Goal: Task Accomplishment & Management: Complete application form

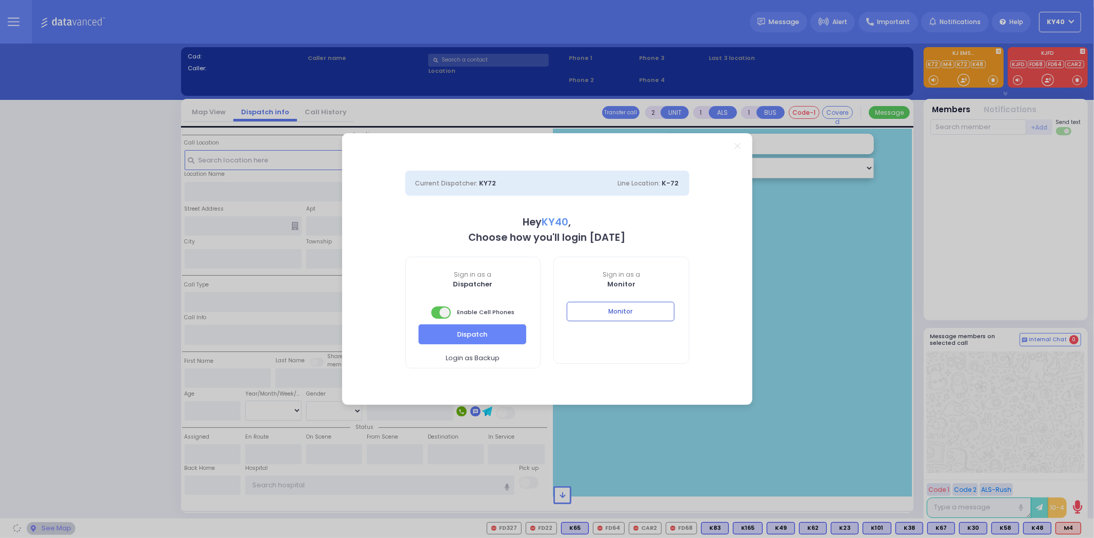
select select "5"
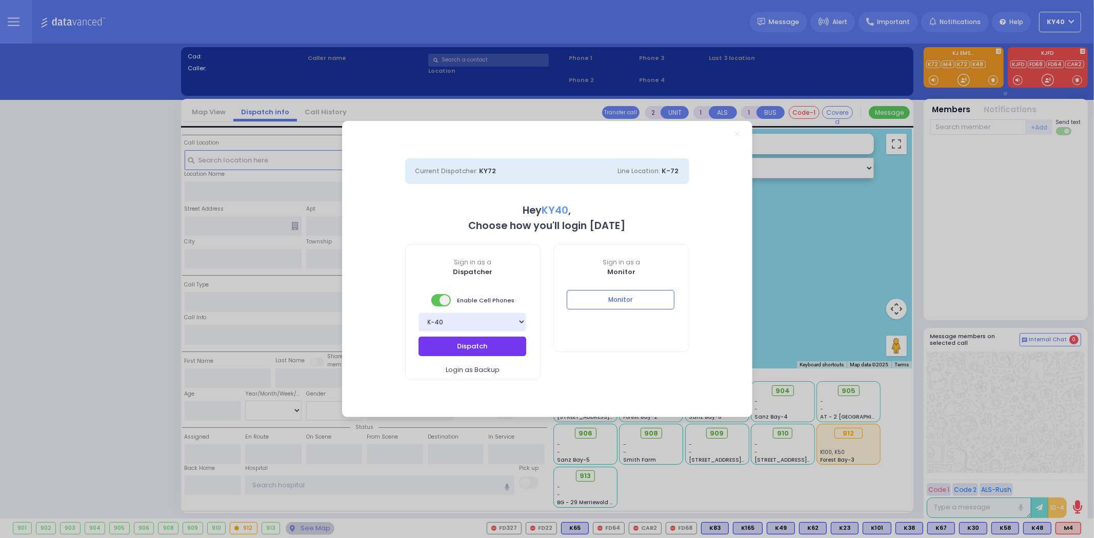
click at [485, 338] on button "Dispatch" at bounding box center [472, 346] width 108 height 19
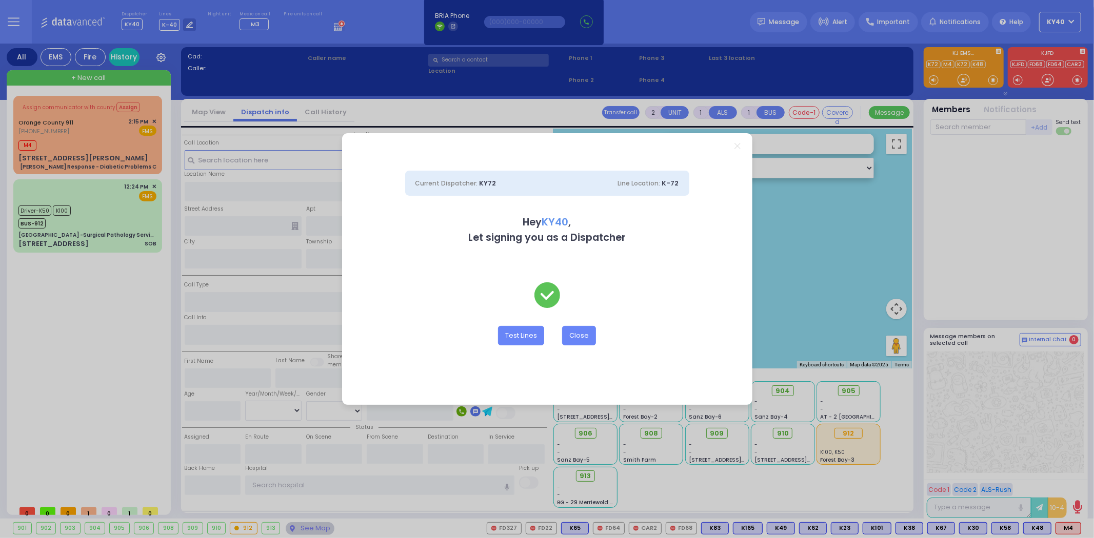
click at [121, 141] on div "Current Dispatcher: KY72 Line Location: K-72 Hey KY40 , Let signing you as a Di…" at bounding box center [547, 269] width 1094 height 538
click at [579, 336] on button "Close" at bounding box center [579, 335] width 34 height 19
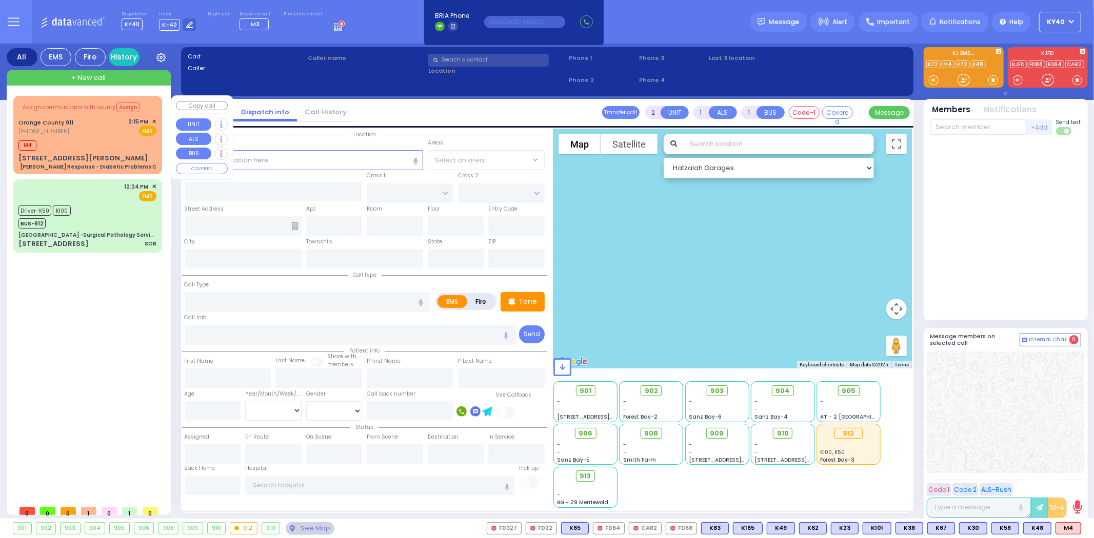
click at [89, 144] on div "M4" at bounding box center [87, 144] width 138 height 13
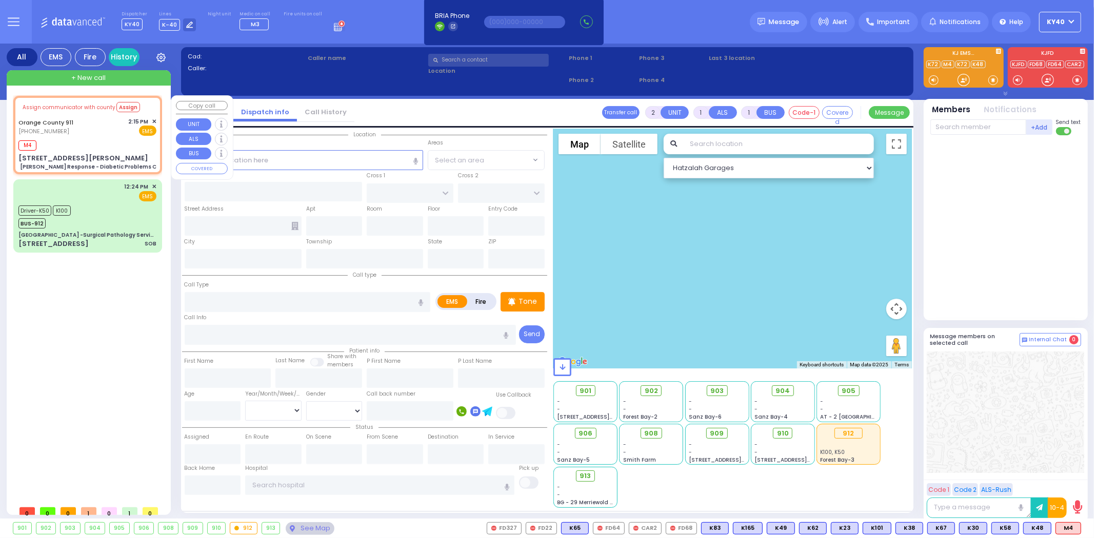
type input "6"
select select
type input "Charlie Response - Diabetic Problems C"
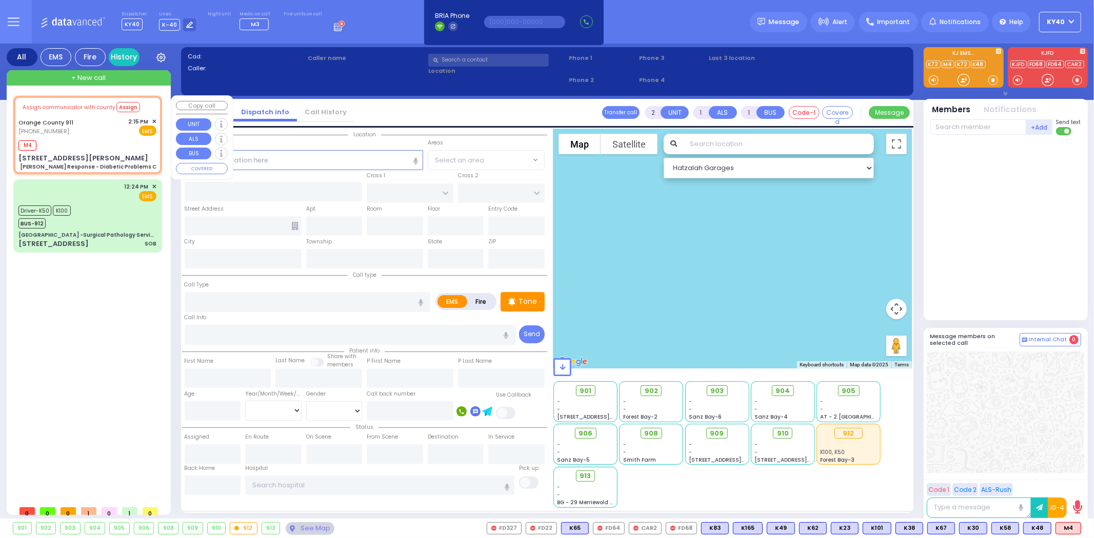
radio input "true"
type input "Nature: : Charlie Response - Diabetic Problems C Address: : 148 Coach Wilson Tr…"
select select
type input "14:28"
select select "Hatzalah Garages"
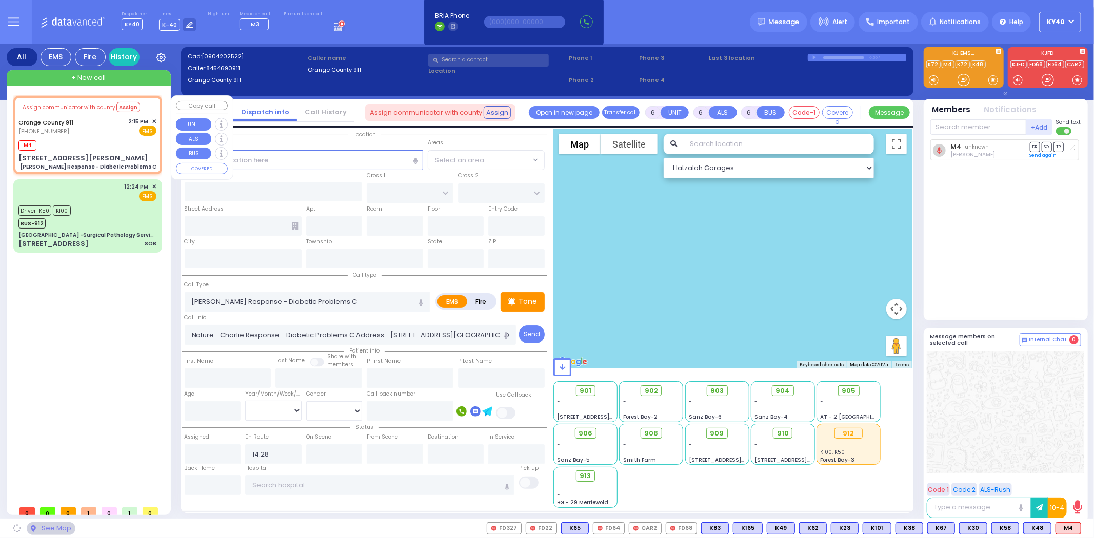
type input "148 Coach Wilson Trl"
type input "Monroe"
type input "[US_STATE]"
type input "10930"
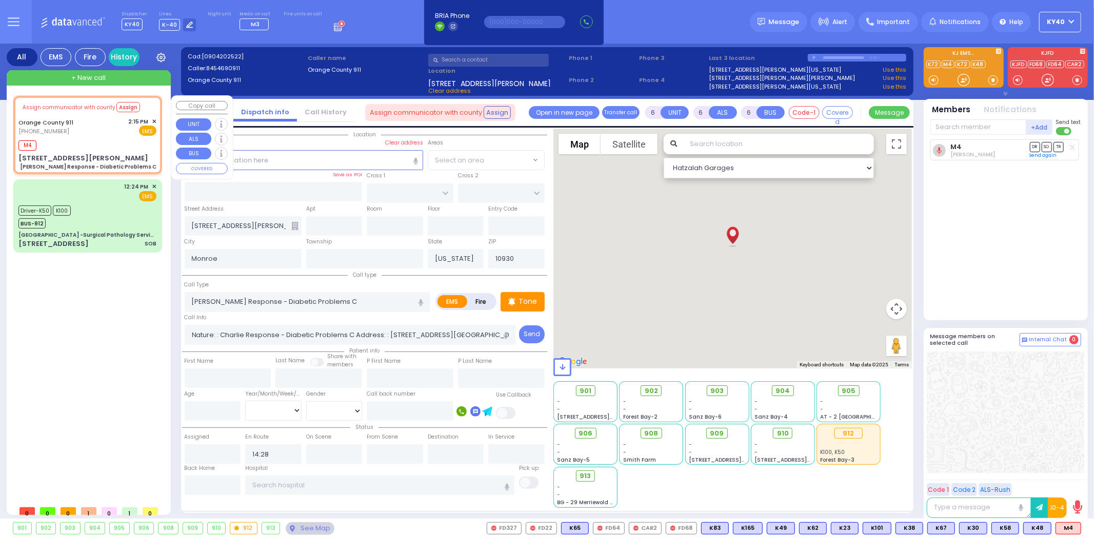
click at [101, 143] on div "M4" at bounding box center [87, 144] width 138 height 13
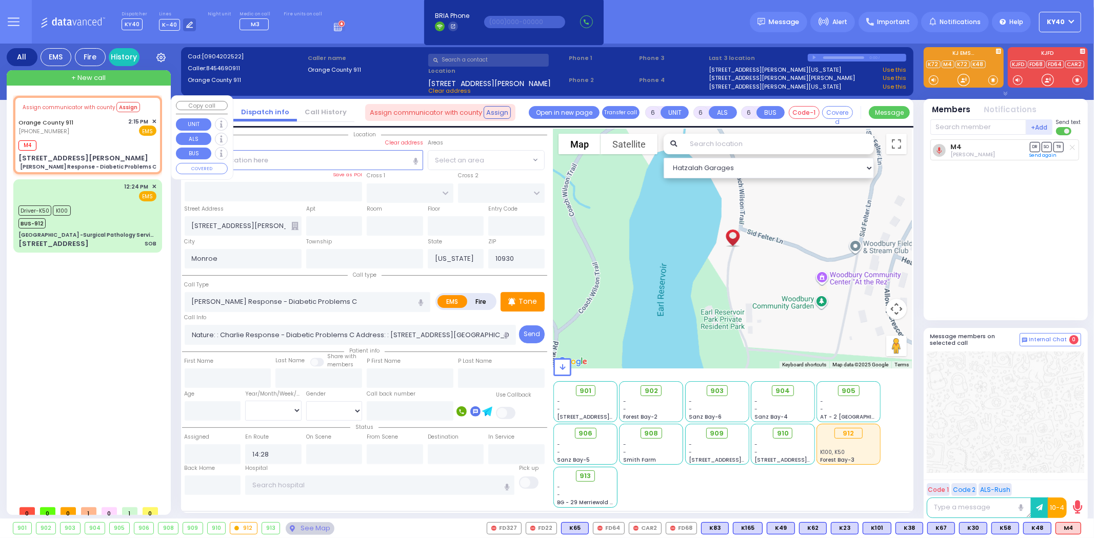
select select
radio input "true"
select select
select select "Hatzalah Garages"
click at [155, 120] on span "✕" at bounding box center [154, 121] width 5 height 9
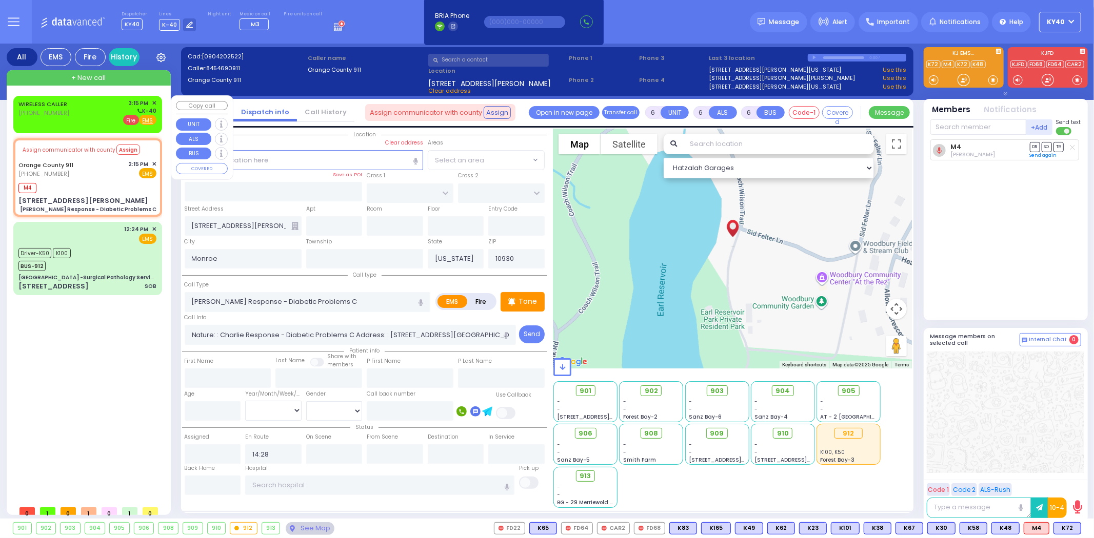
click at [130, 119] on span "Fire" at bounding box center [131, 120] width 16 height 10
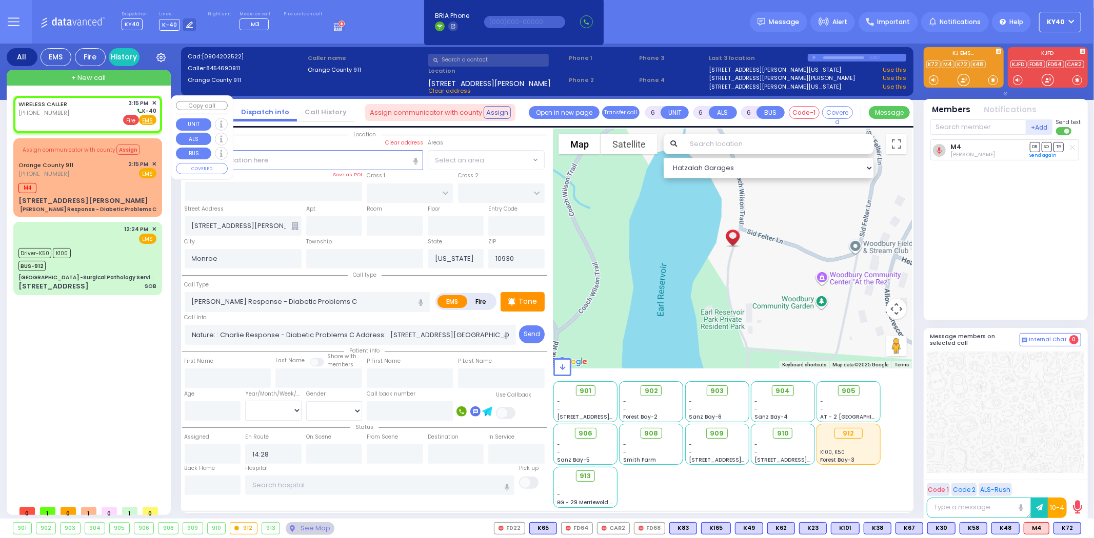
type input "2"
type input "1"
select select
radio input "false"
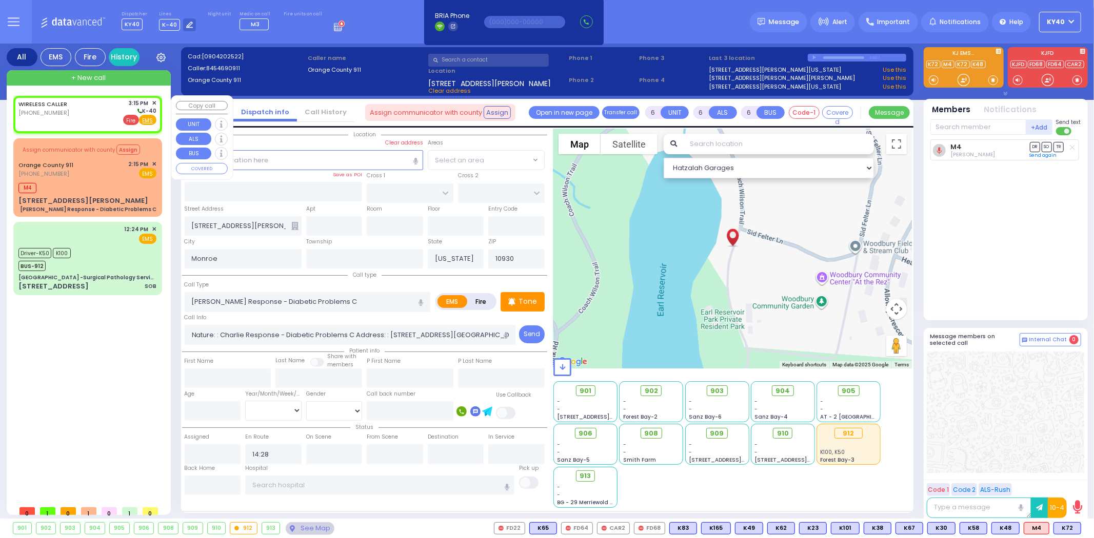
radio input "true"
select select
type input "15:15"
select select "Hatzalah Garages"
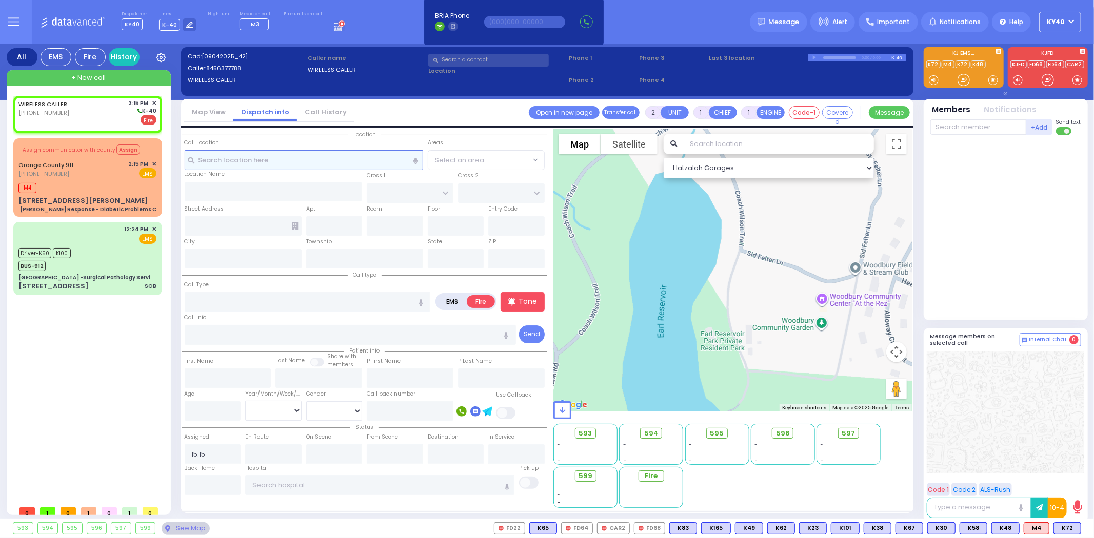
click at [305, 163] on input "text" at bounding box center [304, 159] width 238 height 19
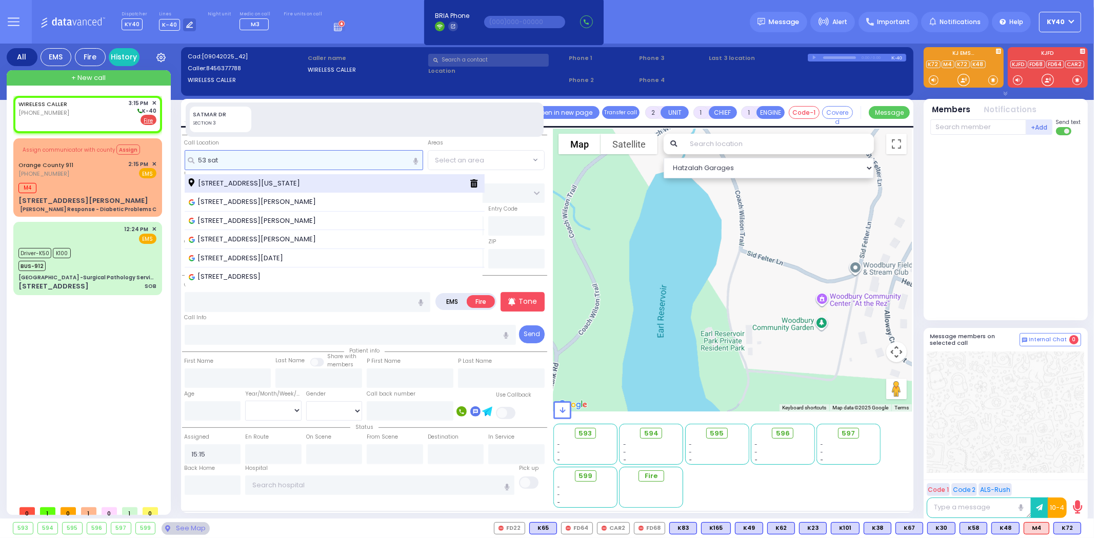
type input "53 sat"
click at [275, 185] on span "53 Satmar Drive Monroe New York 10950" at bounding box center [246, 183] width 115 height 10
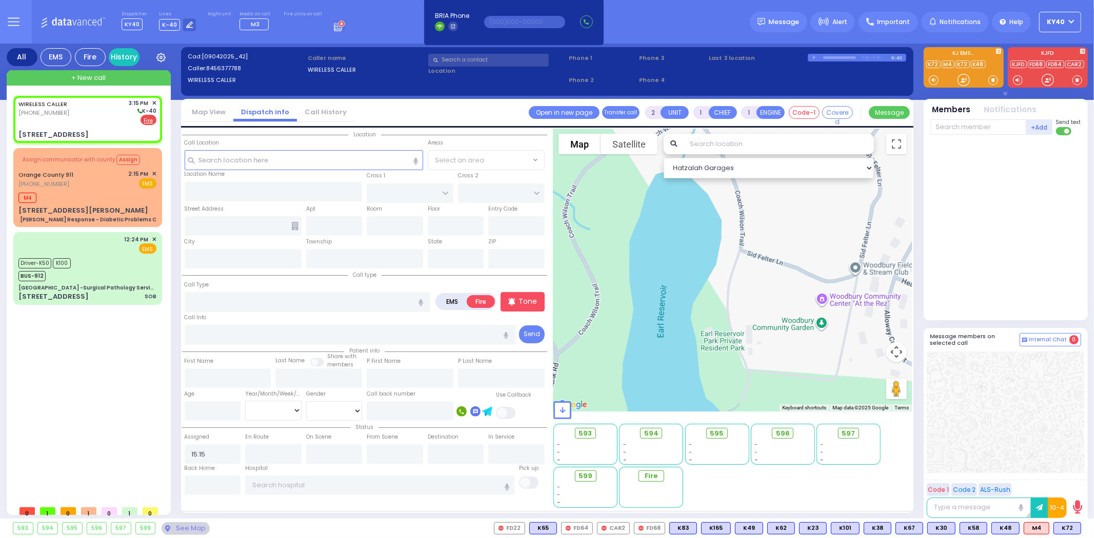
select select
radio input "true"
select select
select select "Hatzalah Garages"
type input "FOREST RD"
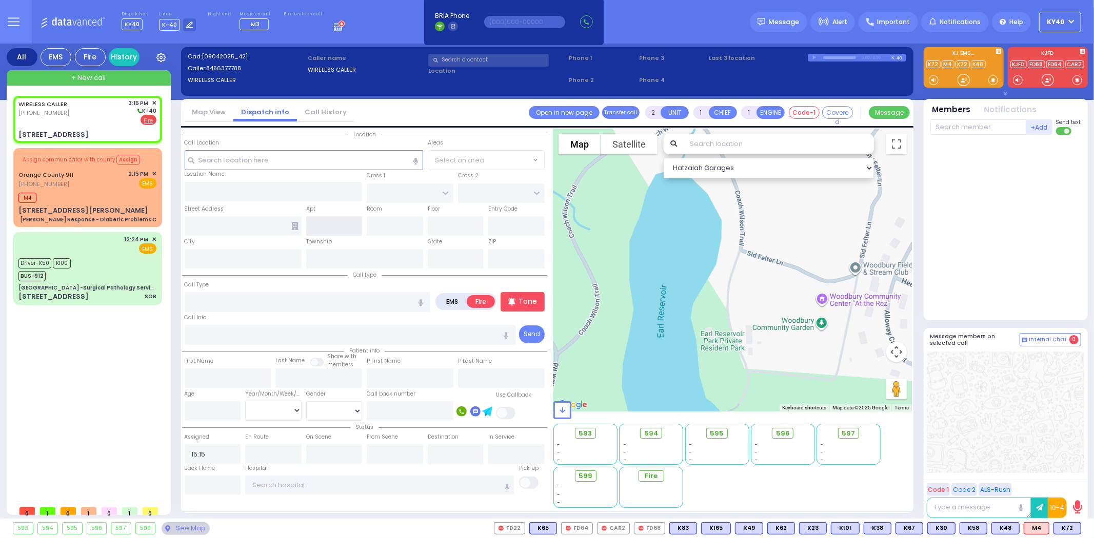
type input "KROLLA DR"
type input "53 Satmar Drive"
type input "Monroe"
type input "[US_STATE]"
type input "10950"
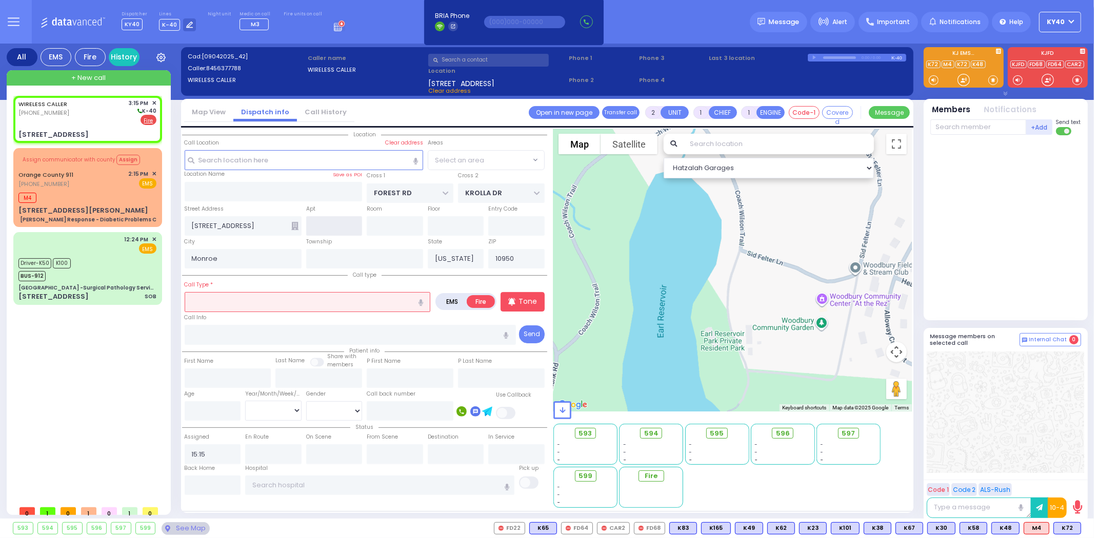
select select "MONROE"
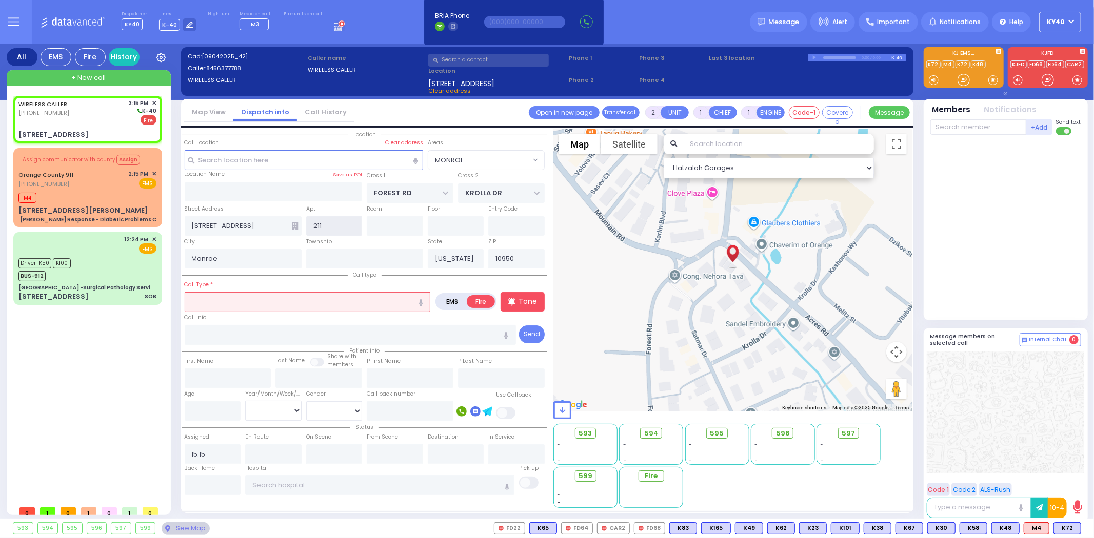
type input "211"
drag, startPoint x: 322, startPoint y: 299, endPoint x: 335, endPoint y: 309, distance: 16.5
click at [327, 301] on input "text" at bounding box center [308, 301] width 246 height 19
select select
radio input "true"
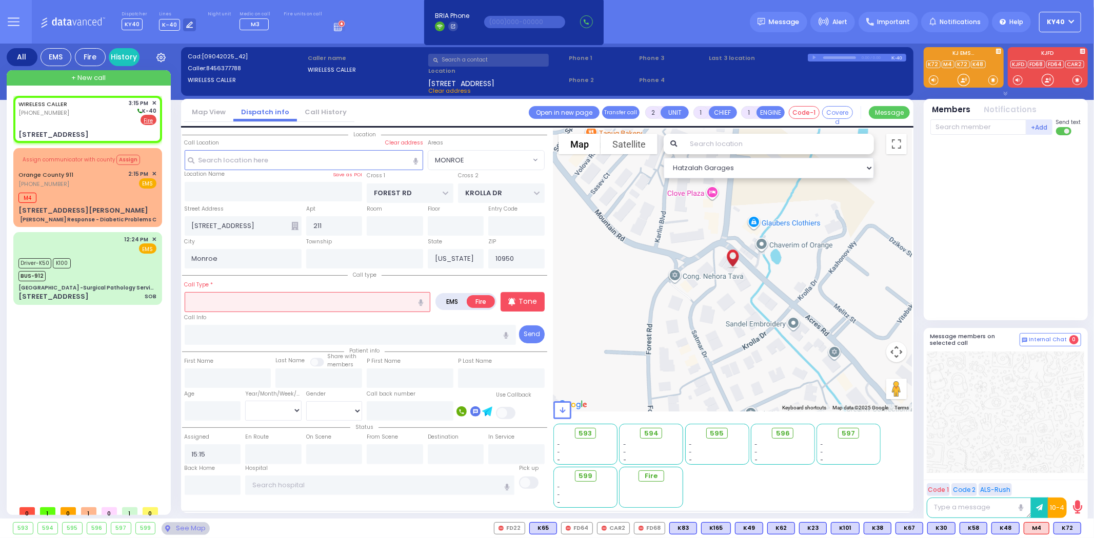
select select
select select "Hatzalah Garages"
select select "MONROE"
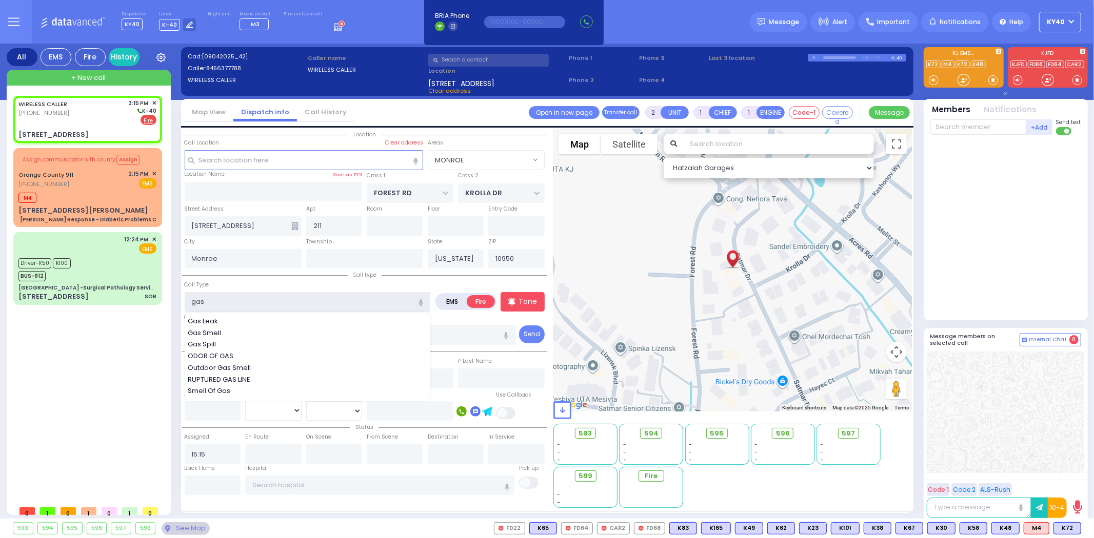
type input "gas"
select select
radio input "true"
select select
select select "Hatzalah Garages"
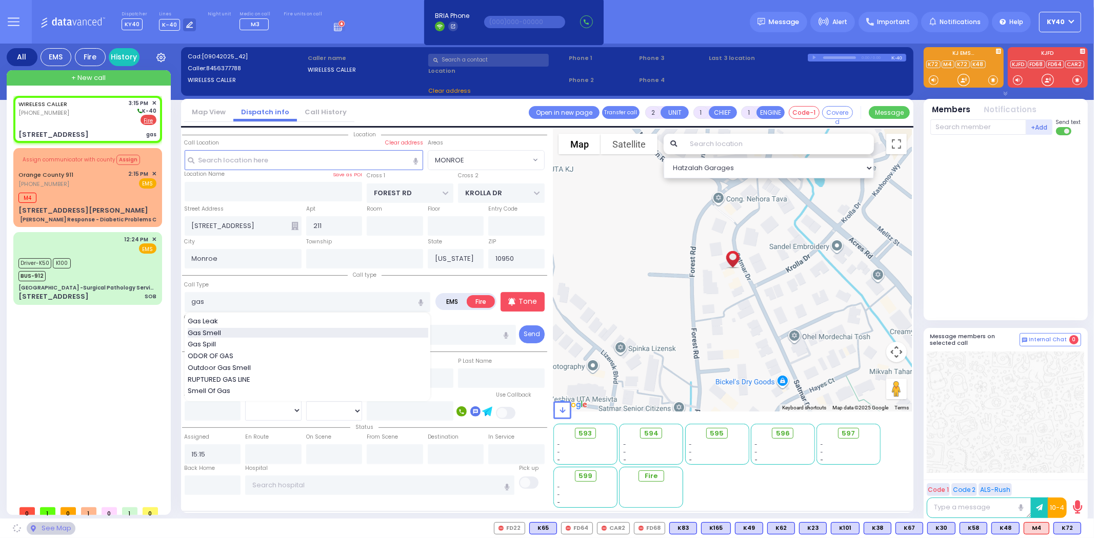
click at [238, 332] on div "Gas Smell" at bounding box center [308, 333] width 240 height 10
type input "Gas Smell"
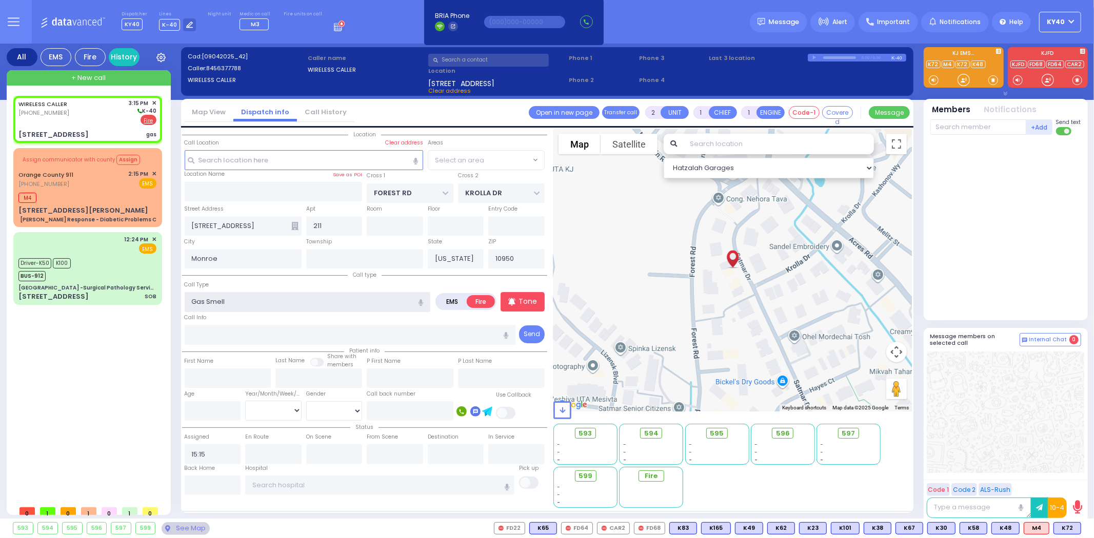
select select "MONROE"
select select
radio input "true"
select select
select select "Hatzalah Garages"
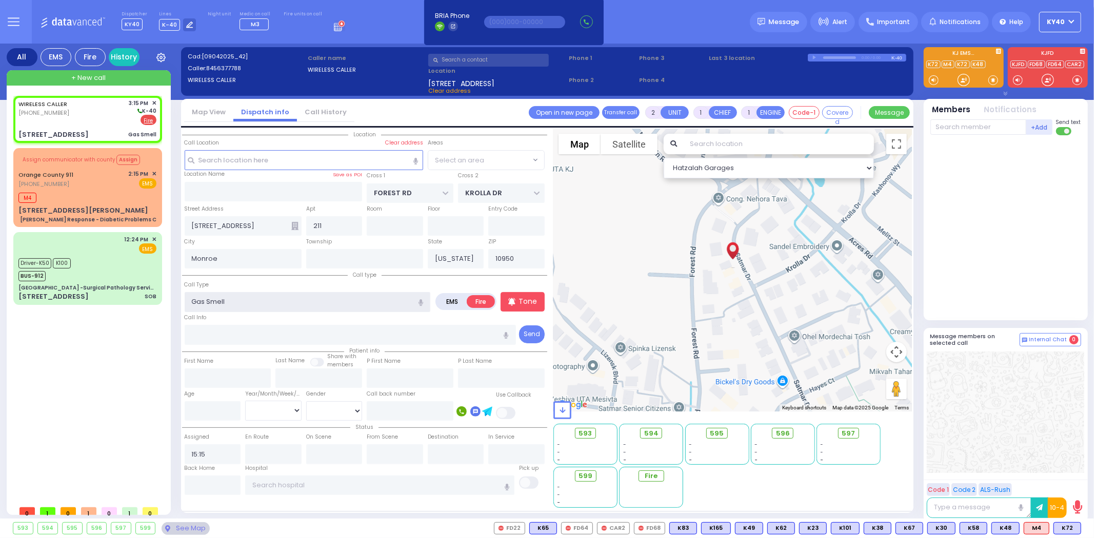
select select "MONROE"
click at [153, 170] on span "✕" at bounding box center [154, 174] width 5 height 9
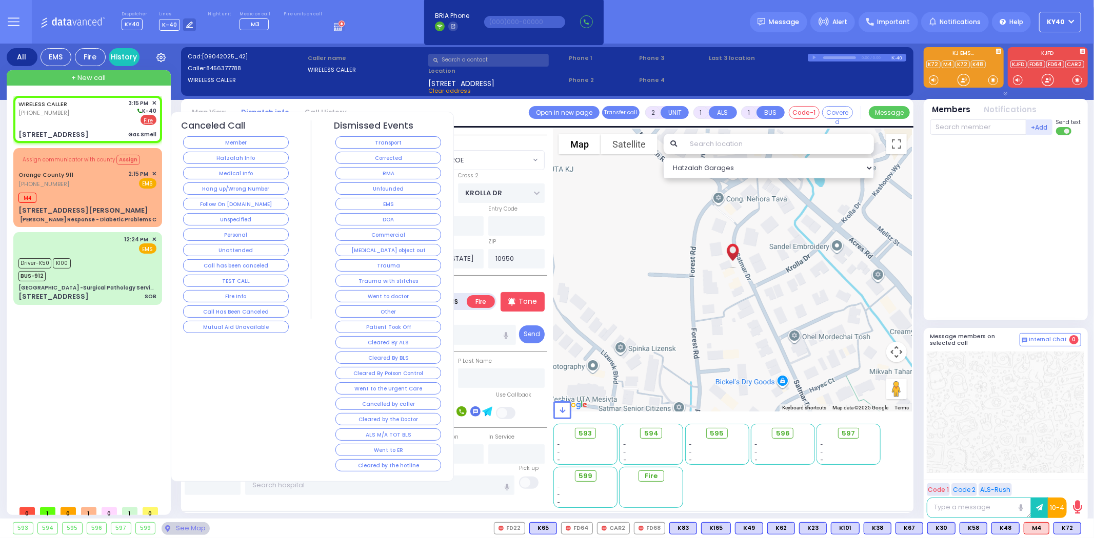
select select
radio input "true"
select select
select select "Hatzalah Garages"
select select "MONROE"
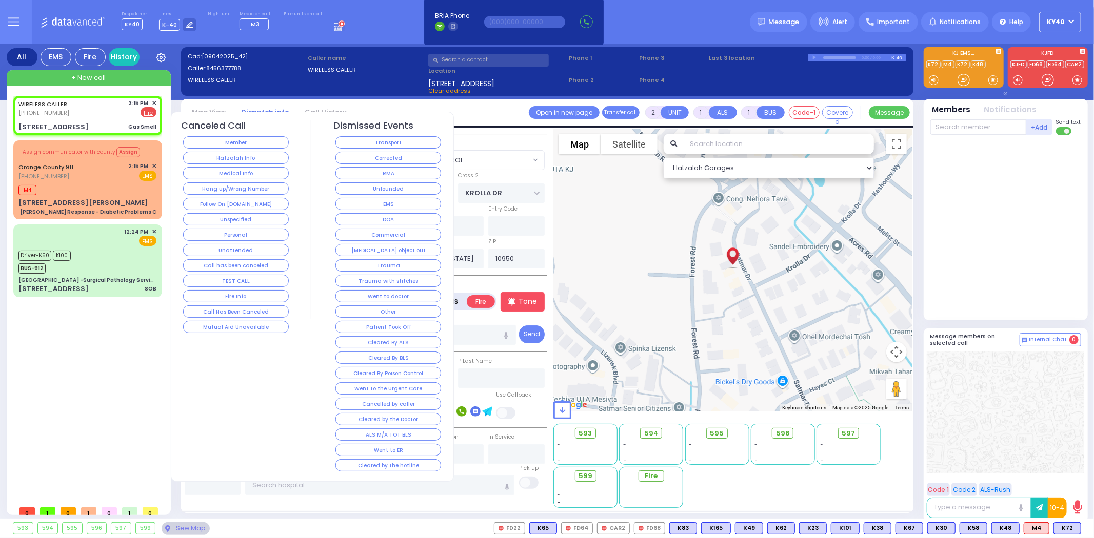
select select
radio input "true"
select select
select select "Hatzalah Garages"
select select "MONROE"
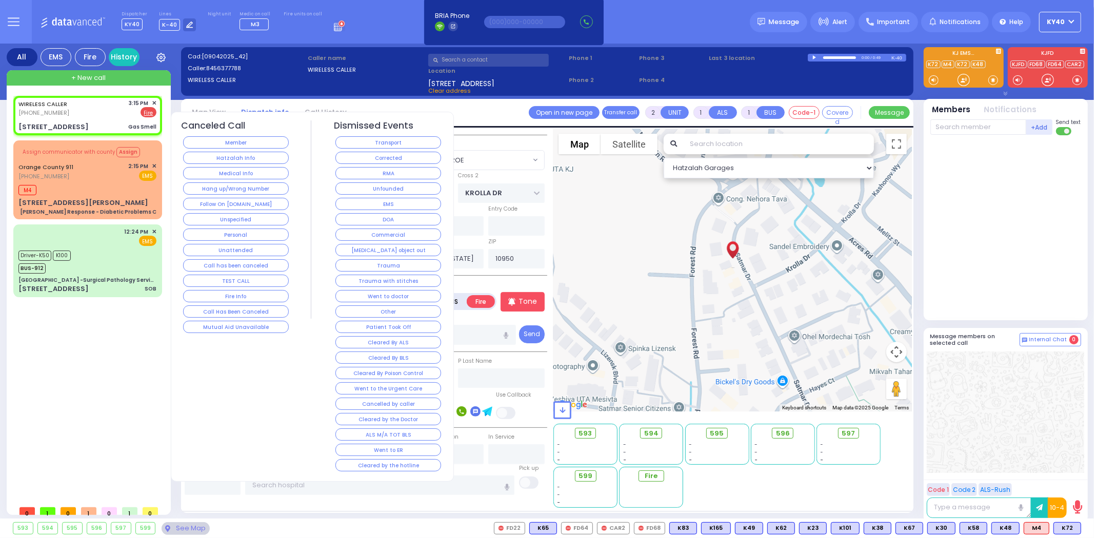
click at [153, 163] on span "✕" at bounding box center [154, 166] width 5 height 9
click at [379, 357] on button "Cleared By BLS" at bounding box center [388, 358] width 106 height 12
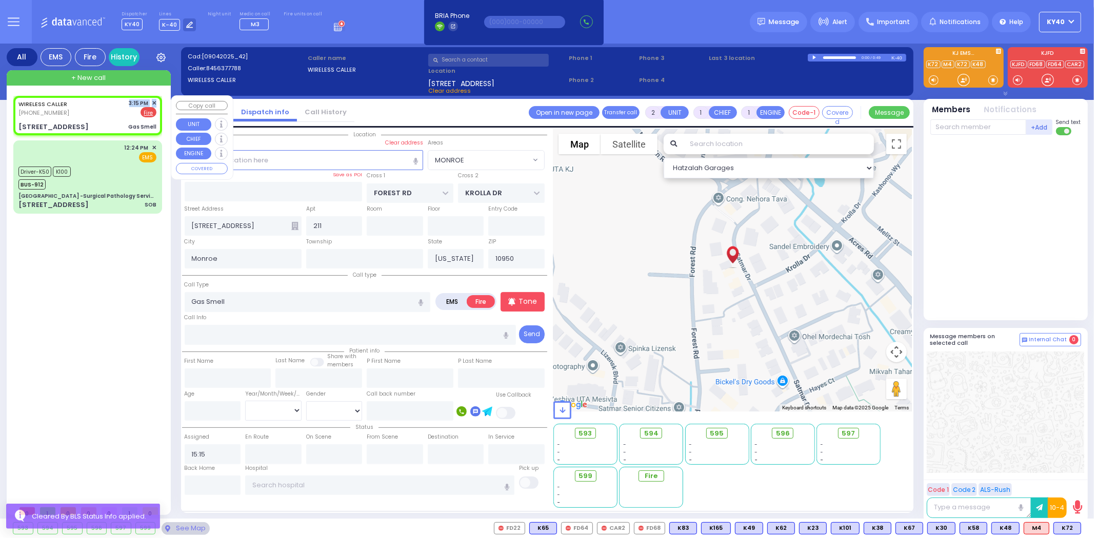
click at [99, 113] on div "WIRELESS CALLER (845) 637-7788 3:15 PM ✕ EMS Fire" at bounding box center [87, 108] width 138 height 19
select select
radio input "true"
select select
select select "Hatzalah Garages"
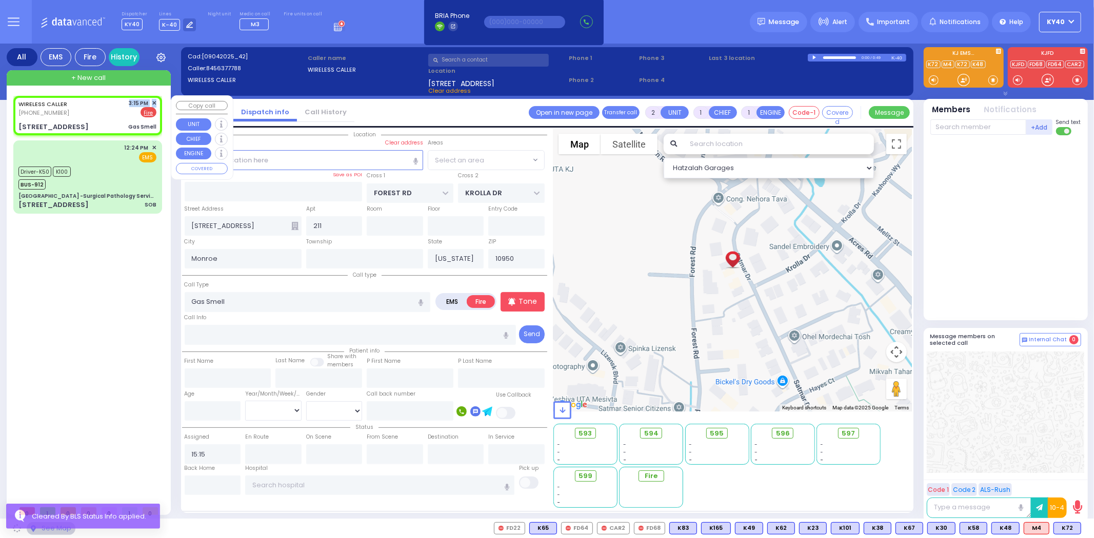
select select "MONROE"
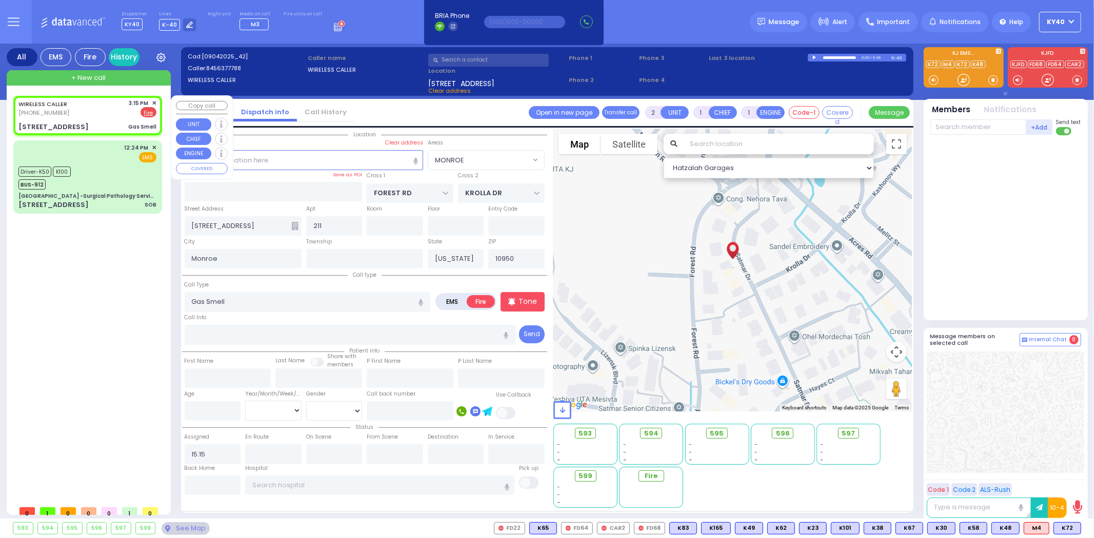
click at [91, 105] on div "WIRELESS CALLER (845) 637-7788 3:15 PM ✕ EMS Fire" at bounding box center [87, 108] width 138 height 19
select select
radio input "true"
select select
select select "Hatzalah Garages"
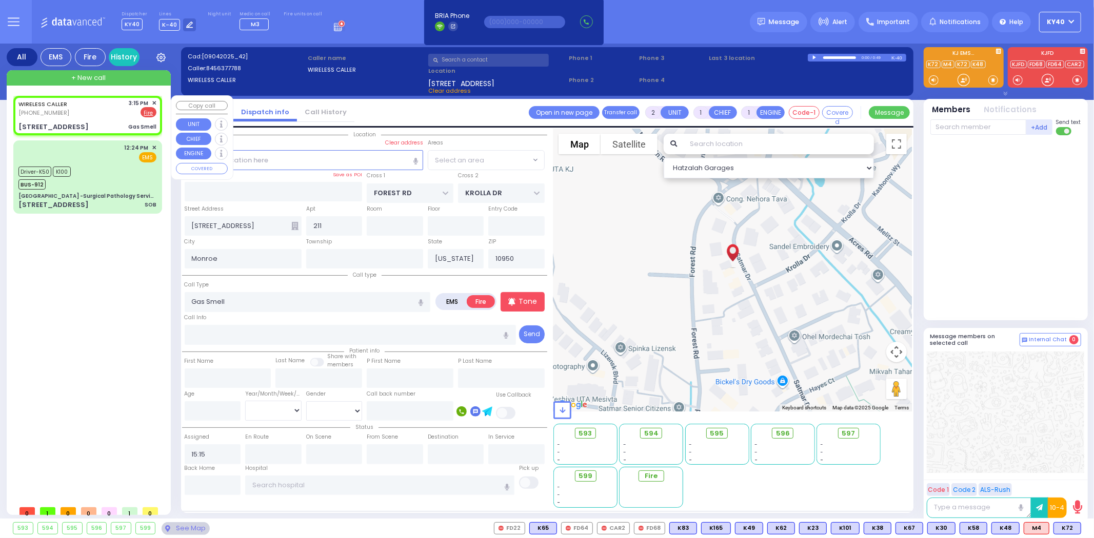
select select "MONROE"
click at [81, 99] on div "WIRELESS CALLER (845) 637-7788 3:15 PM ✕ EMS Fire" at bounding box center [87, 108] width 138 height 19
select select
radio input "true"
select select
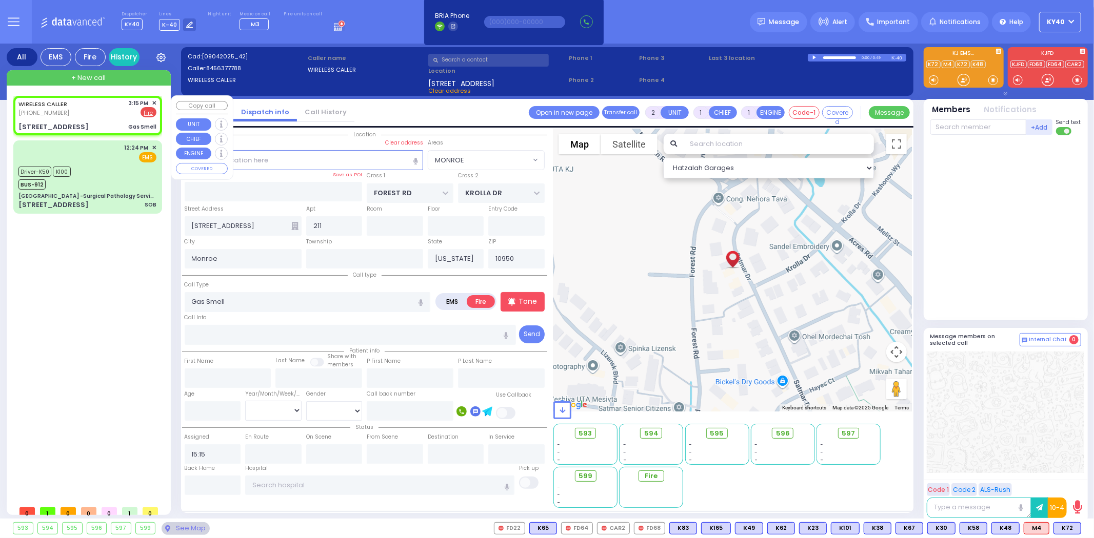
select select "Hatzalah Garages"
select select "MONROE"
drag, startPoint x: 495, startPoint y: 310, endPoint x: 514, endPoint y: 300, distance: 21.3
click at [514, 300] on div "Call type Call Type Gas Smell" at bounding box center [364, 307] width 365 height 76
click at [518, 301] on div "Tone" at bounding box center [522, 301] width 44 height 19
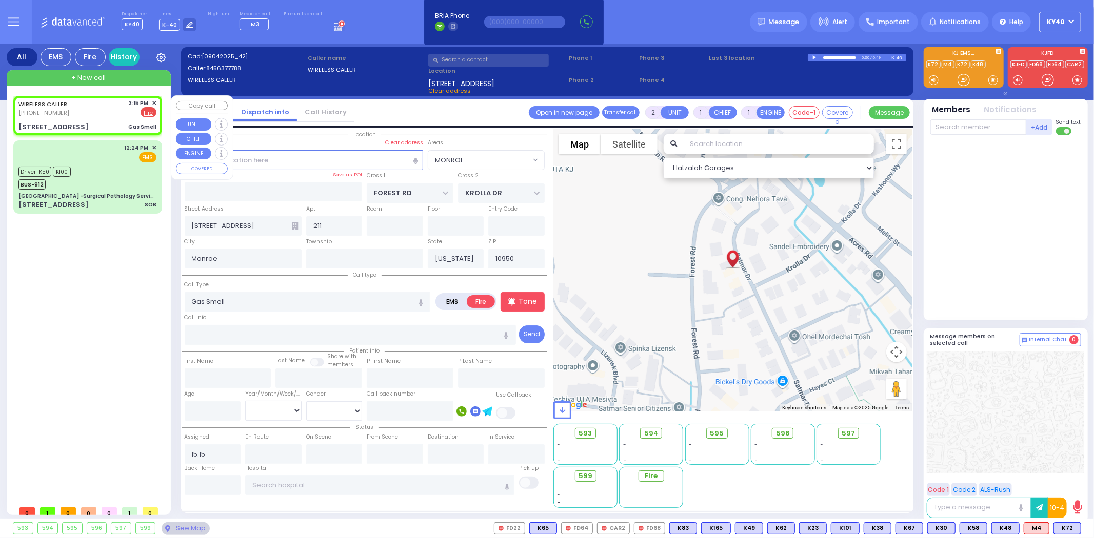
drag, startPoint x: 100, startPoint y: 115, endPoint x: 107, endPoint y: 114, distance: 6.8
click at [107, 114] on div "WIRELESS CALLER (845) 637-7788 3:15 PM ✕ EMS Fire" at bounding box center [87, 108] width 138 height 19
select select
radio input "true"
select select
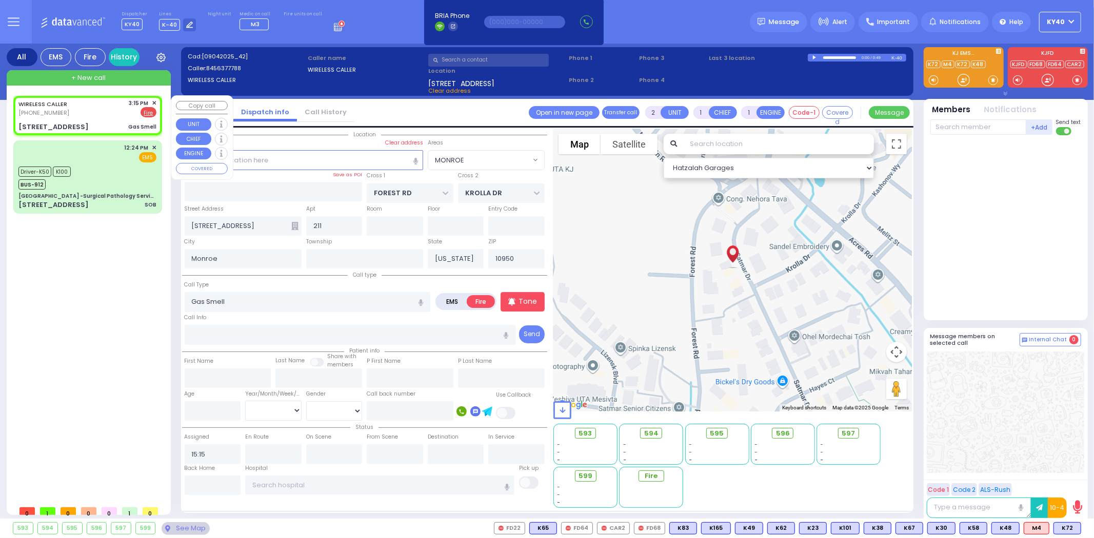
select select "Hatzalah Garages"
select select "MONROE"
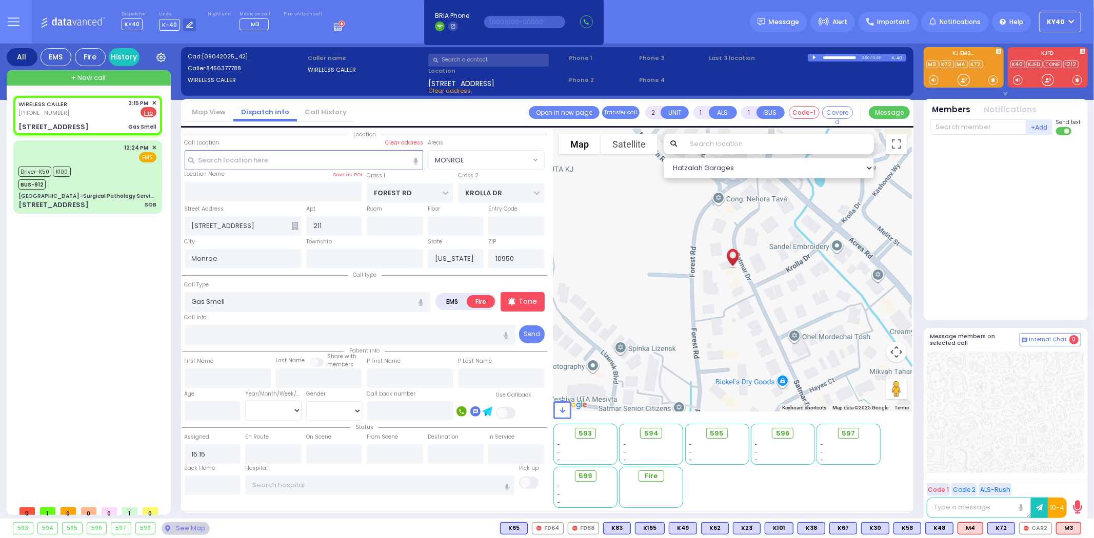
drag, startPoint x: 1031, startPoint y: 530, endPoint x: 1015, endPoint y: 421, distance: 110.3
drag, startPoint x: 1009, startPoint y: 421, endPoint x: 986, endPoint y: 426, distance: 23.5
click at [1008, 422] on div at bounding box center [1005, 413] width 157 height 122
drag, startPoint x: 978, startPoint y: 132, endPoint x: 973, endPoint y: 134, distance: 5.5
click at [977, 132] on input "text" at bounding box center [978, 126] width 96 height 15
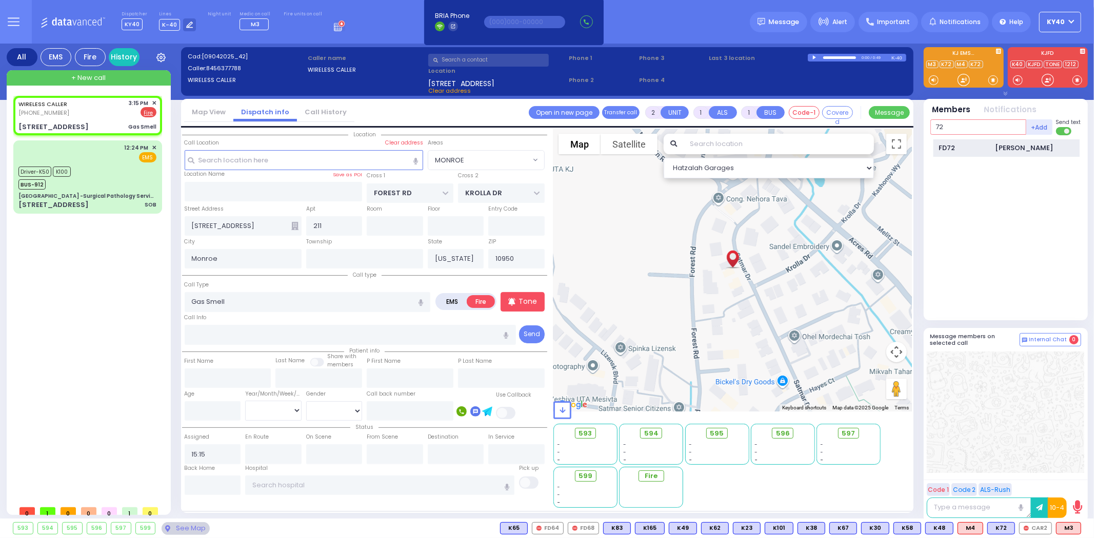
type input "72"
click at [969, 150] on div "FD72" at bounding box center [964, 148] width 51 height 10
select select
radio input "true"
select select
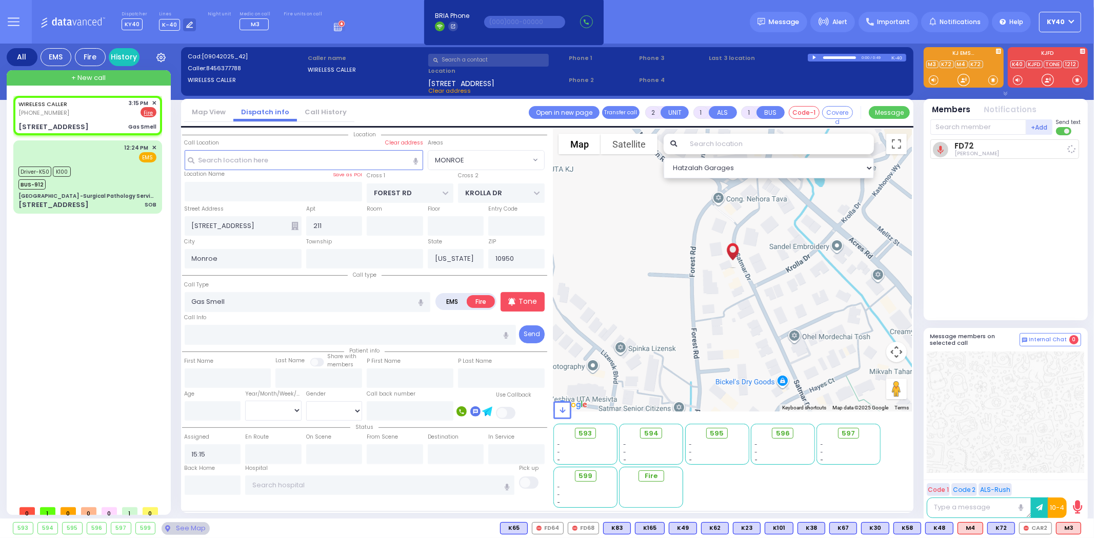
type input "15:18"
select select "Hatzalah Garages"
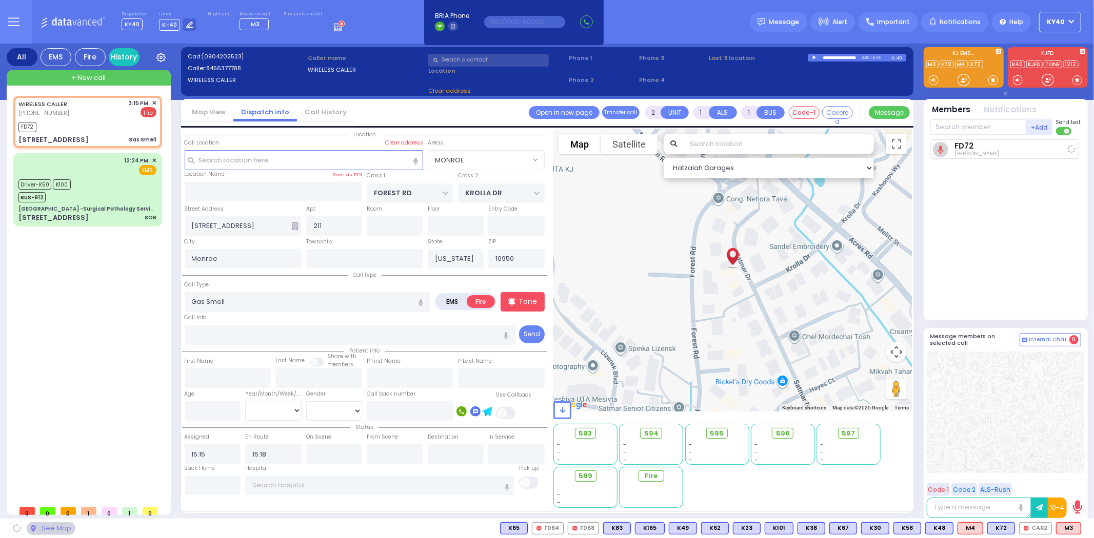
select select "MONROE"
click at [1033, 529] on span "CAR2" at bounding box center [1035, 528] width 32 height 11
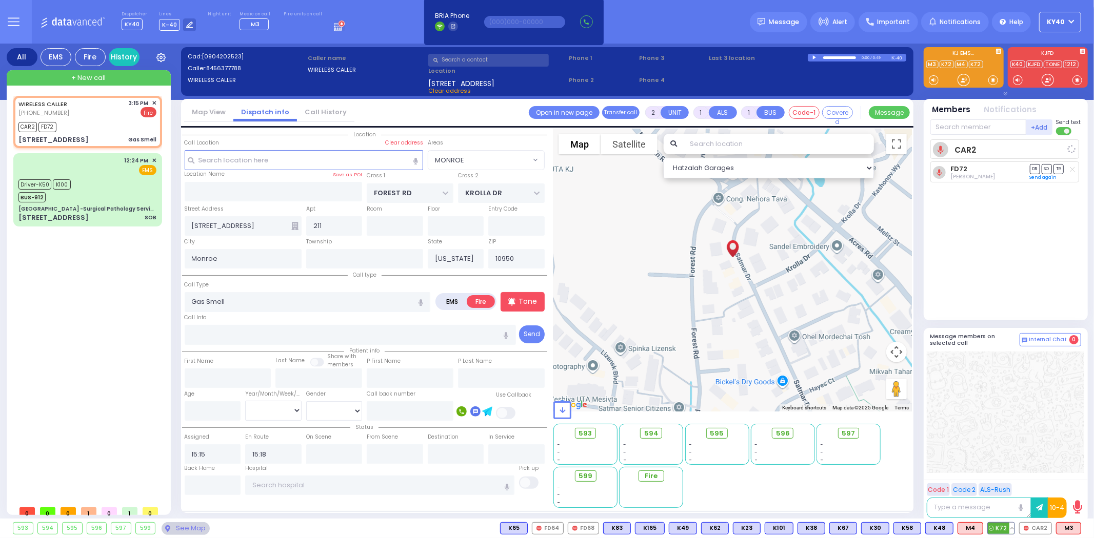
select select
radio input "true"
select select
select select "Hatzalah Garages"
select select "MONROE"
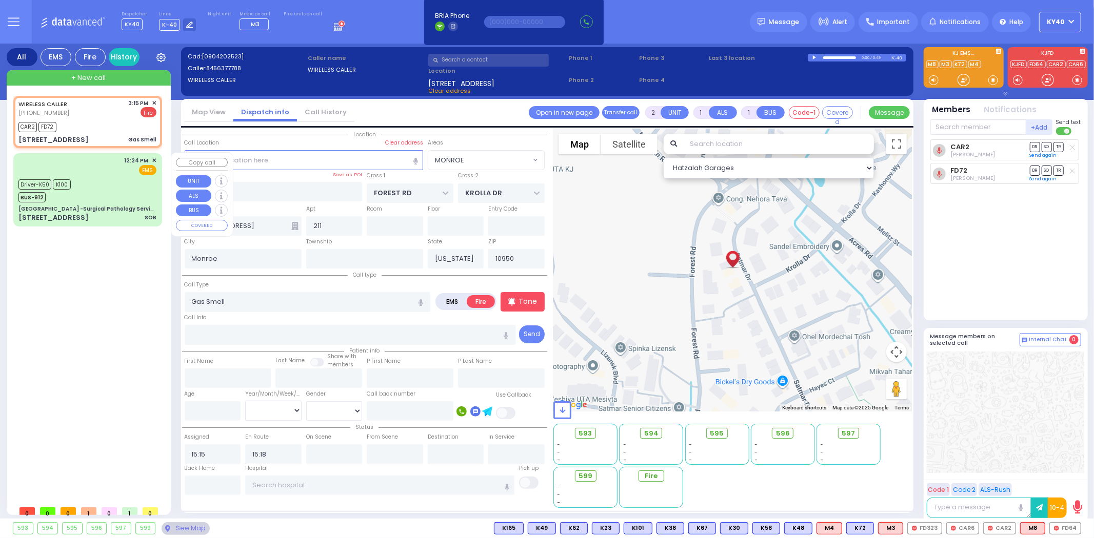
click at [104, 187] on div "Driver-K50 K100 BUS-912" at bounding box center [87, 190] width 138 height 26
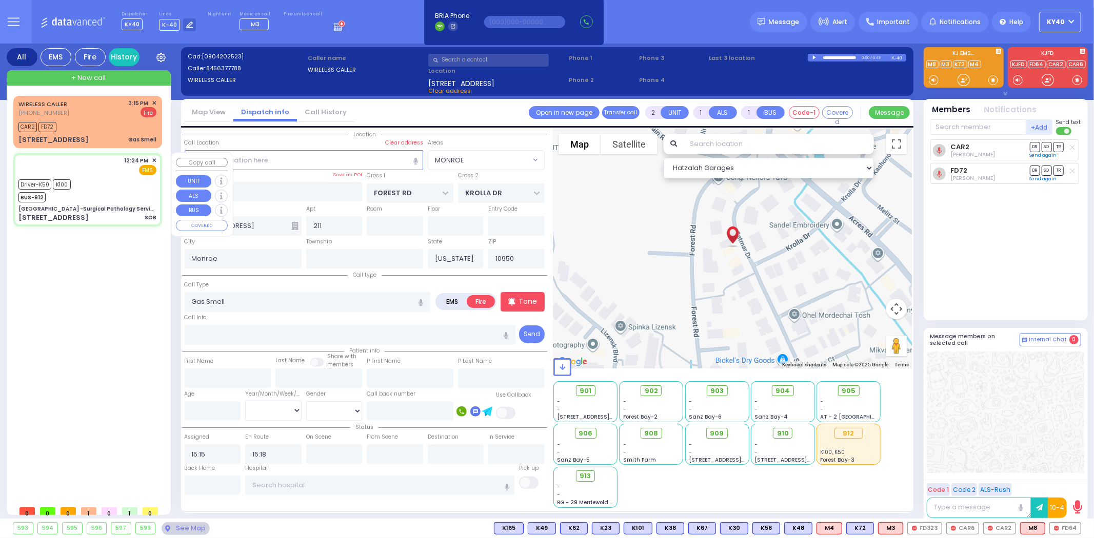
type input "6"
select select
type input "SOB"
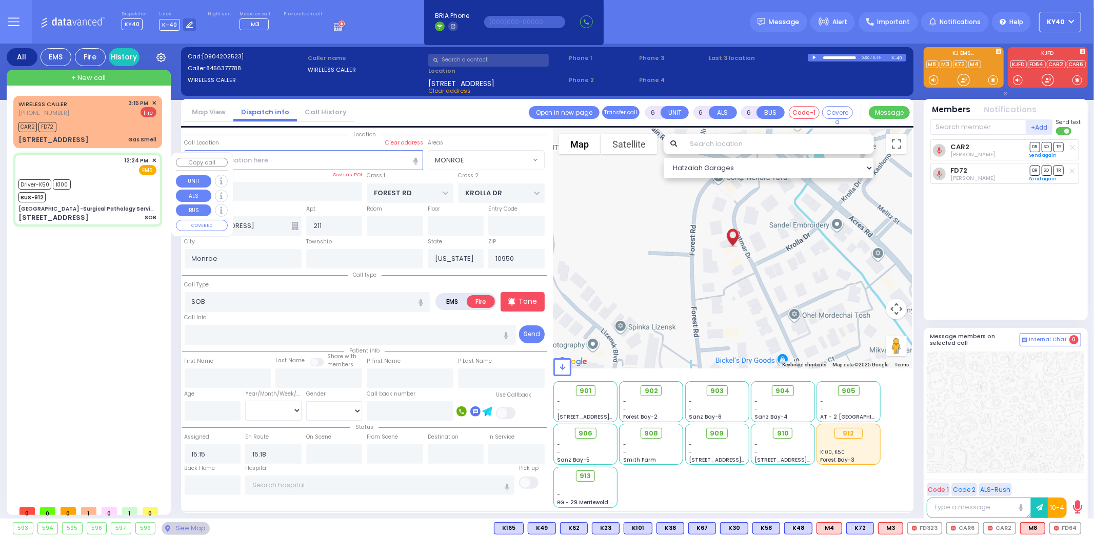
radio input "true"
type input "Solomon"
type input "Steinmetz"
type input "61"
select select "Year"
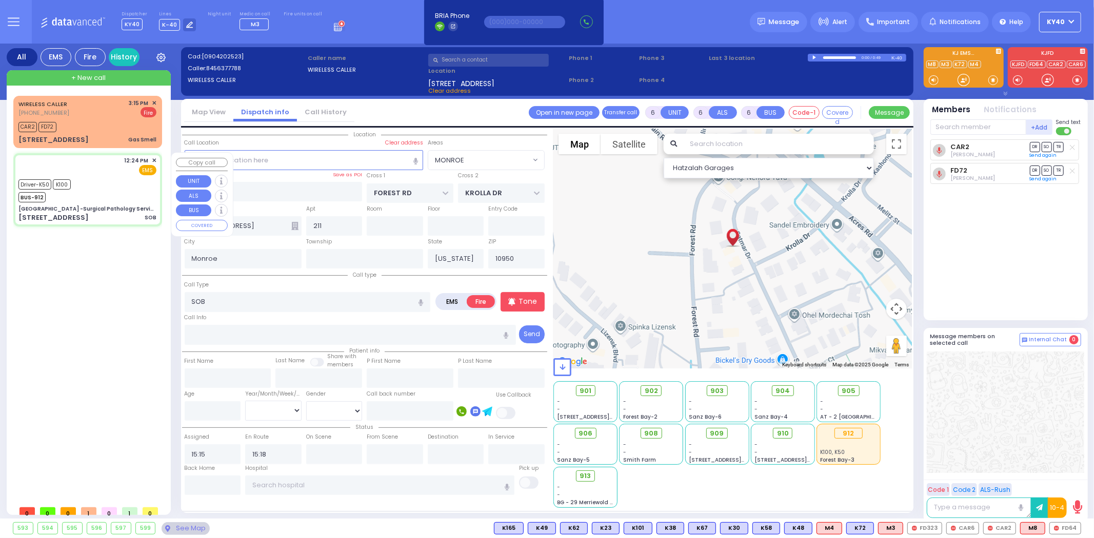
select select "[DEMOGRAPHIC_DATA]"
type input "12:24"
type input "12:25"
type input "13:12"
type input "13:31"
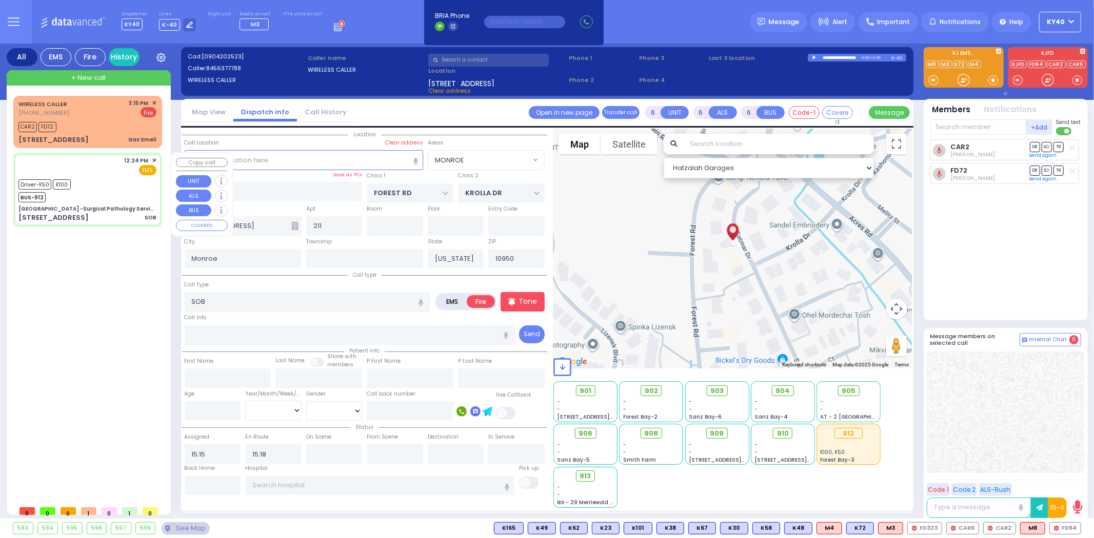
type input "14:12"
type input "New York Presbyterian Hospital- Columbia Campus 622, West 168th Street New York…"
select select "Hatzalah Garages"
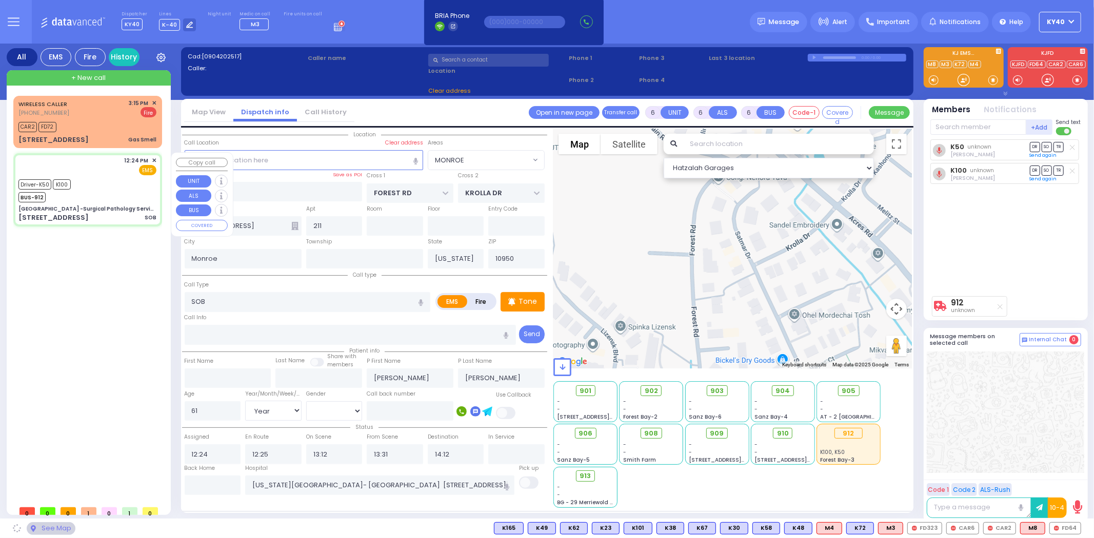
type input "Nyack Hospital -Surgical Pathology Services"
type input "HAVEN COURT"
type input "SICKLES AVE"
type input "160 N Midland Ave"
type input "Nyack"
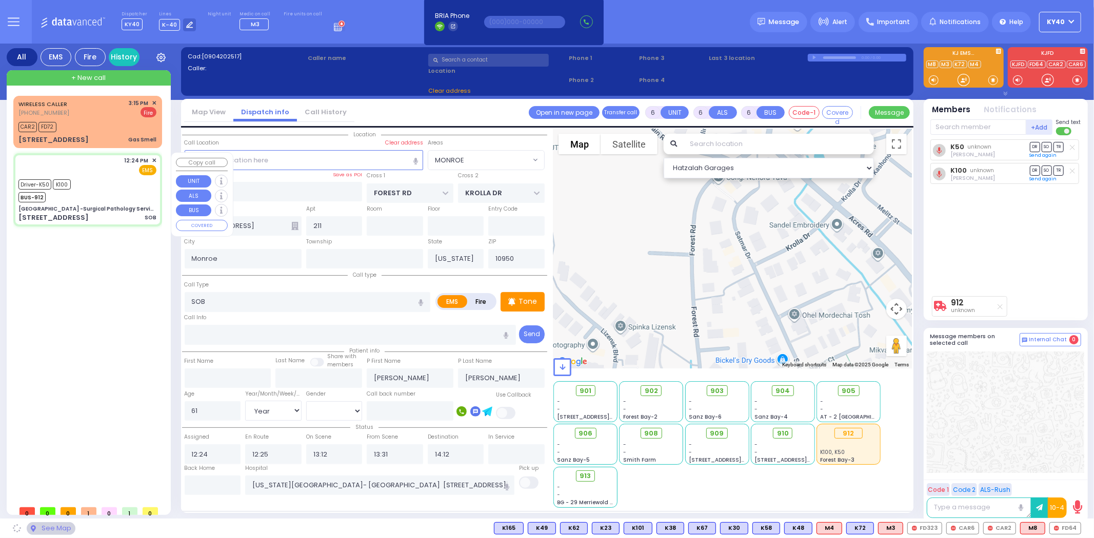
type input "10960"
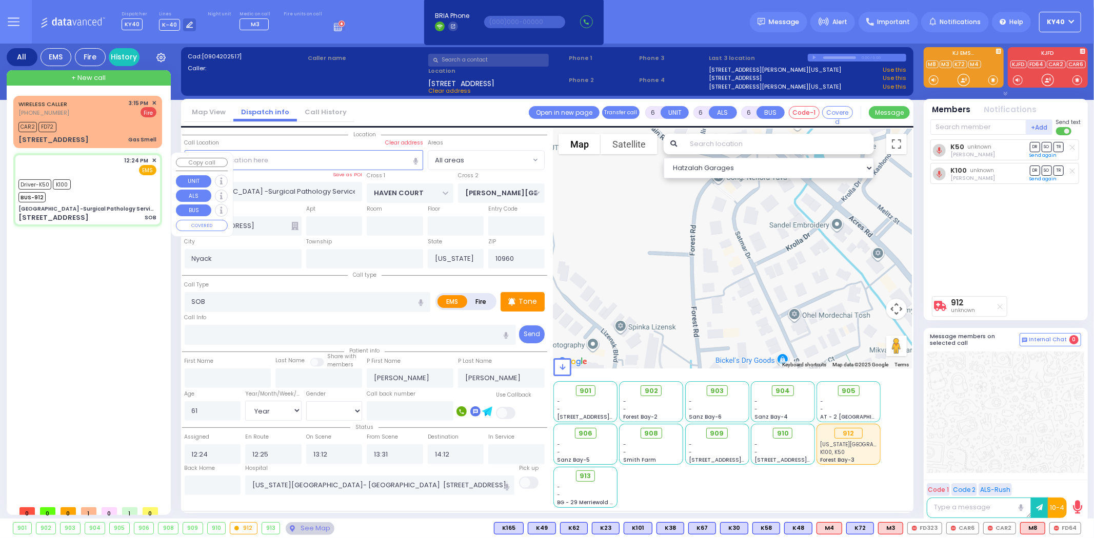
click at [105, 187] on div "Driver-K50 K100 BUS-912" at bounding box center [87, 190] width 138 height 26
select select
radio input "true"
select select "Year"
select select "[DEMOGRAPHIC_DATA]"
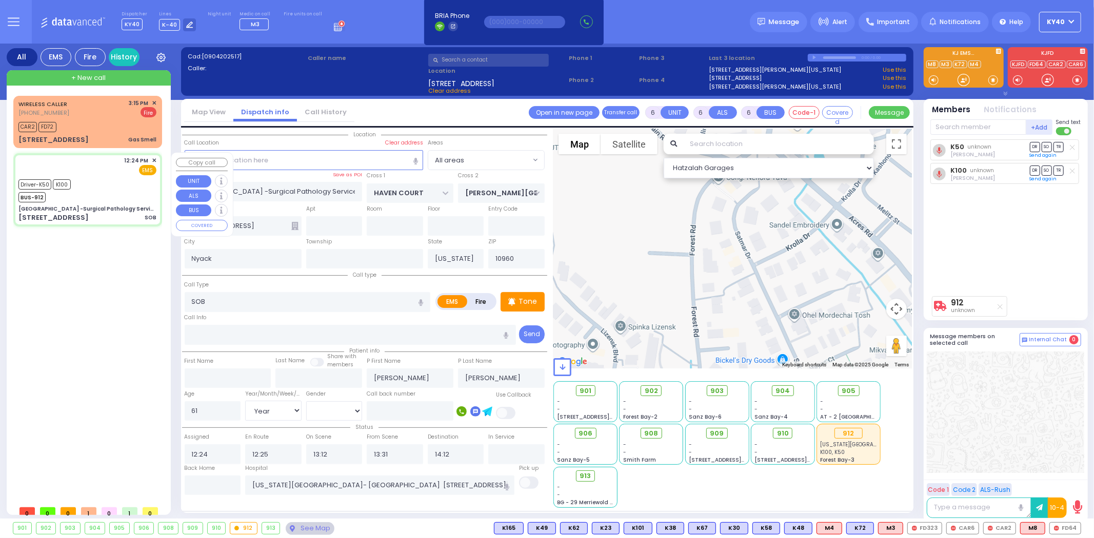
select select "Hatzalah Garages"
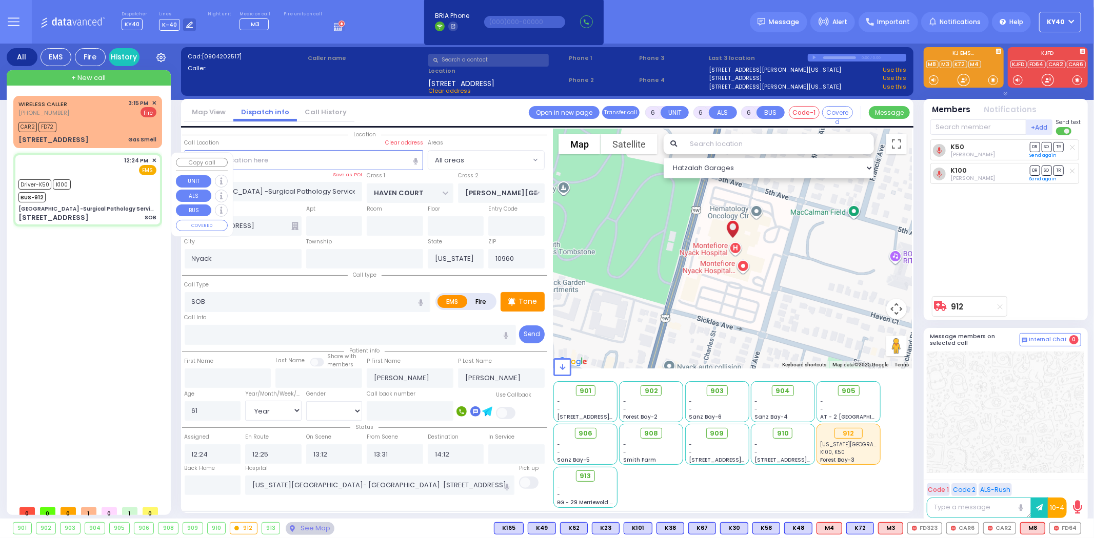
click at [105, 183] on div "Driver-K50 K100 BUS-912" at bounding box center [87, 190] width 138 height 26
select select
radio input "true"
select select "Year"
select select "[DEMOGRAPHIC_DATA]"
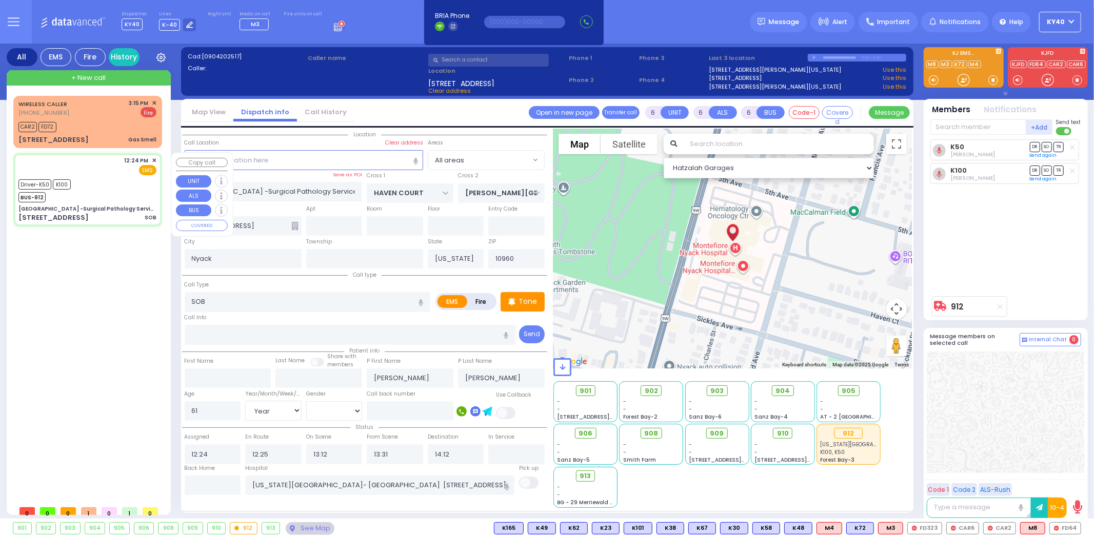
select select "Hatzalah Garages"
click at [102, 187] on div "Driver-K50 K100 BUS-912" at bounding box center [87, 190] width 138 height 26
select select
radio input "true"
select select "Year"
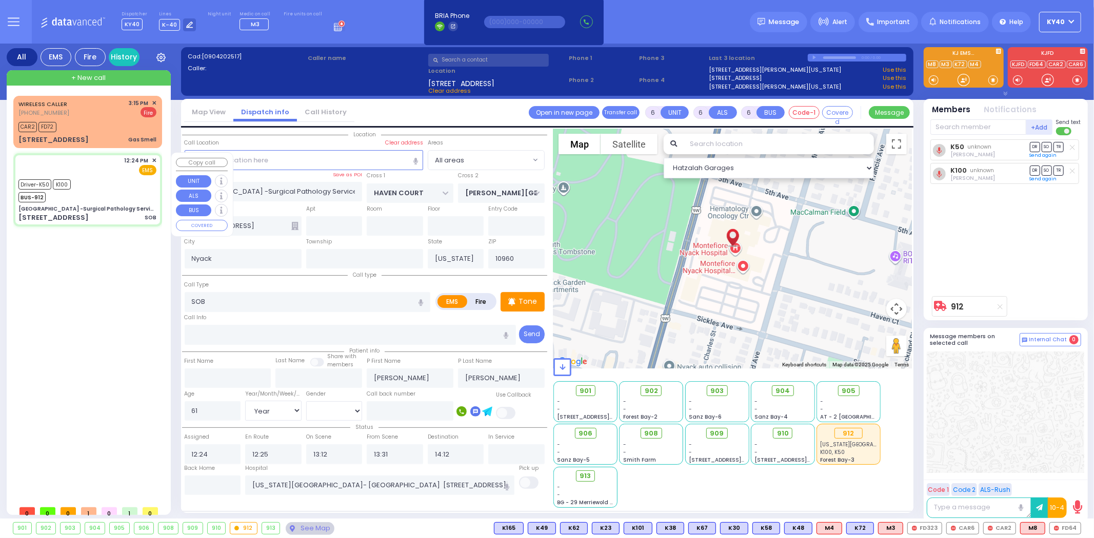
select select "[DEMOGRAPHIC_DATA]"
select select "Hatzalah Garages"
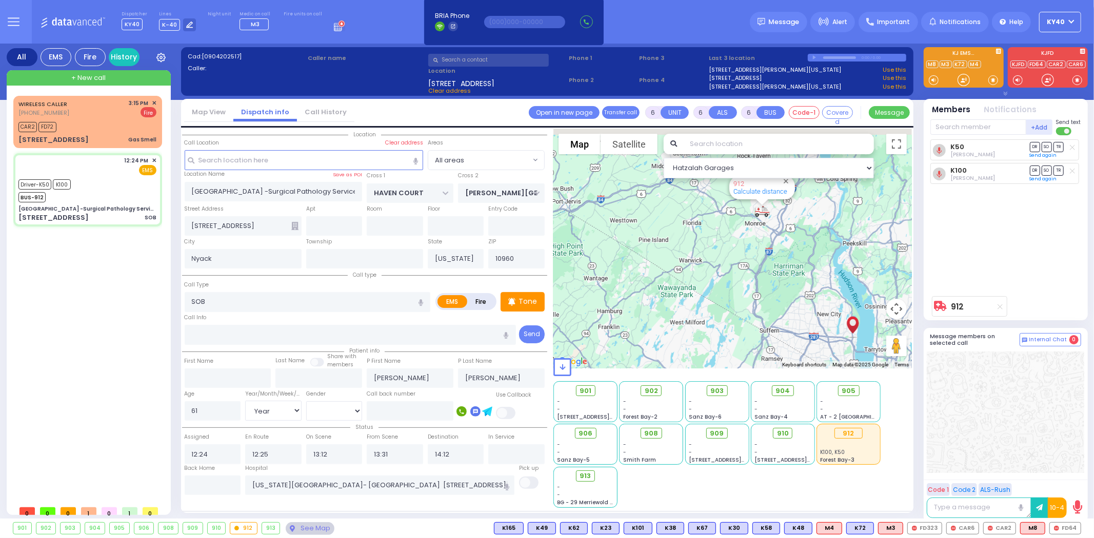
drag, startPoint x: 674, startPoint y: 227, endPoint x: 618, endPoint y: 297, distance: 90.2
click at [618, 297] on div "912 Calculate distance" at bounding box center [732, 249] width 358 height 240
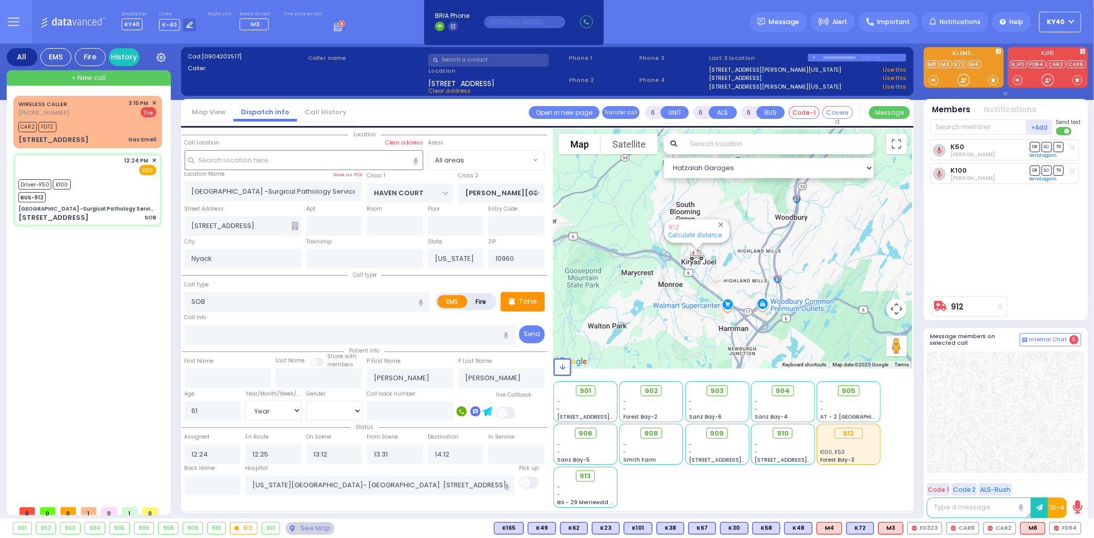
drag, startPoint x: 779, startPoint y: 271, endPoint x: 621, endPoint y: 265, distance: 158.0
click at [577, 282] on div "912 Calculate distance" at bounding box center [732, 249] width 358 height 240
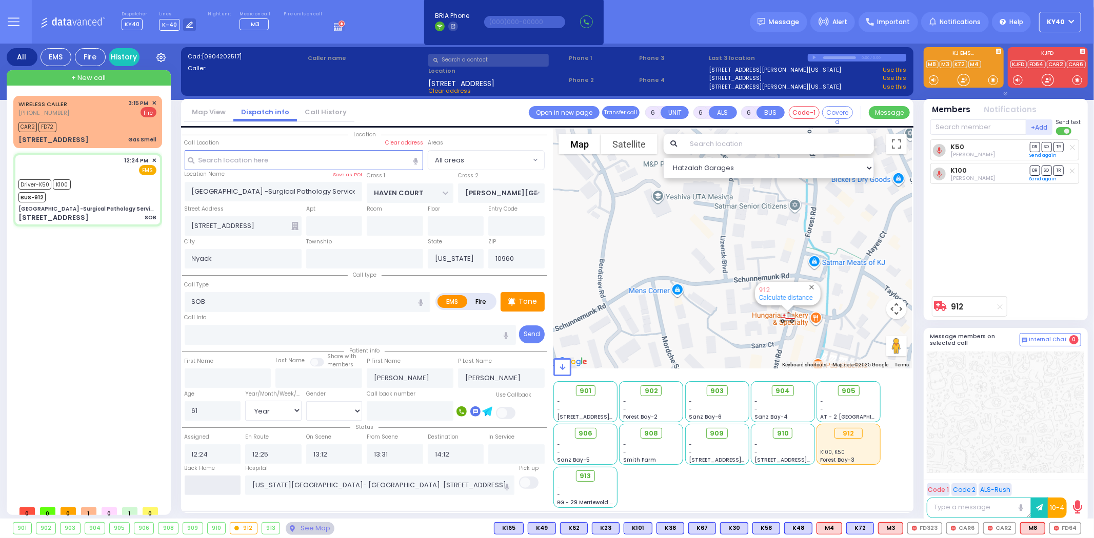
click at [214, 484] on input "text" at bounding box center [213, 485] width 56 height 19
type input "15:23"
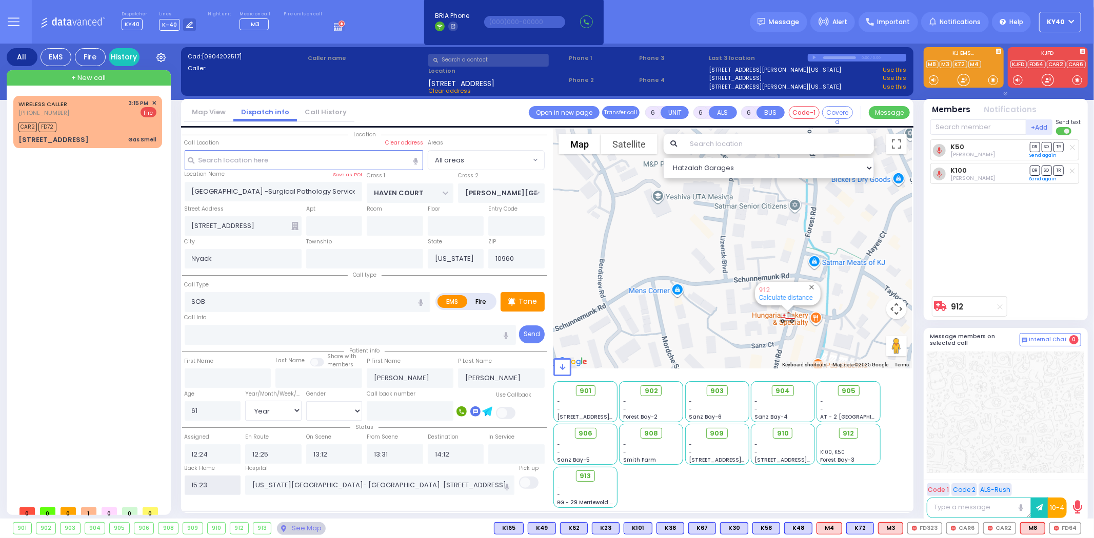
select select
radio input "true"
select select
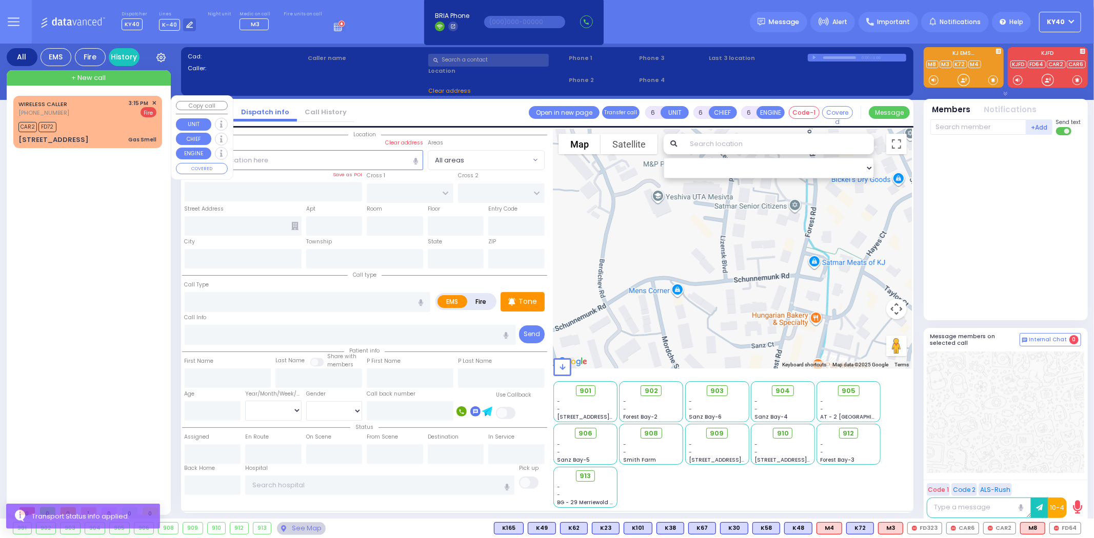
click at [99, 117] on div "WIRELESS CALLER (845) 637-7788 3:15 PM ✕ Fire CAR2" at bounding box center [87, 121] width 145 height 49
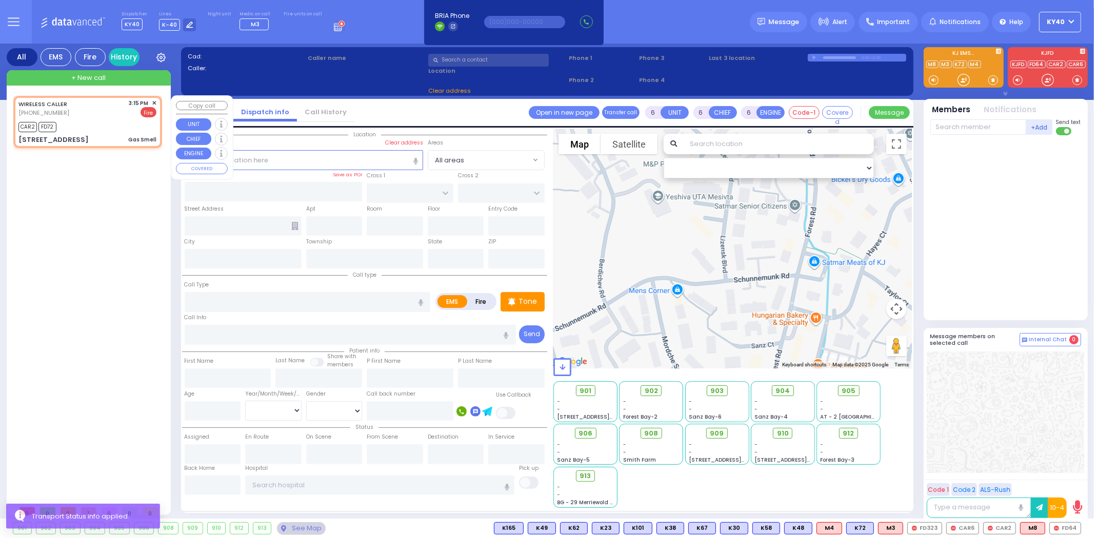
type input "2"
type input "1"
select select
type input "Gas Smell"
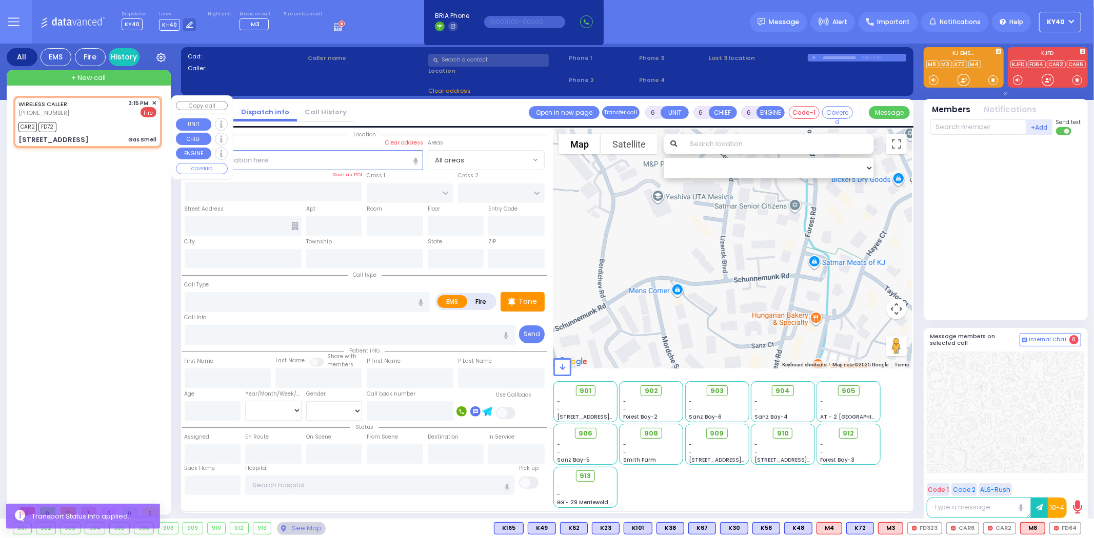
radio input "false"
radio input "true"
select select
type input "15:15"
type input "15:18"
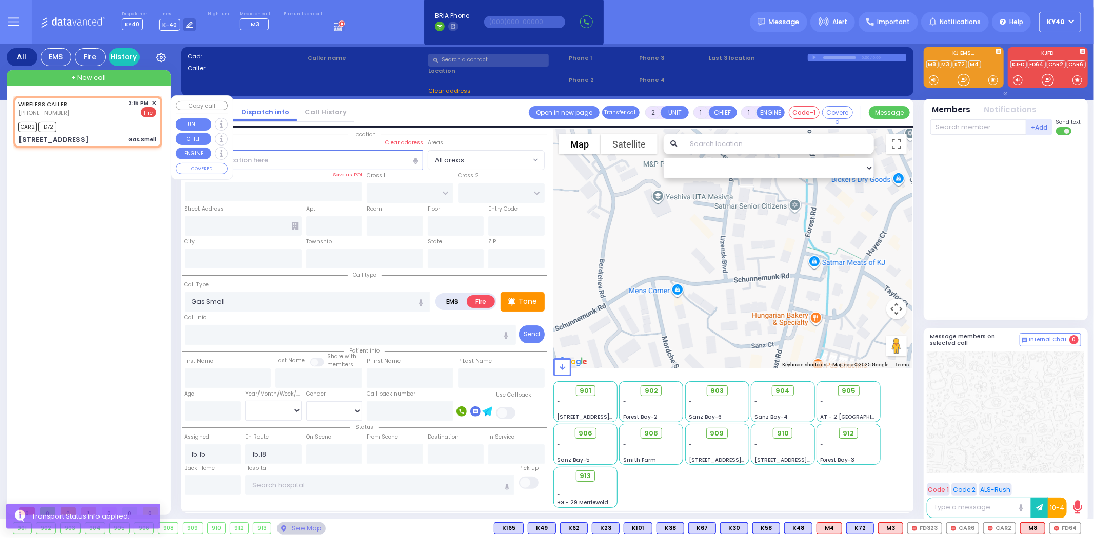
type input "FOREST RD"
type input "KROLLA DR"
type input "53 Satmar Drive"
type input "211"
type input "Monroe"
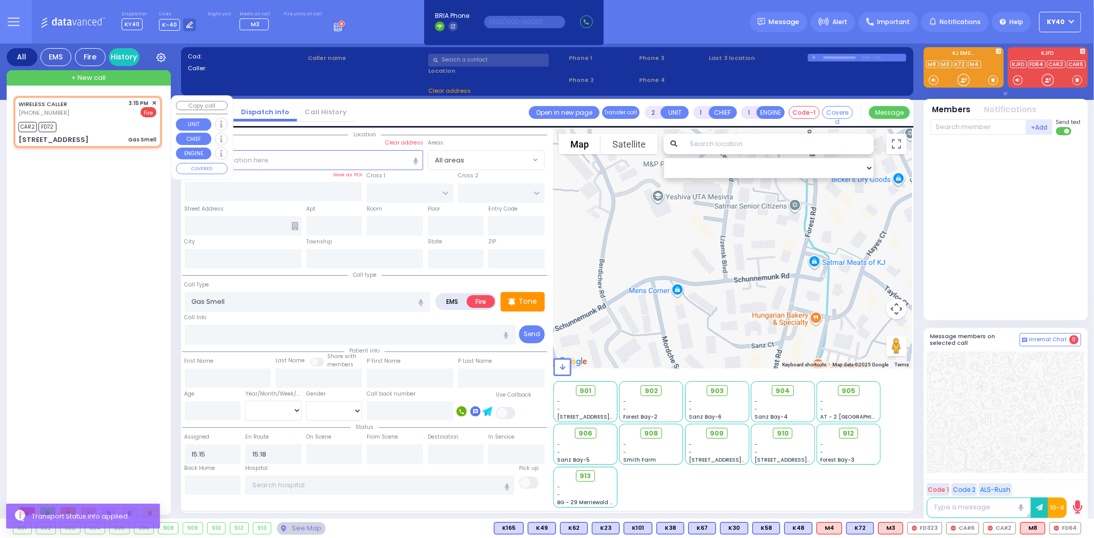
type input "[US_STATE]"
type input "10950"
select select "Hatzalah Garages"
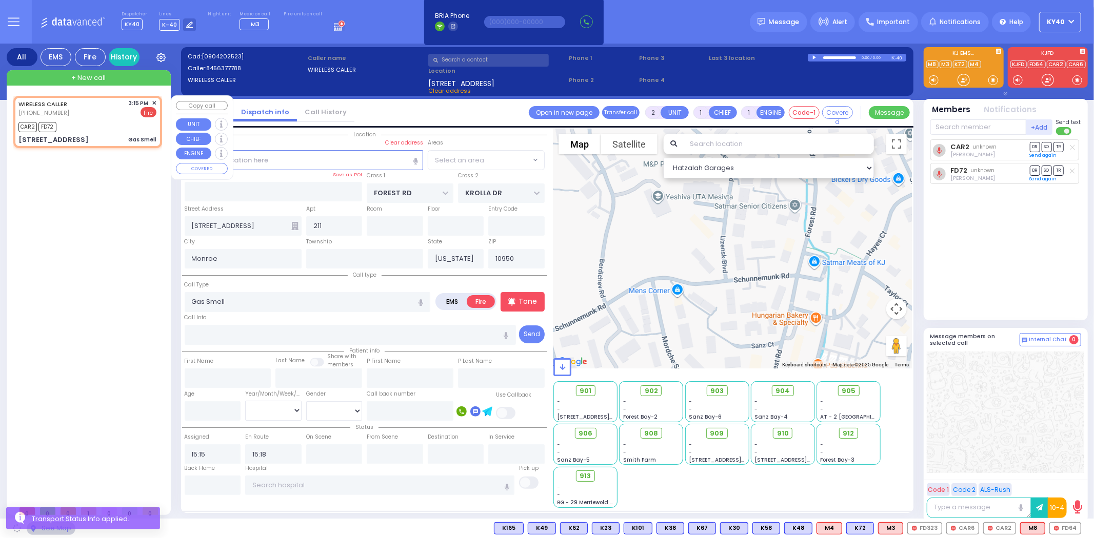
select select "MONROE"
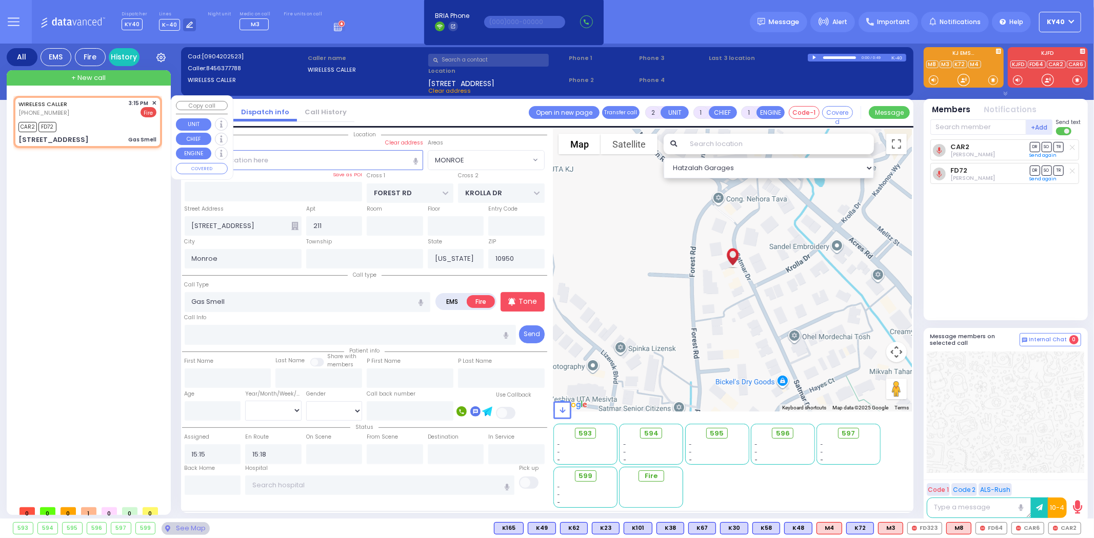
click at [152, 101] on span "✕" at bounding box center [154, 103] width 5 height 9
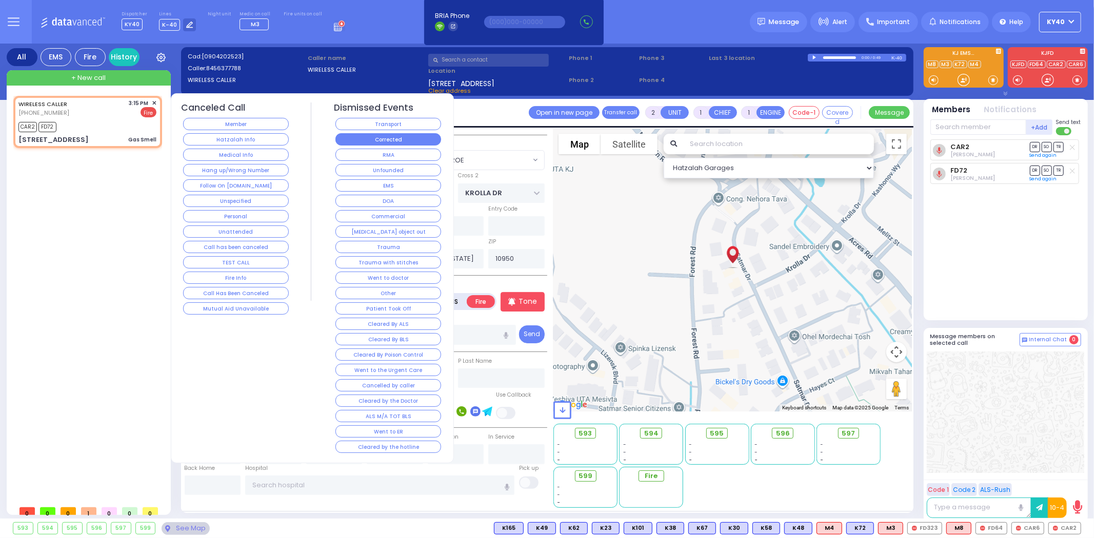
click at [377, 142] on button "Corrected" at bounding box center [388, 139] width 106 height 12
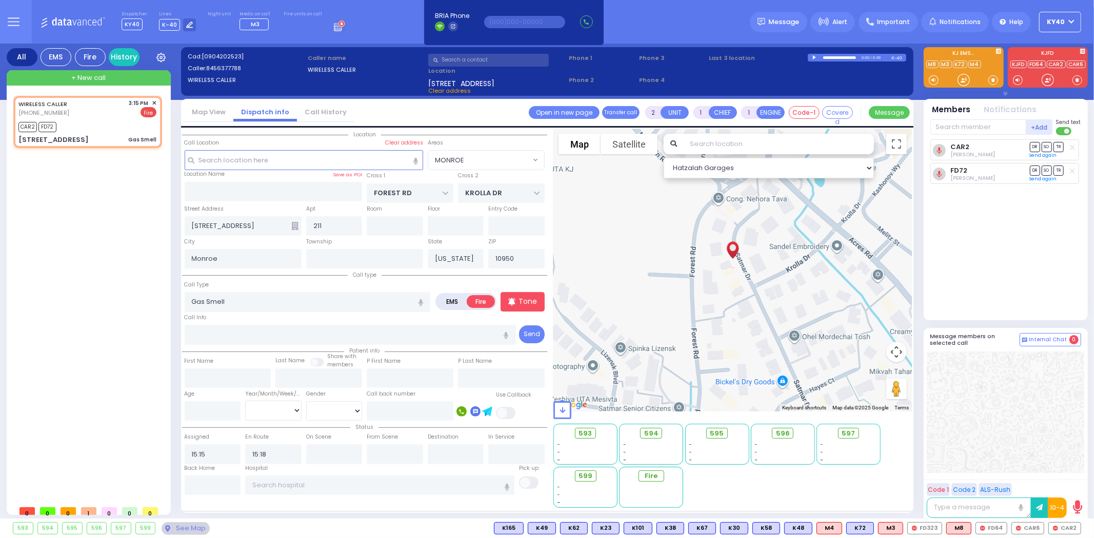
select select
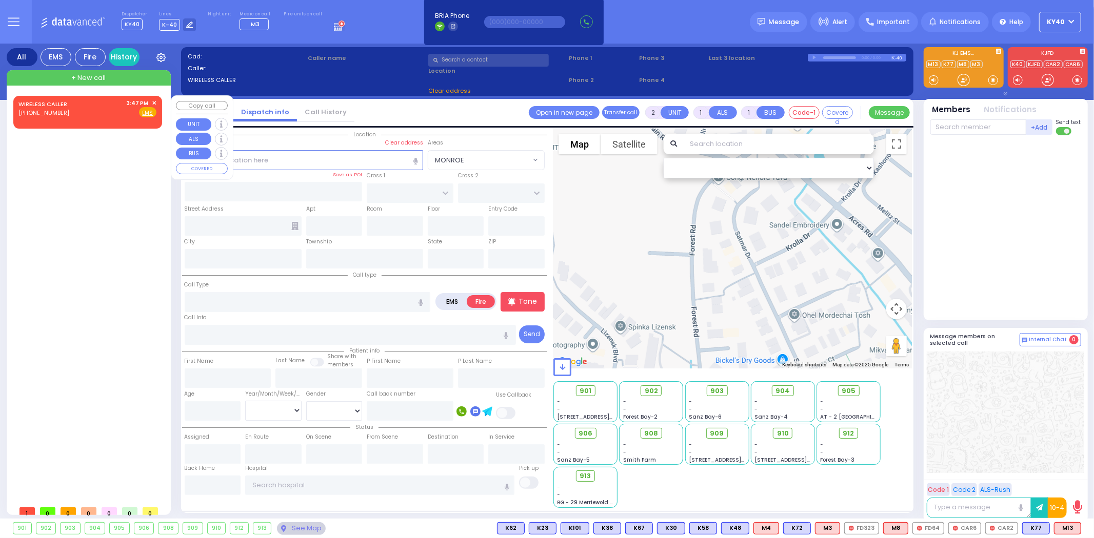
click at [75, 106] on div "WIRELESS CALLER (845) 608-5385 3:47 PM ✕ Fire EMS" at bounding box center [87, 108] width 138 height 19
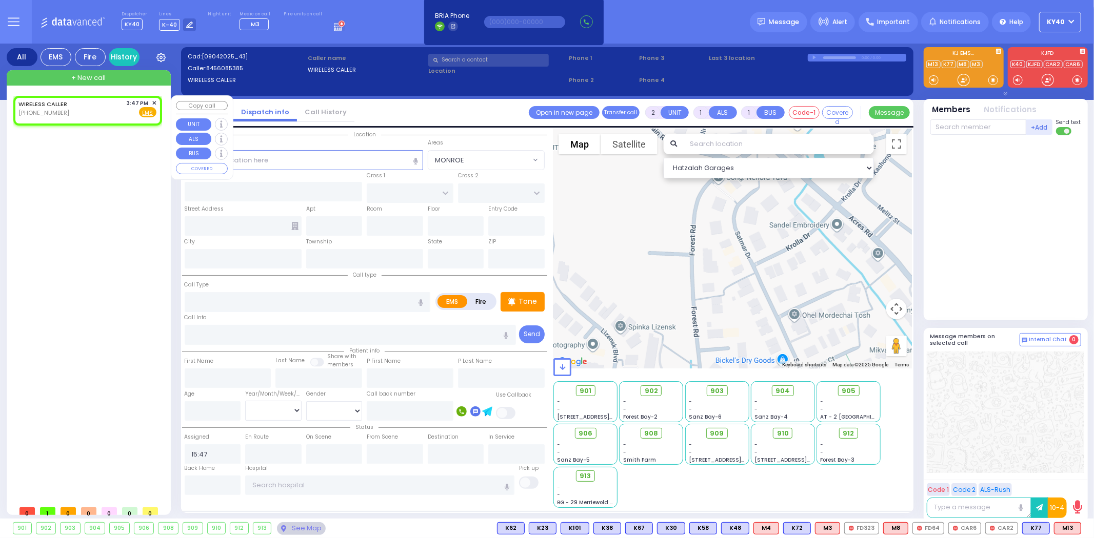
click at [154, 104] on span "✕" at bounding box center [154, 103] width 5 height 9
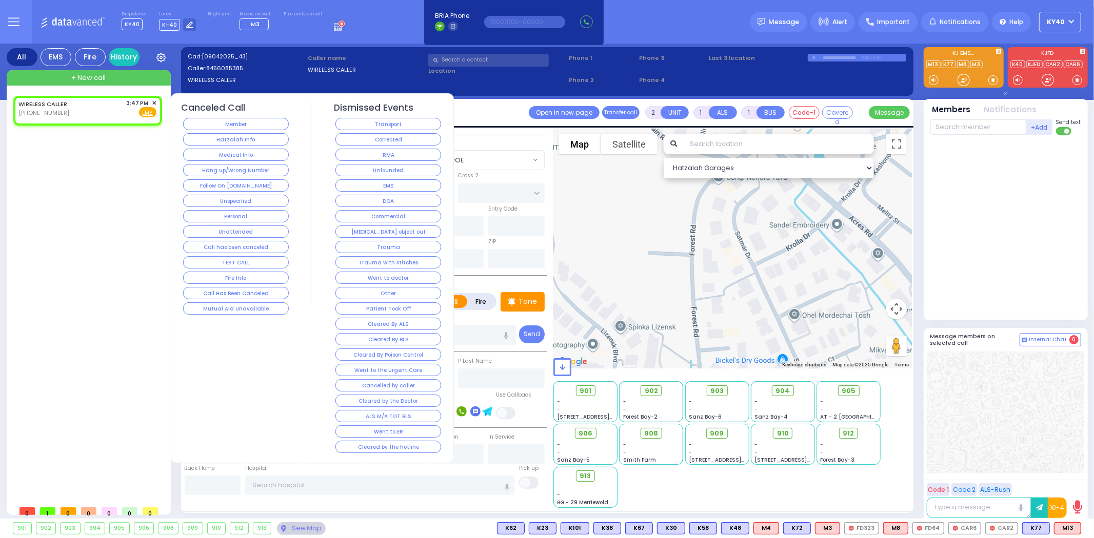
click at [222, 170] on button "Hang up/Wrong Number" at bounding box center [236, 170] width 106 height 12
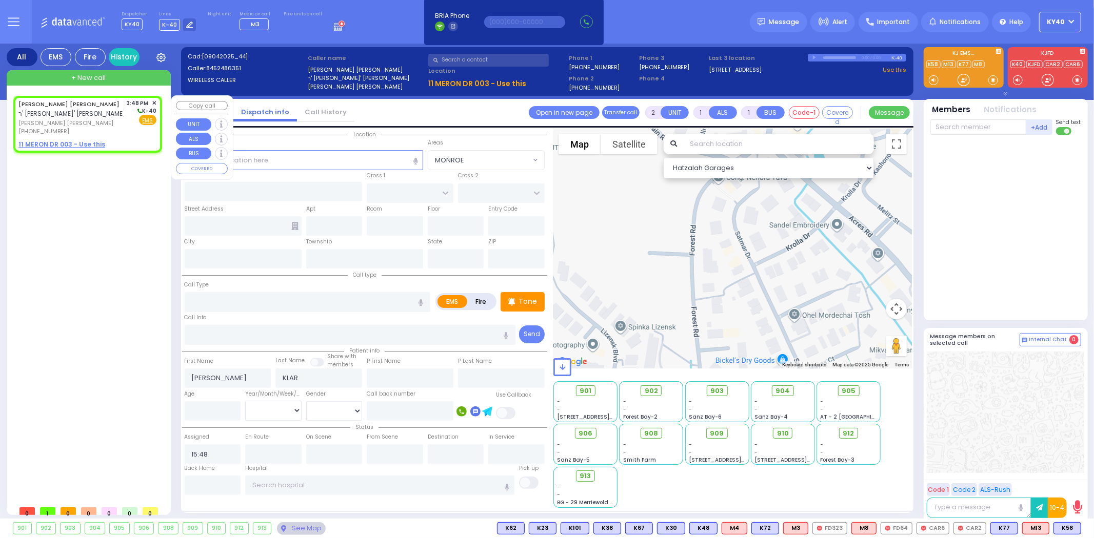
click at [89, 119] on span "אהרן גרשון מנחם קלאר" at bounding box center [70, 123] width 105 height 9
click at [105, 122] on span "אהרן גרשון מנחם קלאר" at bounding box center [70, 123] width 105 height 9
click at [105, 119] on span "אהרן גרשון מנחם קלאר" at bounding box center [70, 123] width 105 height 9
click at [84, 143] on u "11 MERON DR 003 - Use this" at bounding box center [61, 144] width 87 height 9
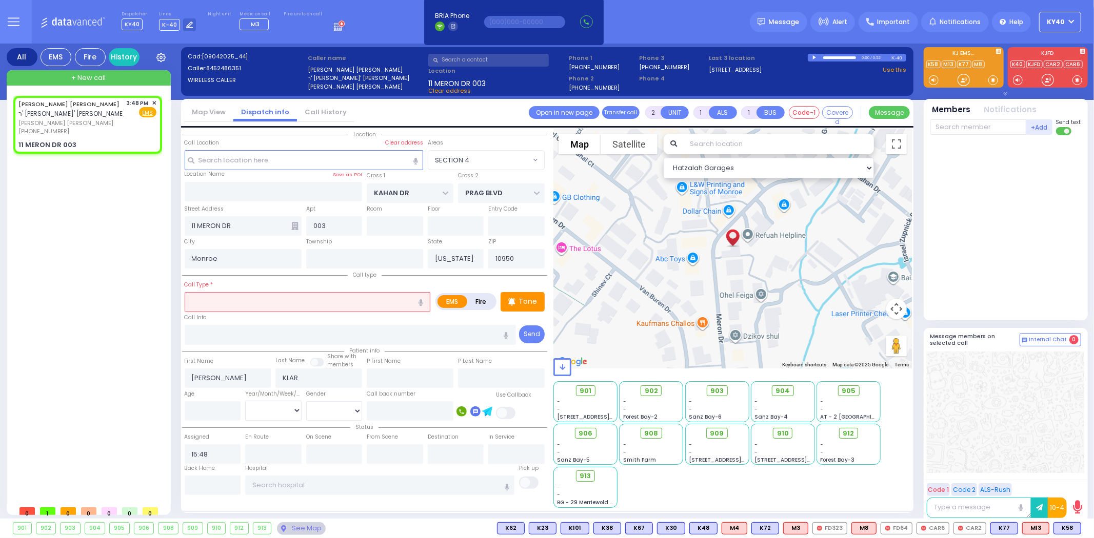
click at [265, 301] on input "text" at bounding box center [308, 301] width 246 height 19
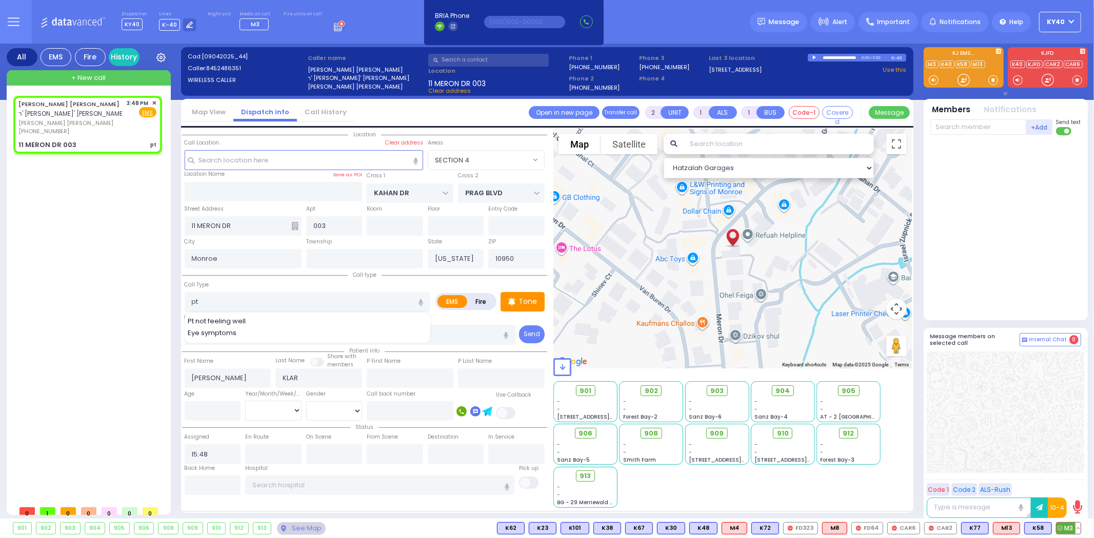
click at [1061, 531] on icon at bounding box center [1059, 528] width 5 height 5
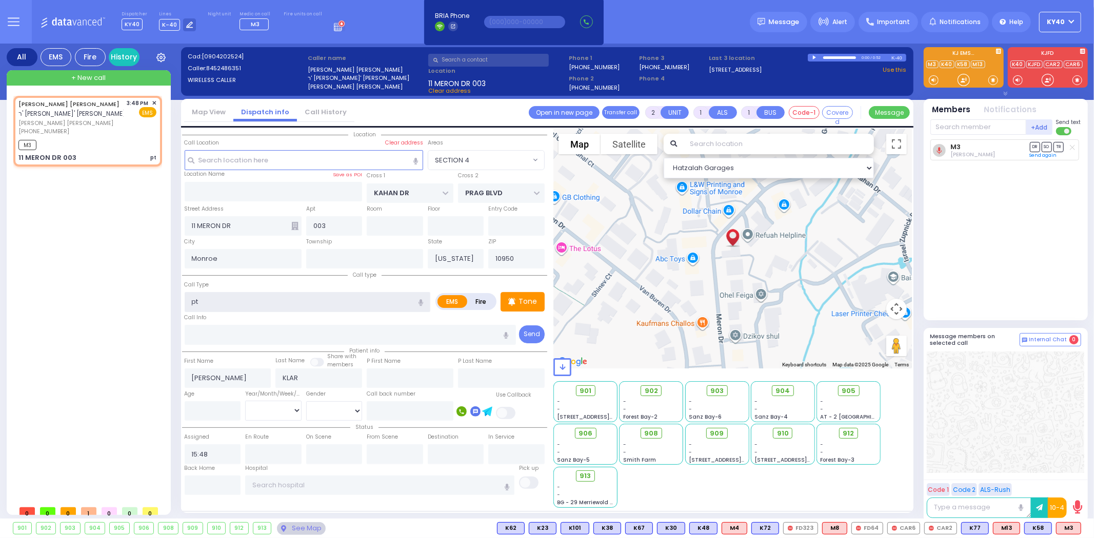
click at [224, 299] on input "pt" at bounding box center [308, 301] width 246 height 19
click at [239, 303] on input "pt." at bounding box center [308, 301] width 246 height 19
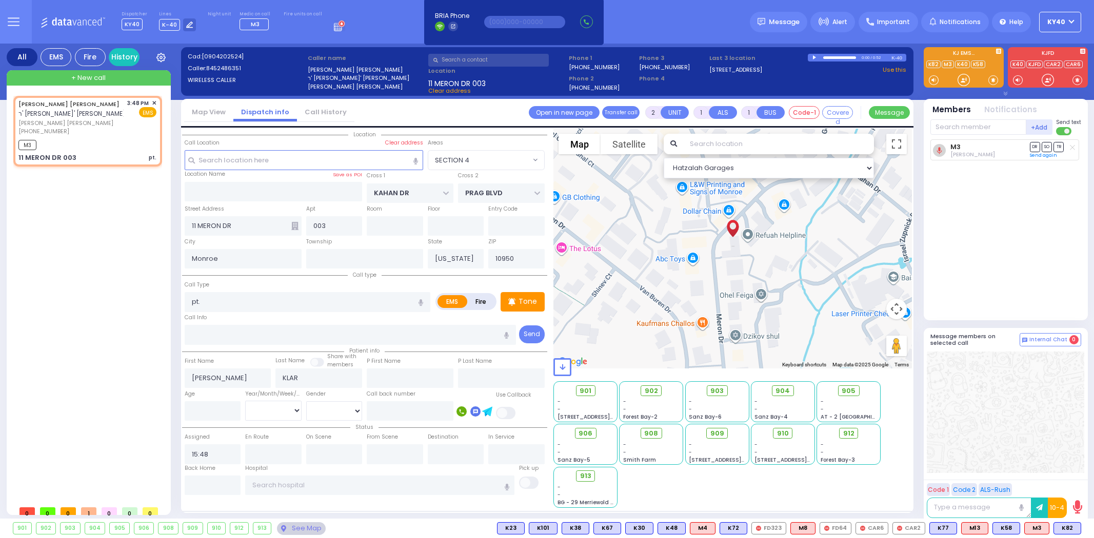
select select "SECTION 4"
select select
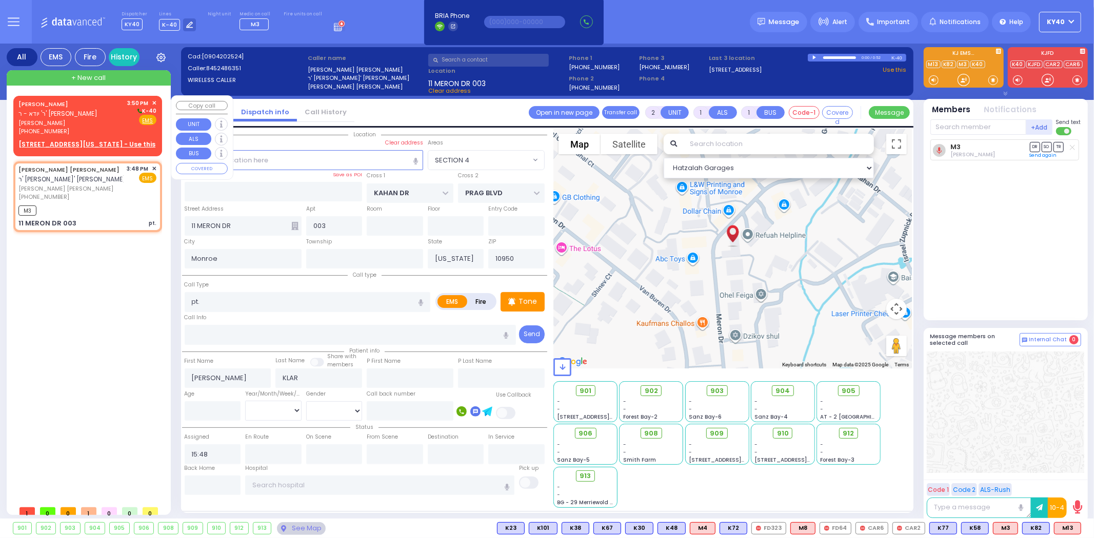
type input "pt."
click at [98, 114] on div "MOSHE HOROWITZ ר' יודא - ר' שלמה לאבין" at bounding box center [71, 109] width 106 height 20
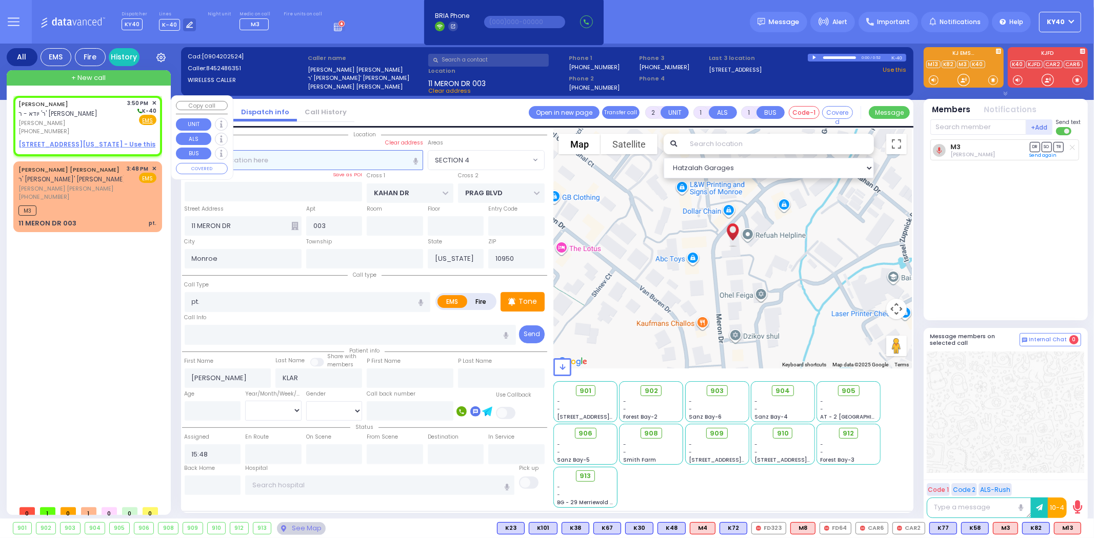
select select
radio input "true"
type input "MOSHE"
type input "HOROWITZ"
select select
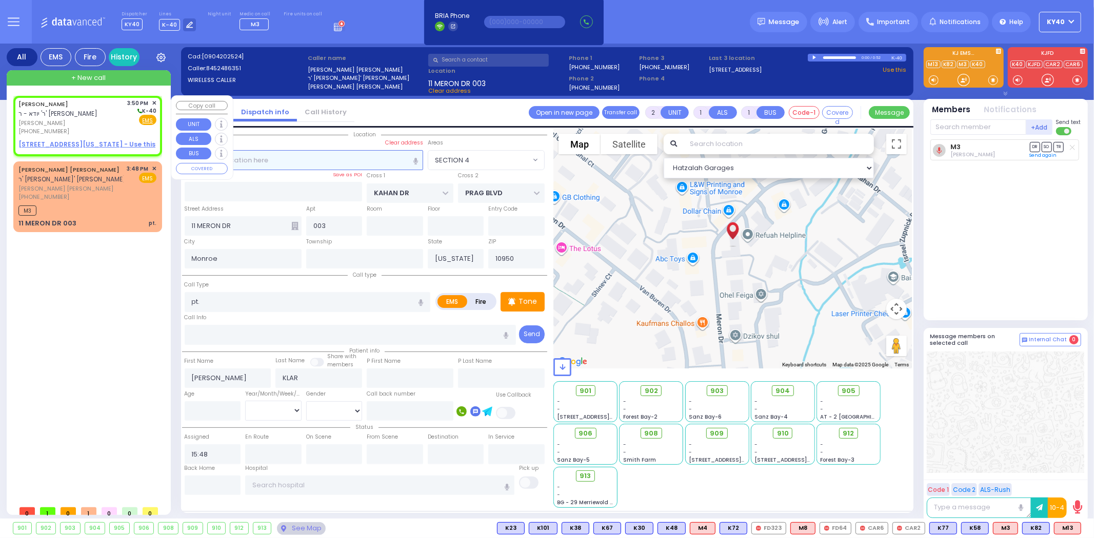
type input "15:50"
select select "Hatzalah Garages"
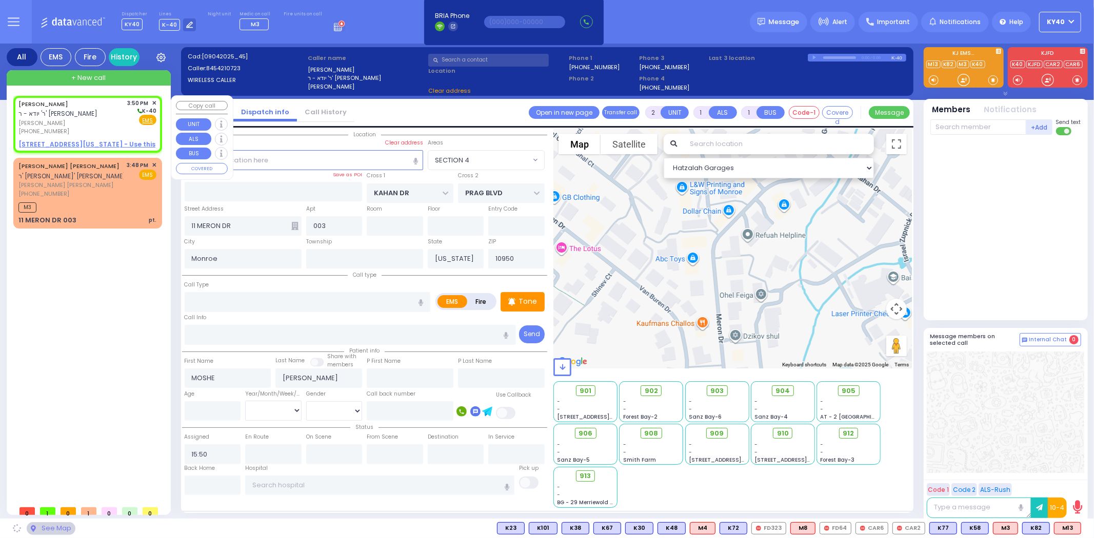
select select
radio input "true"
select select
select select "Hatzalah Garages"
click at [98, 114] on div "MOSHE HOROWITZ ר' יודא - ר' שלמה לאבין" at bounding box center [71, 109] width 106 height 20
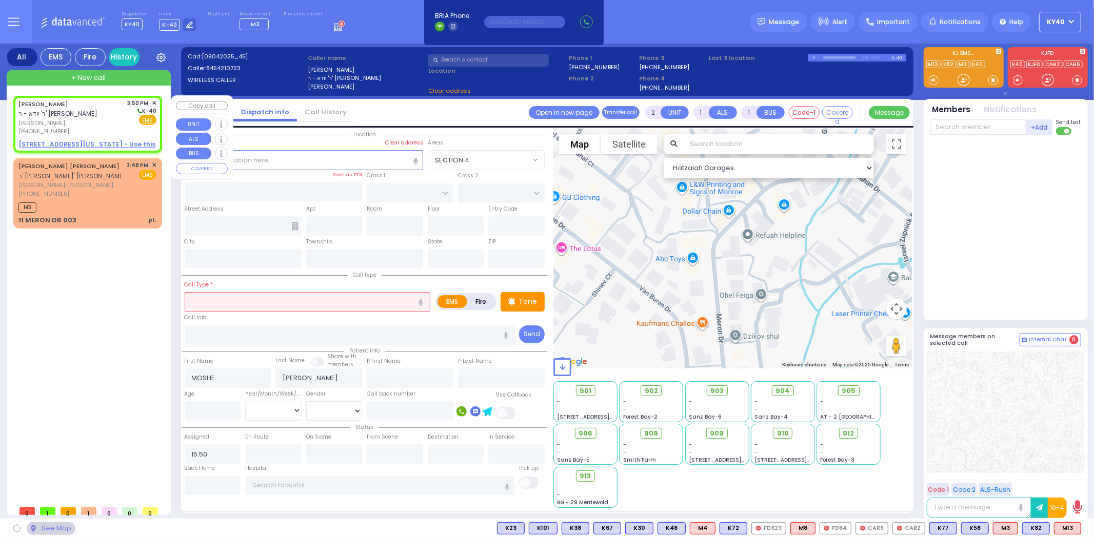
select select
radio input "true"
select select
select select "Hatzalah Garages"
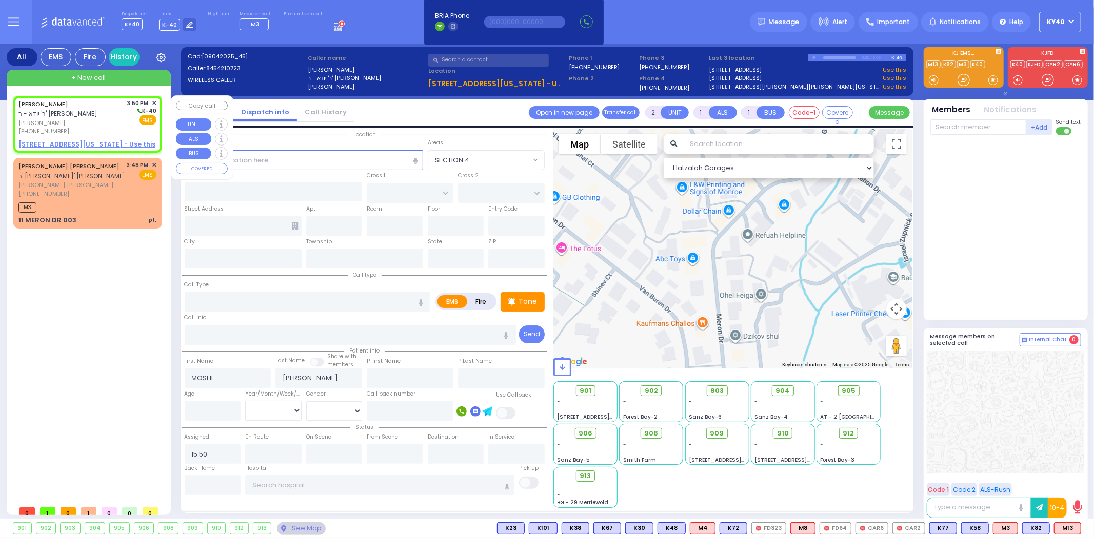
click at [91, 145] on u "2 PENNSYLVANIA AVE 101 - Use this" at bounding box center [86, 144] width 137 height 9
select select
radio input "true"
select select
select select "Hatzalah Garages"
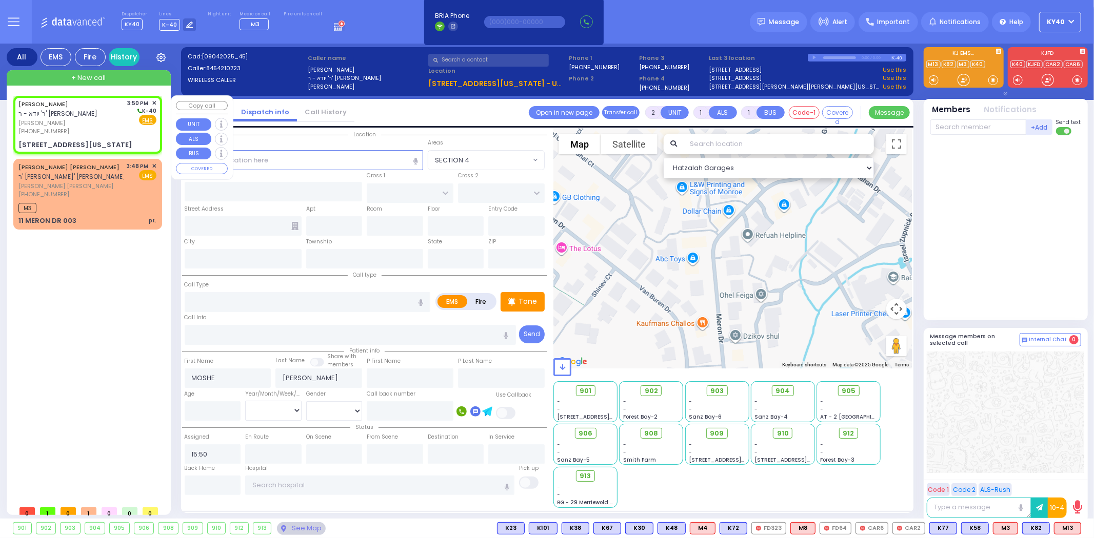
select select
radio input "true"
select select
type input "MERRIEWOLD LN SOUTH"
type input "2 PENNSYLVANIA AVE"
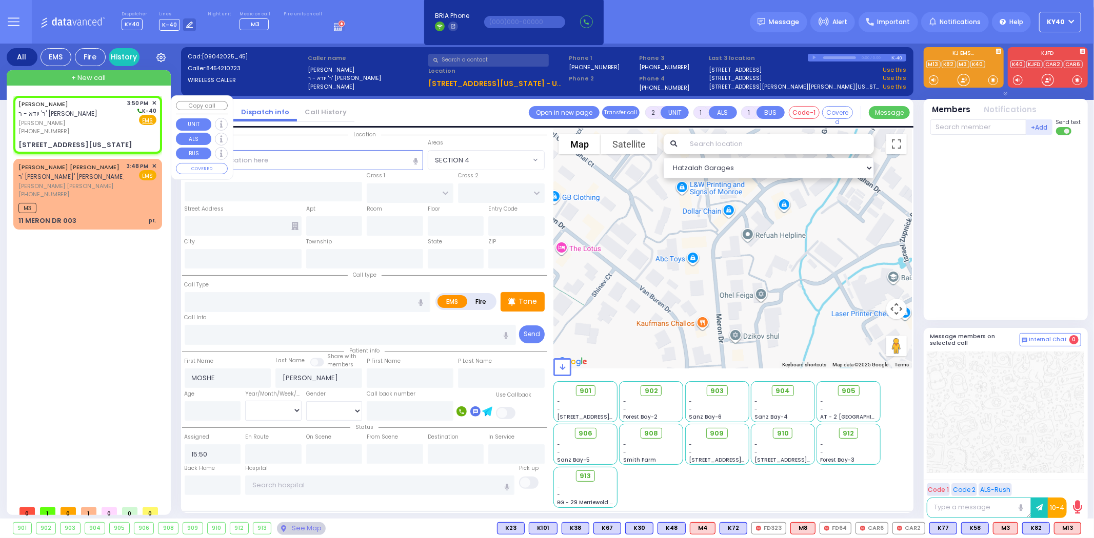
type input "101"
type input "Monroe"
type input "[US_STATE]"
type input "10950"
select select "Hatzalah Garages"
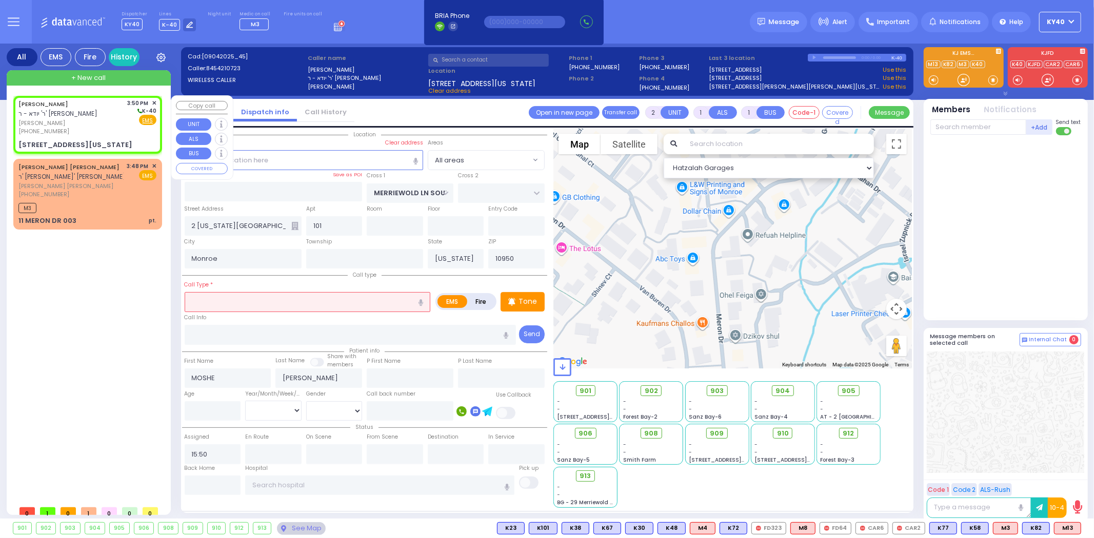
click at [86, 145] on div "2 PENNSYLVANIA AVE 101" at bounding box center [75, 145] width 114 height 10
select select
radio input "true"
select select
select select "Hatzalah Garages"
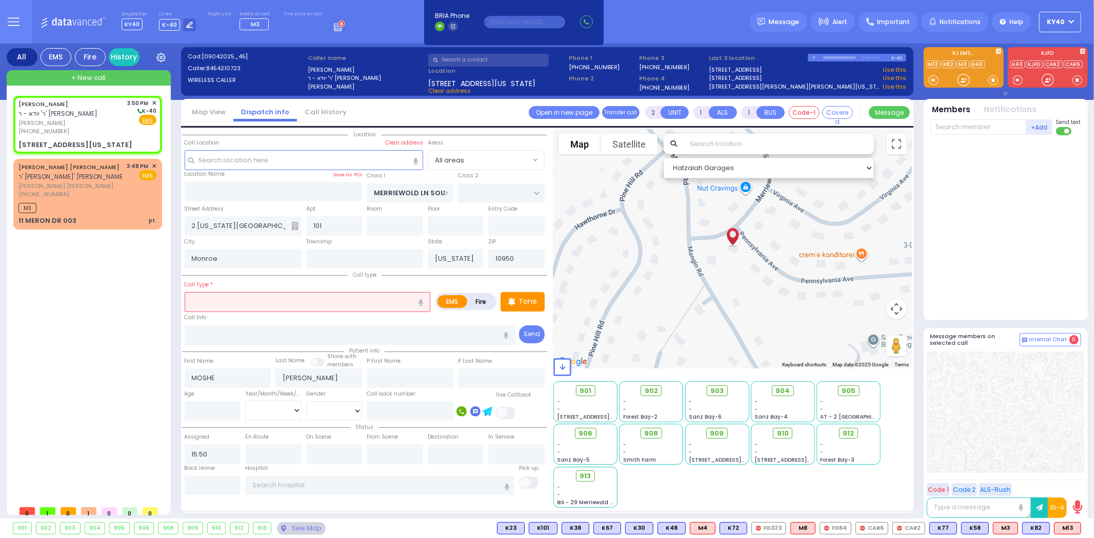
click at [238, 303] on input "text" at bounding box center [308, 301] width 246 height 19
select select
radio input "true"
select select
select select "Hatzalah Garages"
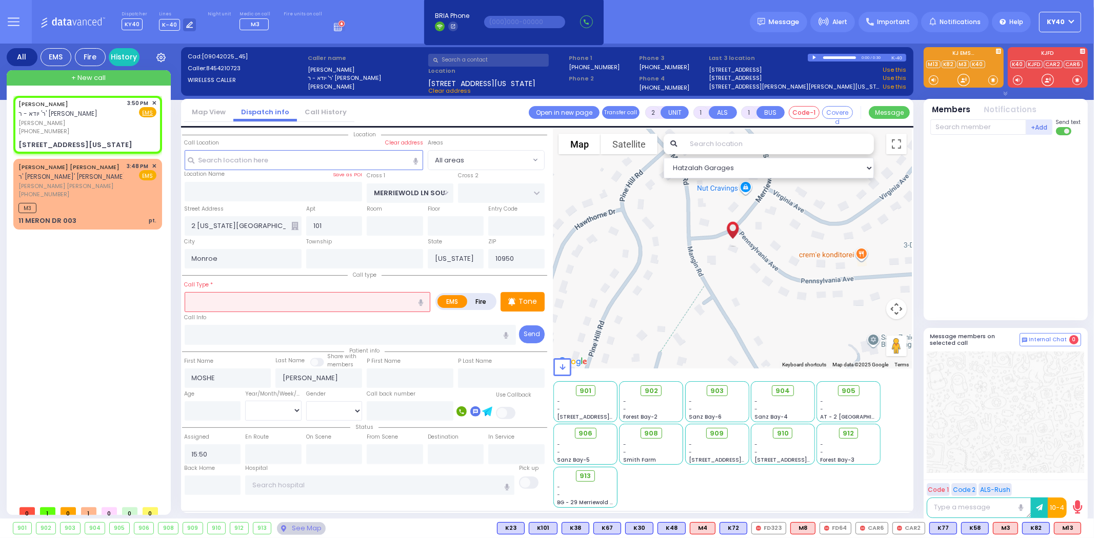
drag, startPoint x: 202, startPoint y: 299, endPoint x: 191, endPoint y: 302, distance: 11.1
click at [203, 299] on input "text" at bounding box center [308, 301] width 246 height 19
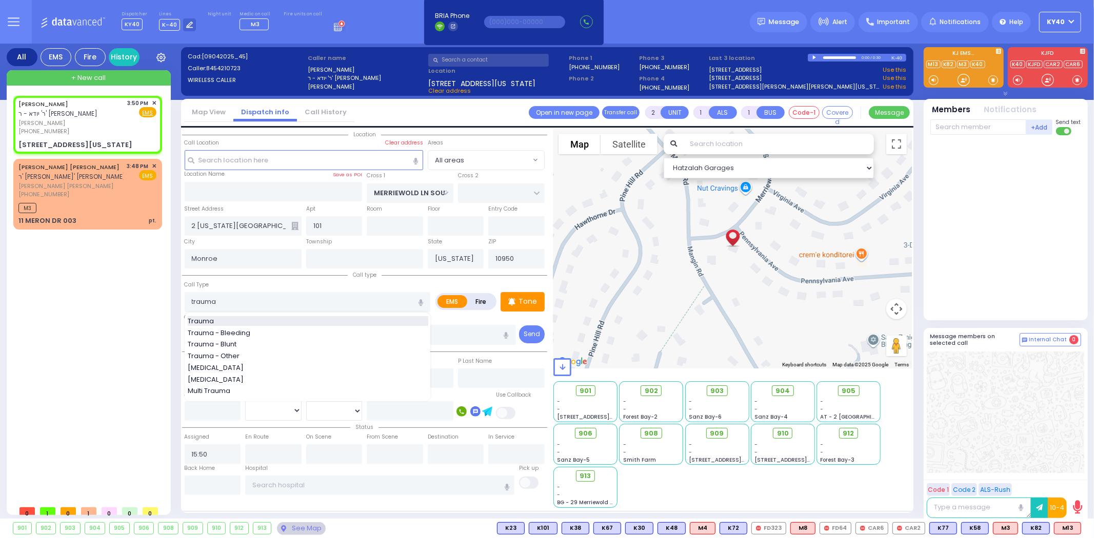
click at [199, 318] on span "Trauma" at bounding box center [203, 321] width 30 height 10
type input "Trauma"
type input "0"
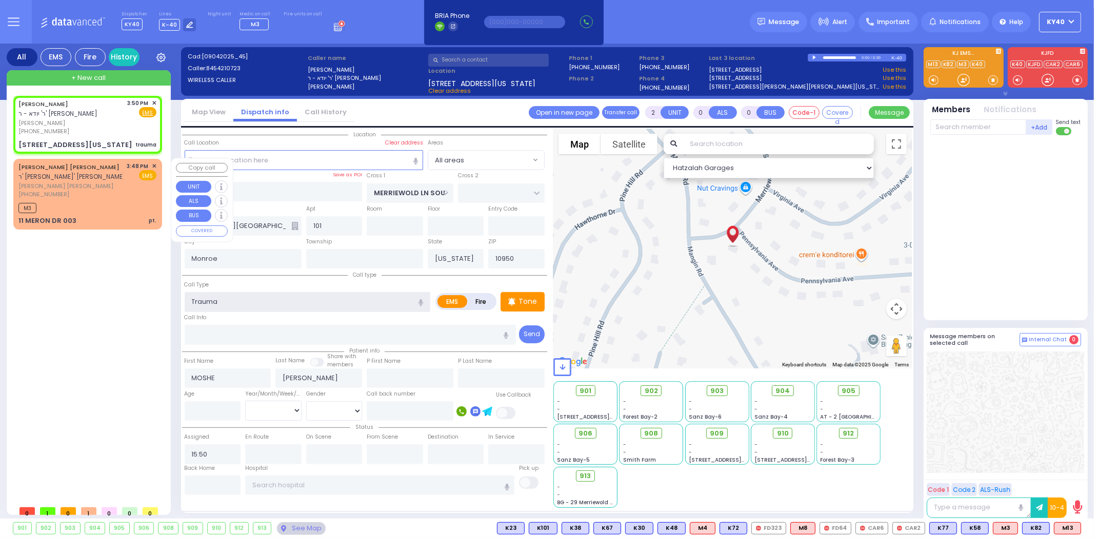
select select
radio input "true"
select select
select select "Hatzalah Garages"
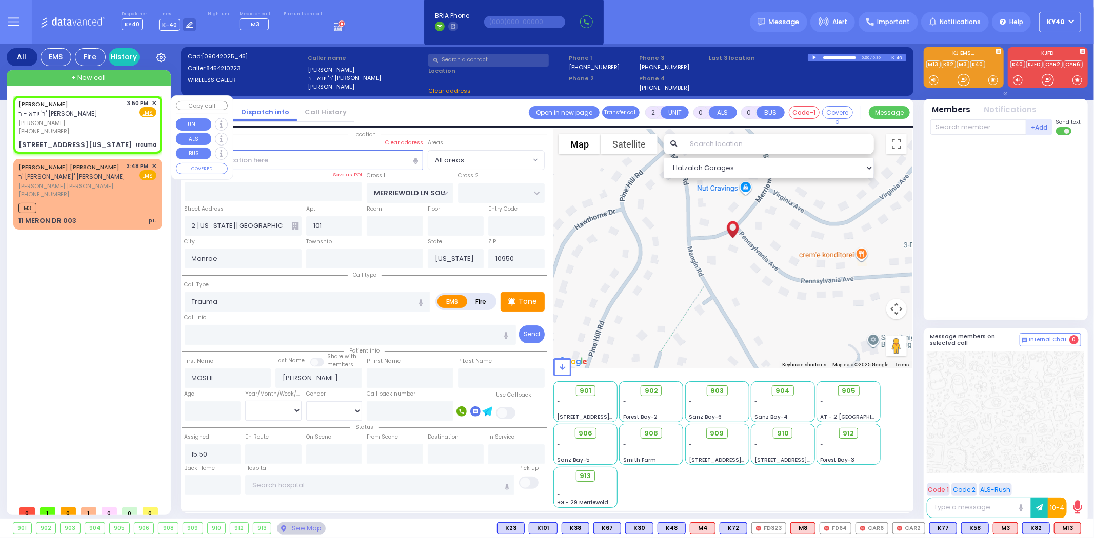
click at [95, 137] on div "MOSHE HOROWITZ ר' יודא - ר' שלמה לאבין משה האראוויץ (845) 421-0723 3:50 PM ✕ Fi…" at bounding box center [87, 124] width 145 height 54
select select
radio input "true"
select select
select select "Hatzalah Garages"
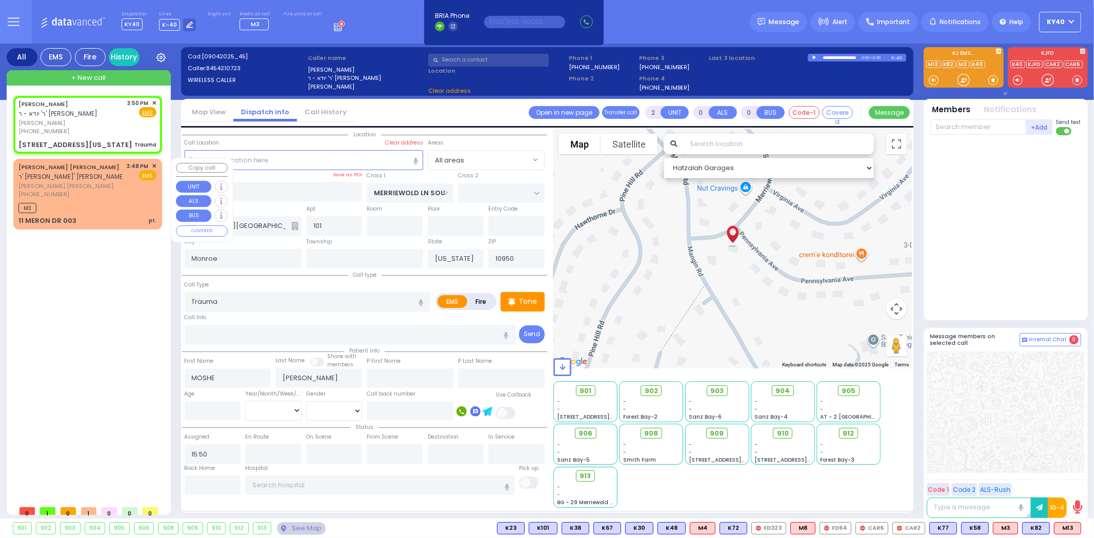
select select
radio input "true"
select select
select select "Hatzalah Garages"
click at [59, 195] on span "(845) 248-6351" at bounding box center [43, 194] width 51 height 8
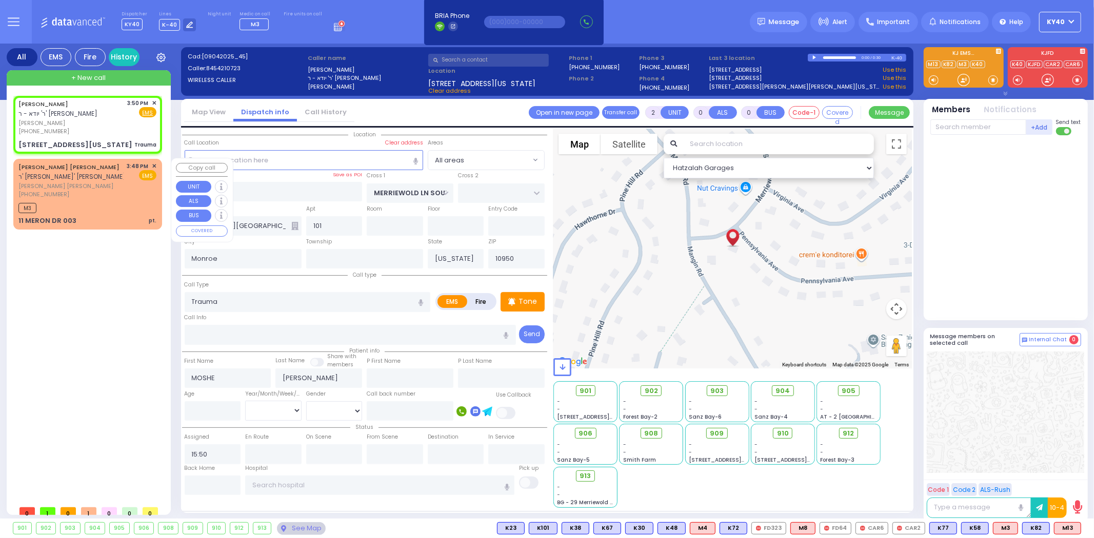
type input "1"
select select
type input "pt."
radio input "true"
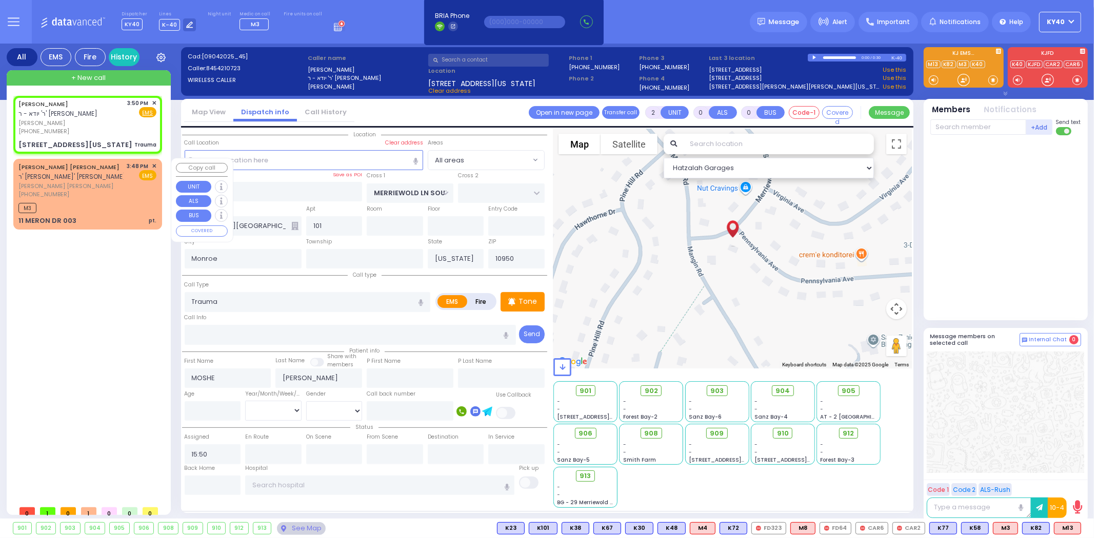
type input "ARON GERSHON M."
type input "KLAR"
select select
type input "15:48"
select select "Hatzalah Garages"
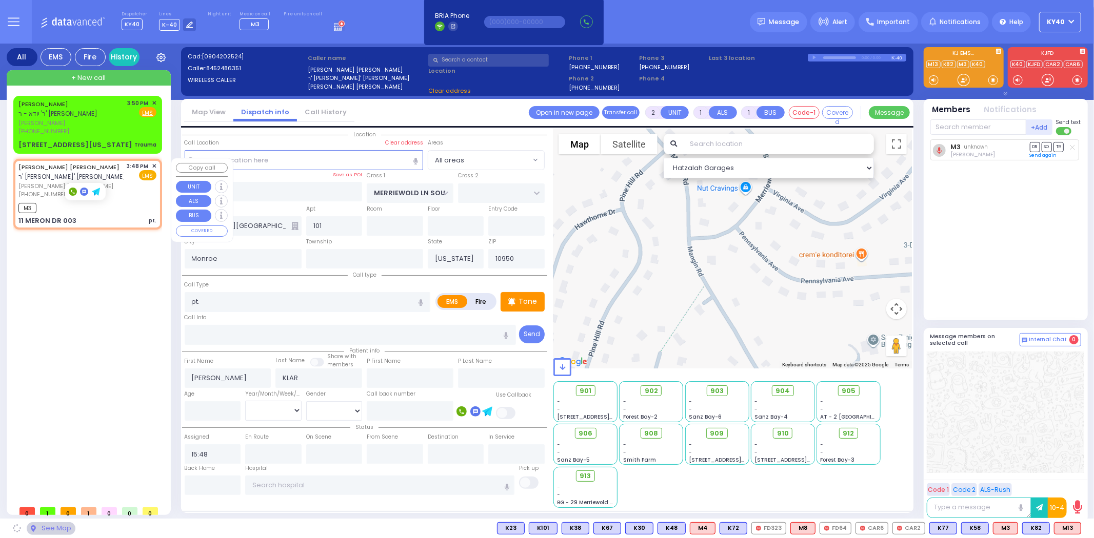
type input "KAHAN DR"
type input "PRAG BLVD"
type input "11 MERON DR"
type input "003"
select select "SECTION 4"
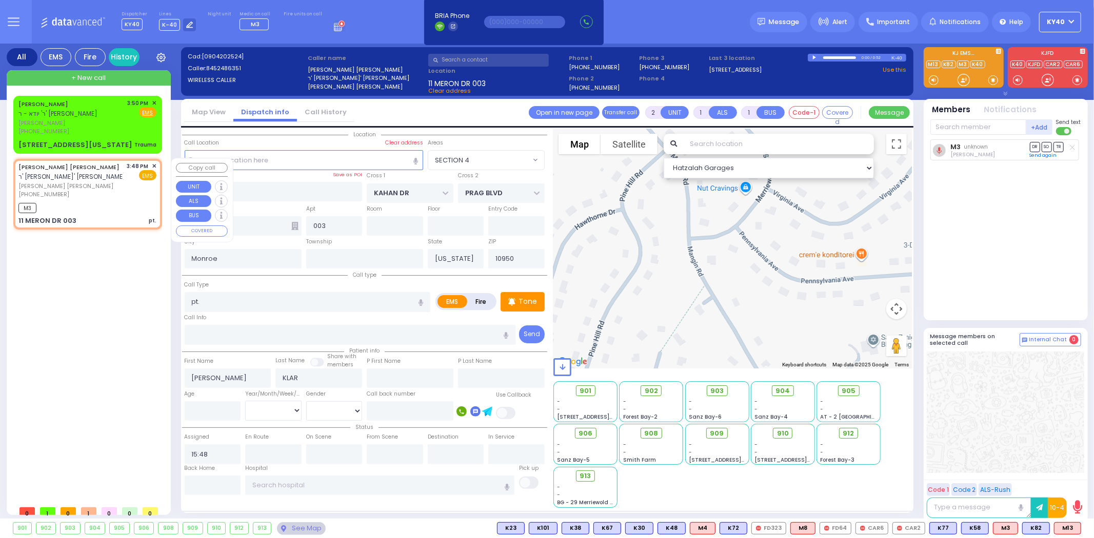
click at [112, 204] on div "M3" at bounding box center [87, 206] width 138 height 13
select select
radio input "true"
select select
select select "Hatzalah Garages"
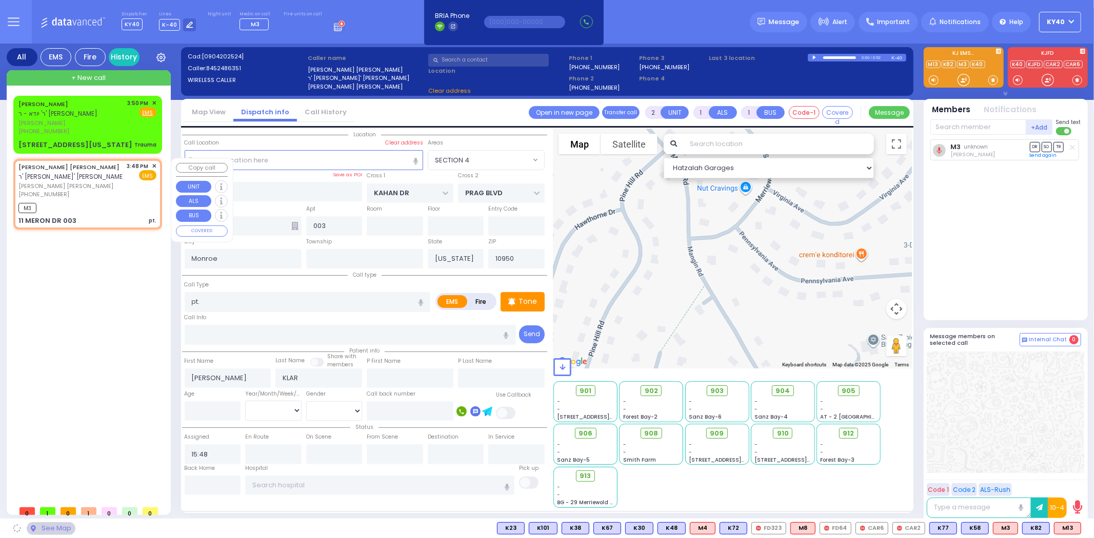
select select "SECTION 4"
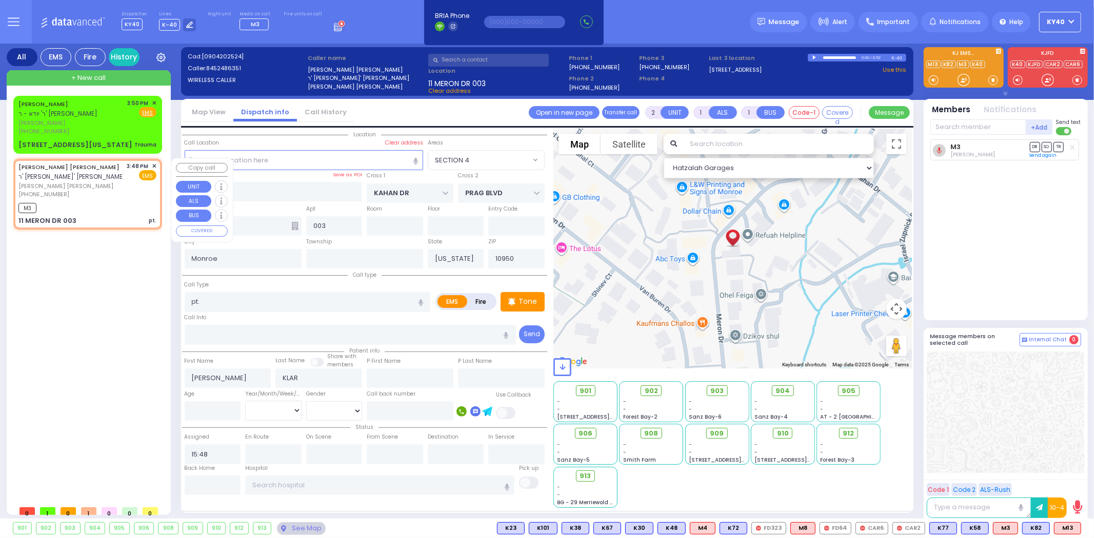
click at [106, 200] on div "M3" at bounding box center [87, 206] width 138 height 13
select select
radio input "true"
select select
select select "Hatzalah Garages"
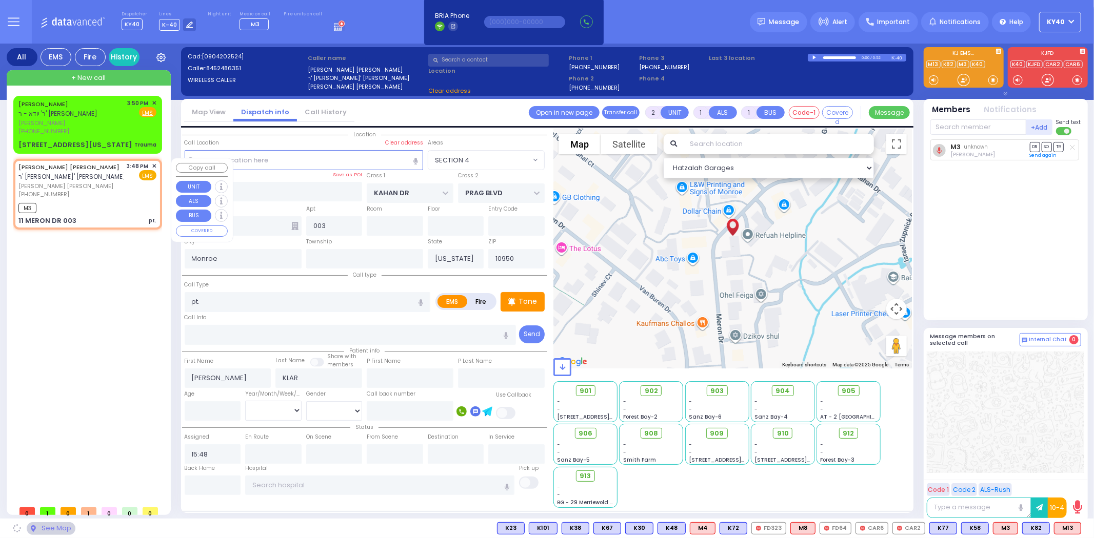
select select "SECTION 4"
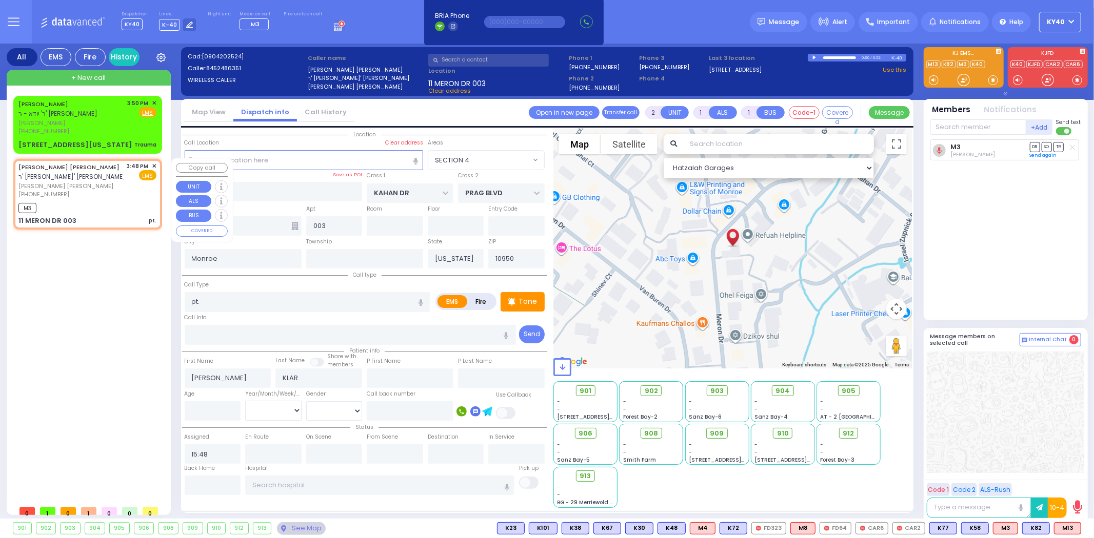
click at [109, 196] on div "(845) 248-6351" at bounding box center [70, 194] width 105 height 9
select select
radio input "true"
select select
select select "SECTION 4"
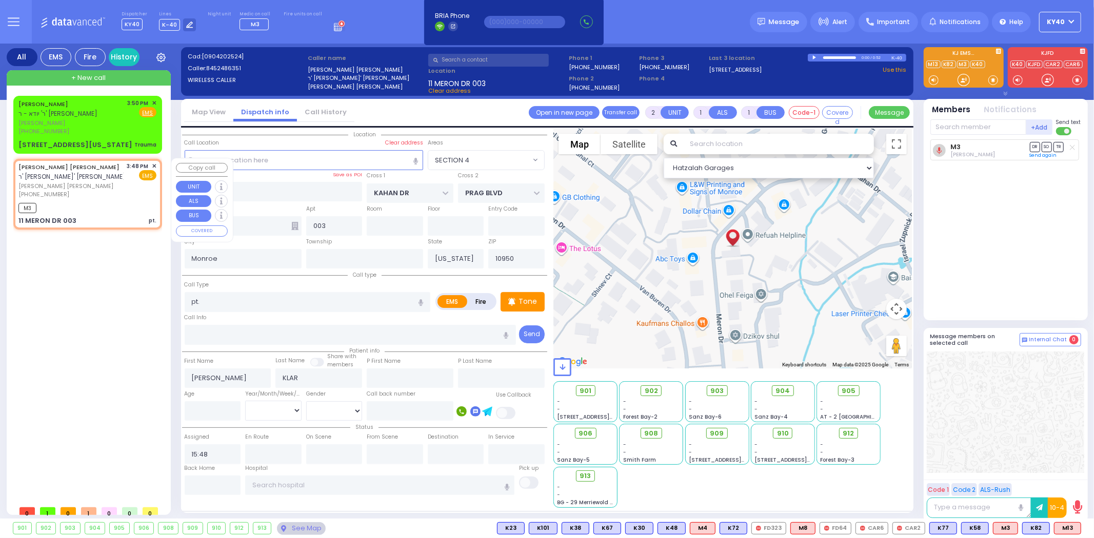
select select "Hatzalah Garages"
click at [116, 190] on div "(845) 248-6351" at bounding box center [70, 194] width 105 height 9
select select
radio input "true"
select select
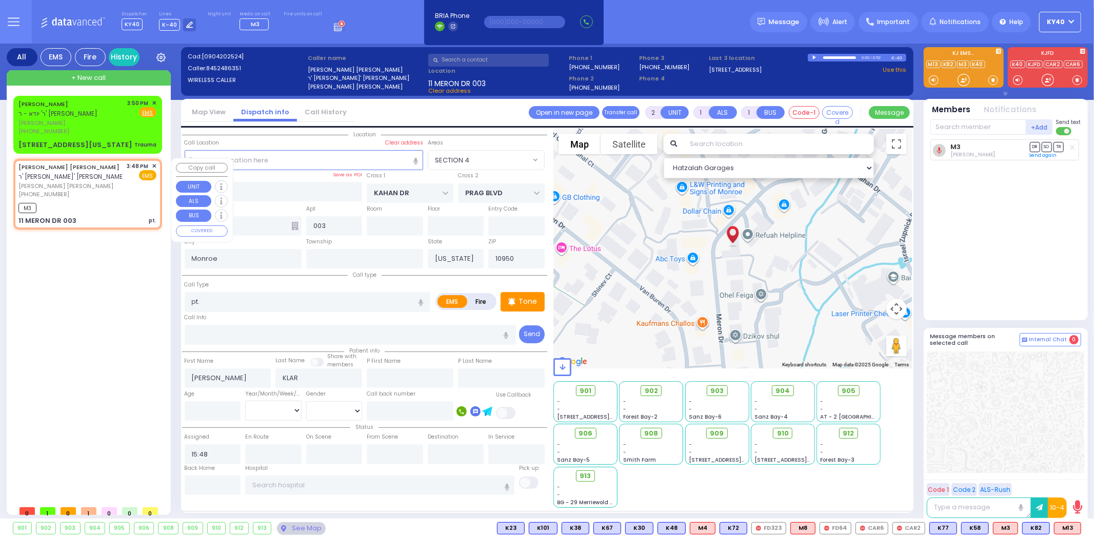
select select "Hatzalah Garages"
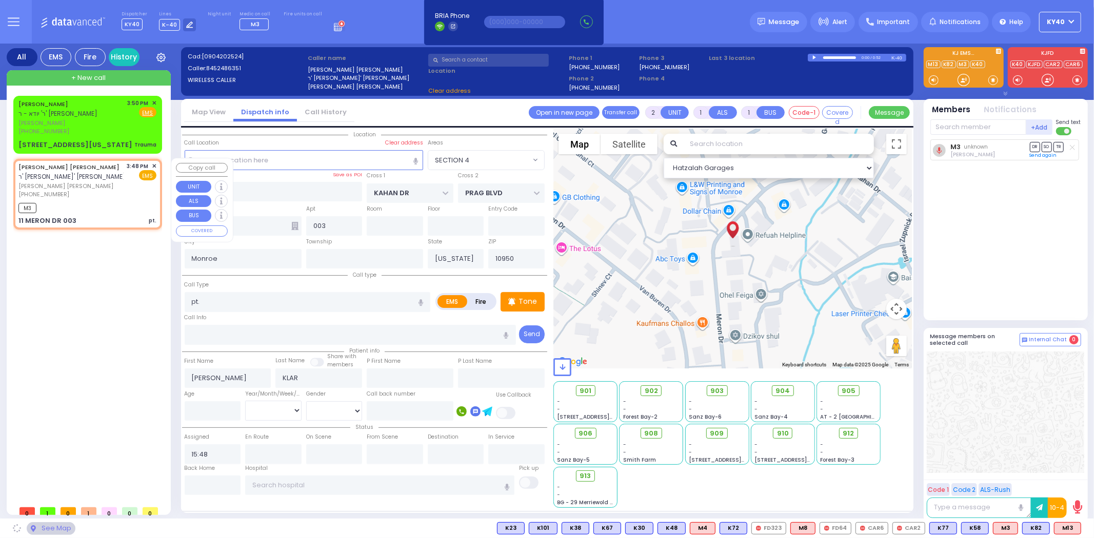
select select "SECTION 4"
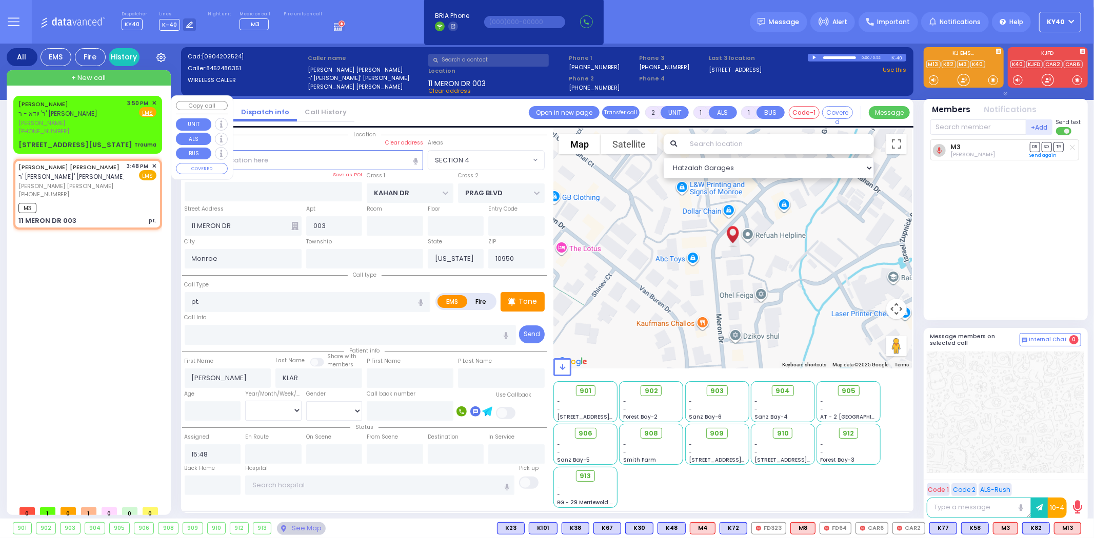
click at [104, 119] on span "משה האראוויץ" at bounding box center [71, 123] width 106 height 9
type input "0"
select select
type input "Trauma"
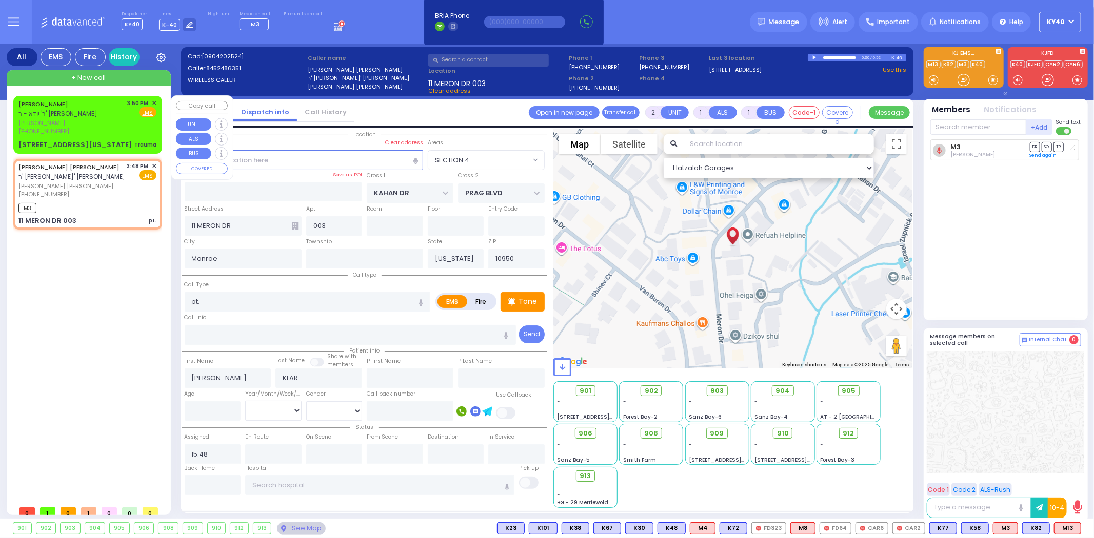
radio input "true"
type input "MOSHE"
type input "HOROWITZ"
select select
type input "15:50"
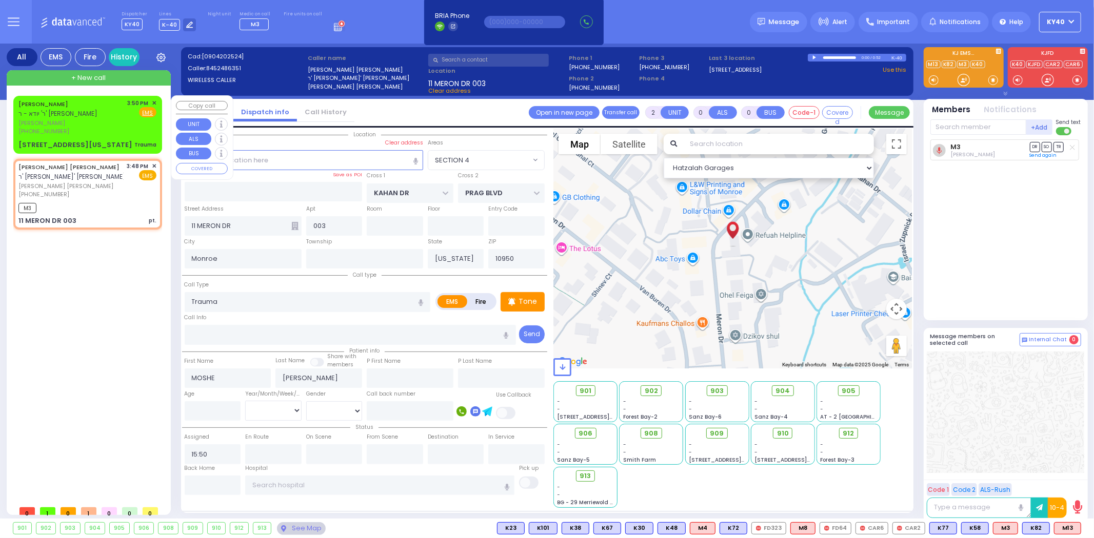
select select "Hatzalah Garages"
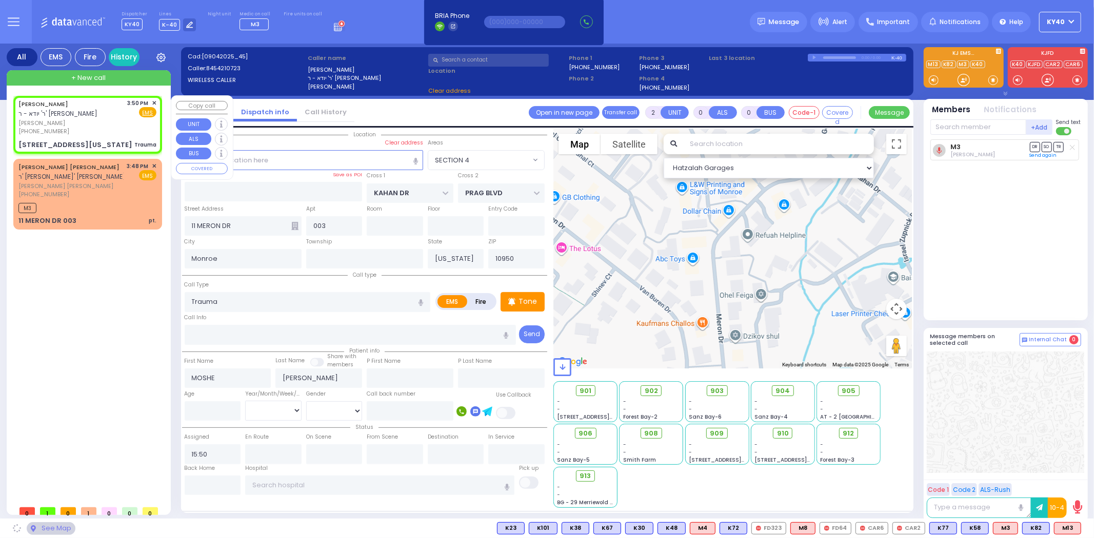
type input "MERRIEWOLD LN SOUTH"
type input "2 PENNSYLVANIA AVE"
type input "101"
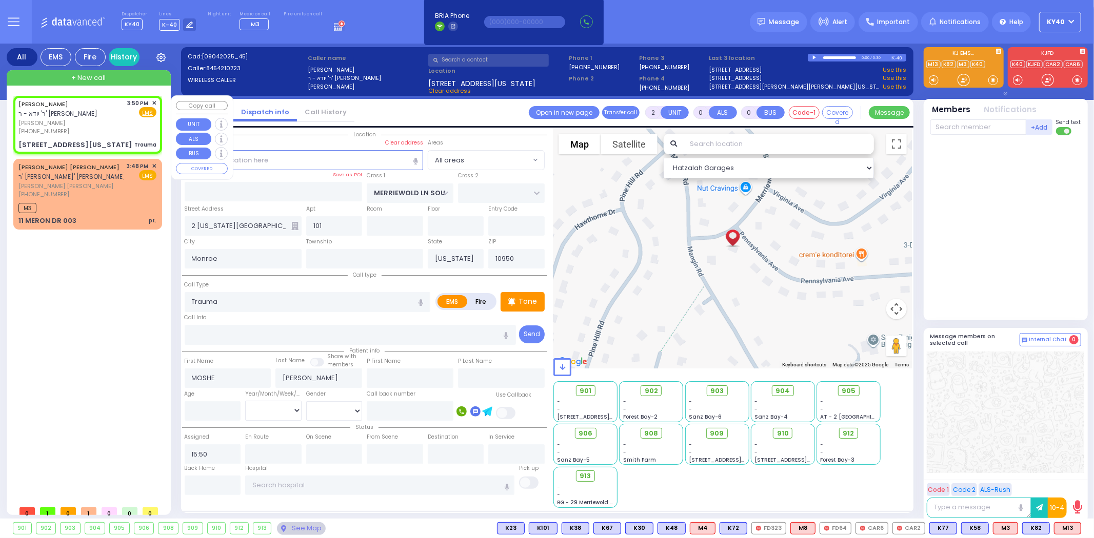
click at [89, 115] on div "MOSHE HOROWITZ ר' יודא - ר' שלמה לאבין" at bounding box center [71, 109] width 106 height 20
select select
radio input "true"
select select
select select "Hatzalah Garages"
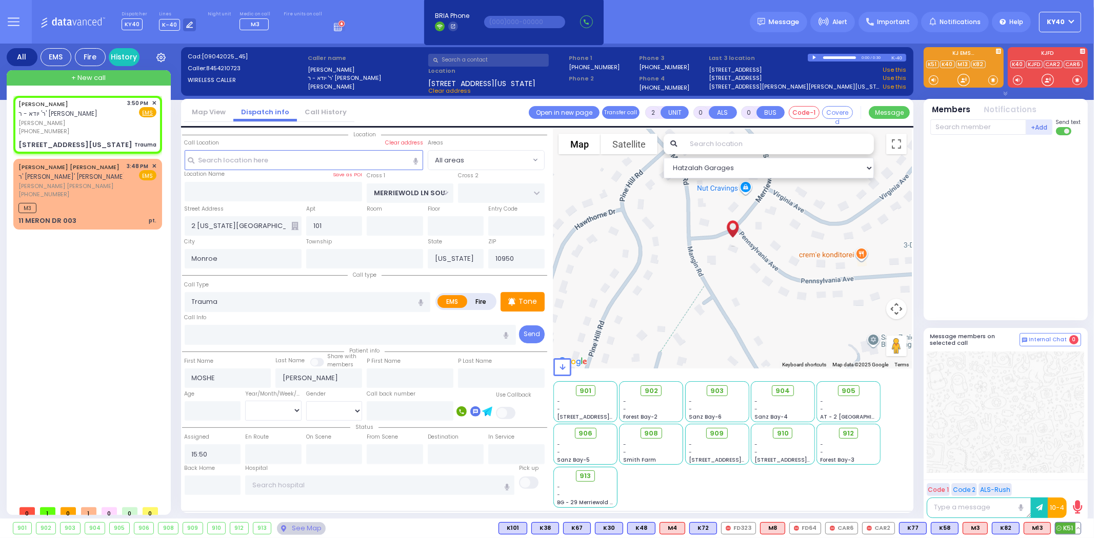
click at [1062, 532] on span "K51" at bounding box center [1067, 528] width 25 height 11
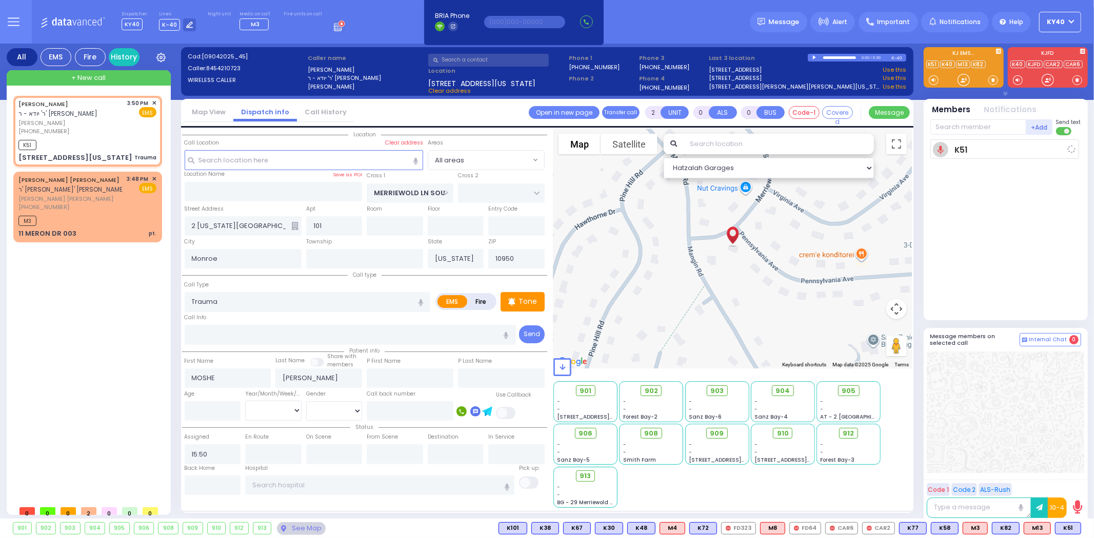
select select
radio input "true"
select select
type input "15:52"
select select "Hatzalah Garages"
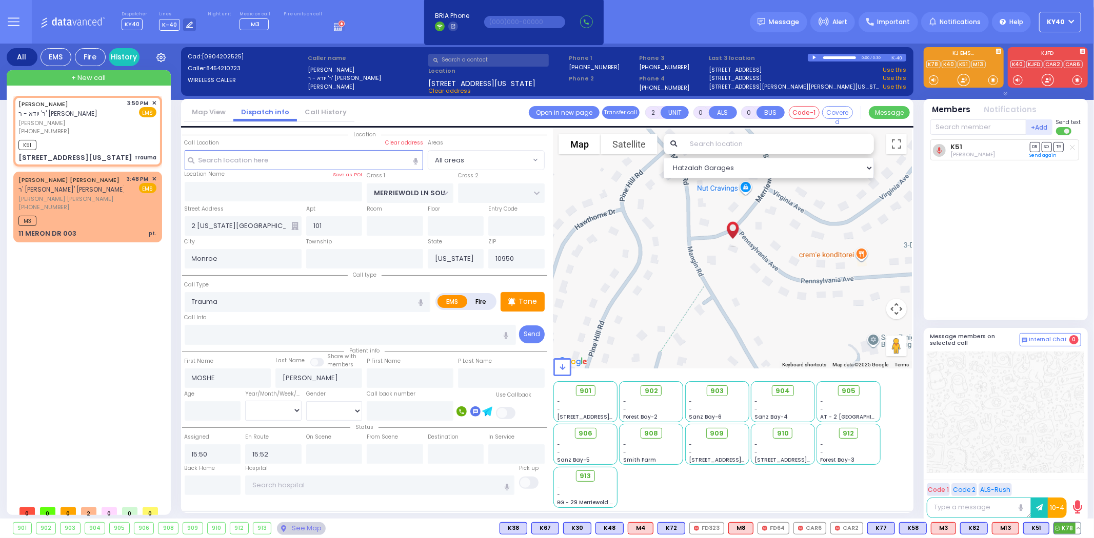
click at [1069, 532] on span "K78" at bounding box center [1067, 528] width 27 height 11
select select
radio input "true"
select select
select select "Hatzalah Garages"
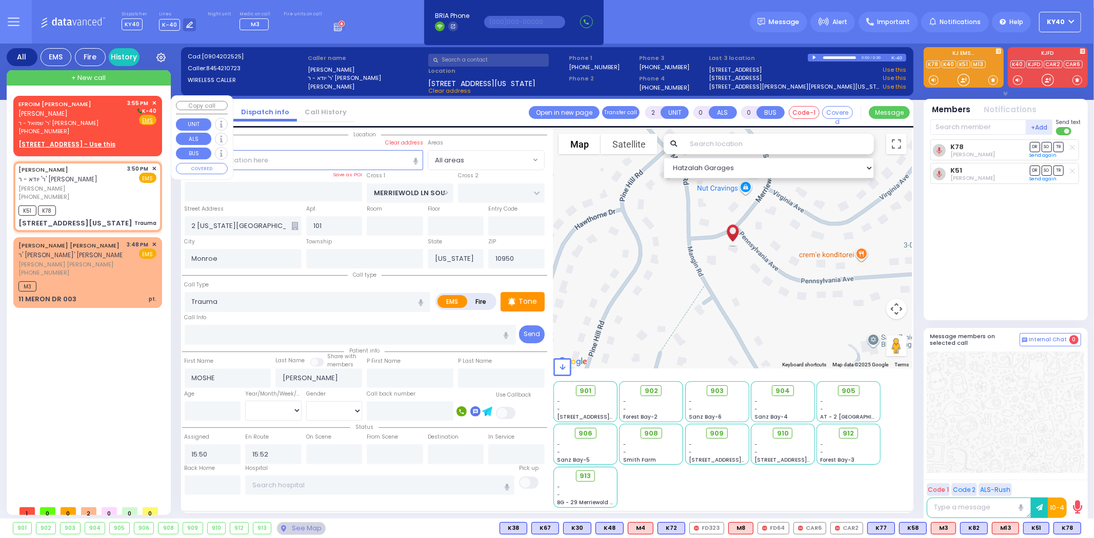
click at [57, 106] on div "EFROIM SHLOME ROSENFELD אפרים שלמה ראזענפעלד" at bounding box center [71, 109] width 106 height 20
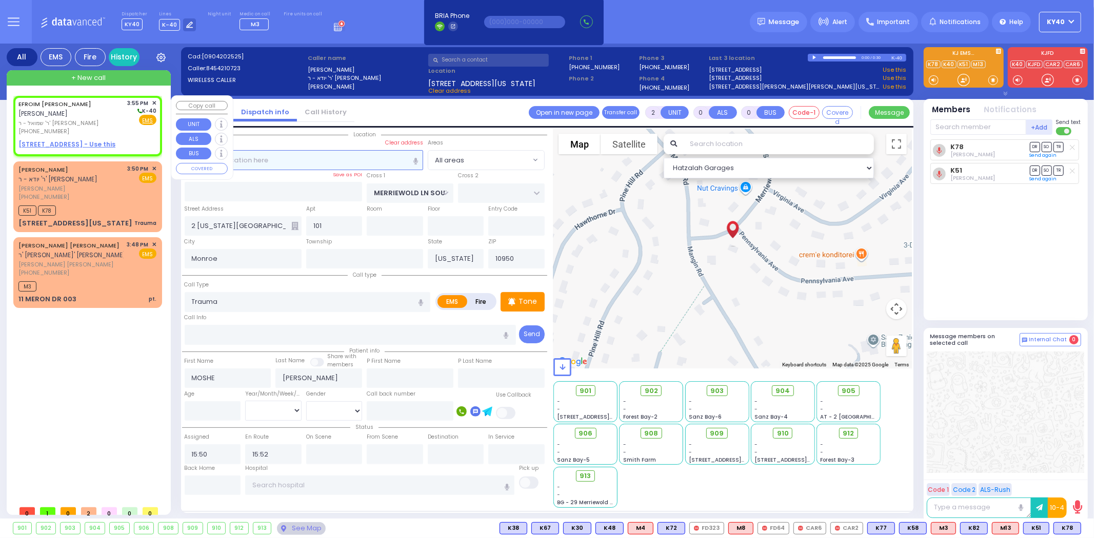
type input "1"
select select
radio input "true"
type input "EFROIM SHLOME"
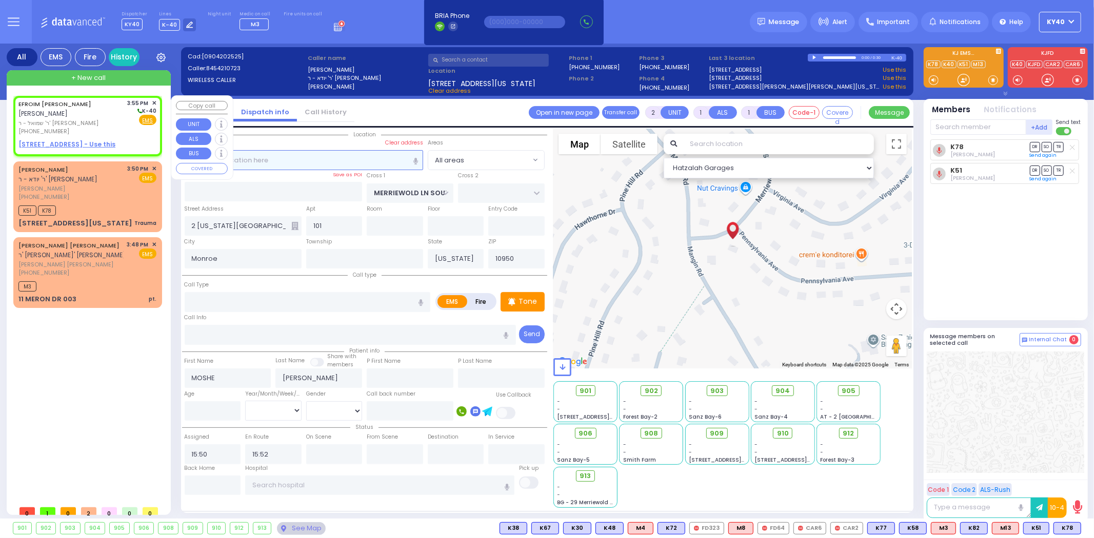
type input "ROSENFELD"
select select
type input "15:55"
select select "Hatzalah Garages"
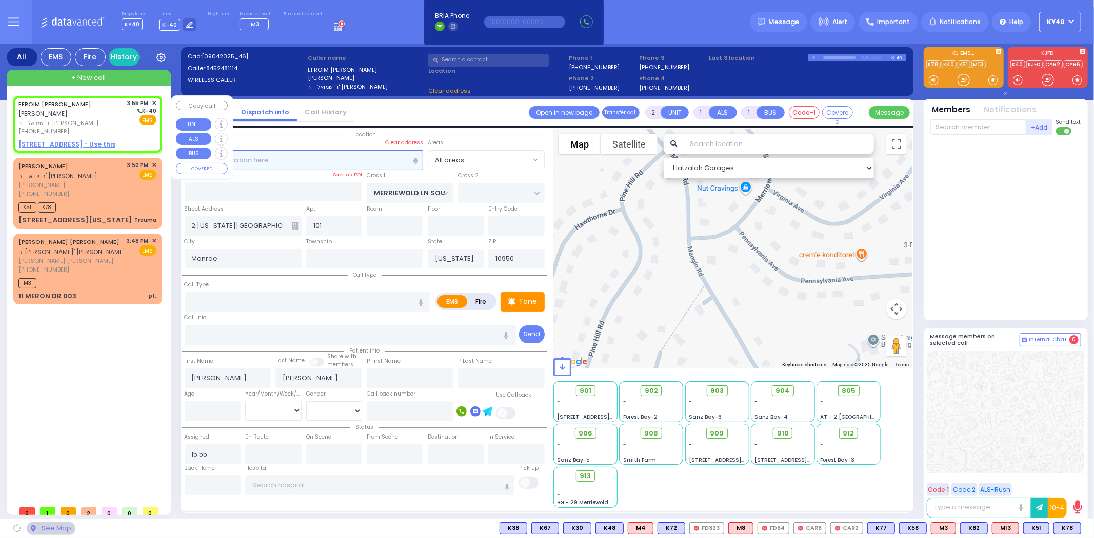
select select
radio input "true"
select select
select select "Hatzalah Garages"
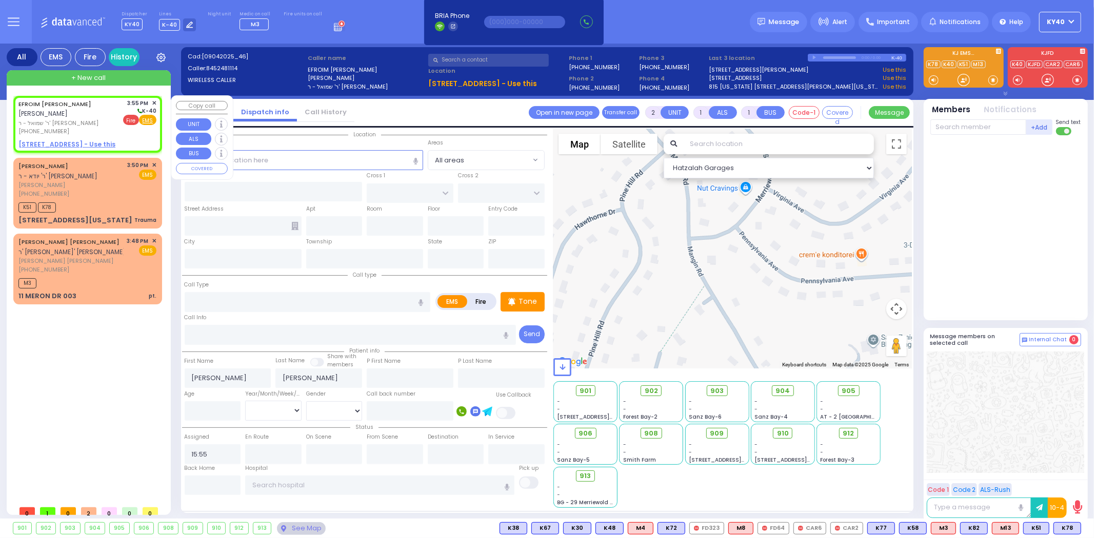
click at [135, 118] on span "Fire" at bounding box center [131, 120] width 16 height 10
select select
radio input "false"
radio input "true"
select select
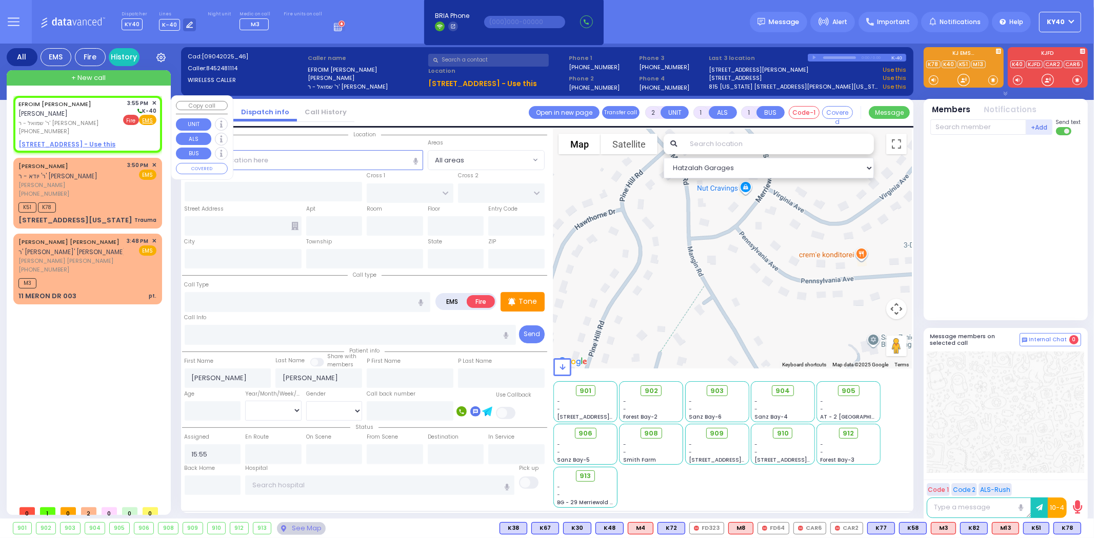
select select "Hatzalah Garages"
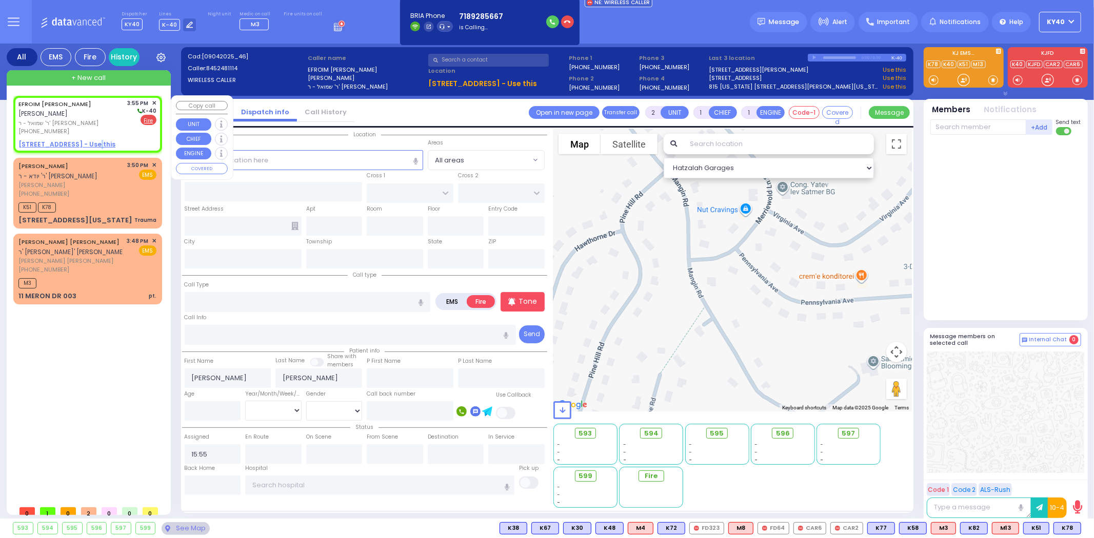
click at [85, 145] on u "3 LIZENSK BLVD 111 - Use this" at bounding box center [66, 144] width 97 height 9
select select
radio input "true"
select select
select select "Hatzalah Garages"
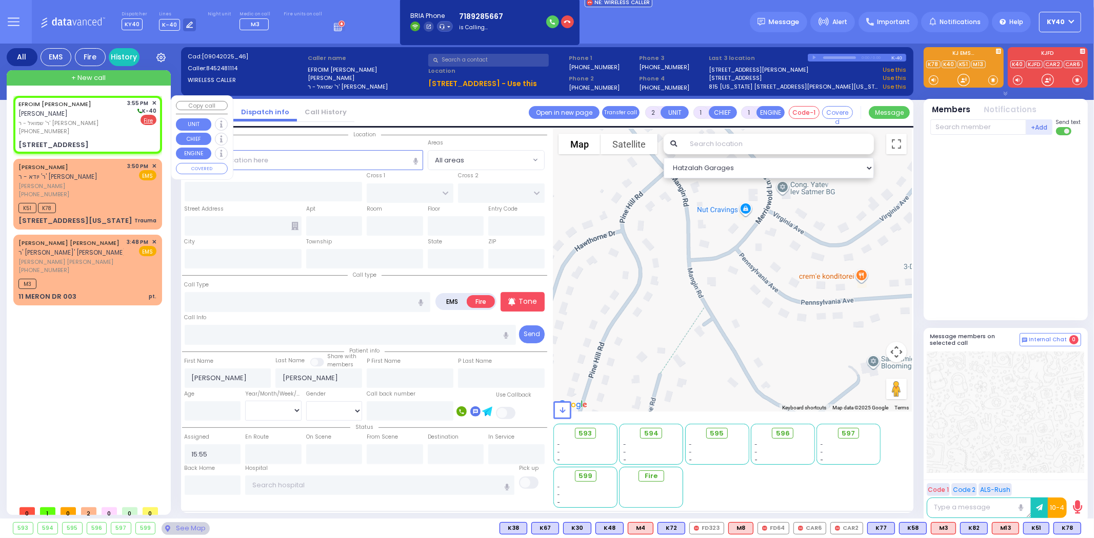
select select
radio input "true"
select select
select select "Hatzalah Garages"
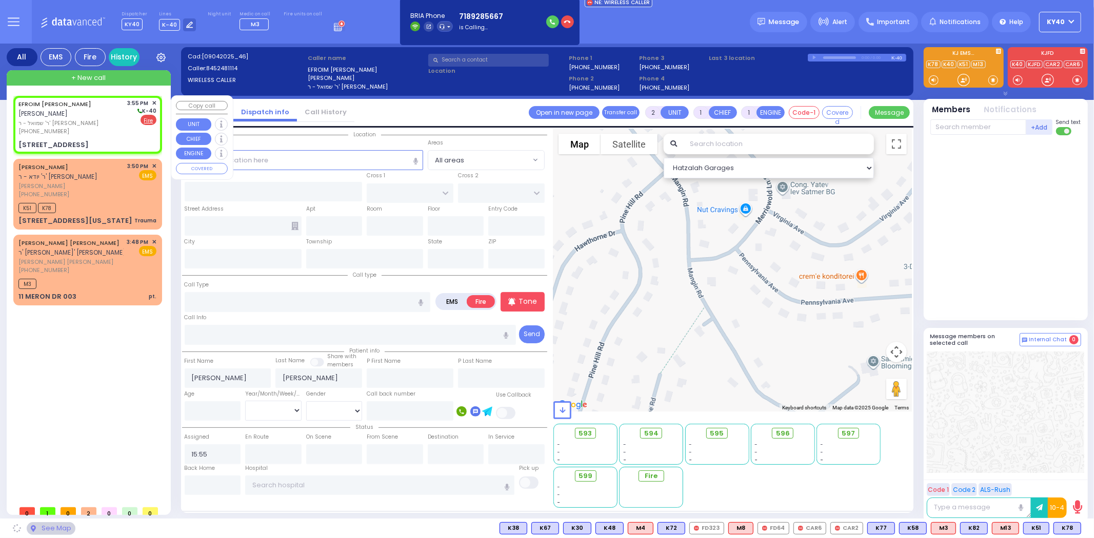
type input "LIZENSK BLVD"
type input "FOREST RD"
type input "3 LIZENSK BLVD"
type input "111"
type input "Monroe"
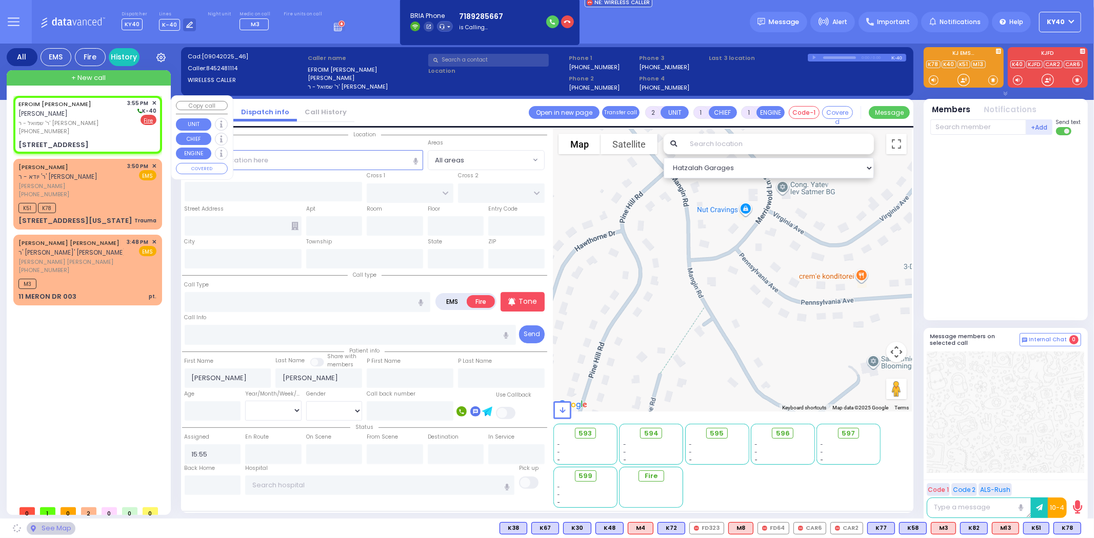
type input "[US_STATE]"
type input "10950"
select select "SECTION 2"
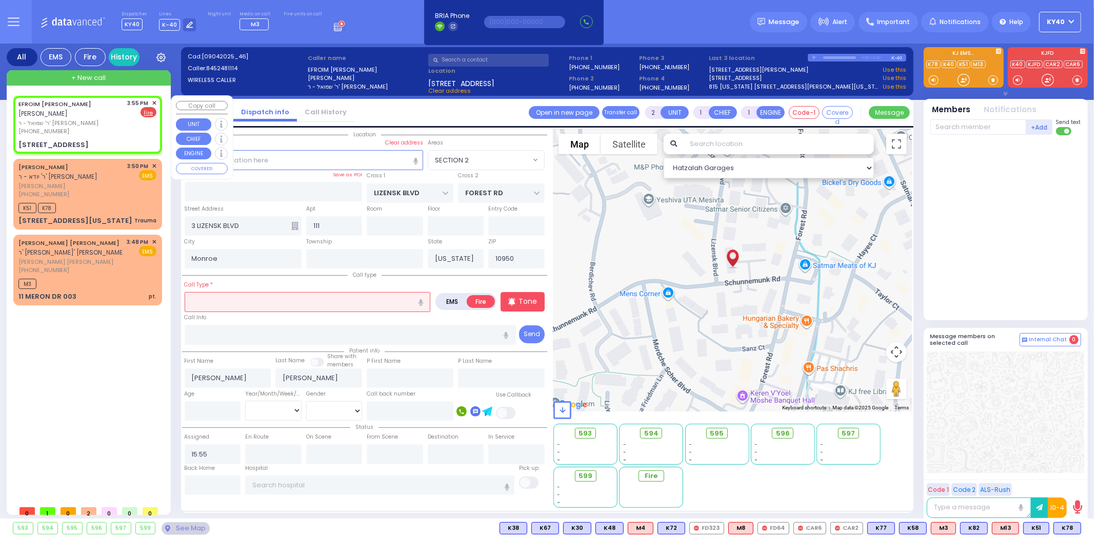
select select
radio input "true"
select select
select select "Hatzalah Garages"
select select "SECTION 2"
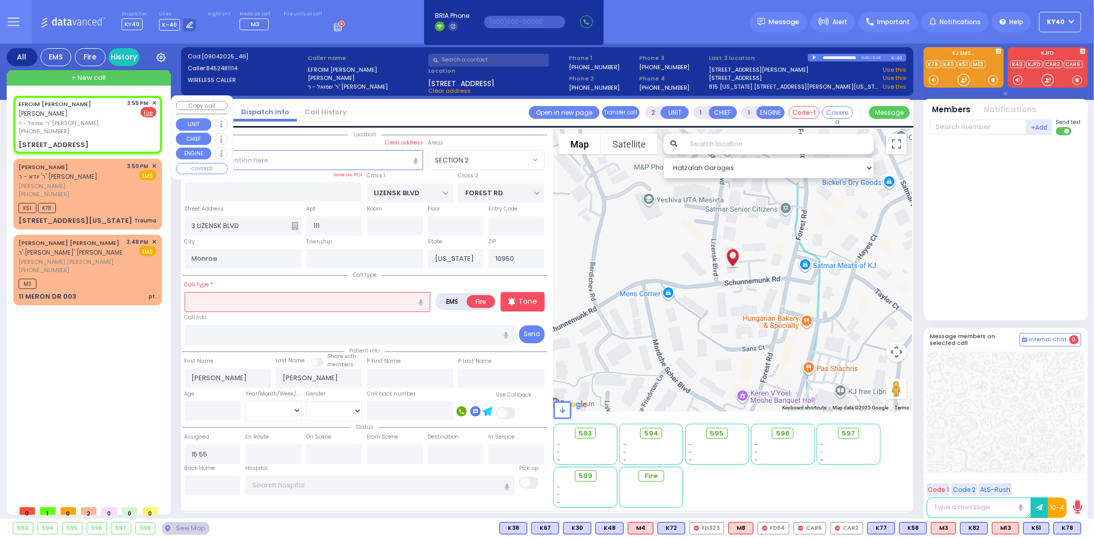
click at [83, 126] on span "ר' שמואל - ר' שמשון ברל שווארץ" at bounding box center [71, 123] width 106 height 9
select select
radio input "true"
select select
select select "Hatzalah Garages"
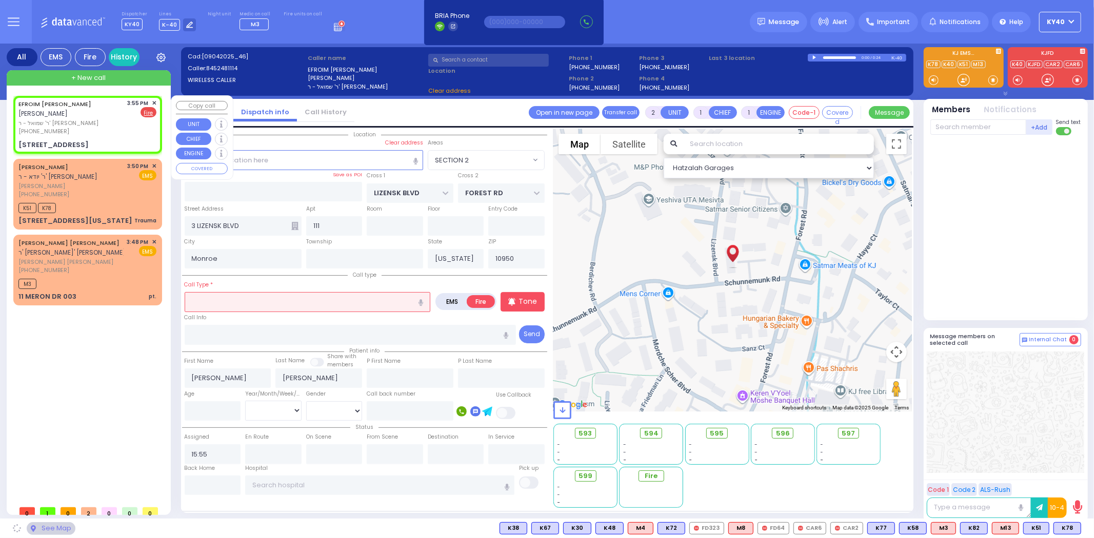
select select "SECTION 2"
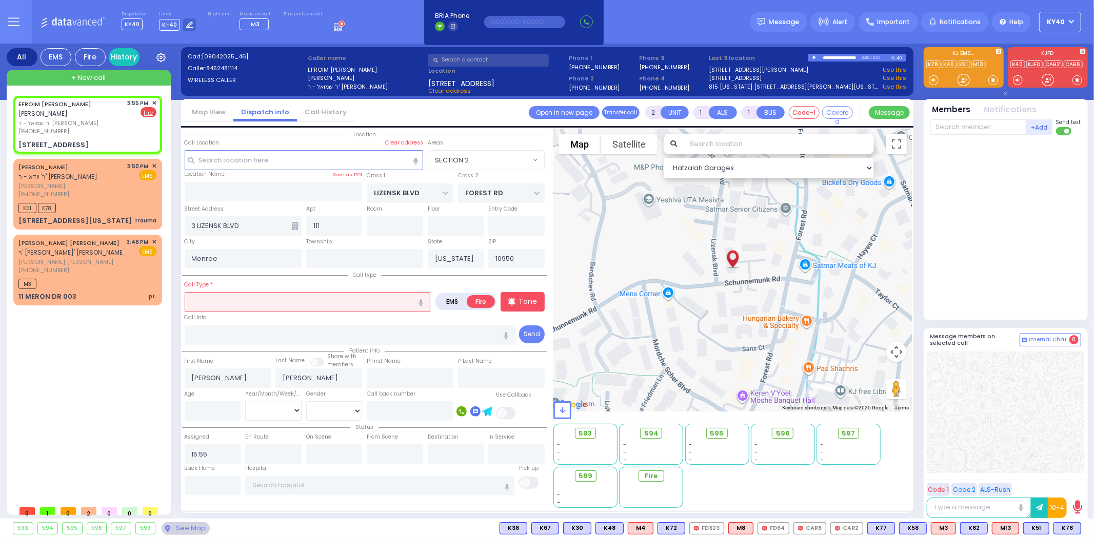
click at [248, 304] on input "text" at bounding box center [308, 301] width 246 height 19
click at [262, 300] on input "text" at bounding box center [308, 301] width 246 height 19
click at [1072, 528] on span "FD22" at bounding box center [1065, 528] width 30 height 11
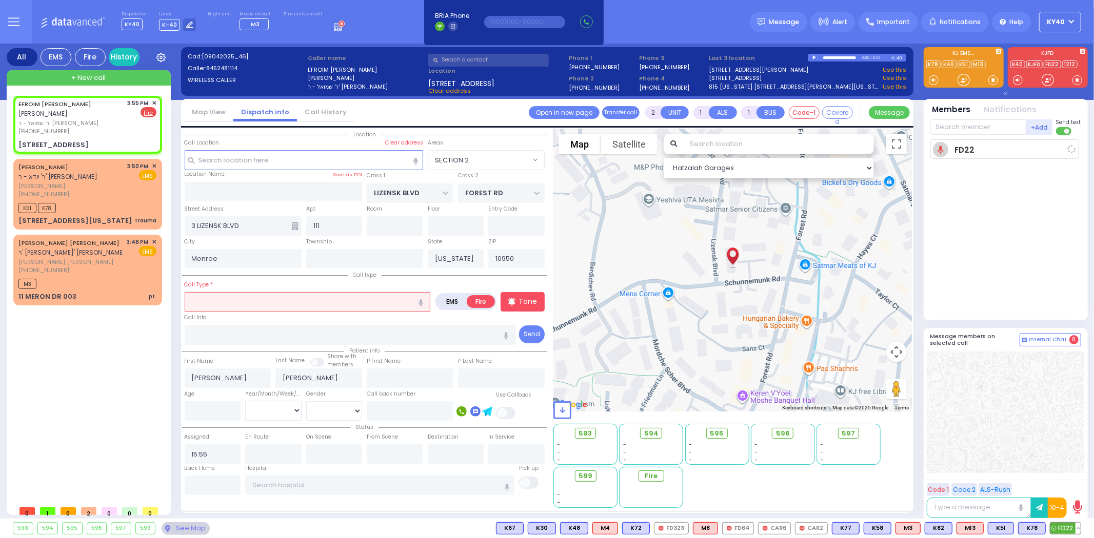
select select
radio input "true"
select select
type input "15:56"
select select "Hatzalah Garages"
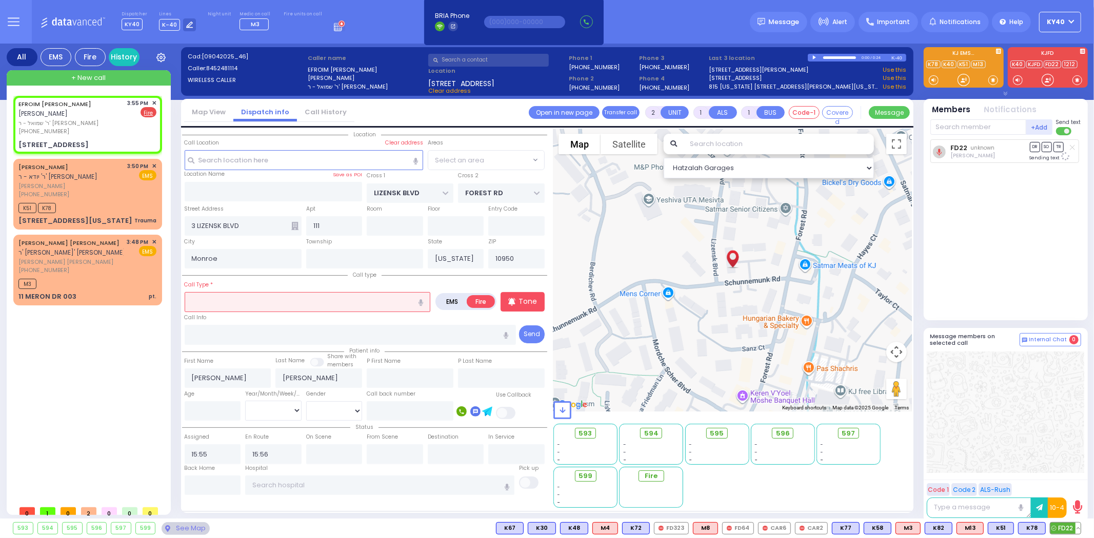
select select "SECTION 2"
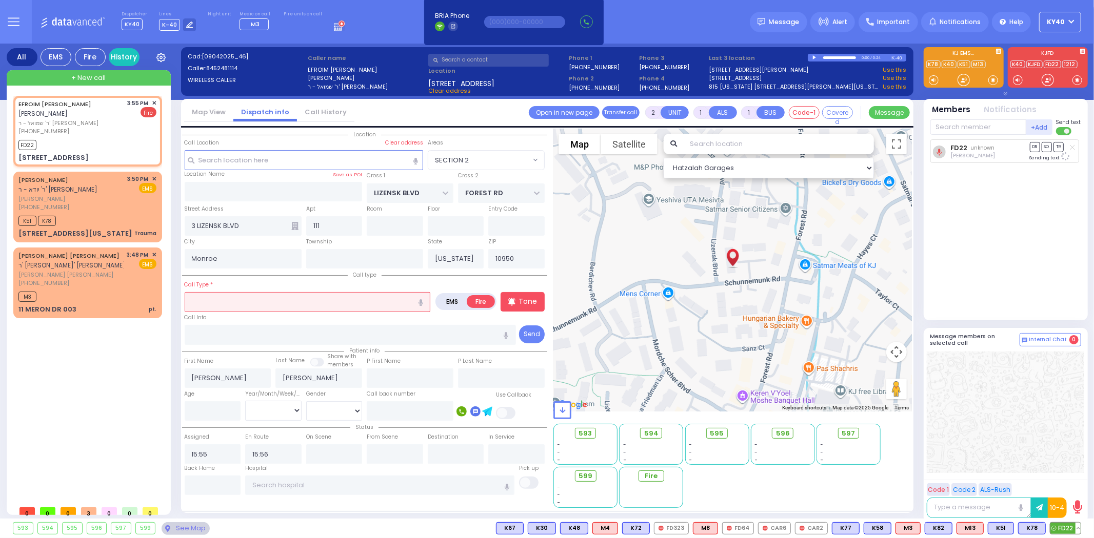
select select
radio input "true"
select select
select select "Hatzalah Garages"
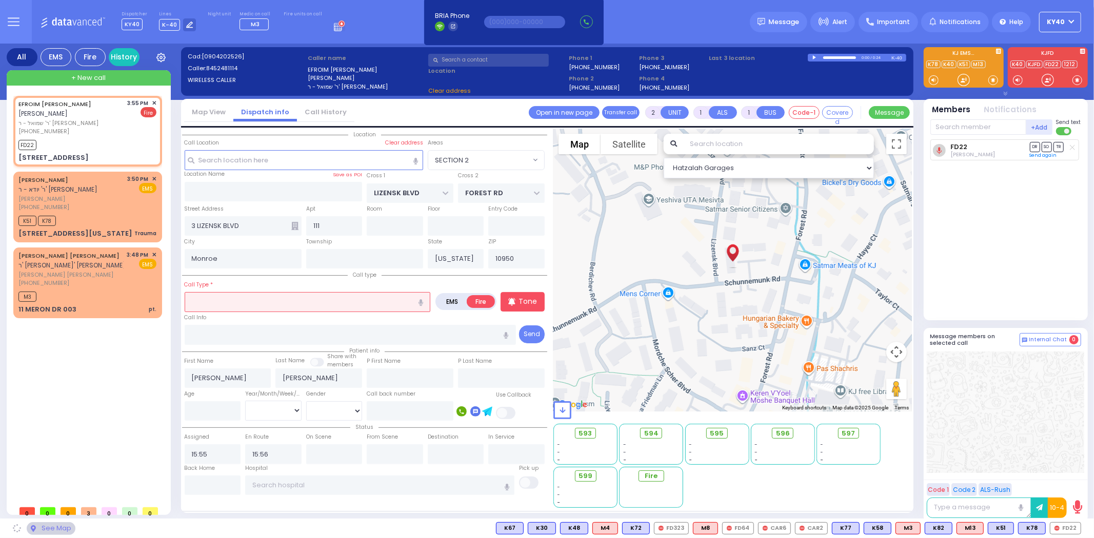
select select
radio input "true"
select select
select select "Hatzalah Garages"
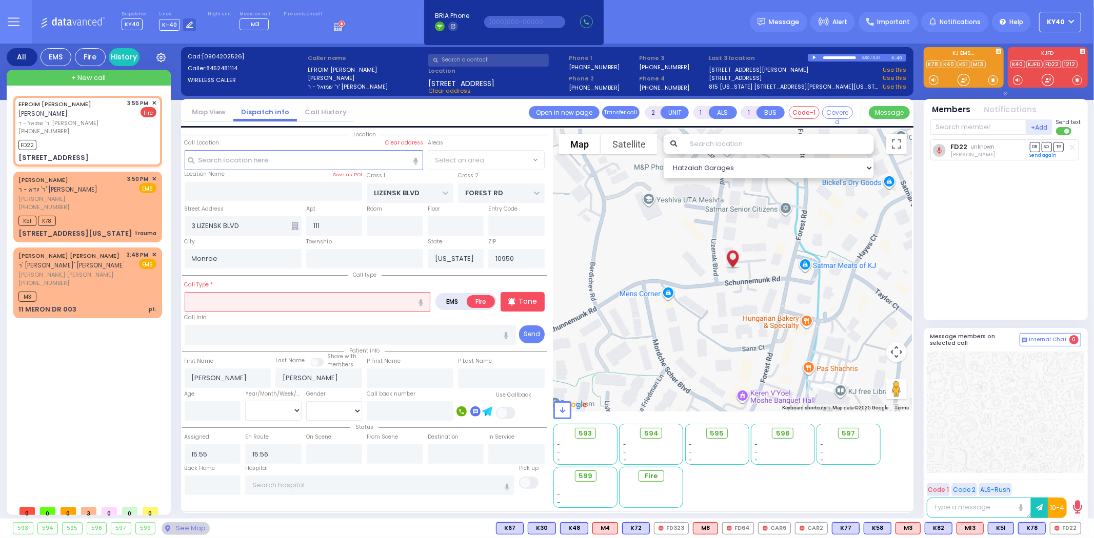
select select "SECTION 2"
click at [1060, 527] on span "CAR6" at bounding box center [1065, 528] width 32 height 11
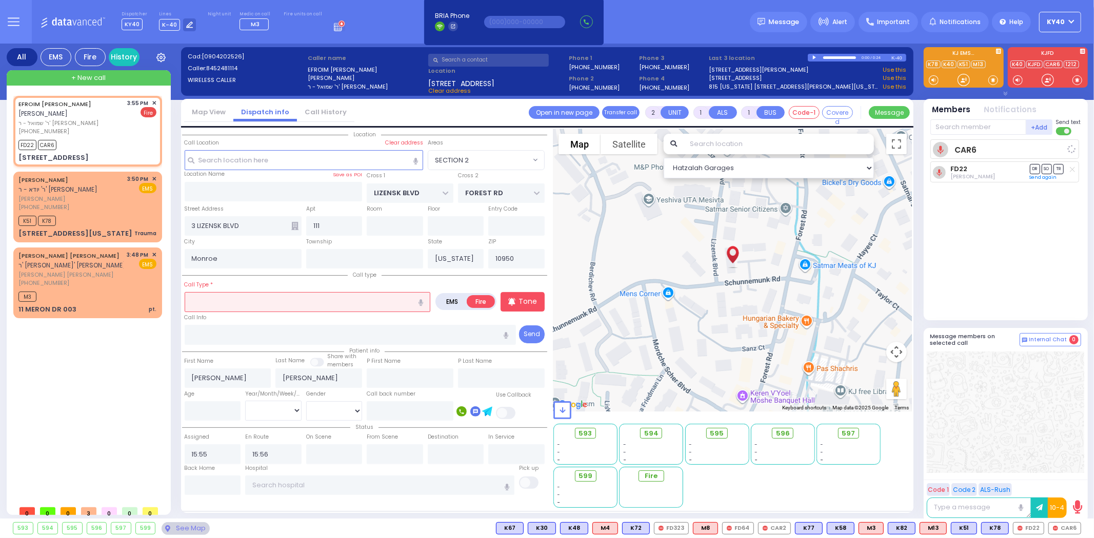
select select
radio input "true"
select select
select select "SECTION 2"
select select "Hatzalah Garages"
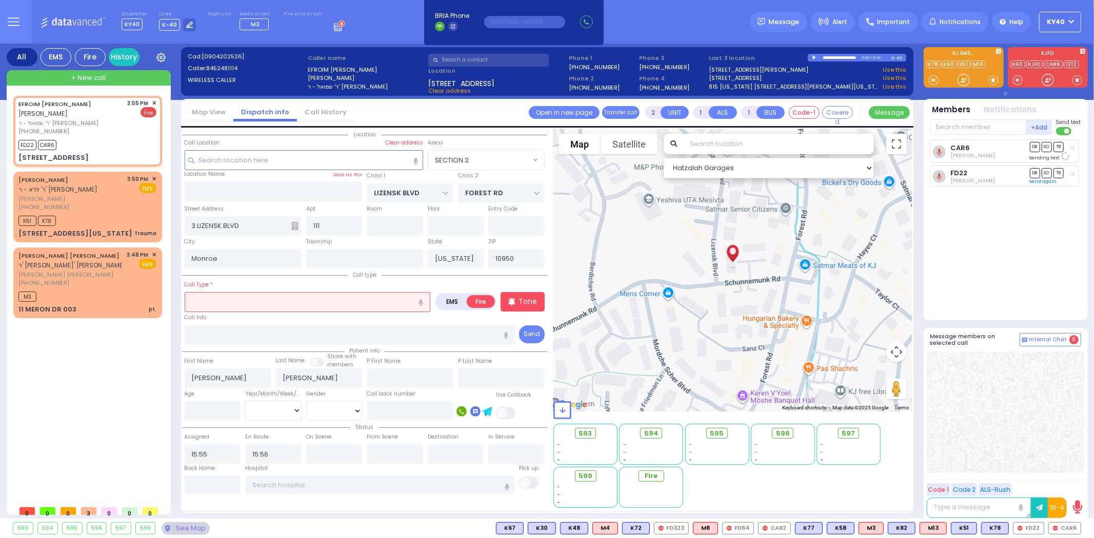
click at [253, 306] on input "text" at bounding box center [308, 301] width 246 height 19
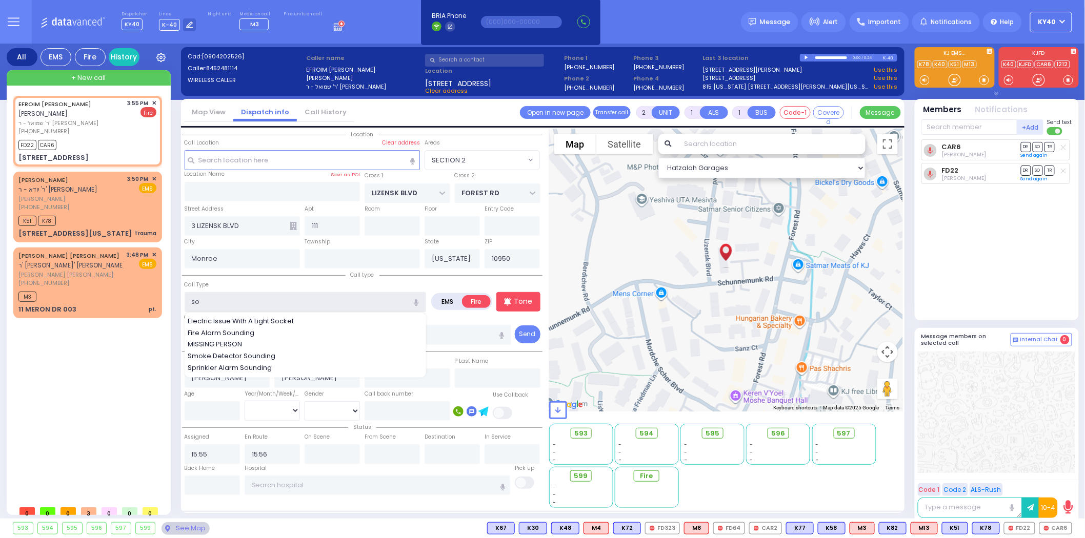
type input "som"
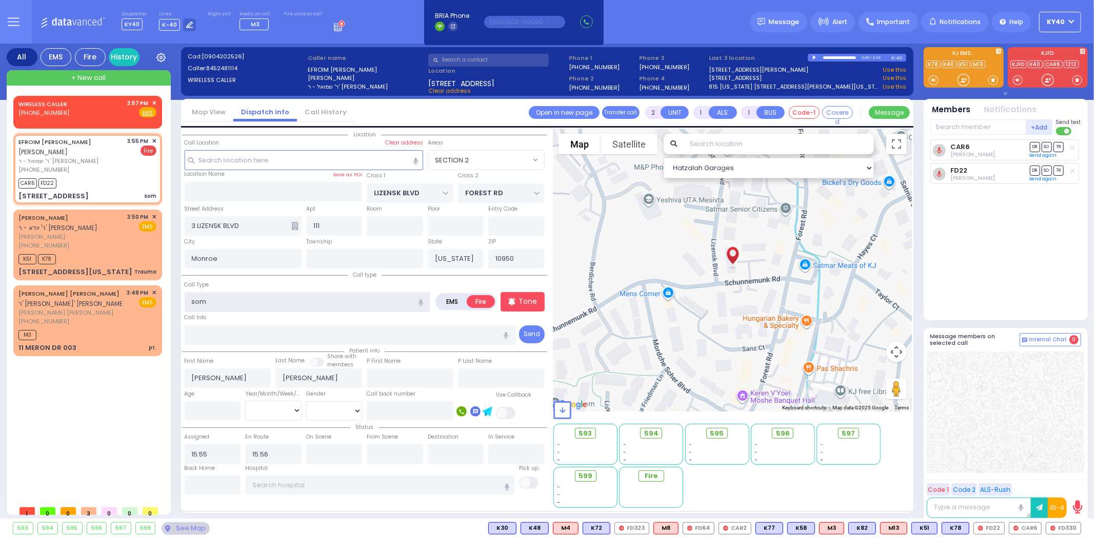
select select
drag, startPoint x: 250, startPoint y: 303, endPoint x: 111, endPoint y: 304, distance: 139.0
click at [116, 300] on div "All EMS Fire History Settings" at bounding box center [547, 283] width 1081 height 479
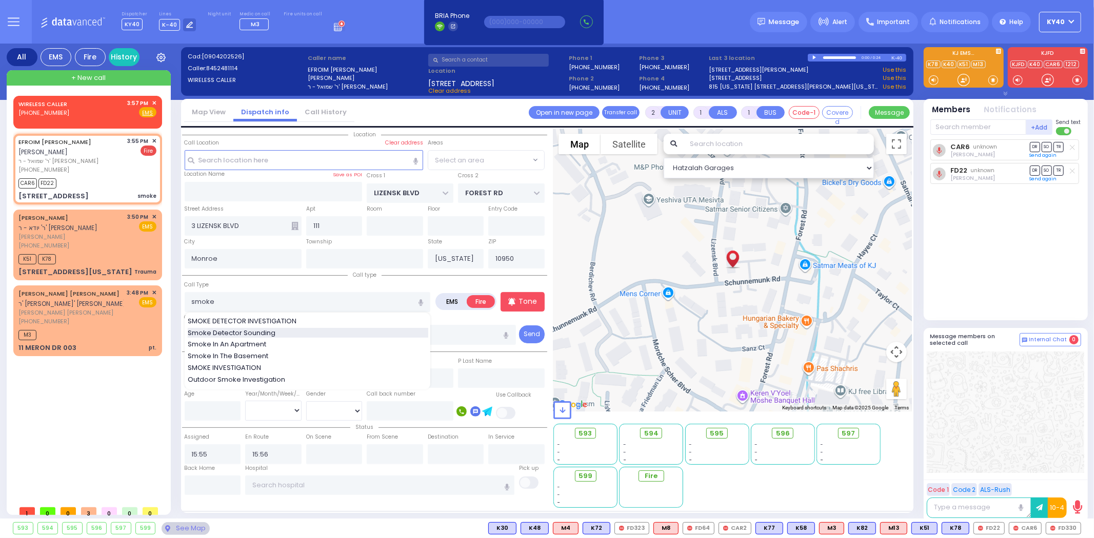
click at [251, 333] on span "Smoke Detector Sounding" at bounding box center [233, 333] width 91 height 10
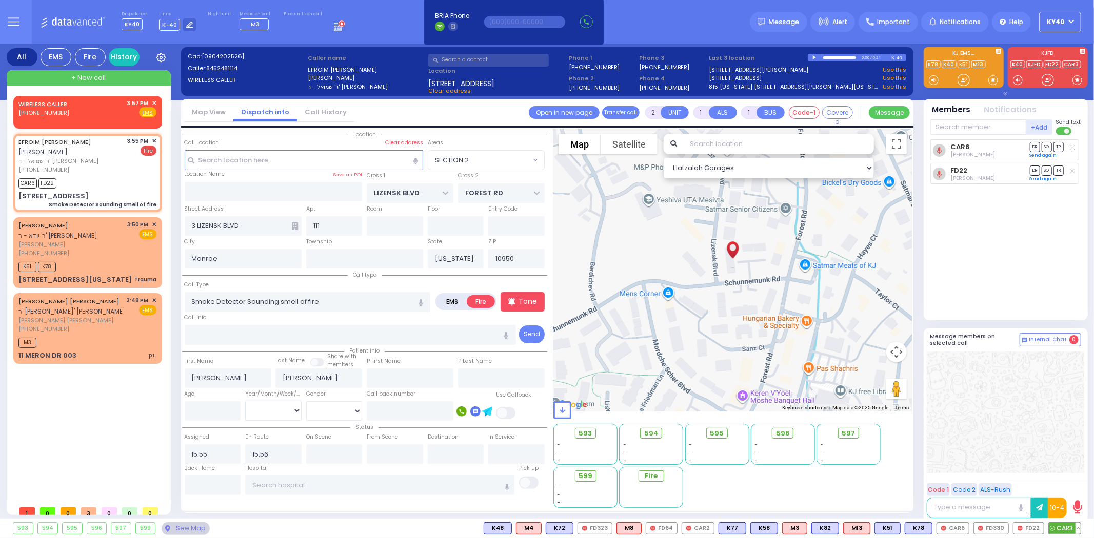
click at [1068, 530] on span "CAR3" at bounding box center [1065, 528] width 32 height 11
click at [154, 102] on span "✕" at bounding box center [154, 103] width 5 height 9
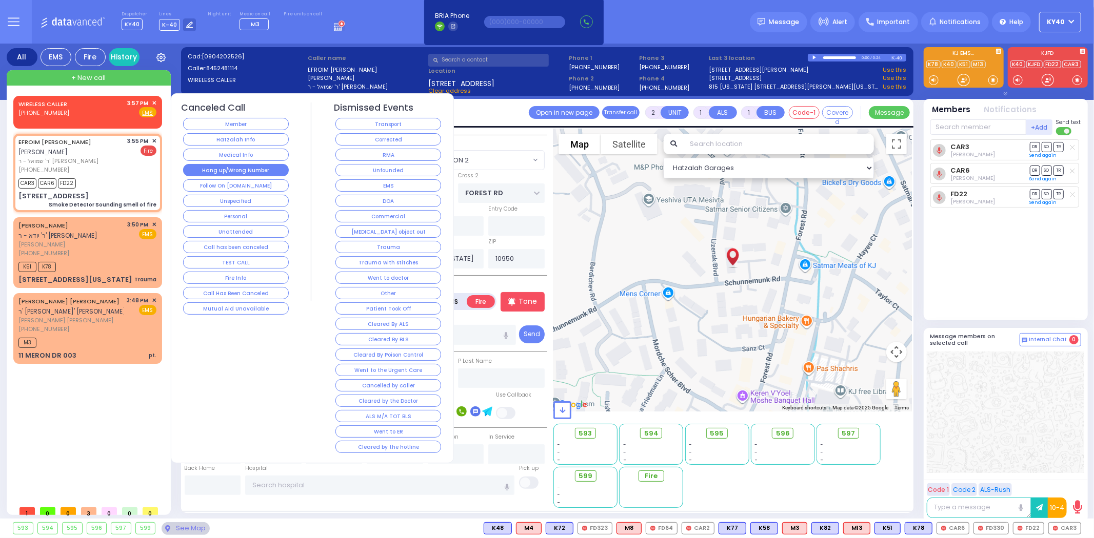
click at [207, 175] on button "Hang up/Wrong Number" at bounding box center [236, 170] width 106 height 12
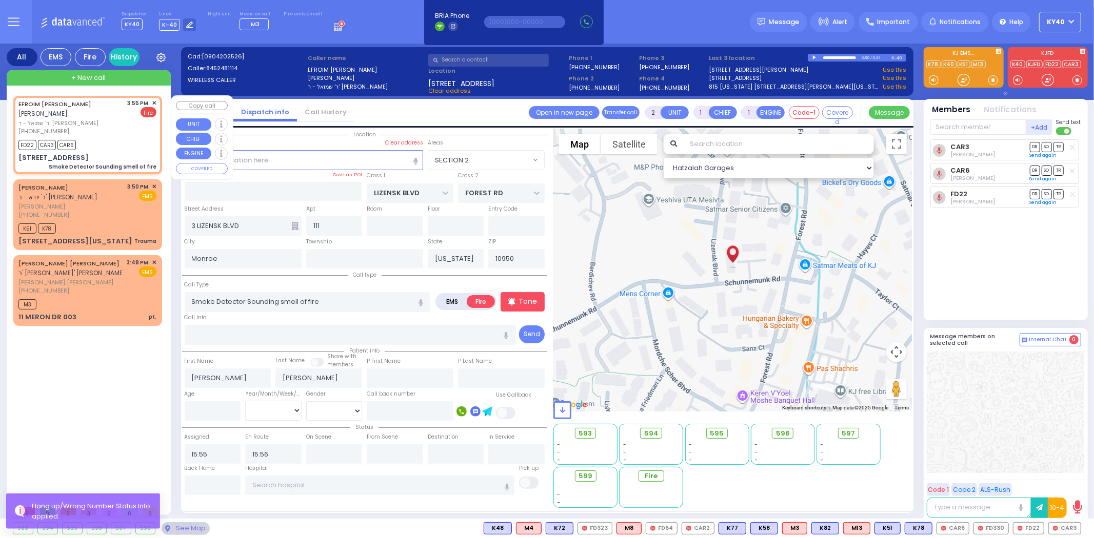
click at [119, 139] on div "FD22 CAR3 CAR6" at bounding box center [87, 143] width 138 height 13
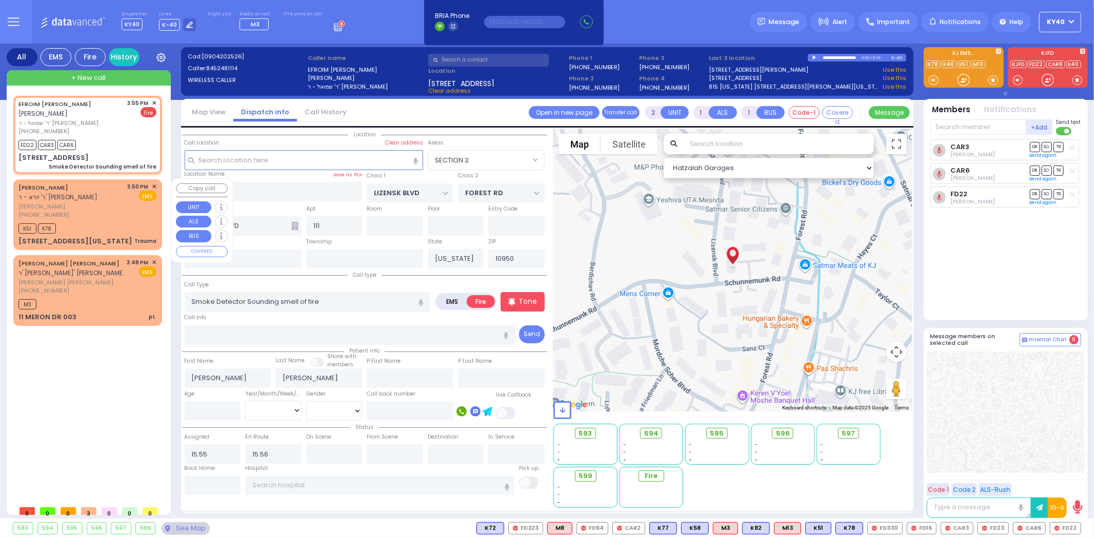
click at [83, 204] on span "משה האראוויץ" at bounding box center [71, 207] width 106 height 9
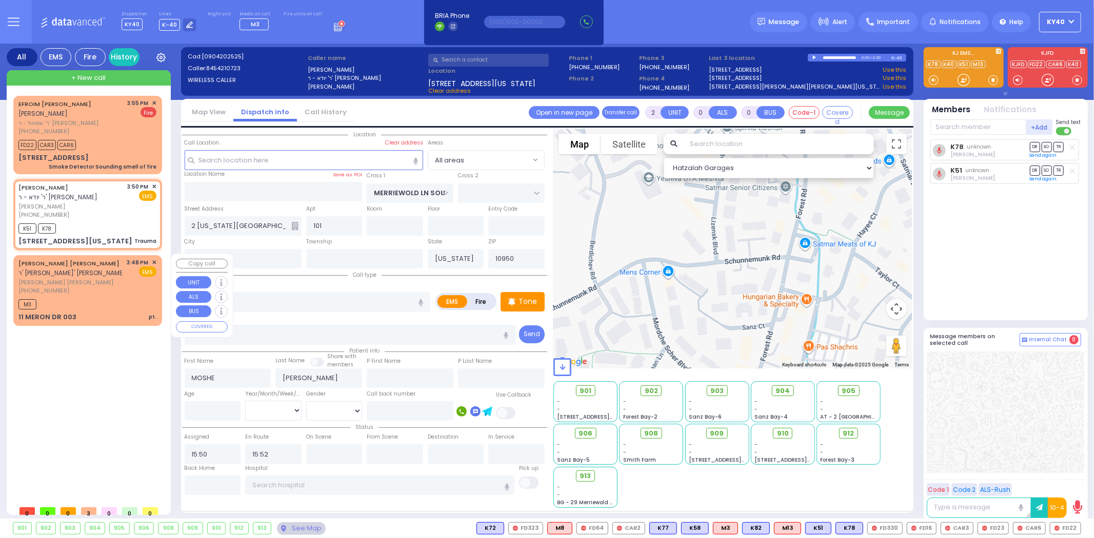
click at [105, 309] on div "ARON GERSHON M. KLAR ר' יצחק אלחנן - ר' משה יחזקאל לויפער אהרן גרשון מנחם קלאר …" at bounding box center [87, 290] width 145 height 67
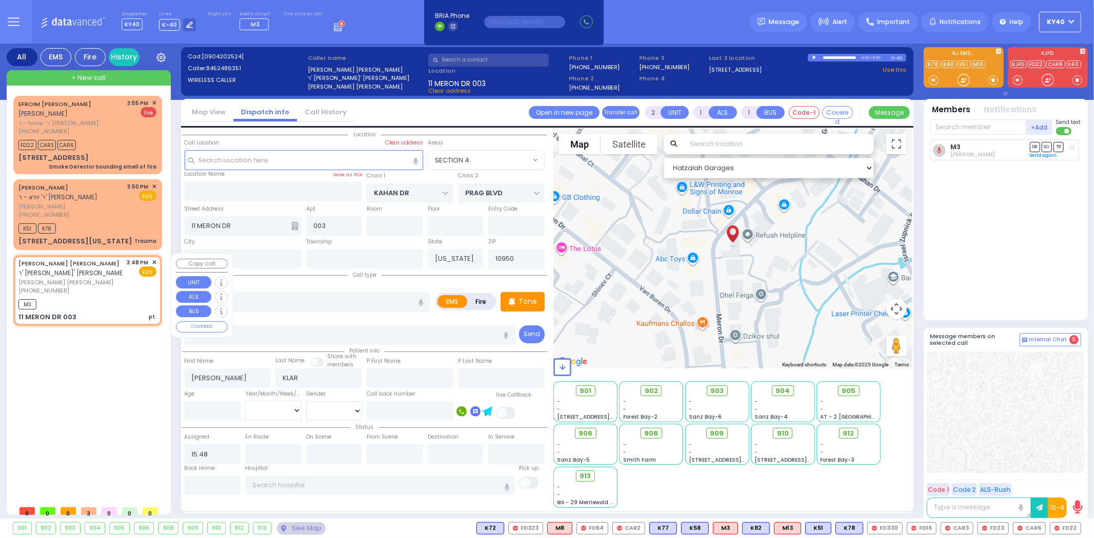
click at [153, 258] on span "✕" at bounding box center [154, 262] width 5 height 9
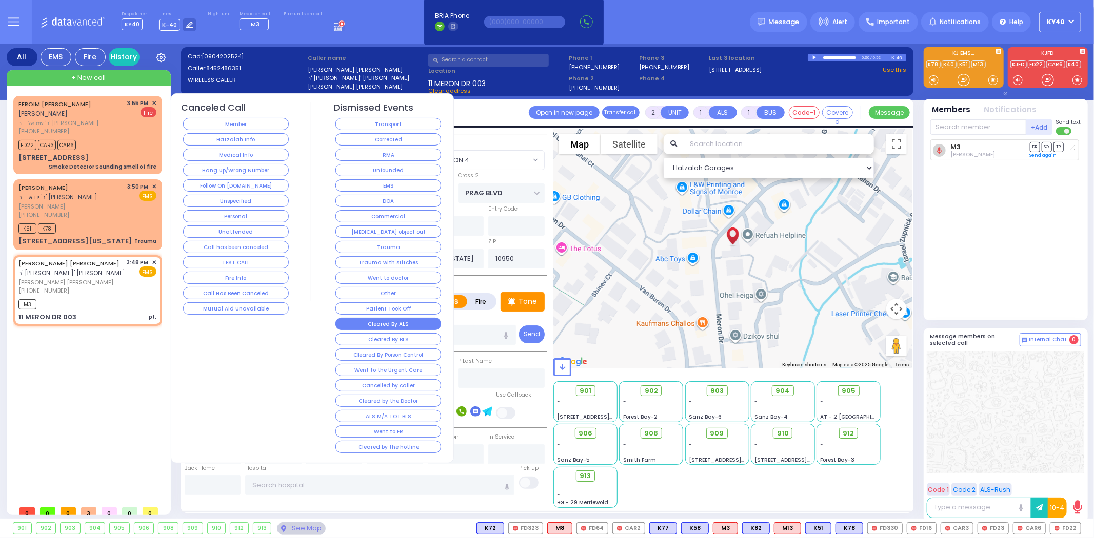
click at [383, 328] on button "Cleared By ALS" at bounding box center [388, 324] width 106 height 12
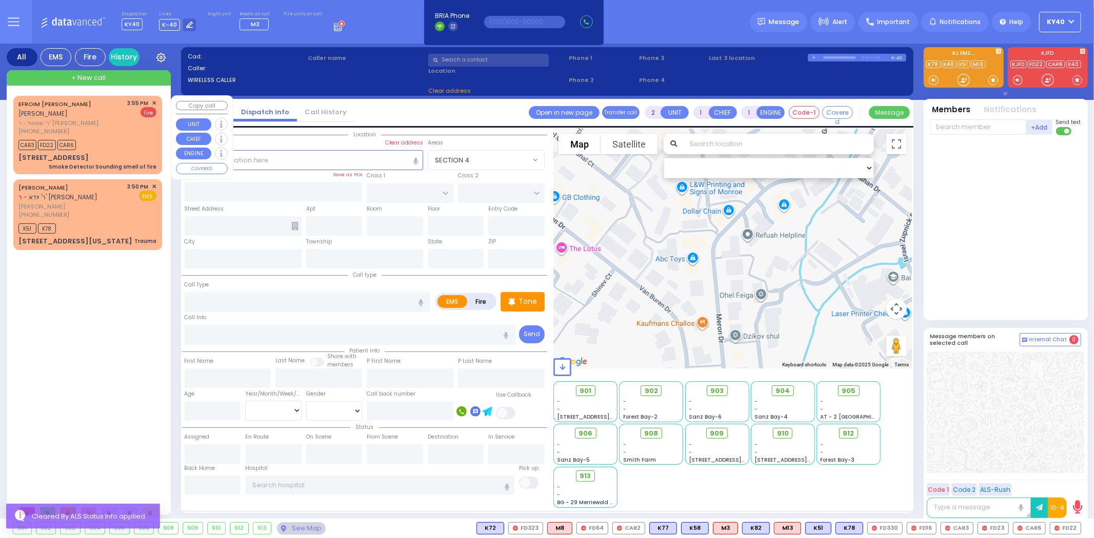
click at [94, 126] on div "EFROIM SHLOME ROSENFELD אפרים שלמה ראזענפעלד ר' שמואל - ר' שמשון ברל שווארץ (84…" at bounding box center [71, 117] width 106 height 37
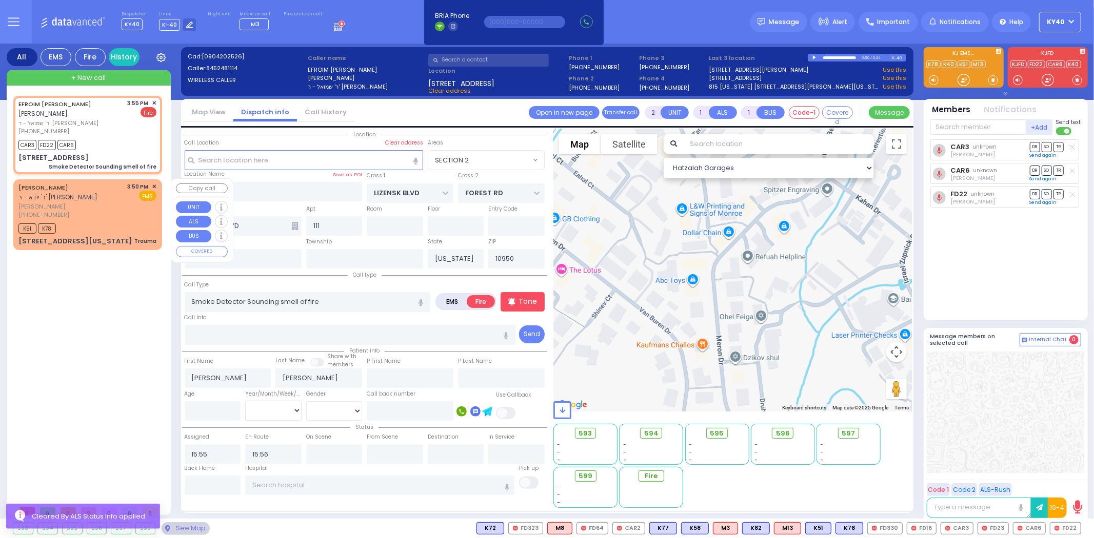
click at [101, 200] on div "MOSHE HOROWITZ ר' יודא - ר' שלמה לאבין" at bounding box center [71, 193] width 106 height 20
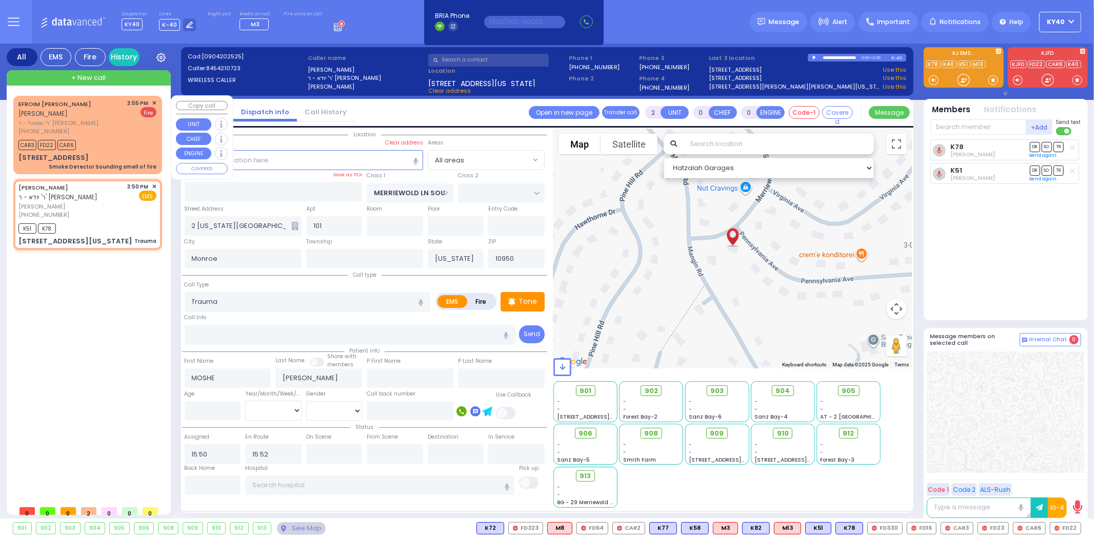
click at [105, 147] on div "CAR3 FD22 CAR6" at bounding box center [87, 143] width 138 height 13
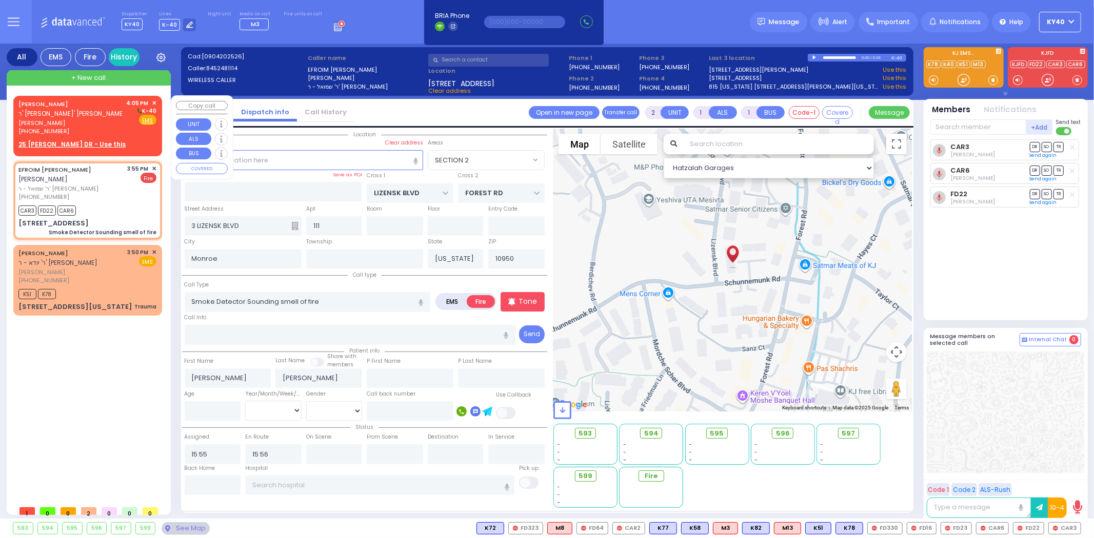
click at [109, 122] on span "מרדכי ישעי' קאהן" at bounding box center [70, 123] width 105 height 9
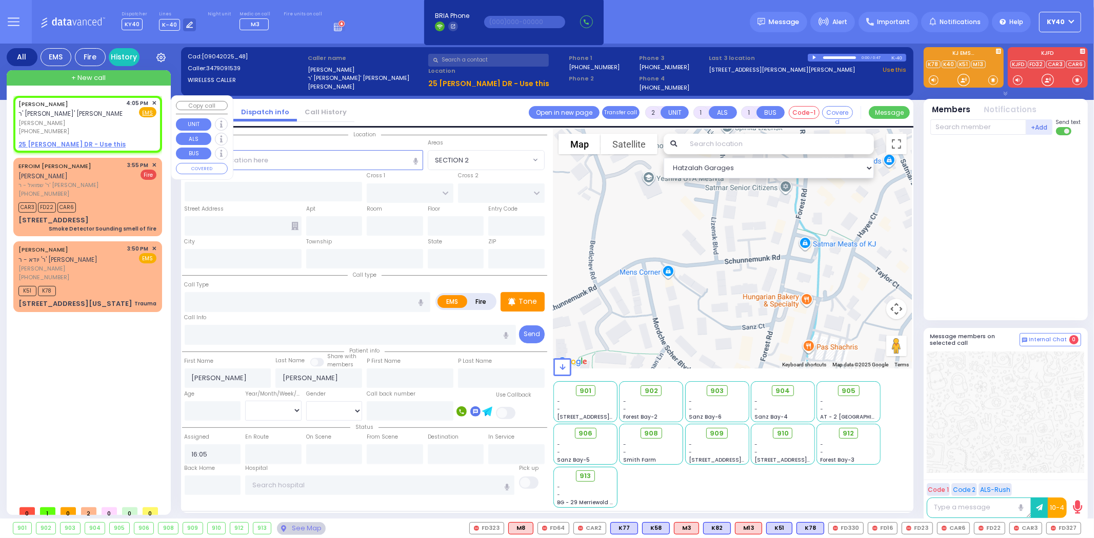
click at [153, 104] on span "✕" at bounding box center [154, 103] width 5 height 9
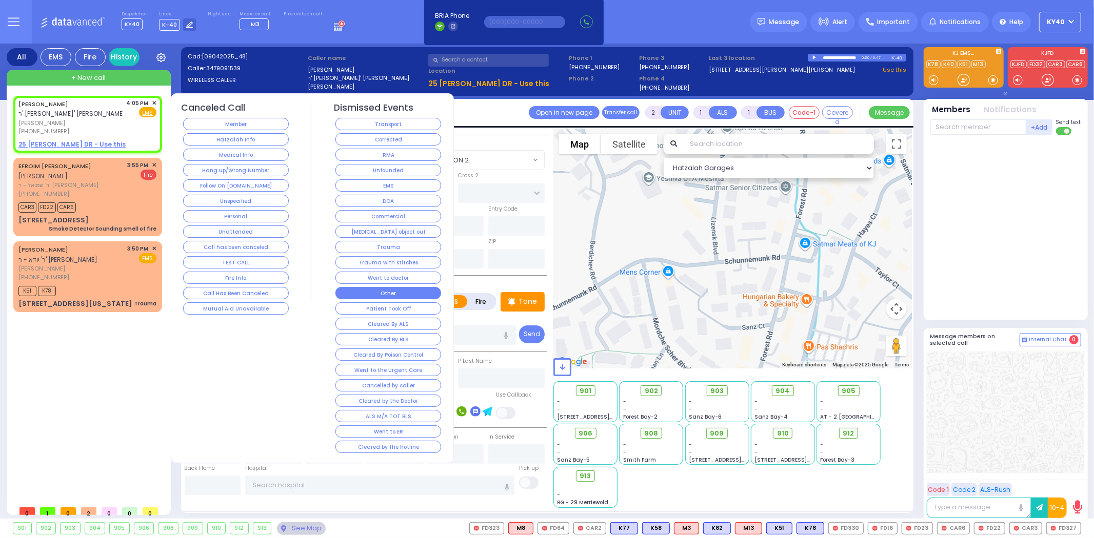
click at [371, 291] on button "Other" at bounding box center [388, 293] width 106 height 12
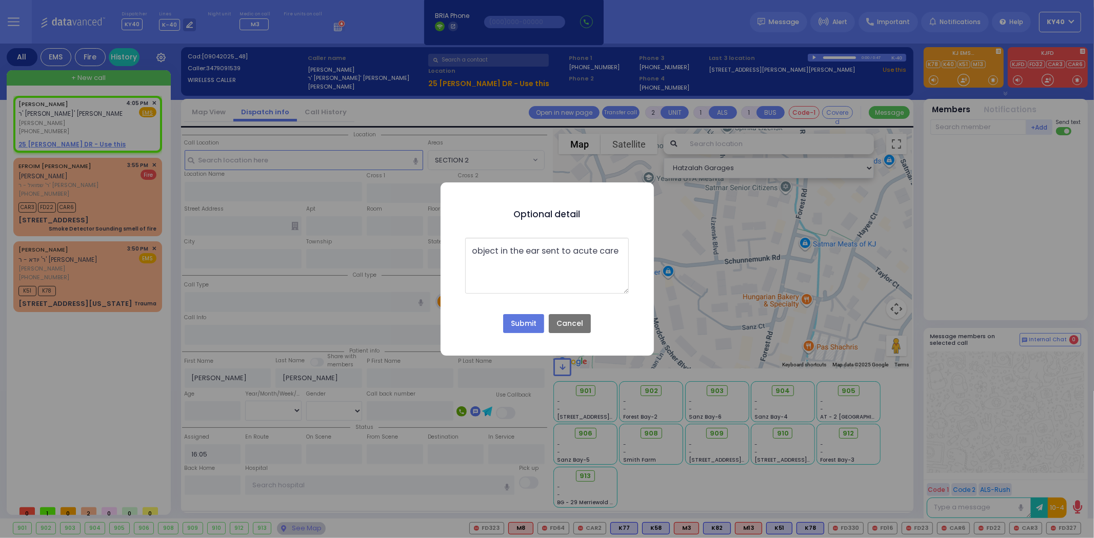
click at [511, 323] on button "Submit" at bounding box center [523, 323] width 41 height 19
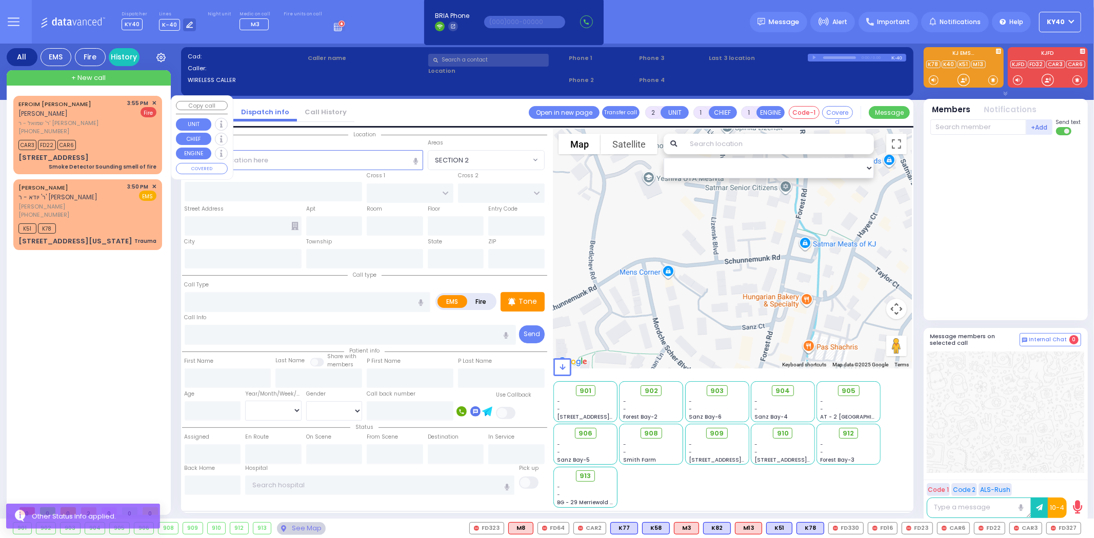
click at [92, 144] on div "CAR3 FD22 CAR6" at bounding box center [87, 143] width 138 height 13
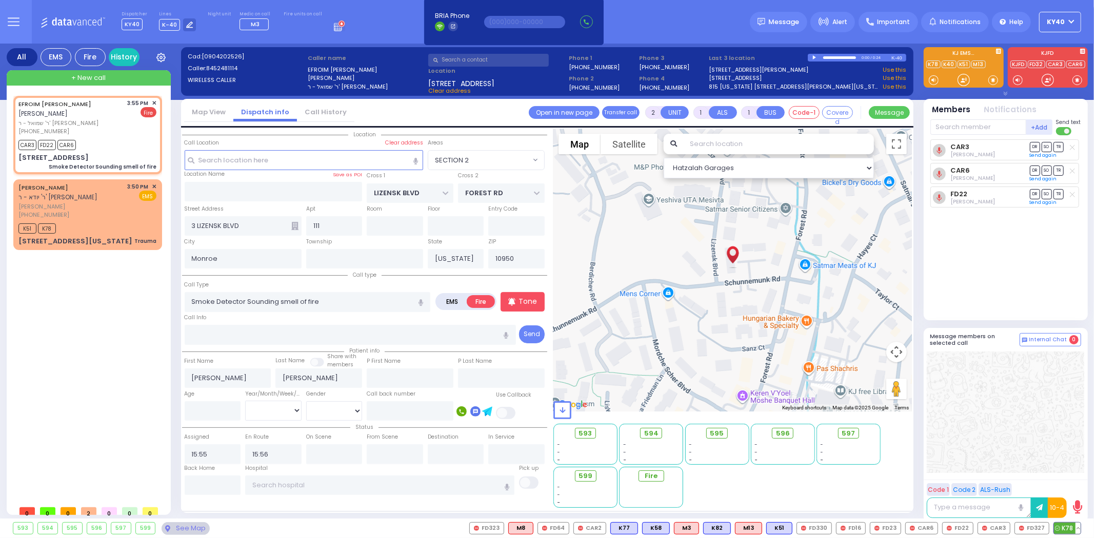
click at [1078, 525] on button at bounding box center [1077, 528] width 5 height 11
click at [1072, 480] on icon at bounding box center [1070, 483] width 11 height 11
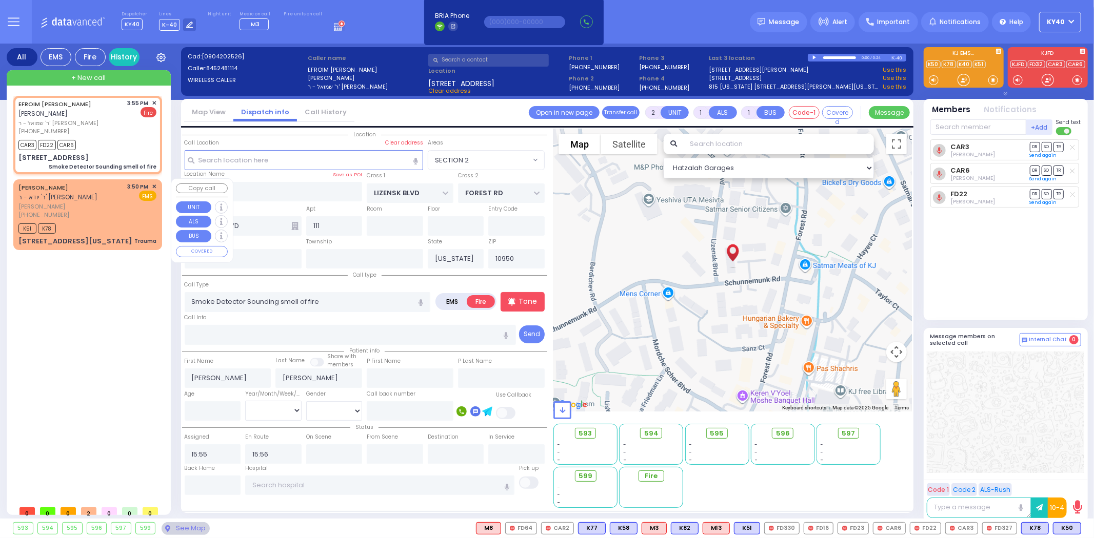
click at [155, 185] on span "✕" at bounding box center [154, 187] width 5 height 9
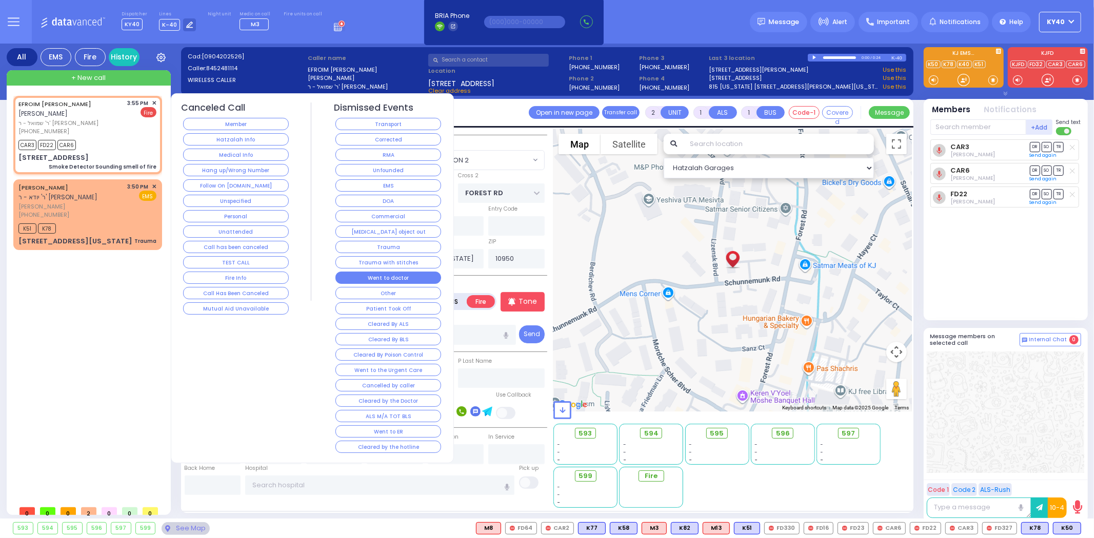
click at [375, 274] on button "Went to doctor" at bounding box center [388, 278] width 106 height 12
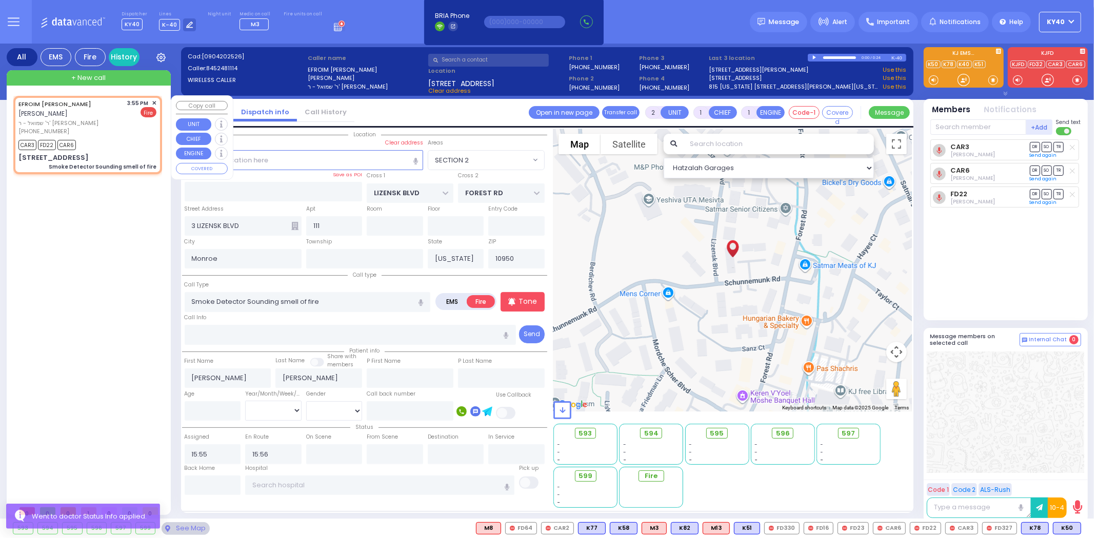
click at [115, 128] on div "(845) 248-1114" at bounding box center [71, 131] width 106 height 9
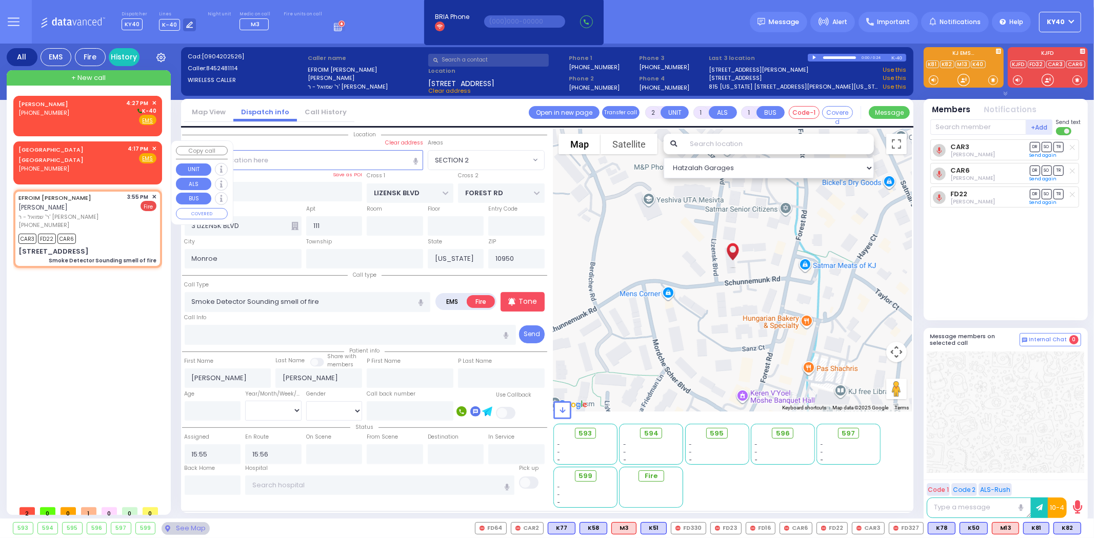
drag, startPoint x: 98, startPoint y: 152, endPoint x: 104, endPoint y: 152, distance: 5.2
click at [102, 152] on div "PORT JERVIS NY (845) 858-7000 4:17 PM ✕ Fire EMS" at bounding box center [87, 159] width 138 height 29
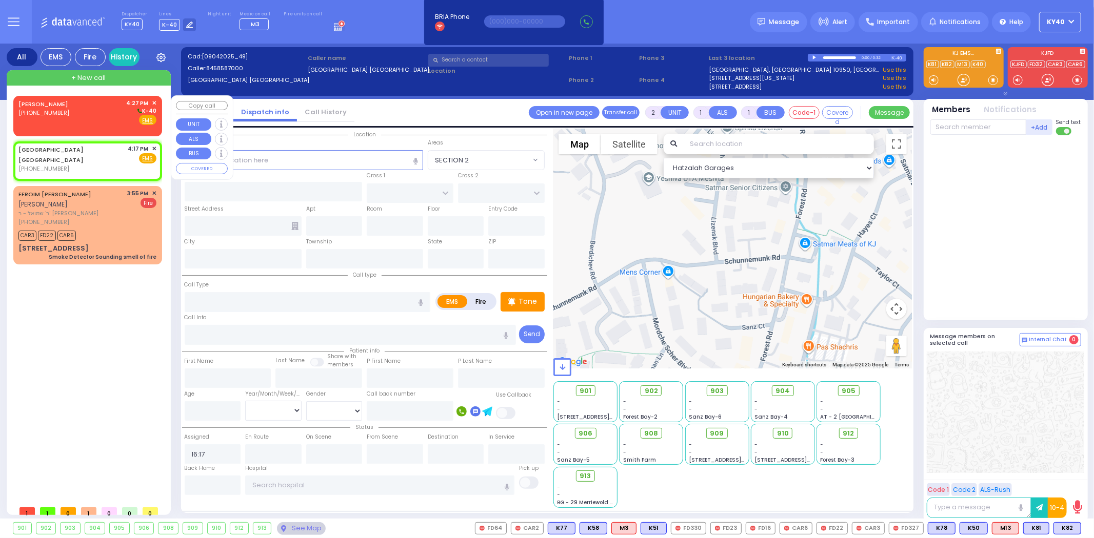
click at [103, 118] on div "CHANA HEINTZ (718) 840-8540 4:27 PM ✕ K-40" at bounding box center [87, 112] width 138 height 27
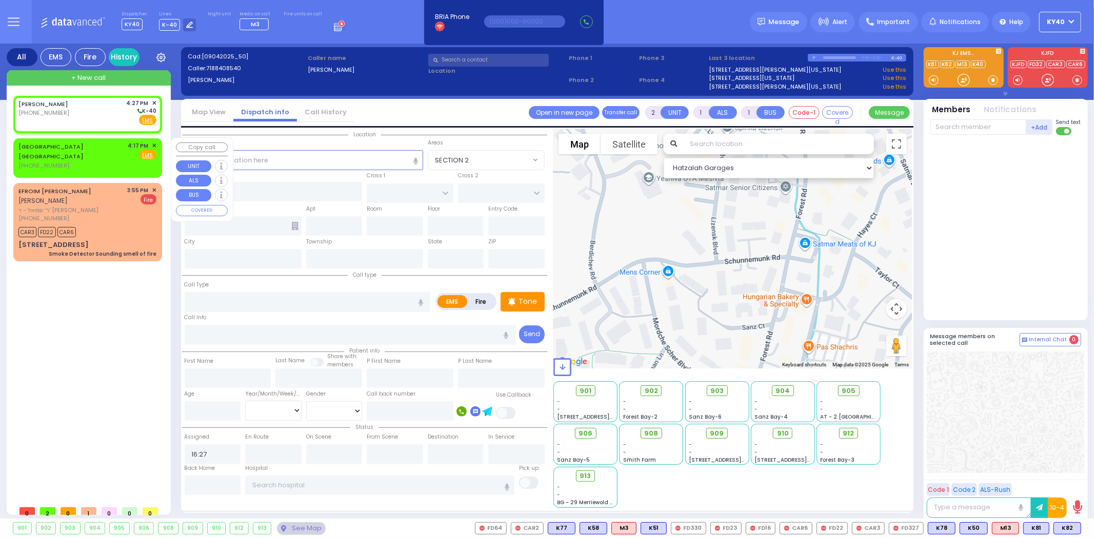
drag, startPoint x: 119, startPoint y: 151, endPoint x: 129, endPoint y: 146, distance: 10.8
click at [121, 149] on div "PORT JERVIS NY (845) 858-7000 4:17 PM ✕ Fire EMS" at bounding box center [87, 156] width 138 height 29
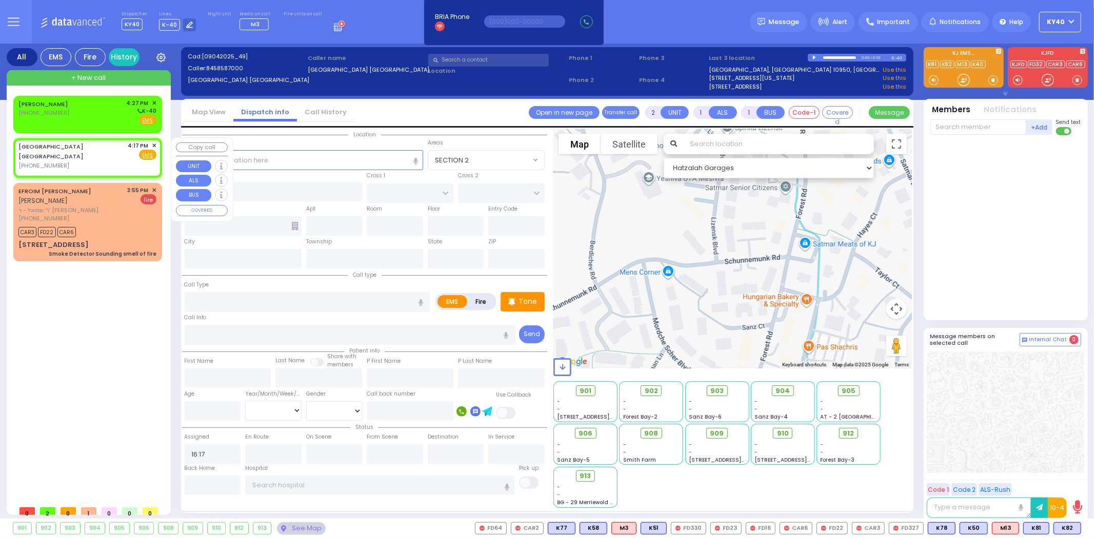
click at [155, 145] on span "✕" at bounding box center [154, 146] width 5 height 9
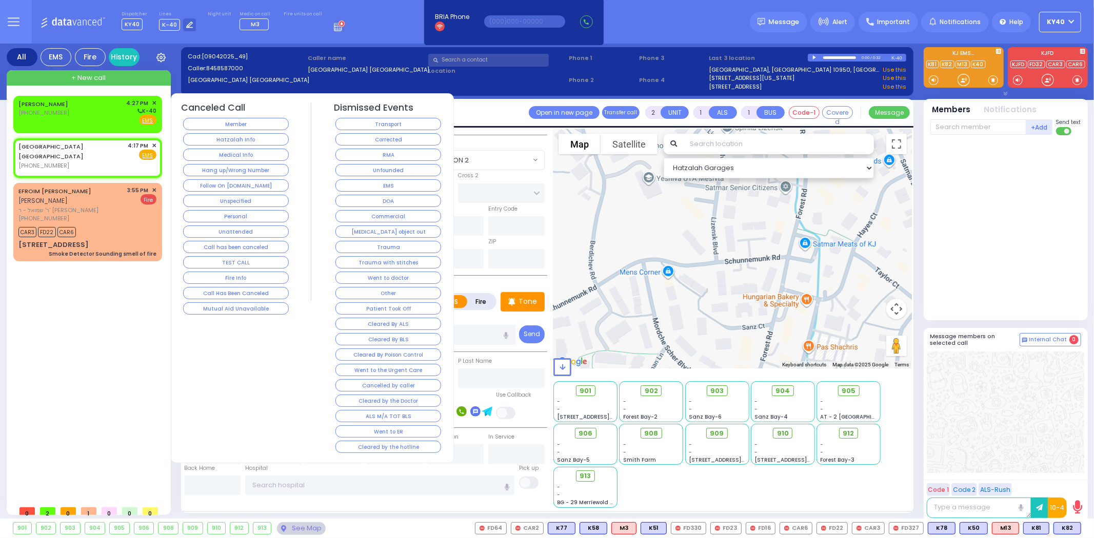
drag, startPoint x: 393, startPoint y: 218, endPoint x: 388, endPoint y: 216, distance: 5.7
click at [393, 219] on button "Commercial" at bounding box center [388, 216] width 106 height 12
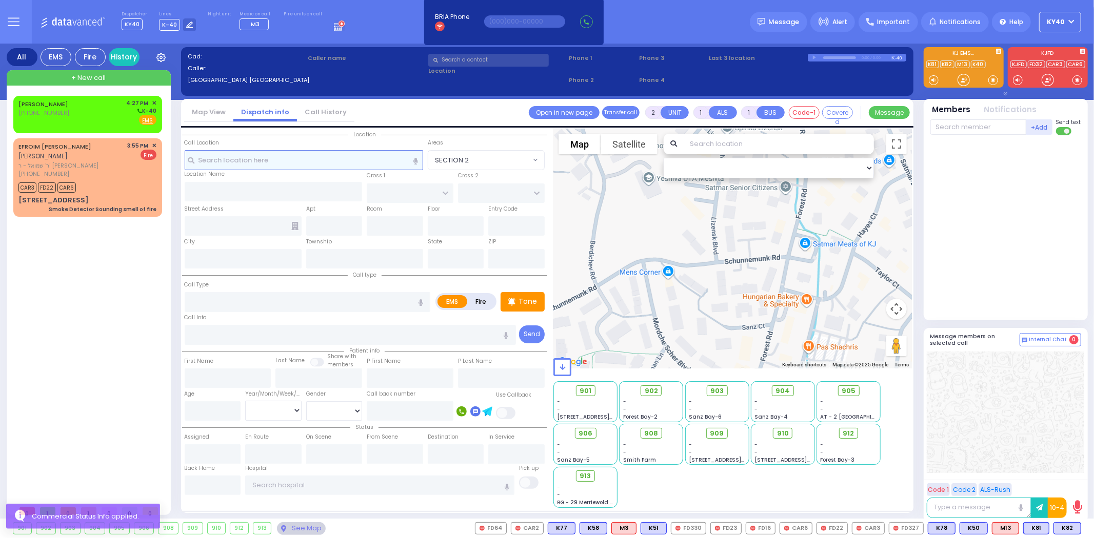
click at [301, 166] on input "text" at bounding box center [304, 159] width 238 height 19
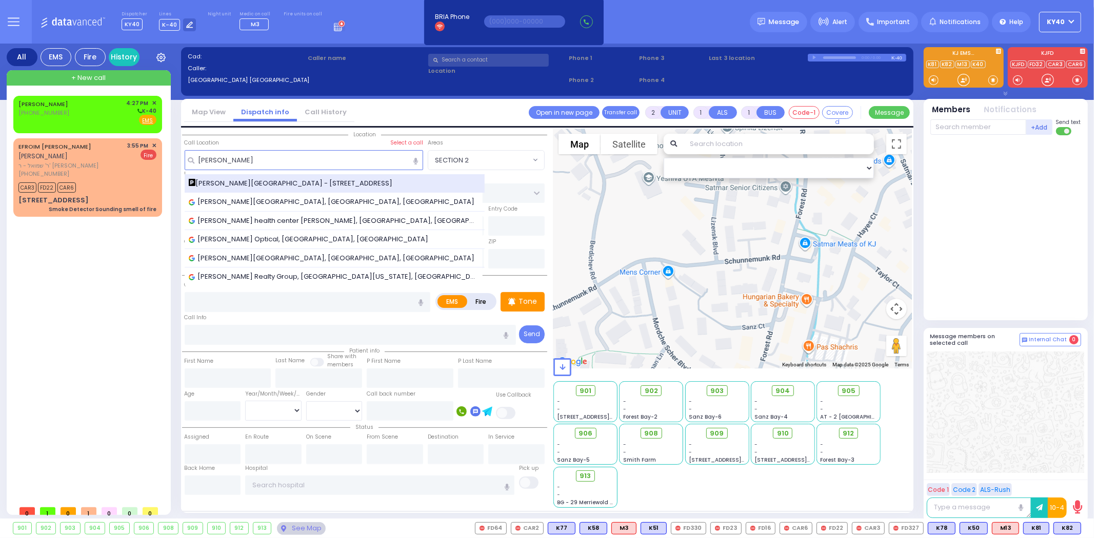
click at [298, 180] on span "[PERSON_NAME][GEOGRAPHIC_DATA] - [STREET_ADDRESS]" at bounding box center [293, 183] width 208 height 10
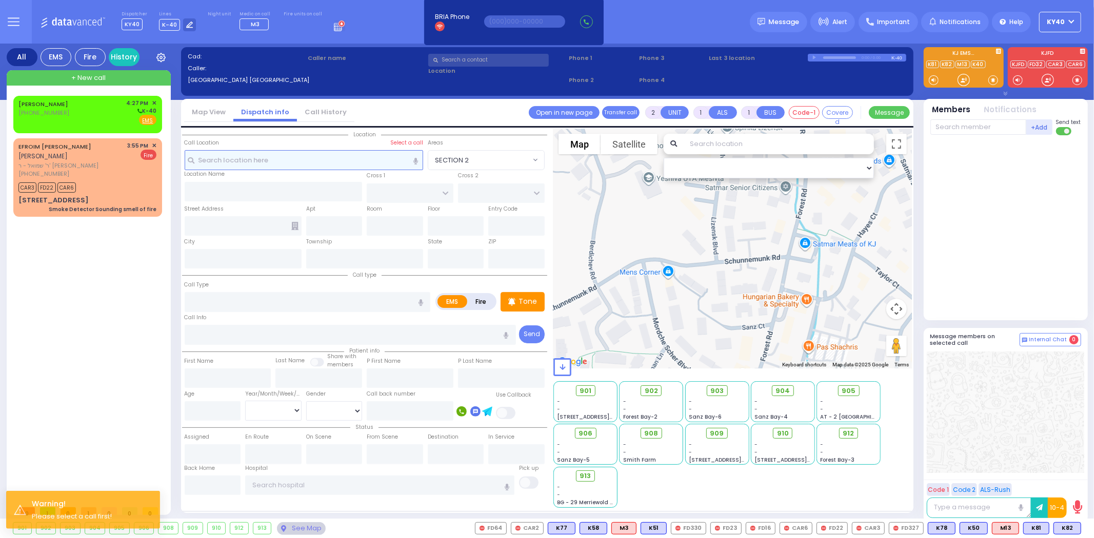
click at [272, 162] on input "text" at bounding box center [304, 159] width 238 height 19
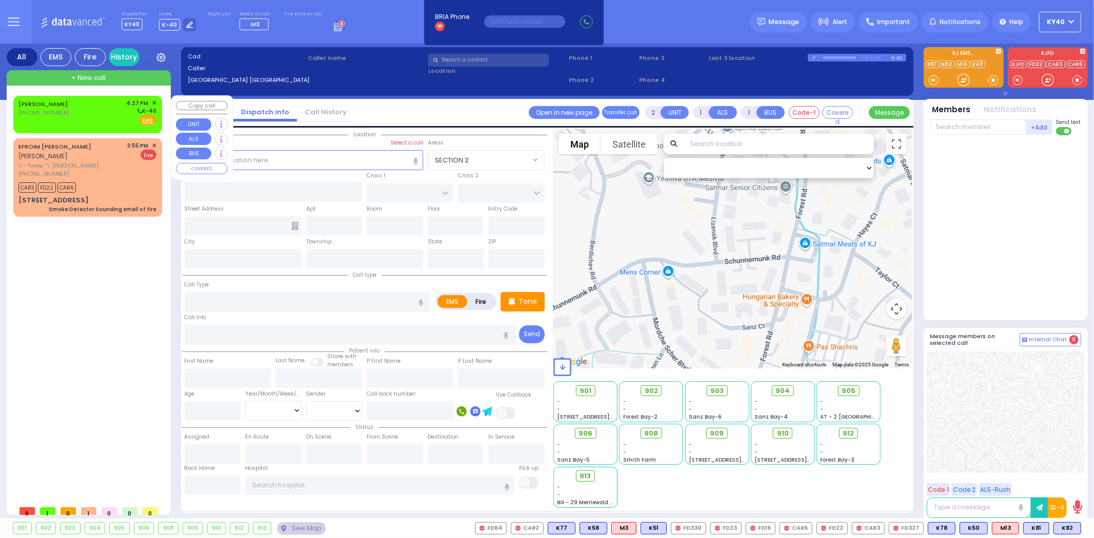
click at [83, 115] on div "CHANA HEINTZ (718) 840-8540 4:27 PM ✕ K-40" at bounding box center [87, 112] width 138 height 27
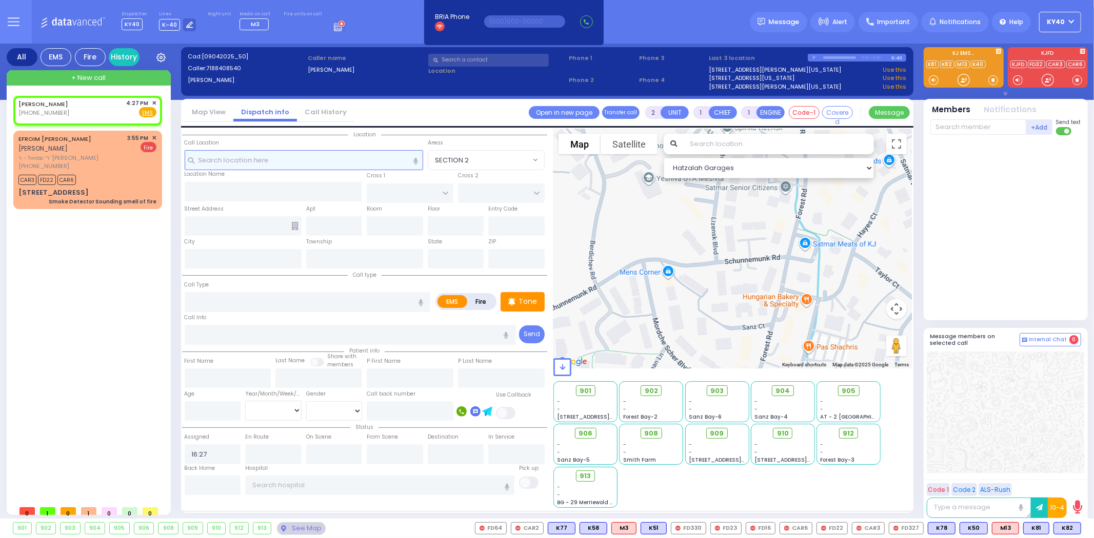
click at [341, 159] on input "text" at bounding box center [304, 159] width 238 height 19
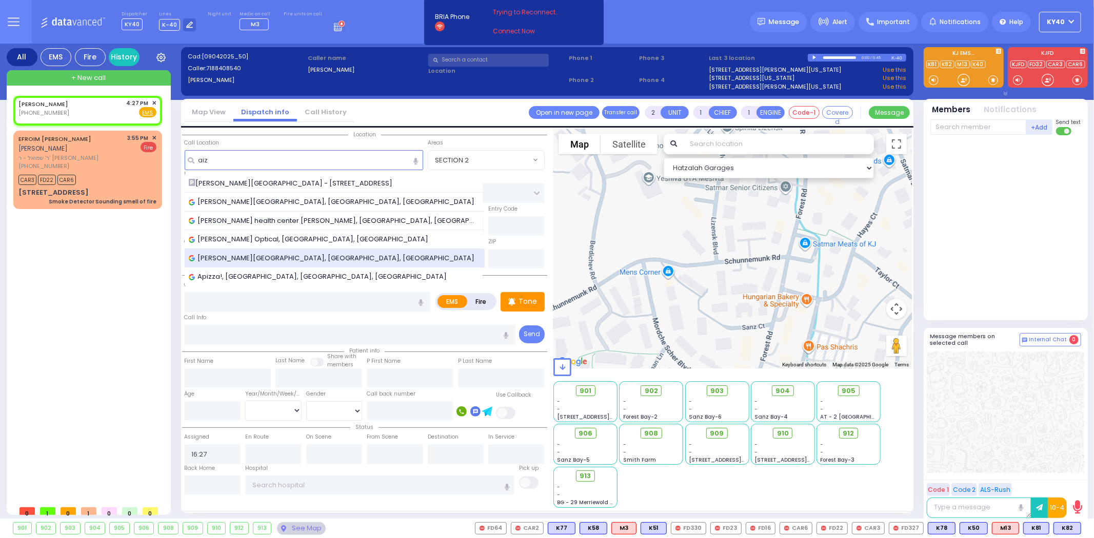
click at [299, 254] on span "[PERSON_NAME][GEOGRAPHIC_DATA], [GEOGRAPHIC_DATA], [GEOGRAPHIC_DATA]" at bounding box center [334, 258] width 290 height 10
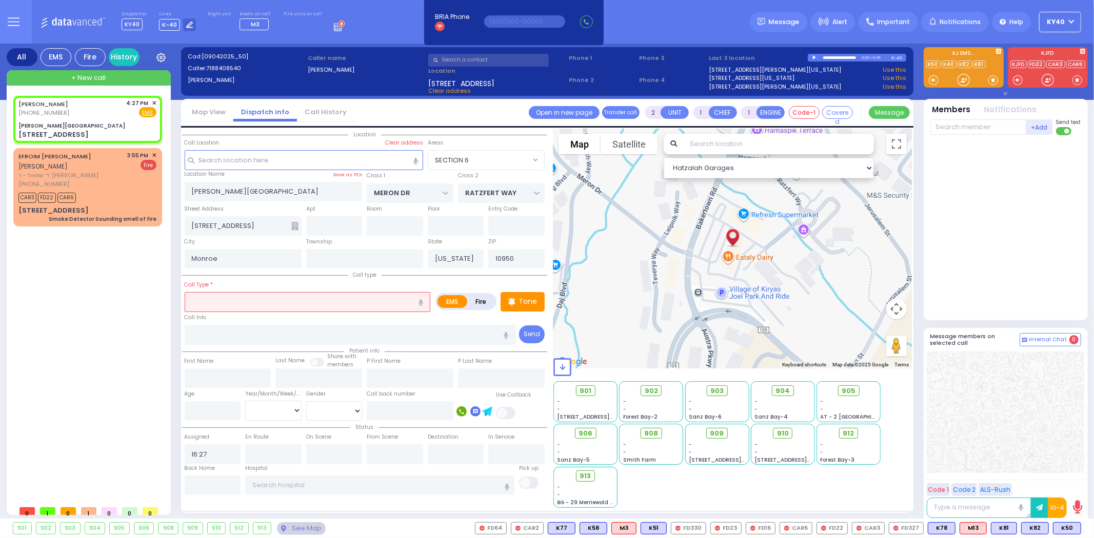
click at [245, 298] on input "text" at bounding box center [308, 301] width 246 height 19
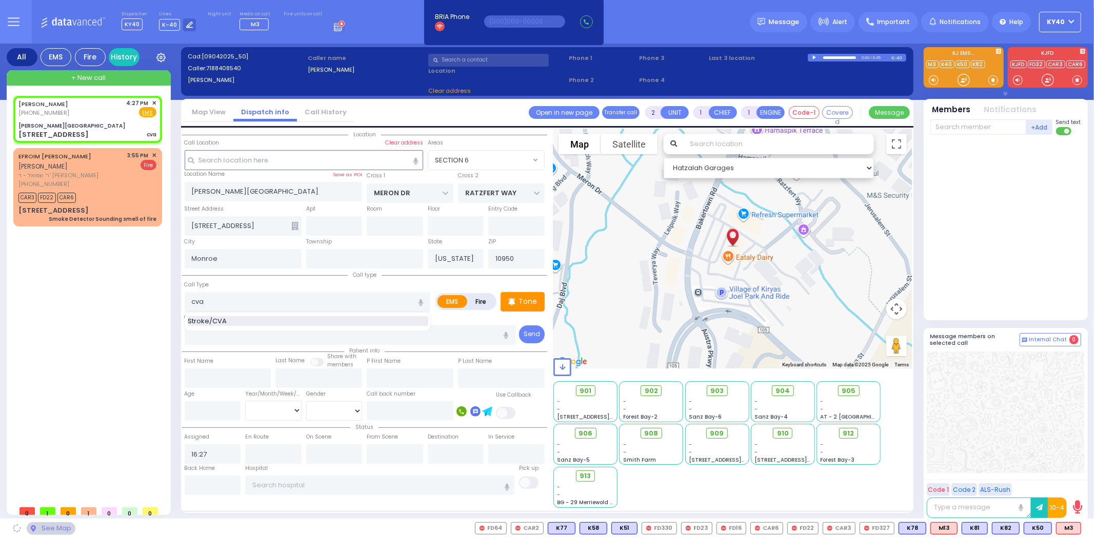
click at [219, 318] on span "Stroke/CVA" at bounding box center [209, 321] width 43 height 10
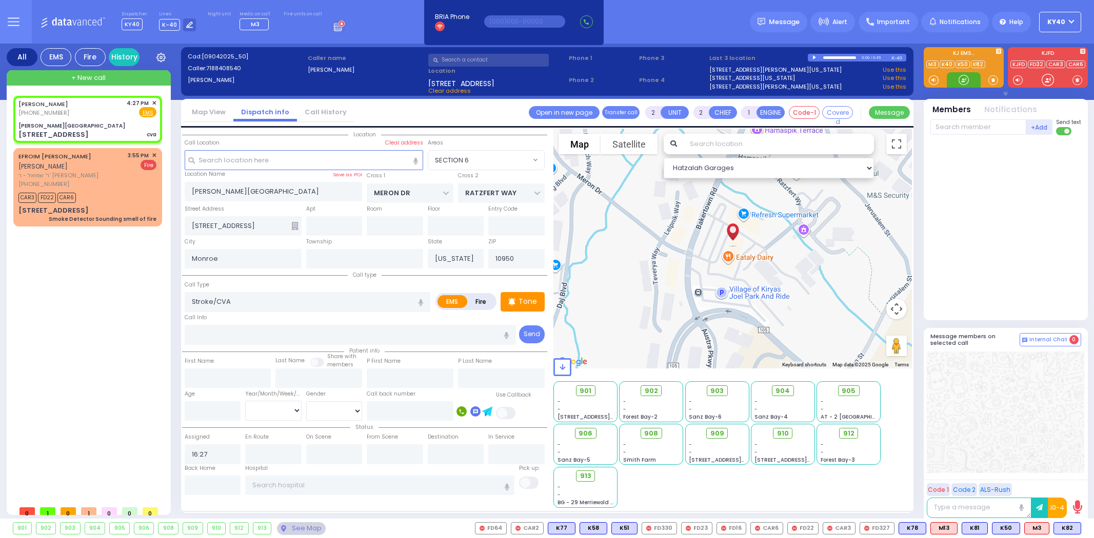
select select "SECTION 6"
select select
radio input "true"
select select
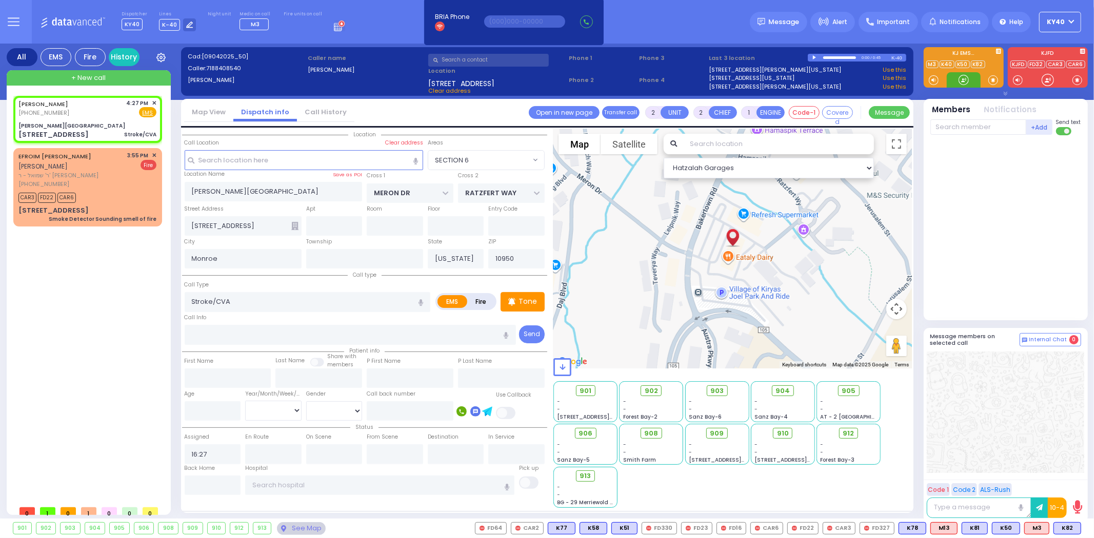
select select "SECTION 6"
select select "Hatzalah Garages"
click at [1002, 531] on span "K50" at bounding box center [1005, 528] width 27 height 11
select select
radio input "true"
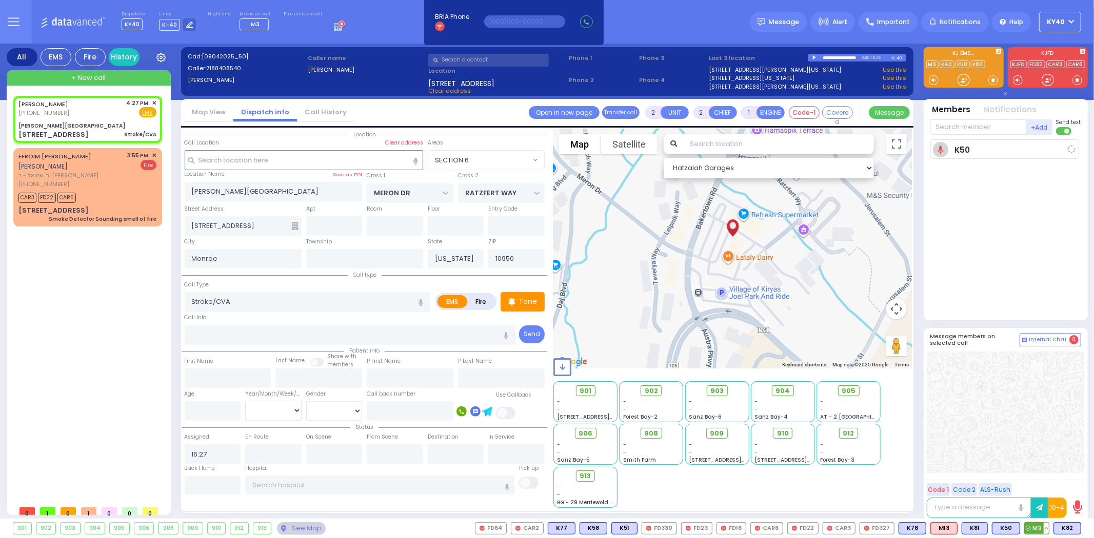
select select
type input "16:29"
select select "Hatzalah Garages"
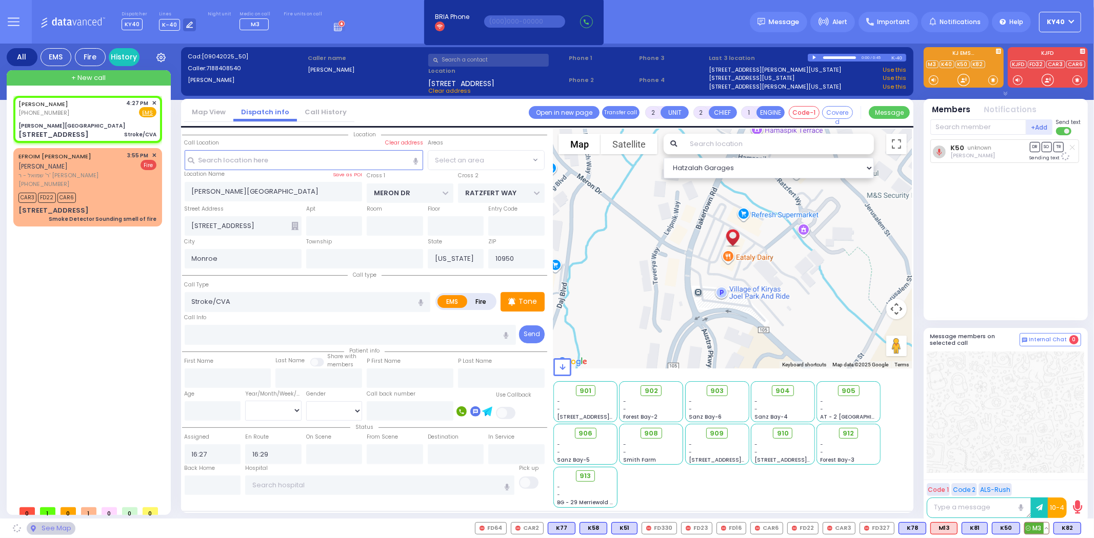
click at [1032, 527] on span "M3" at bounding box center [1036, 528] width 24 height 11
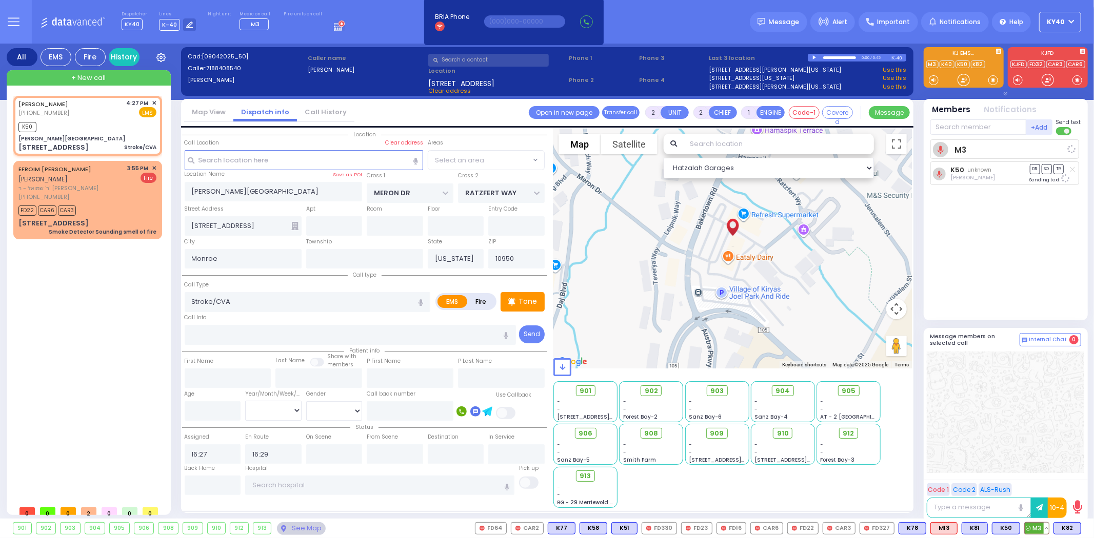
select select "SECTION 6"
select select
radio input "true"
select select
select select "SECTION 6"
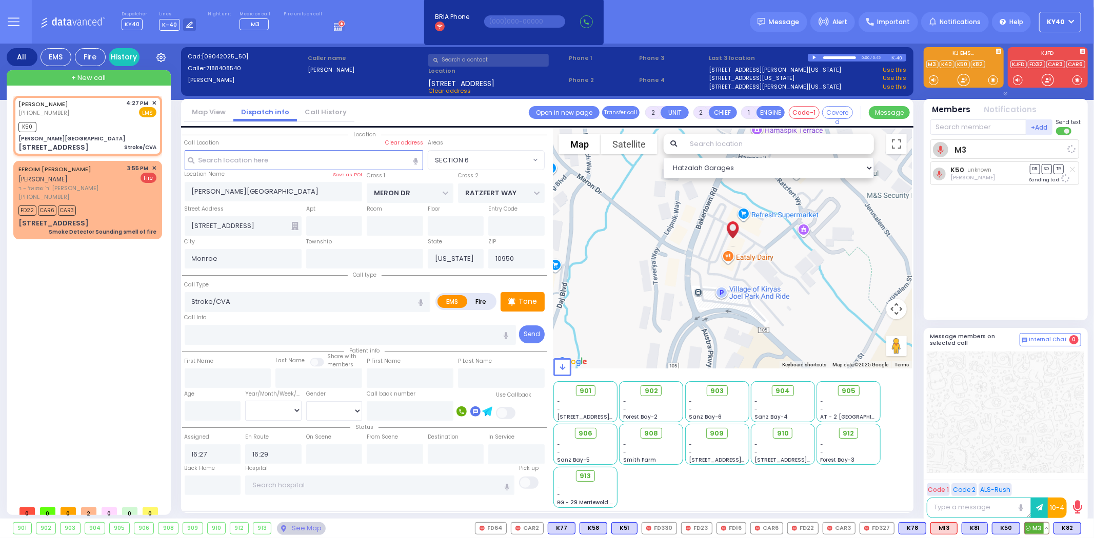
select select "Hatzalah Garages"
select select
radio input "true"
select select
select select "Hatzalah Garages"
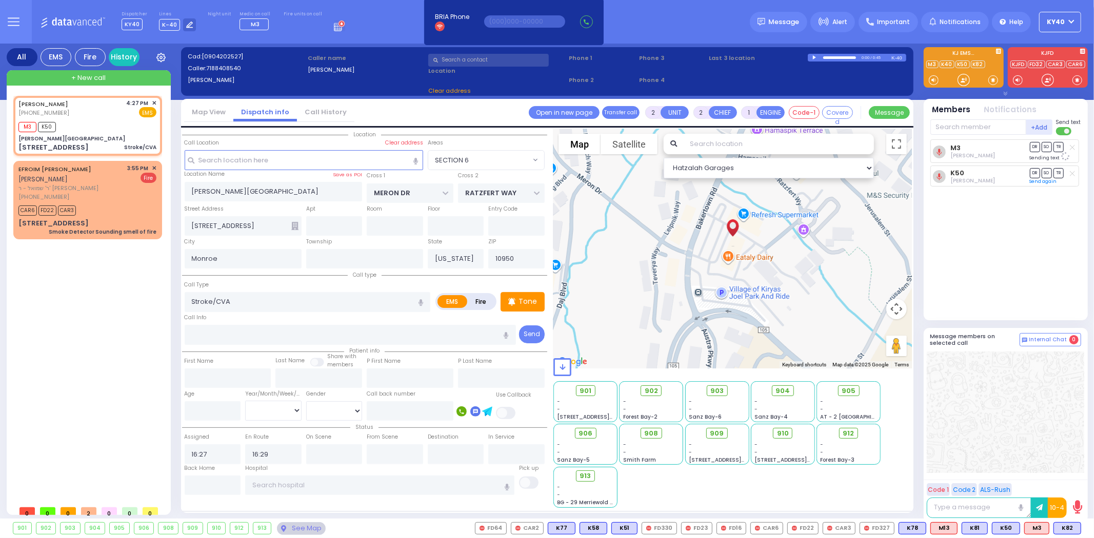
select select "SECTION 6"
click at [0, 0] on span "K82" at bounding box center [0, 0] width 0 height 0
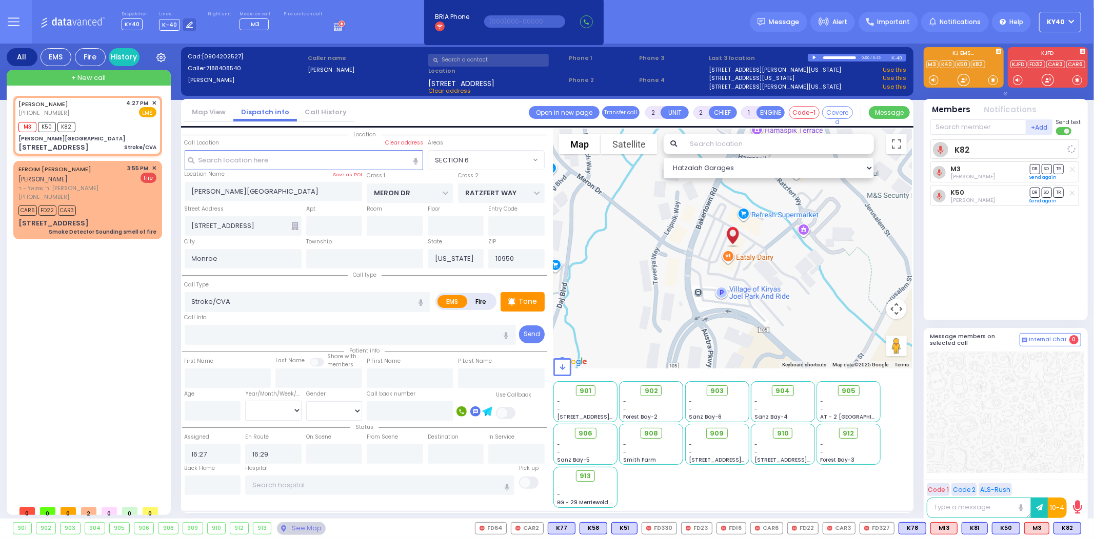
select select
radio input "true"
select select
select select "SECTION 6"
select select "Hatzalah Garages"
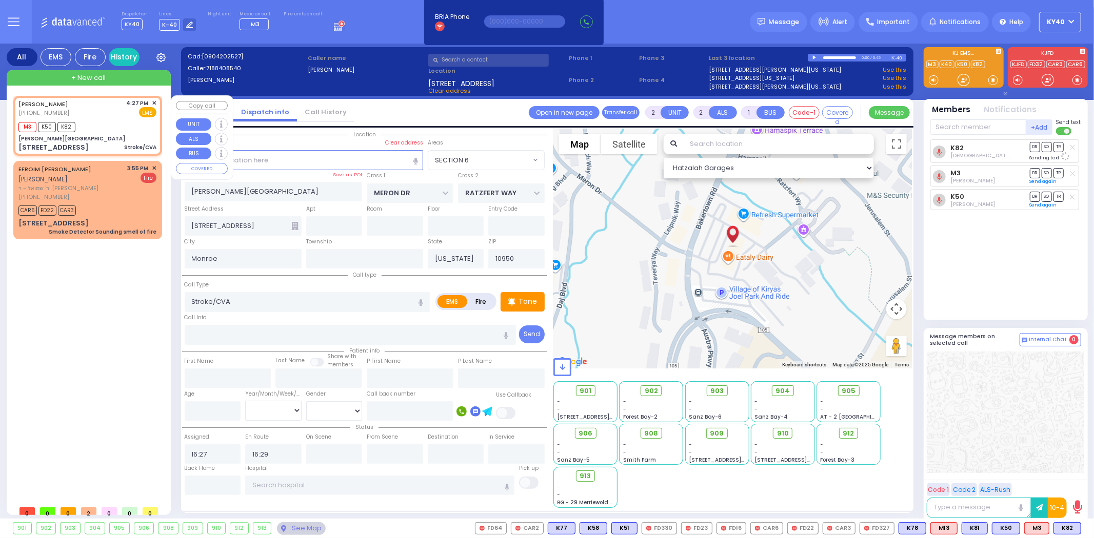
click at [134, 123] on div "M3 K50 K82" at bounding box center [87, 125] width 138 height 13
select select
radio input "true"
select select
select select "Hatzalah Garages"
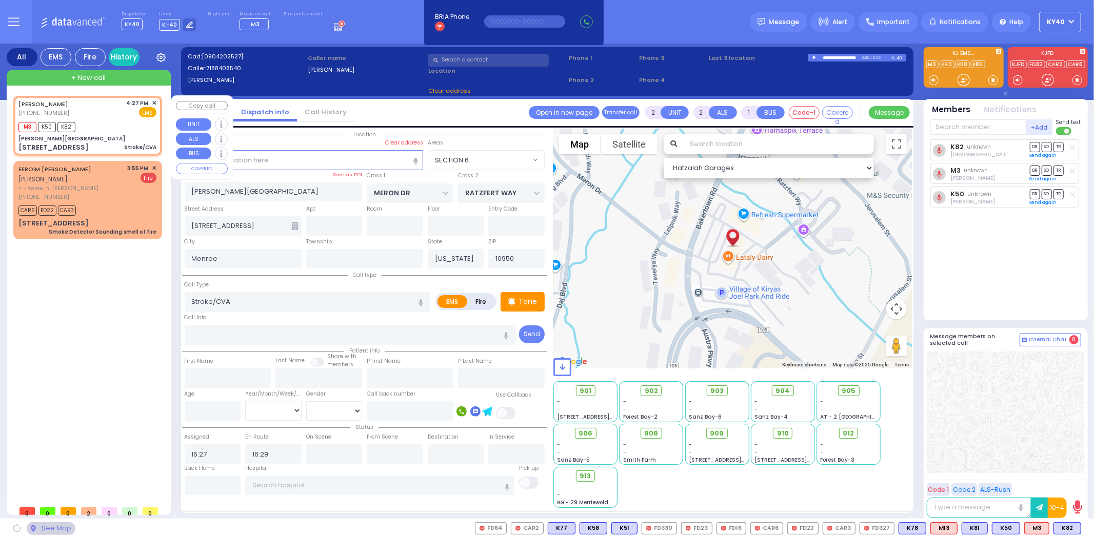
select select "SECTION 6"
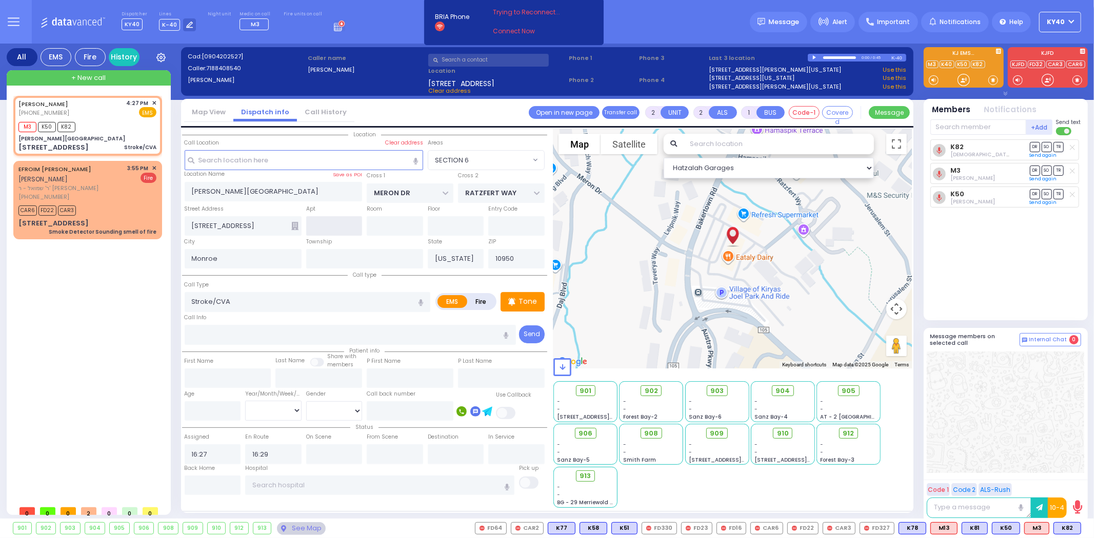
click at [326, 228] on input "text" at bounding box center [334, 225] width 56 height 19
type input "12"
click at [300, 303] on input "Stroke/CVA" at bounding box center [308, 301] width 246 height 19
select select
radio input "true"
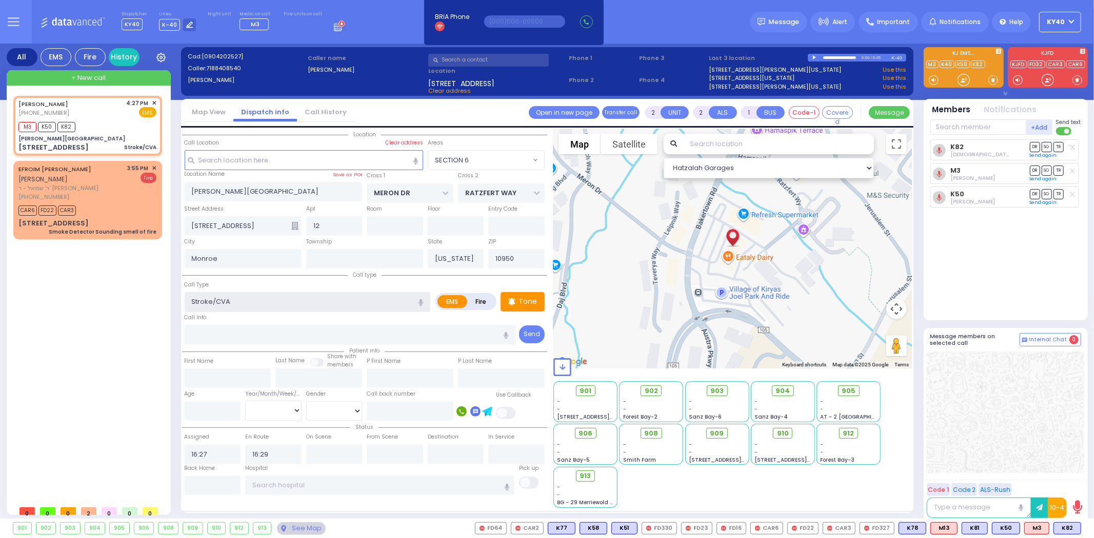
select select
select select "Hatzalah Garages"
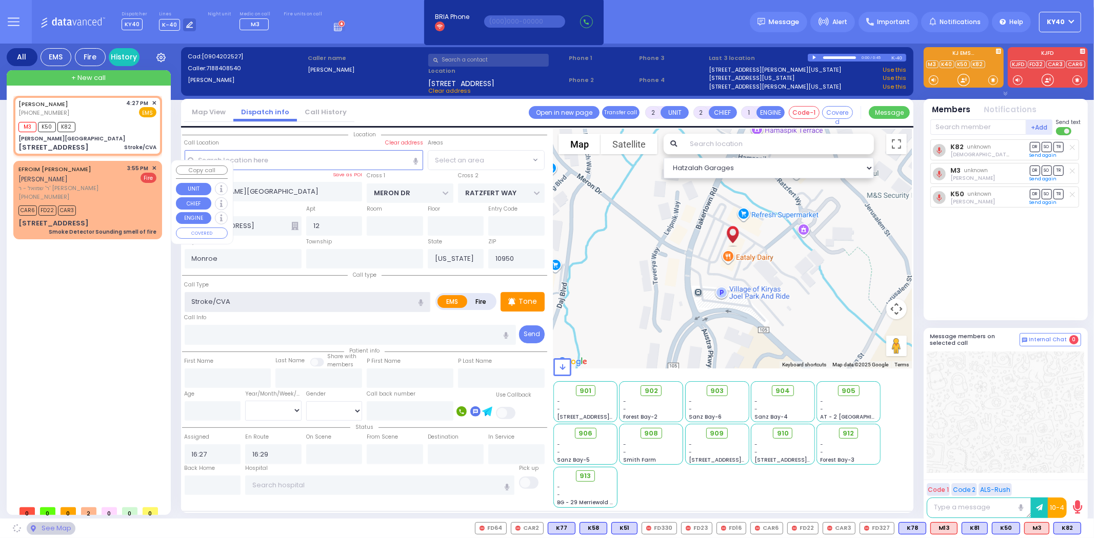
select select "SECTION 6"
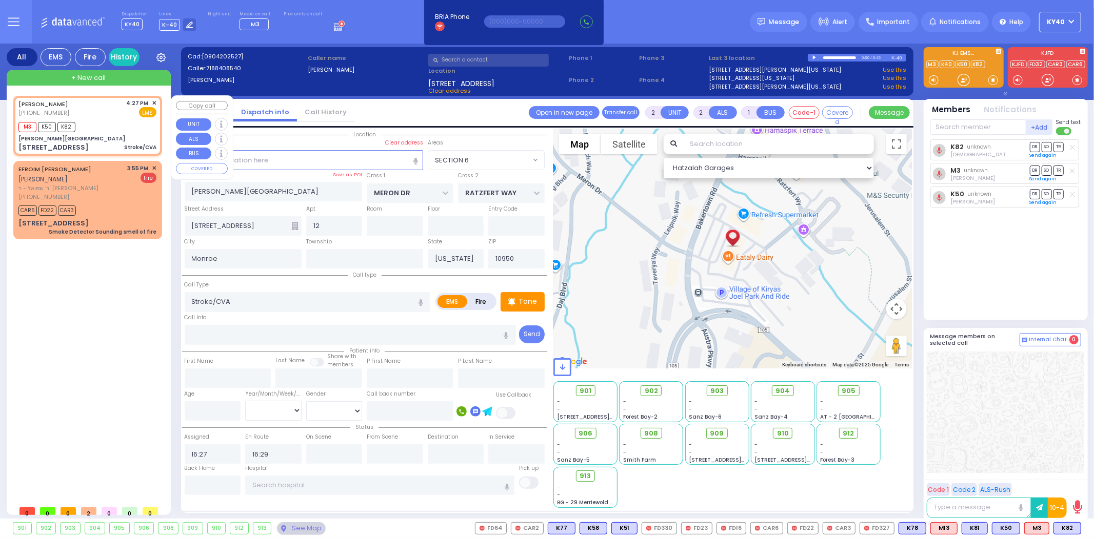
click at [122, 129] on div "M3 K50 K82" at bounding box center [87, 125] width 138 height 13
select select
radio input "true"
select select
select select "Hatzalah Garages"
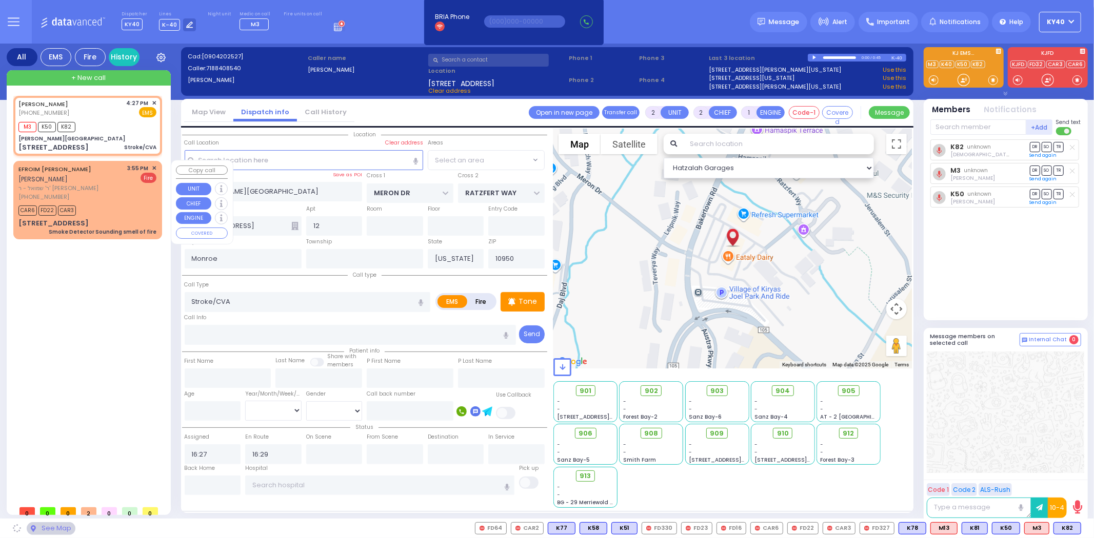
radio input "true"
select select
select select "SECTION 6"
select select "Hatzalah Garages"
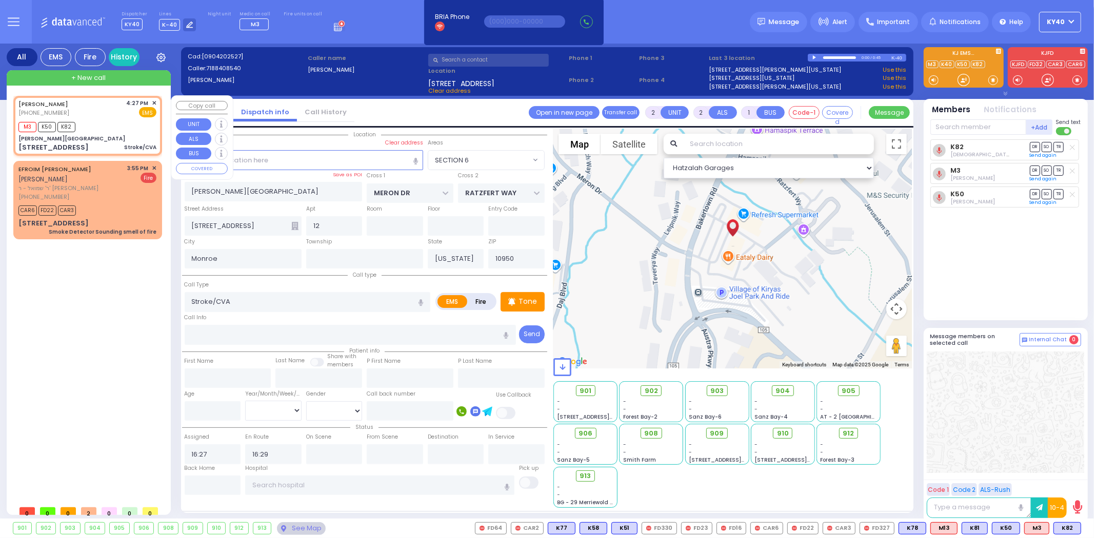
click at [125, 130] on div "M3 K50 K82" at bounding box center [87, 125] width 138 height 13
select select
radio input "true"
select select
select select "SECTION 6"
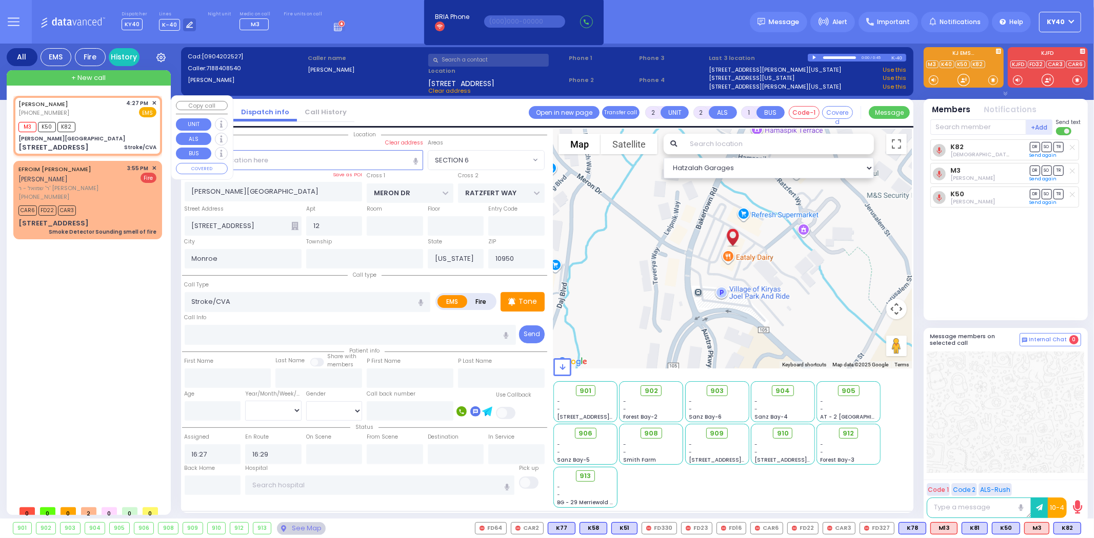
select select "Hatzalah Garages"
drag, startPoint x: 105, startPoint y: 196, endPoint x: 122, endPoint y: 323, distance: 127.8
click at [105, 198] on div "(845) 248-1114" at bounding box center [71, 197] width 106 height 9
type input "1"
select select
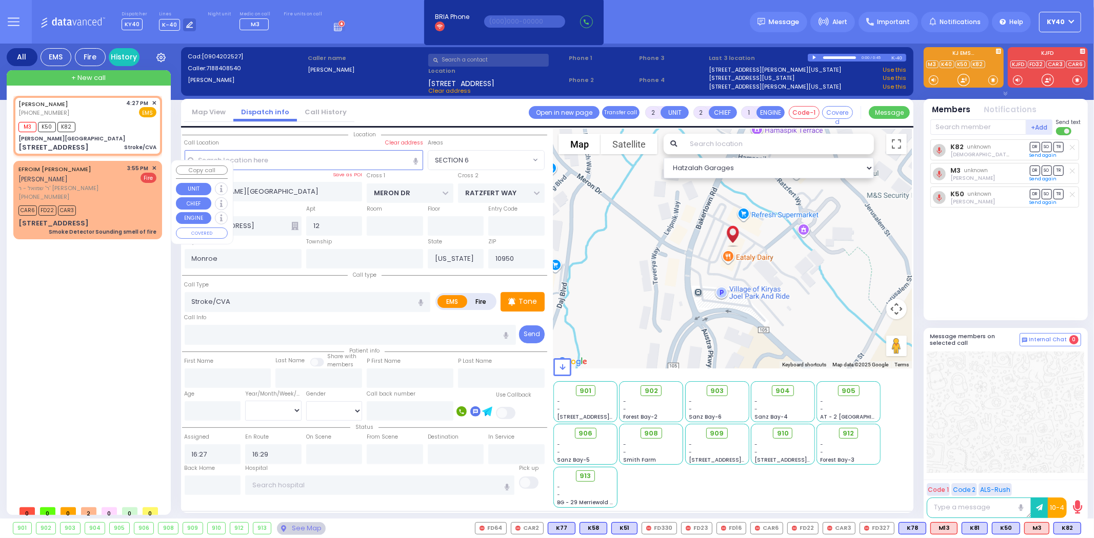
type input "Smoke Detector Sounding smell of fire"
radio input "false"
radio input "true"
type input "EFROIM SHLOME"
type input "ROSENFELD"
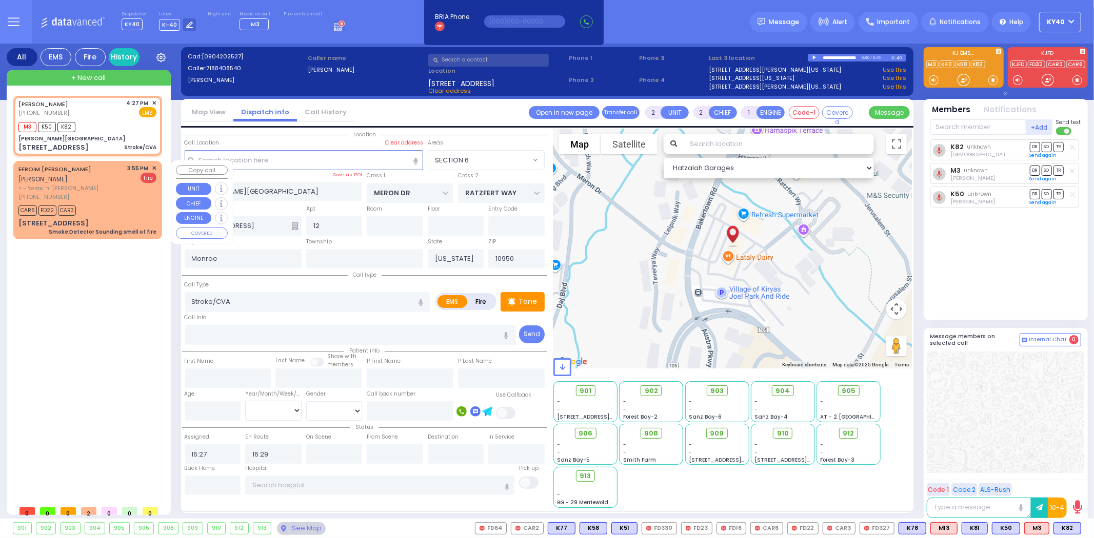
select select
type input "15:55"
type input "15:56"
select select "Hatzalah Garages"
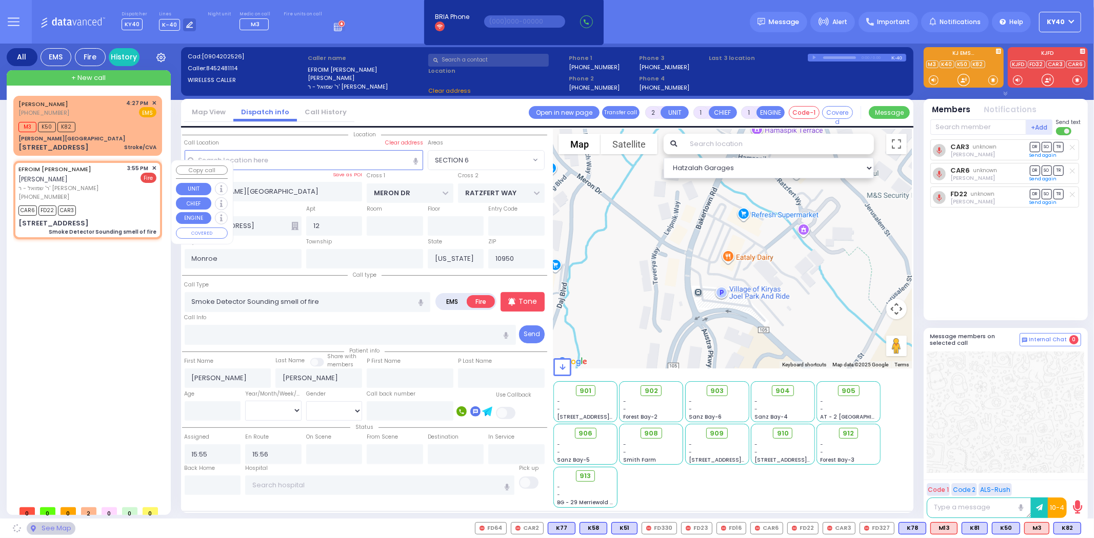
type input "LIZENSK BLVD"
type input "FOREST RD"
type input "3 LIZENSK BLVD"
type input "111"
select select "SECTION 2"
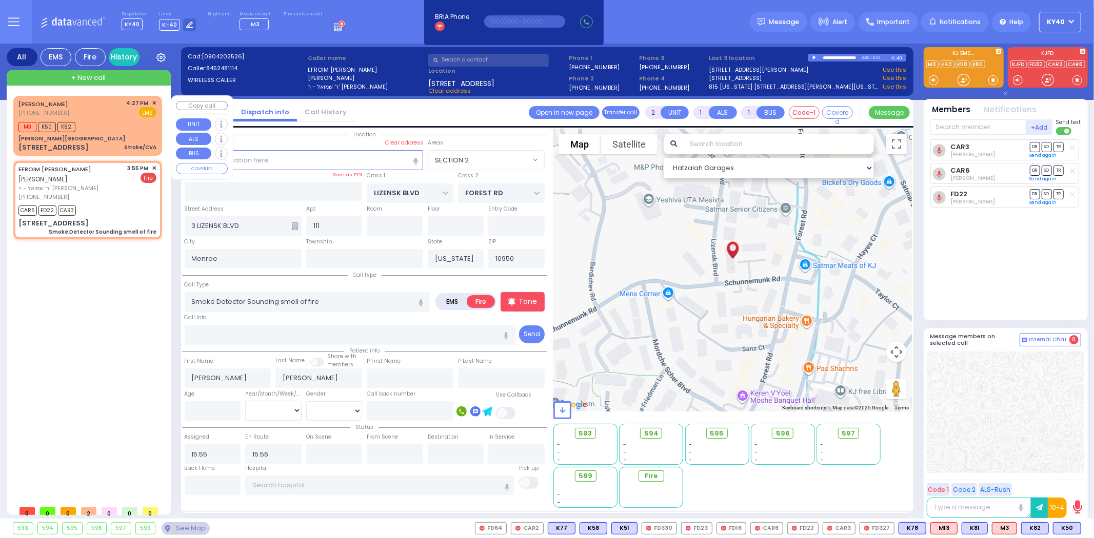
click at [99, 123] on div "M3 K50 K82" at bounding box center [87, 125] width 138 height 13
type input "2"
select select
type input "Stroke/CVA"
radio input "true"
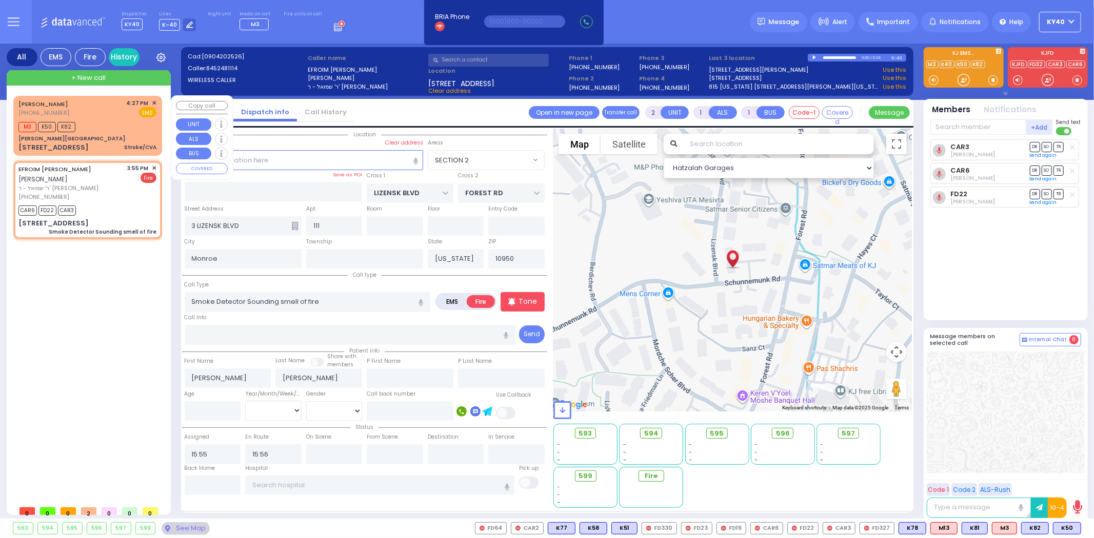
select select
type input "16:27"
type input "16:29"
type input "[PERSON_NAME][GEOGRAPHIC_DATA]"
type input "MERON DR"
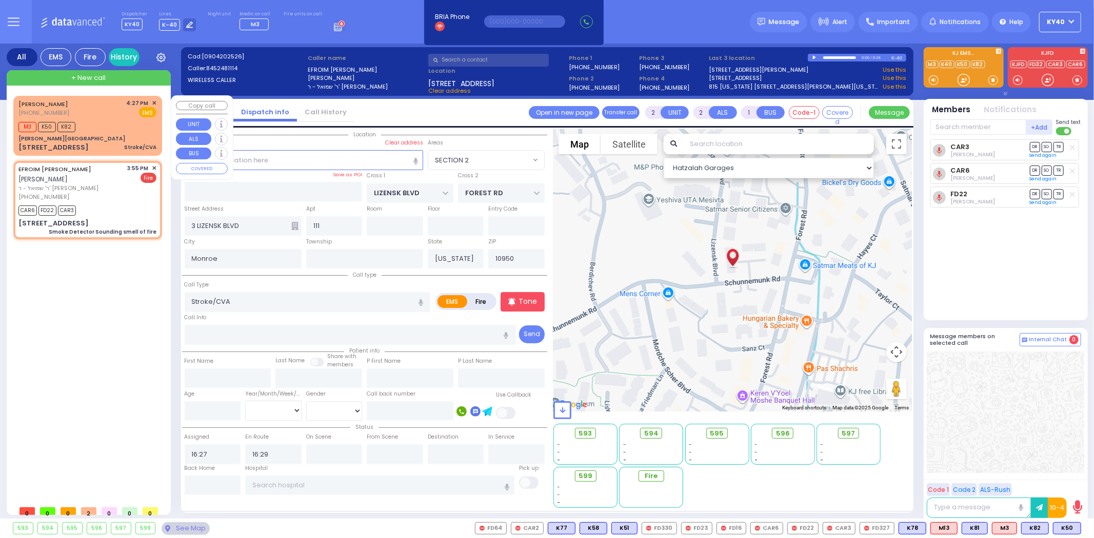
type input "RATZFERT WAY"
type input "[STREET_ADDRESS]"
type input "12"
select select "Hatzalah Garages"
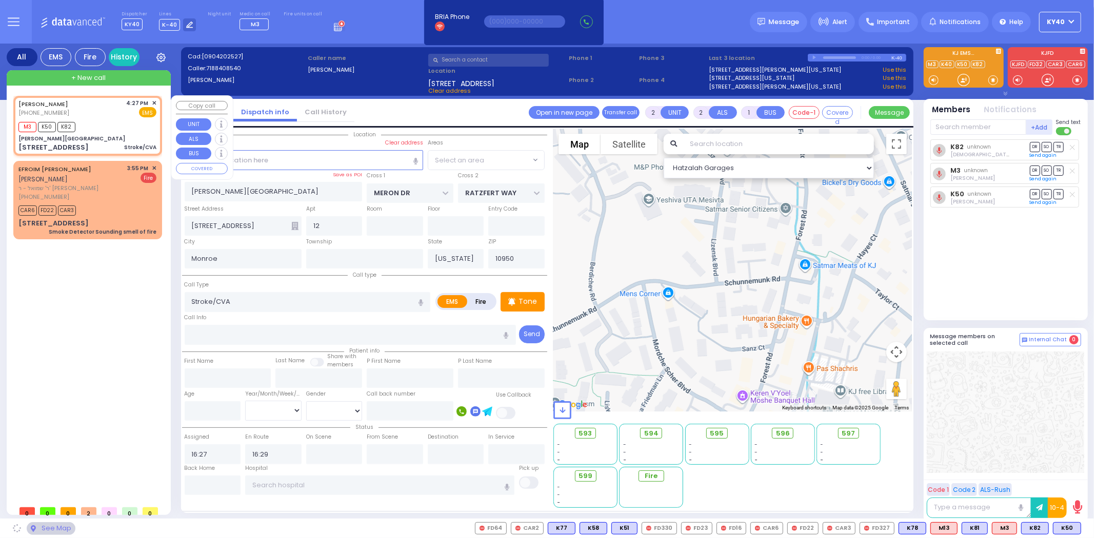
select select "SECTION 6"
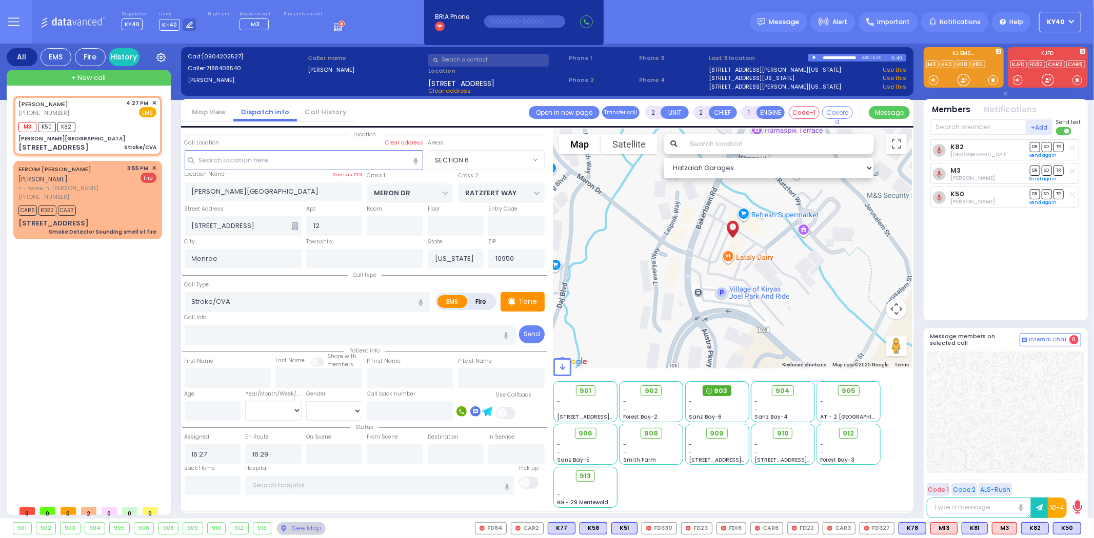
click at [721, 390] on span "903" at bounding box center [720, 391] width 13 height 10
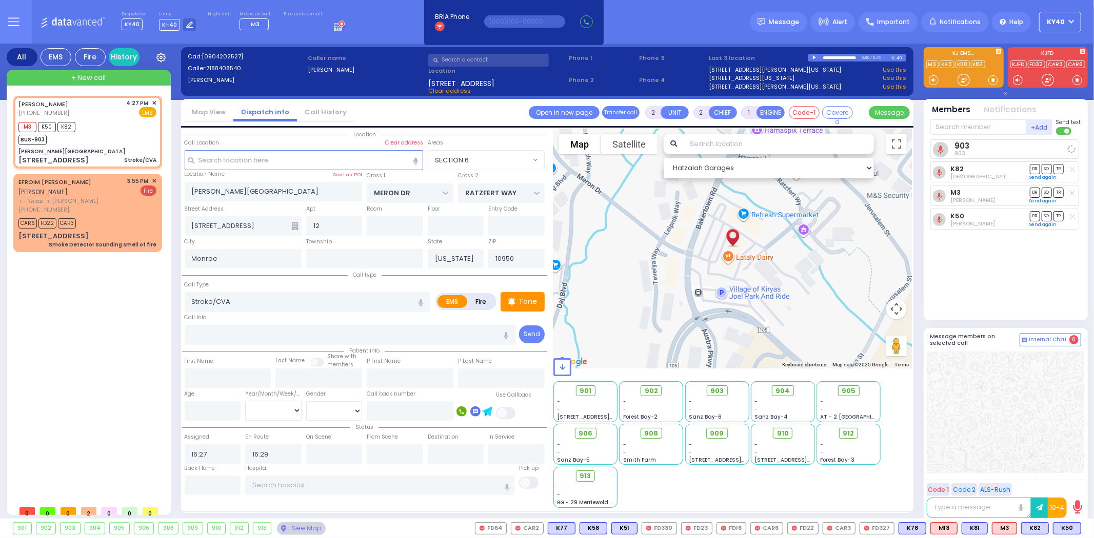
select select
radio input "true"
select select
select select "Hatzalah Garages"
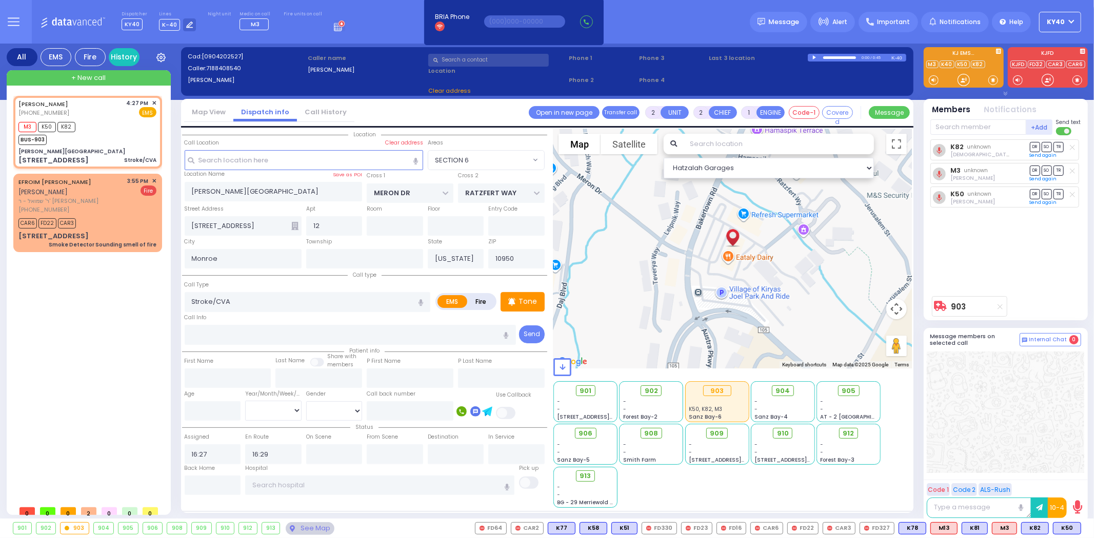
select select "SECTION 6"
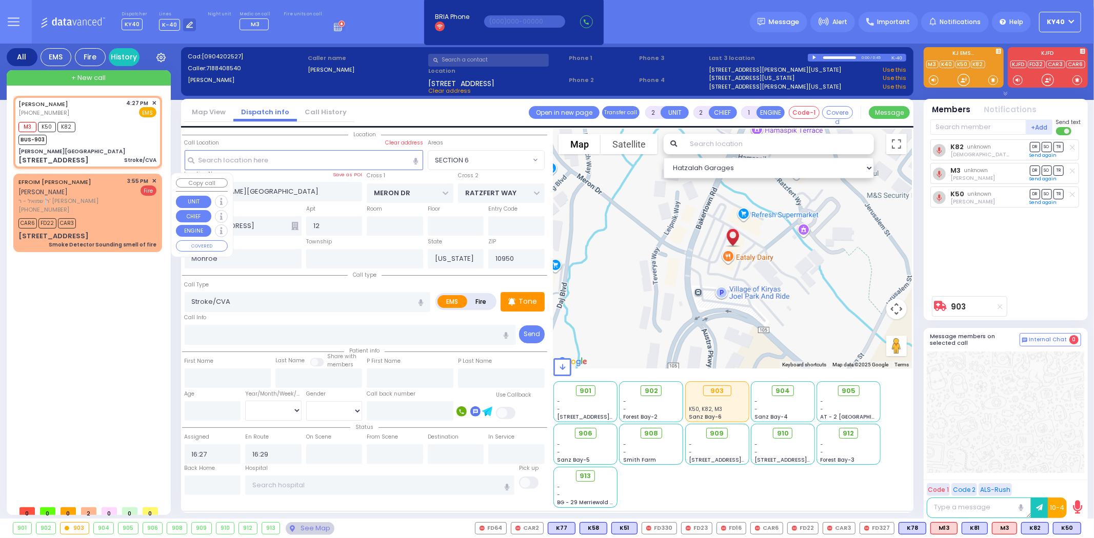
click at [88, 202] on span "ר' שמואל - ר' שמשון ברל שווארץ" at bounding box center [71, 201] width 106 height 9
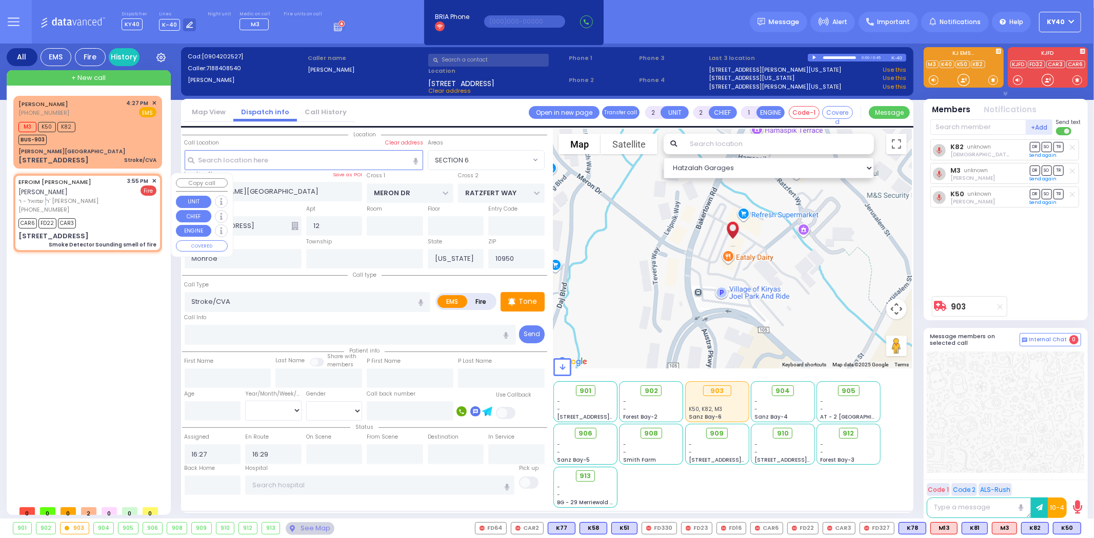
type input "1"
select select
type input "Smoke Detector Sounding smell of fire"
radio input "false"
radio input "true"
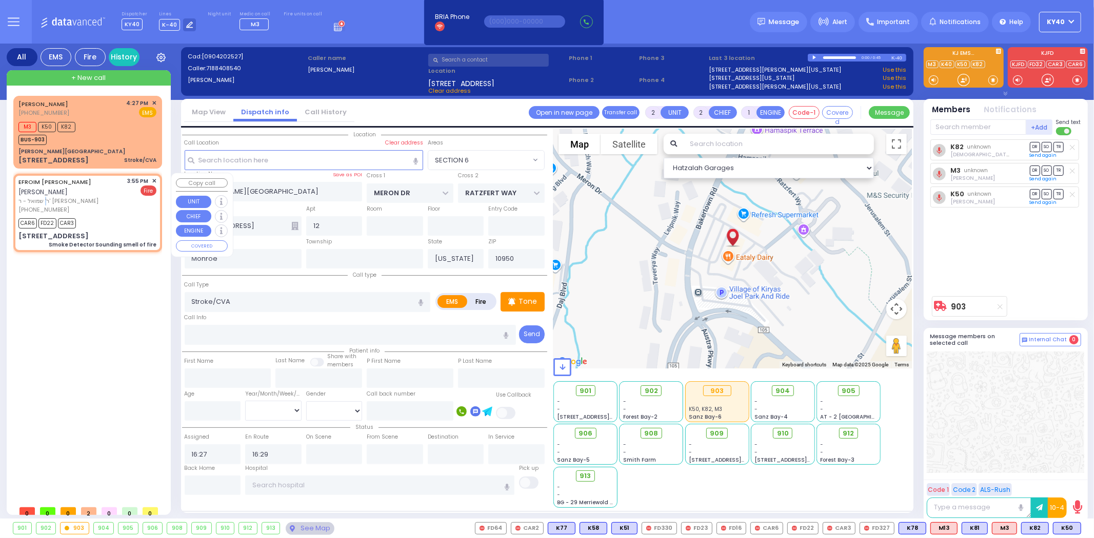
type input "EFROIM SHLOME"
type input "ROSENFELD"
select select
type input "15:55"
type input "15:56"
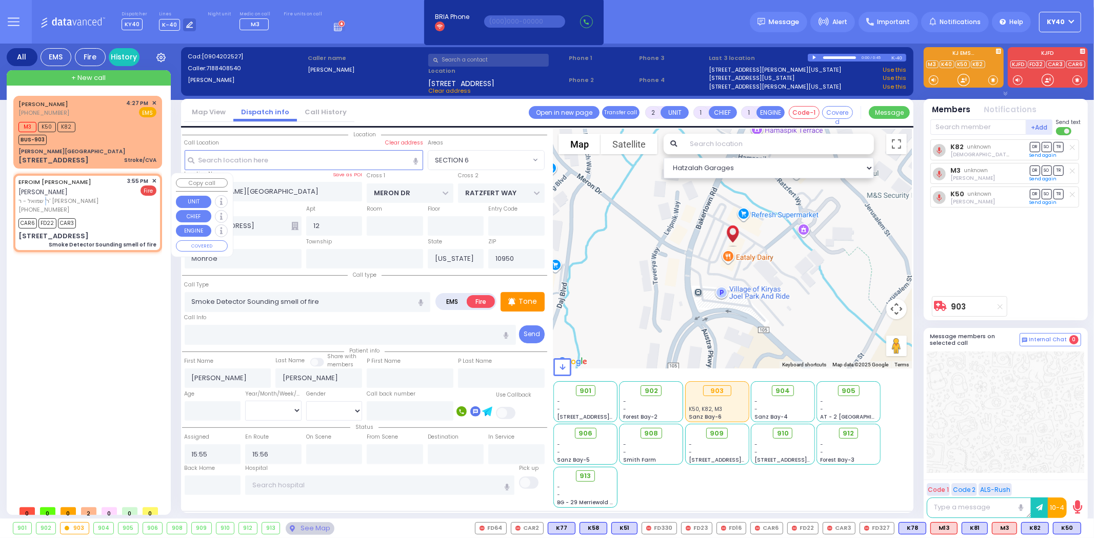
type input "LIZENSK BLVD"
type input "FOREST RD"
type input "3 LIZENSK BLVD"
type input "111"
select select "SECTION 2"
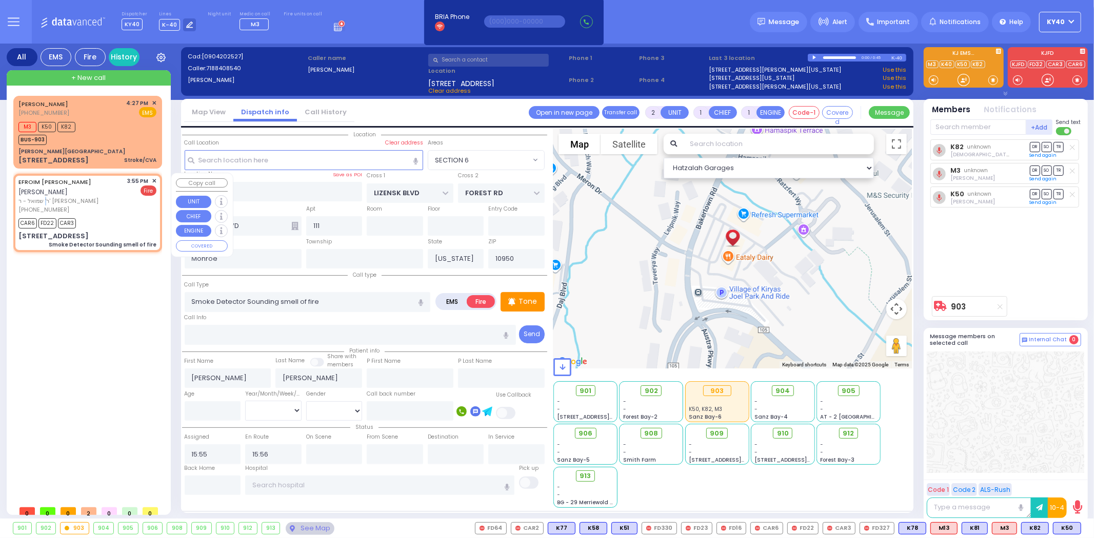
select select "Hatzalah Garages"
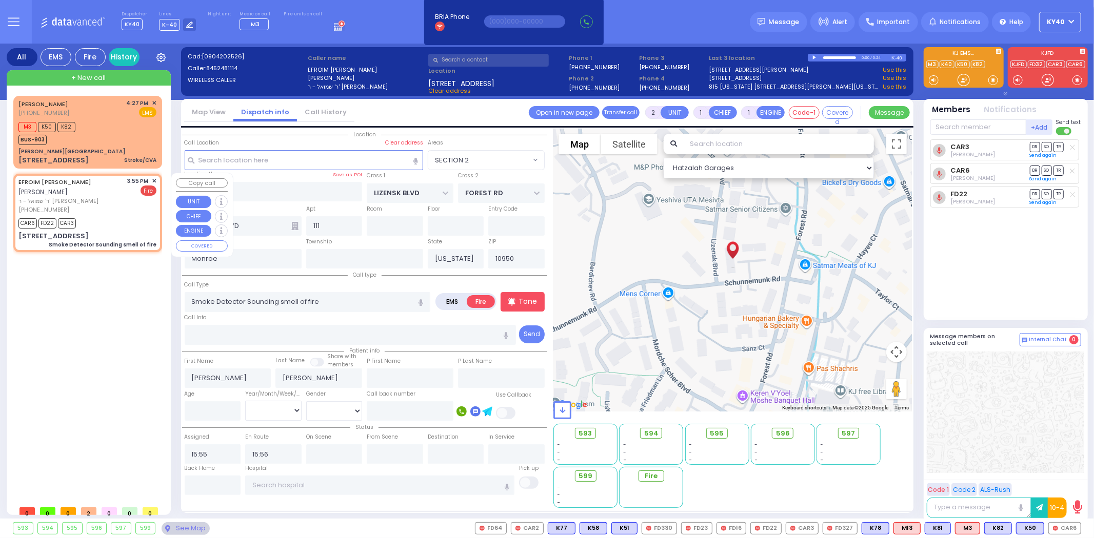
click at [152, 180] on span "✕" at bounding box center [154, 181] width 5 height 9
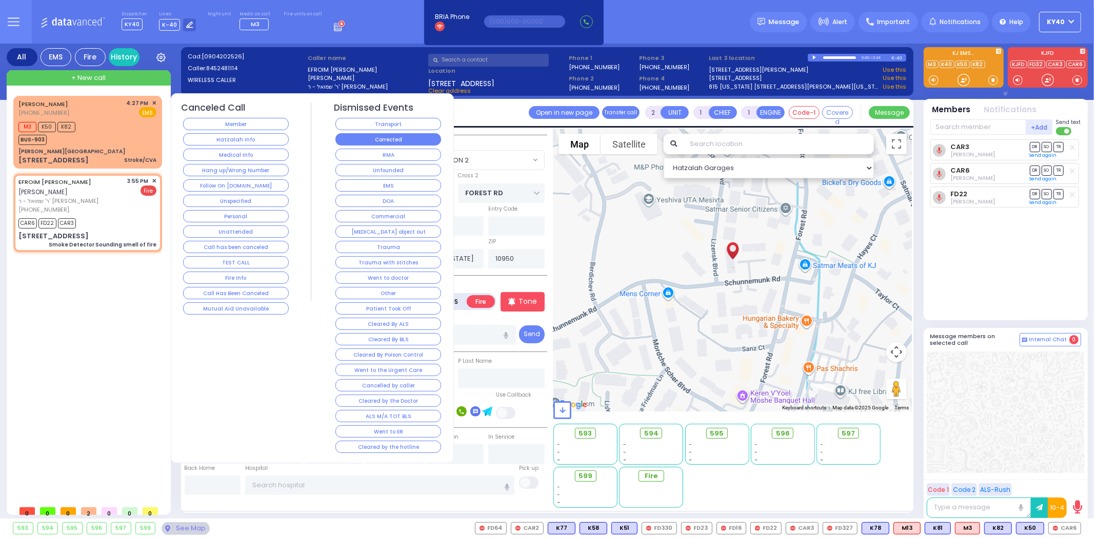
click at [375, 138] on button "Corrected" at bounding box center [388, 139] width 106 height 12
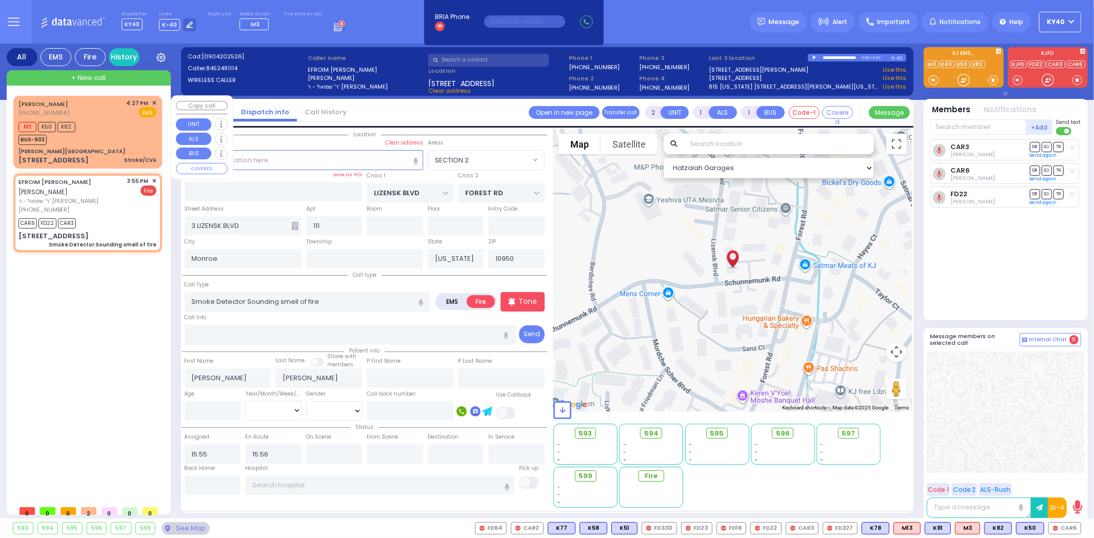
select select
radio input "true"
select select
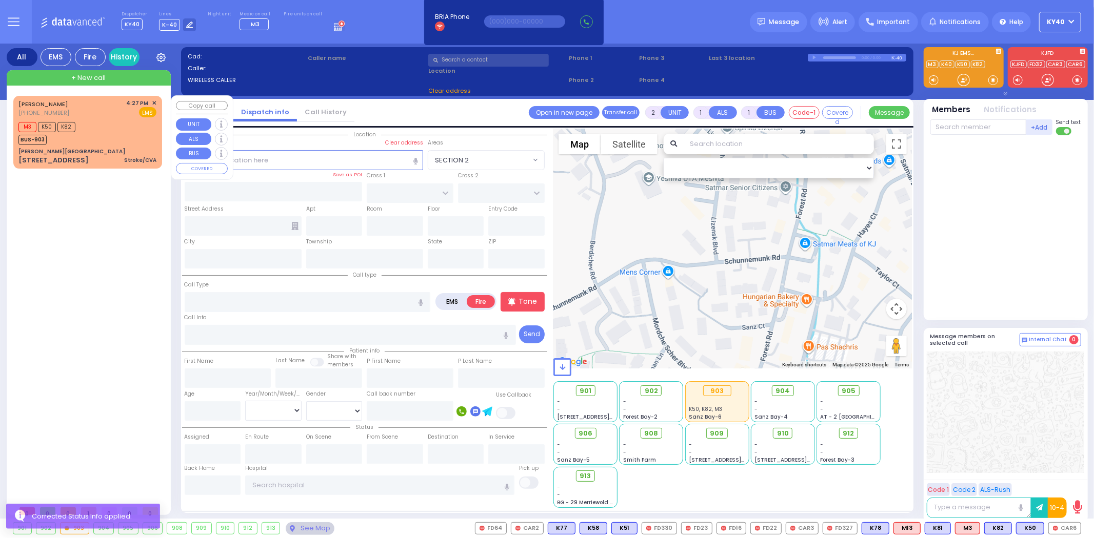
click at [117, 125] on div "M3 K50 K82 BUS-903" at bounding box center [87, 132] width 138 height 26
type input "2"
select select
type input "Stroke/CVA"
radio input "true"
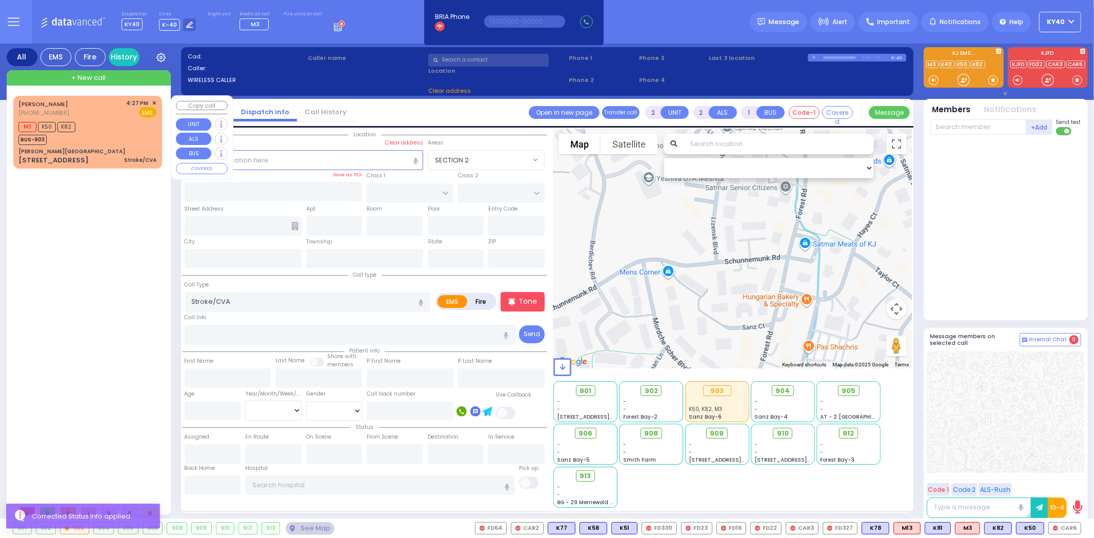
select select
type input "16:27"
type input "16:29"
type input "[PERSON_NAME][GEOGRAPHIC_DATA]"
type input "MERON DR"
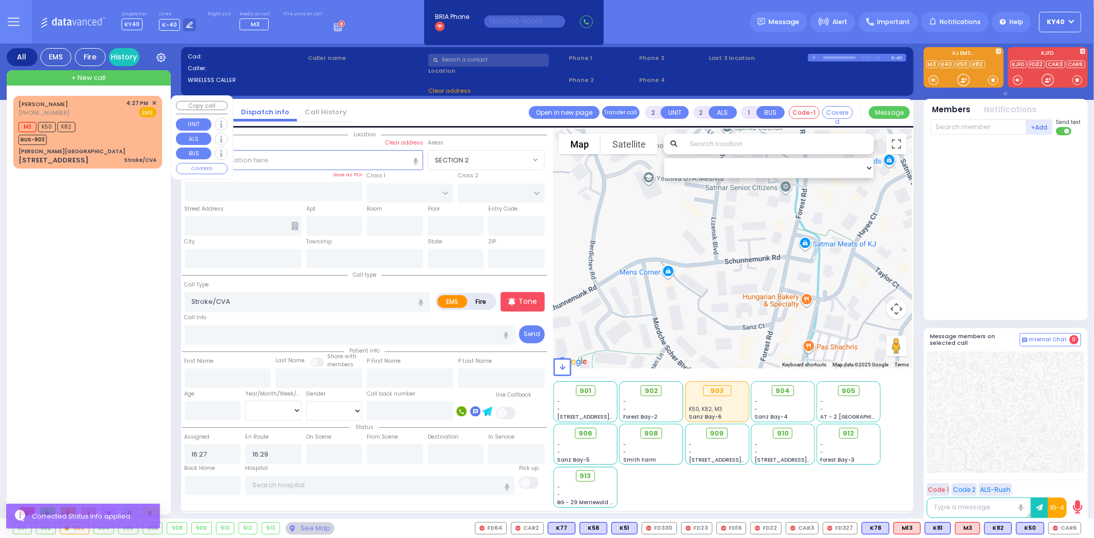
type input "RATZFERT WAY"
type input "[STREET_ADDRESS]"
type input "12"
type input "Monroe"
type input "[US_STATE]"
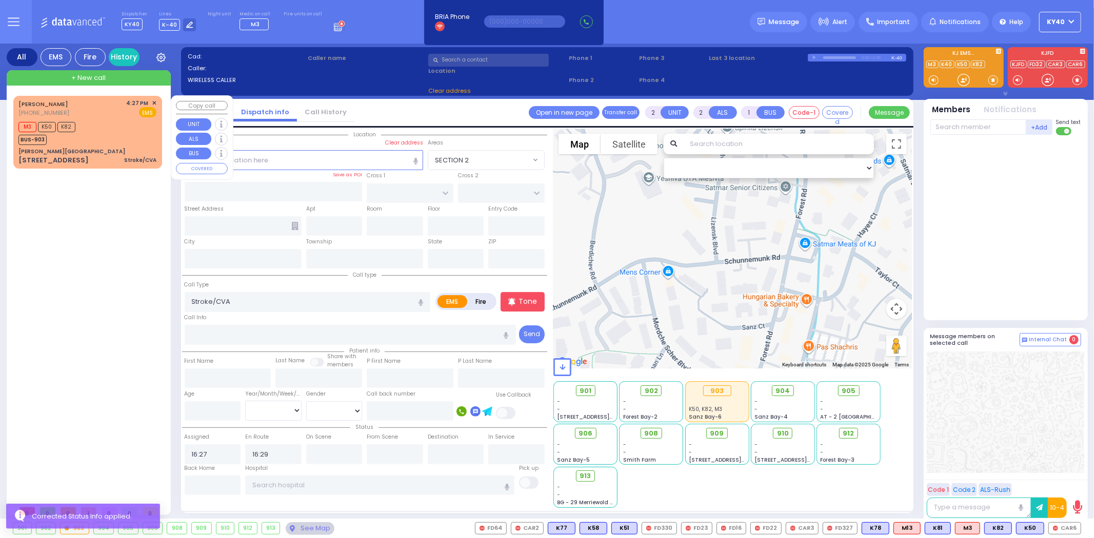
type input "10950"
select select "Hatzalah Garages"
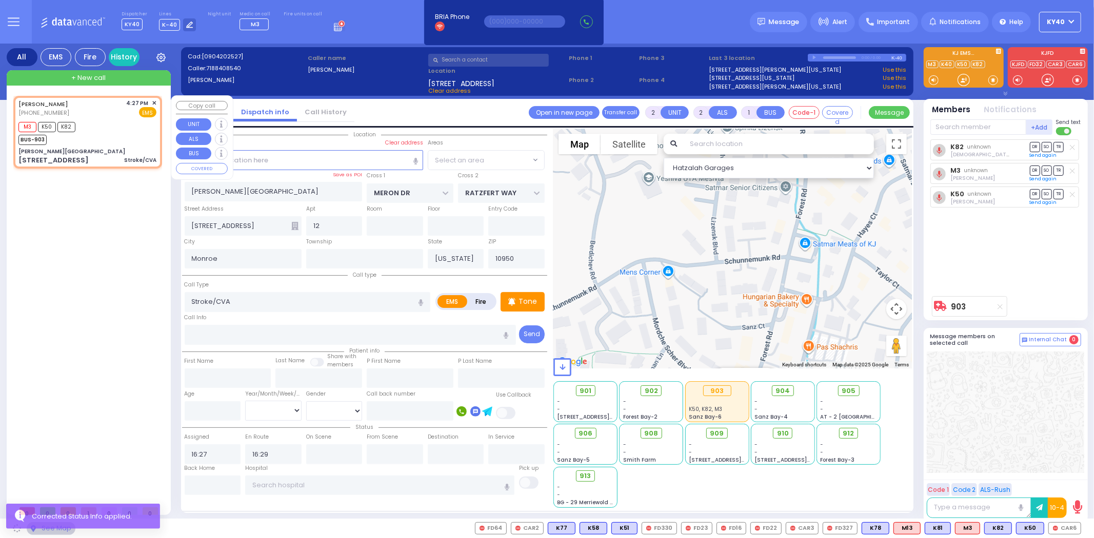
select select "SECTION 6"
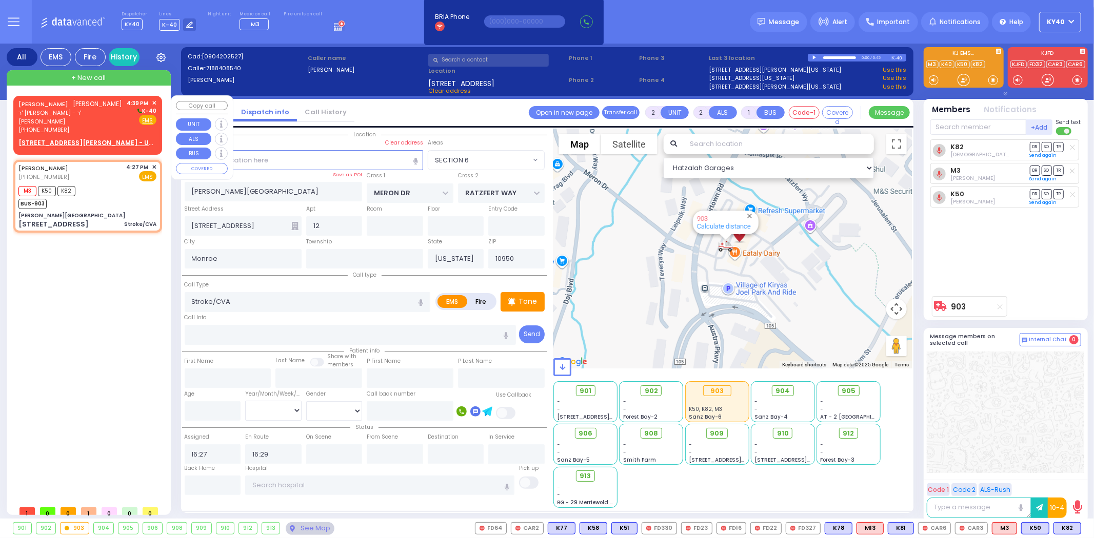
click at [99, 109] on div "MOSHE YESHAYA FRIEDMAN משה ישעי' פריעדמאן" at bounding box center [70, 104] width 104 height 10
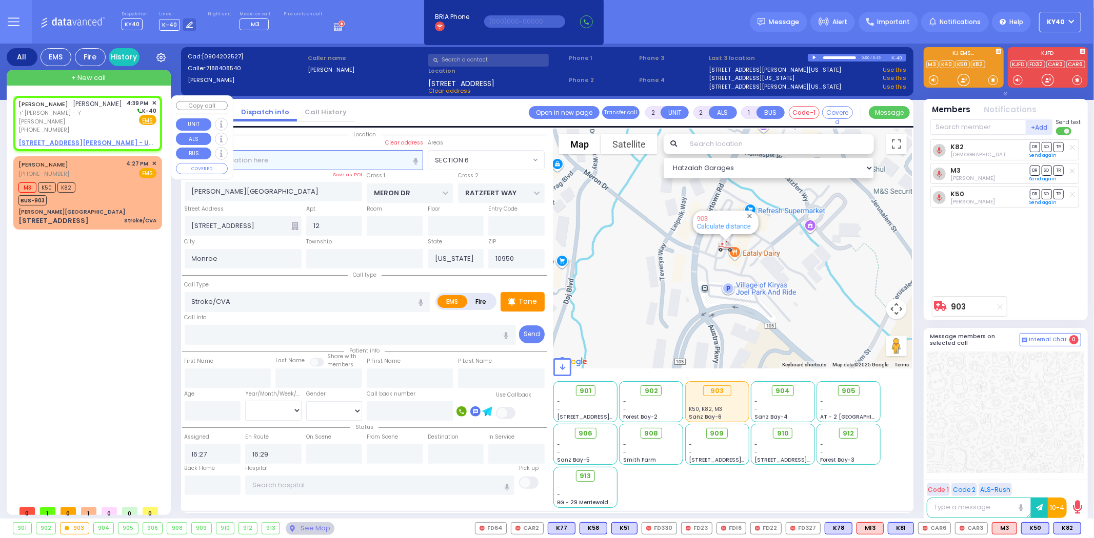
type input "1"
select select
radio input "true"
type input "MOSHE YESHAYA"
type input "FRIEDMAN"
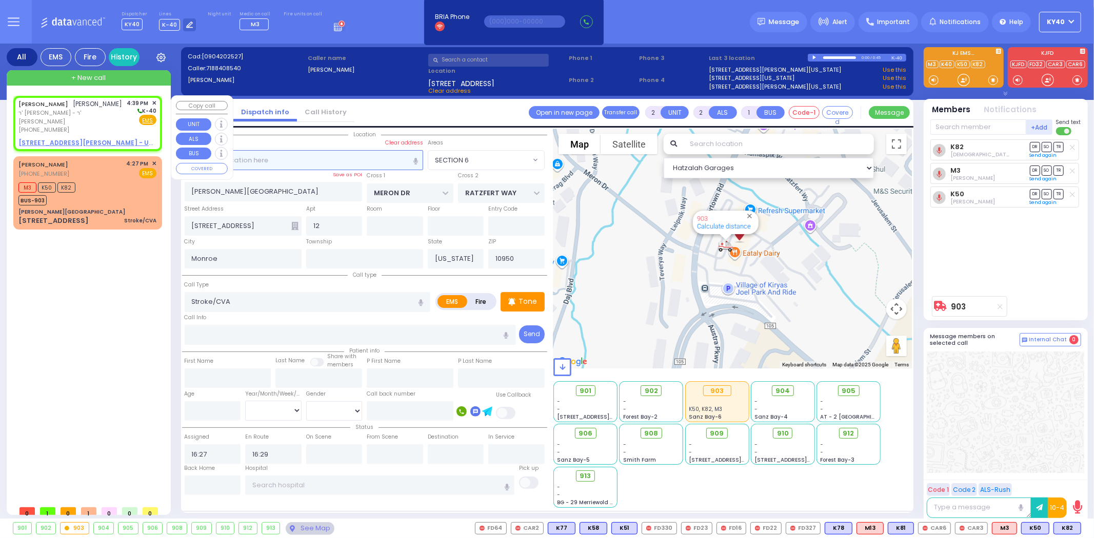
select select
type input "16:39"
select select "Hatzalah Garages"
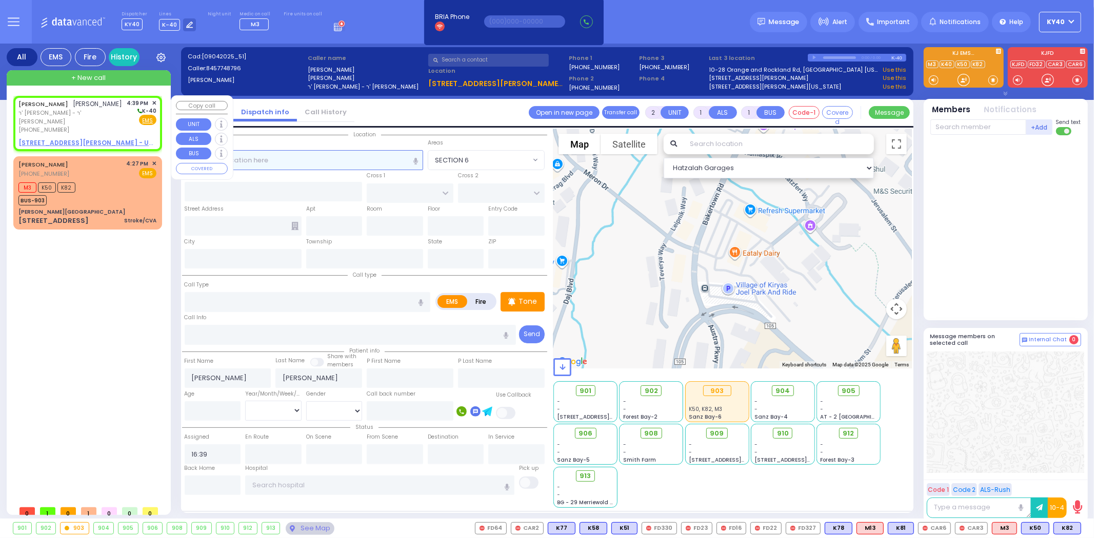
select select
radio input "true"
select select
select select "Hatzalah Garages"
click at [95, 142] on u "3 KARLIN BLVD 303 - Use this" at bounding box center [94, 142] width 152 height 9
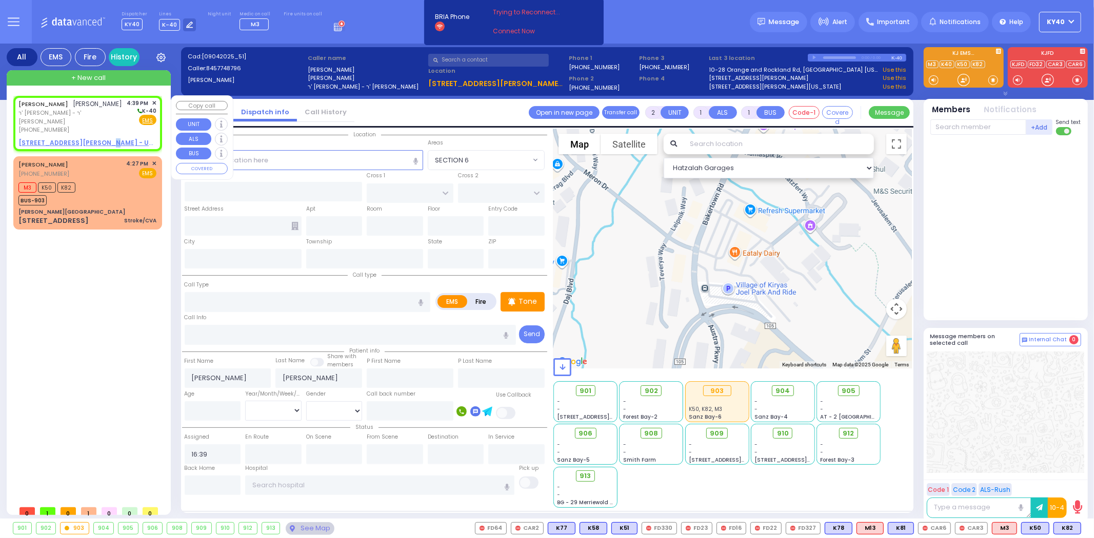
select select
radio input "true"
select select
select select "Hatzalah Garages"
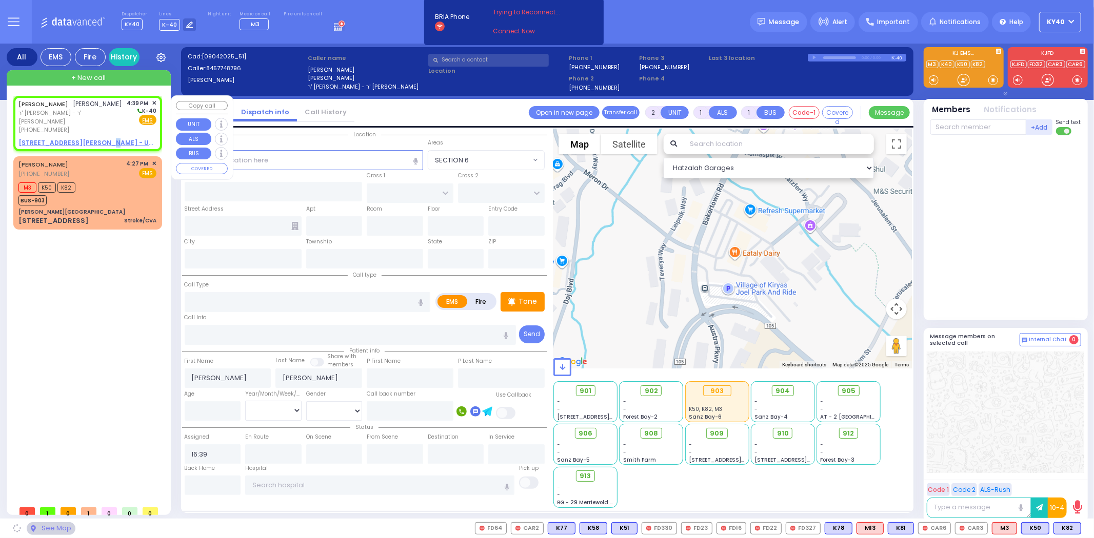
type input "MOUNTAIN RD"
type input "3 KARLIN BLVD"
type input "303"
type input "Monroe"
type input "[US_STATE]"
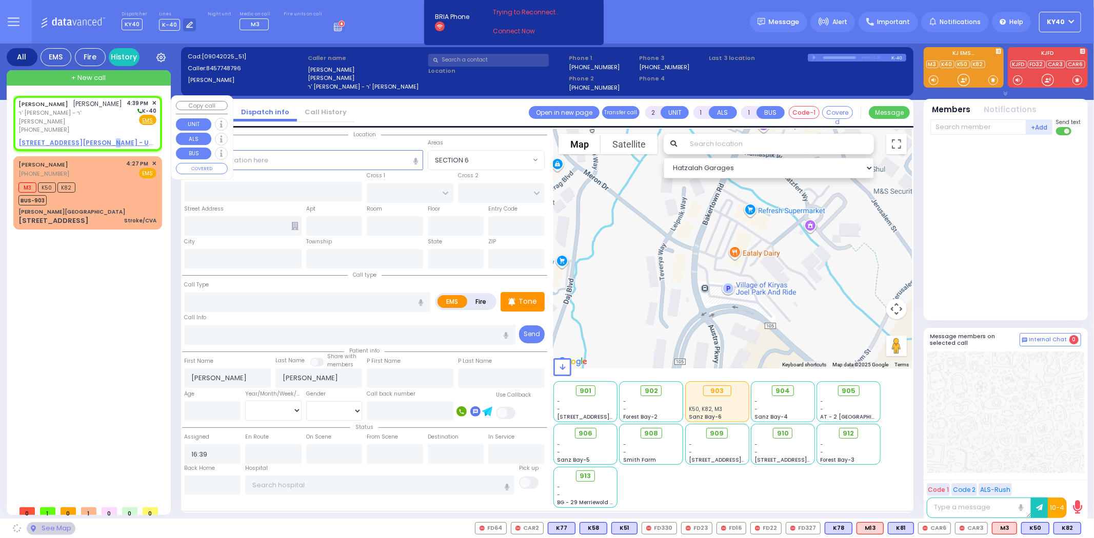
type input "10950"
select select "[GEOGRAPHIC_DATA]"
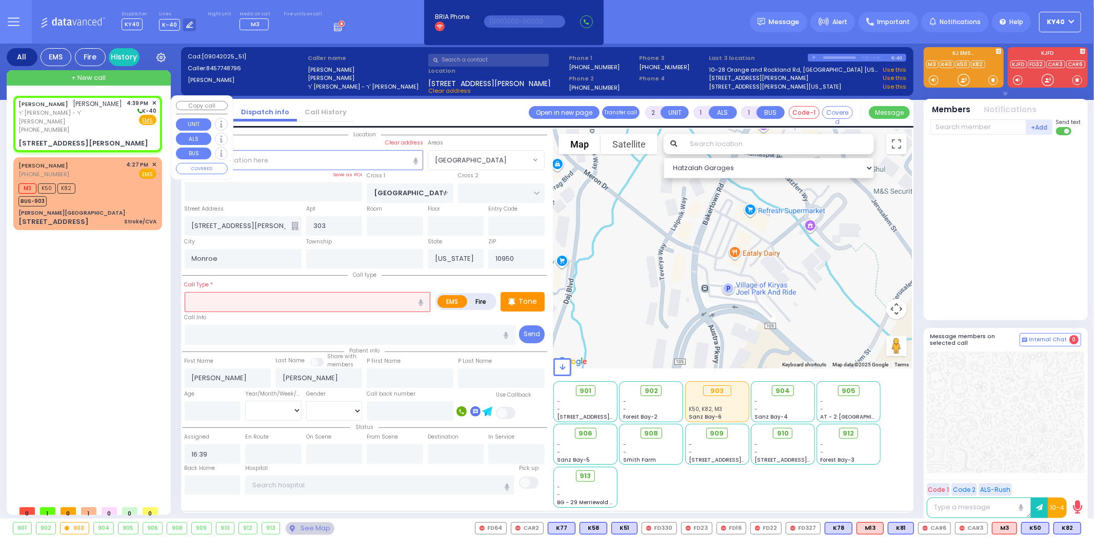
select select
radio input "true"
select select
select select "Hatzalah Garages"
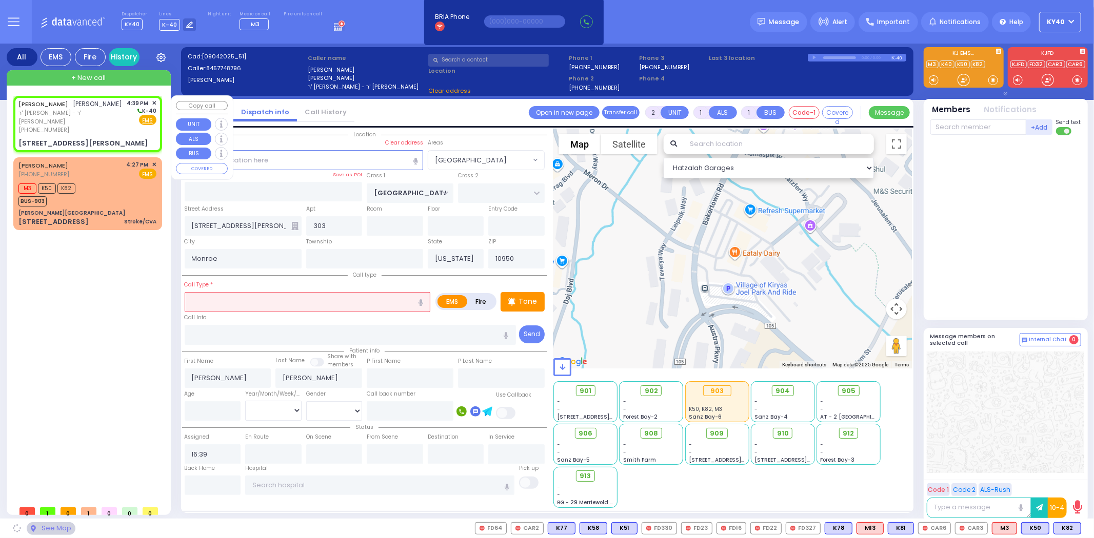
select select "[GEOGRAPHIC_DATA]"
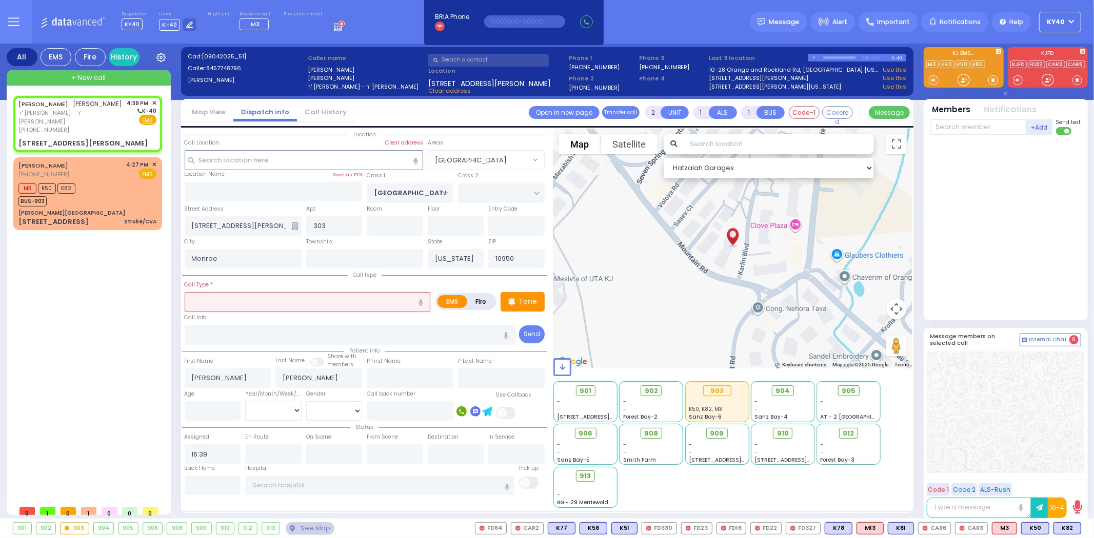
click at [345, 294] on input "text" at bounding box center [308, 301] width 246 height 19
type input "r"
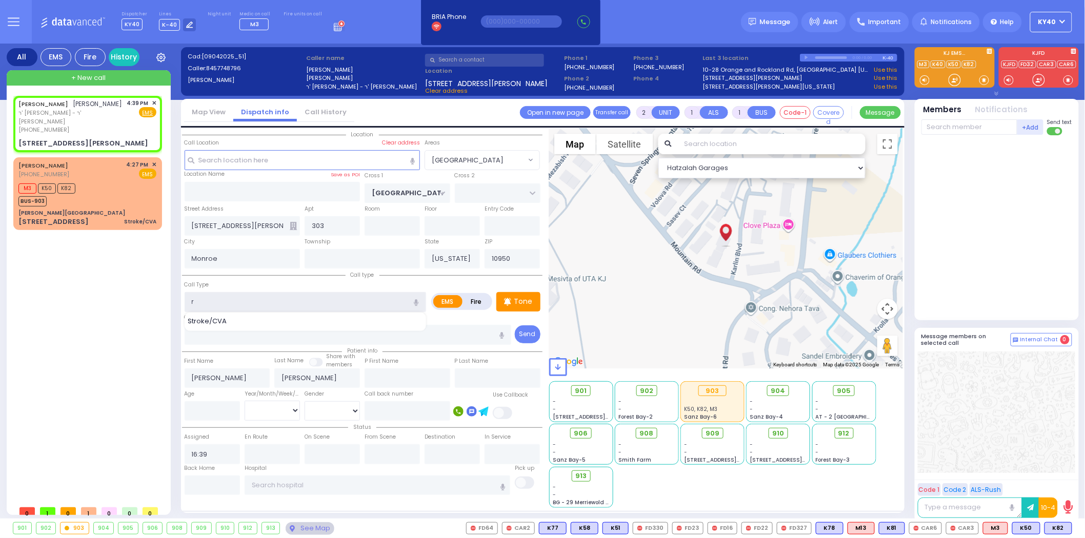
select select
radio input "true"
select select
select select "Hatzalah Garages"
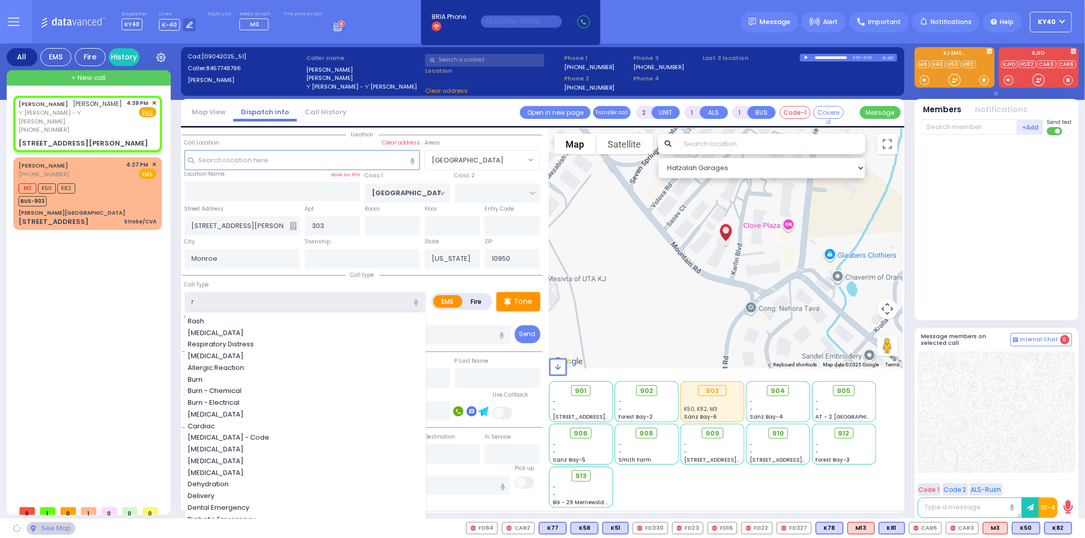
select select "[GEOGRAPHIC_DATA]"
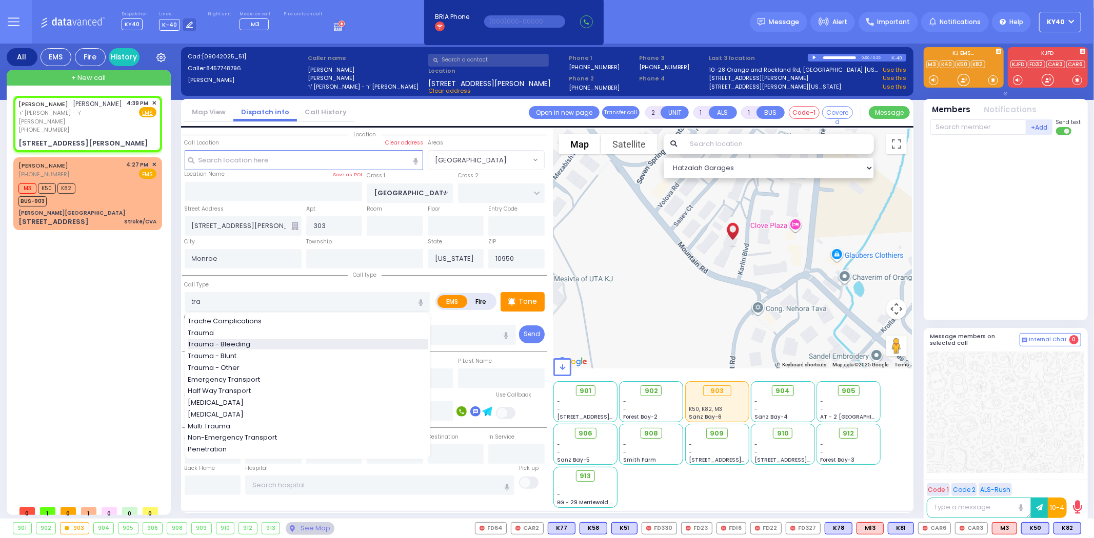
click at [277, 347] on div "Trauma - Bleeding" at bounding box center [308, 344] width 240 height 10
type input "Trauma - Bleeding"
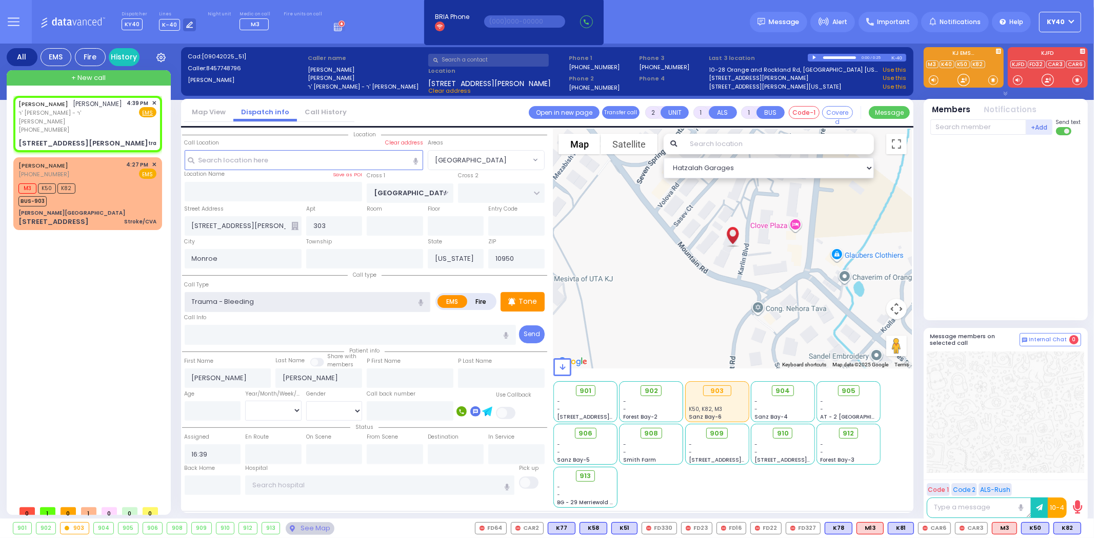
select select
radio input "true"
select select
select select "Hatzalah Garages"
select select "[GEOGRAPHIC_DATA]"
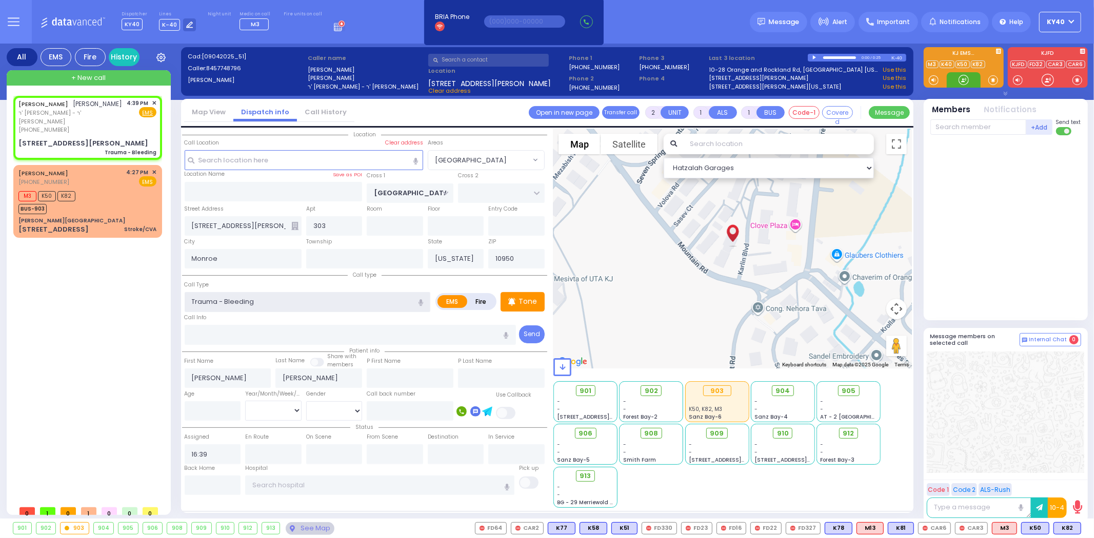
select select
radio input "true"
select select
select select "[GEOGRAPHIC_DATA]"
select select "Hatzalah Garages"
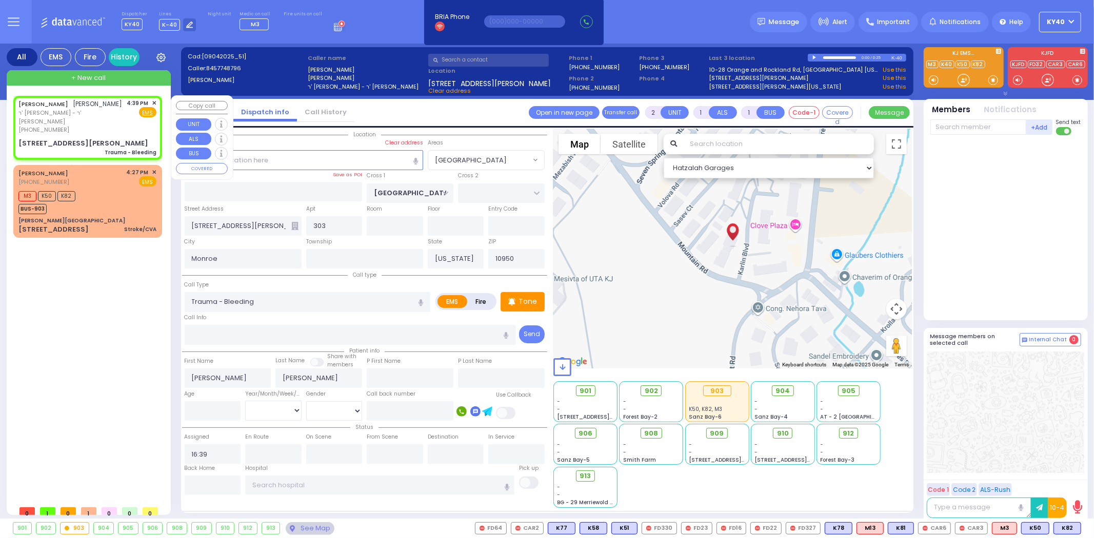
click at [82, 120] on span "ר' נחום - ר' יודא לייבוש ענגל" at bounding box center [70, 117] width 105 height 17
select select
radio input "true"
select select
select select "Hatzalah Garages"
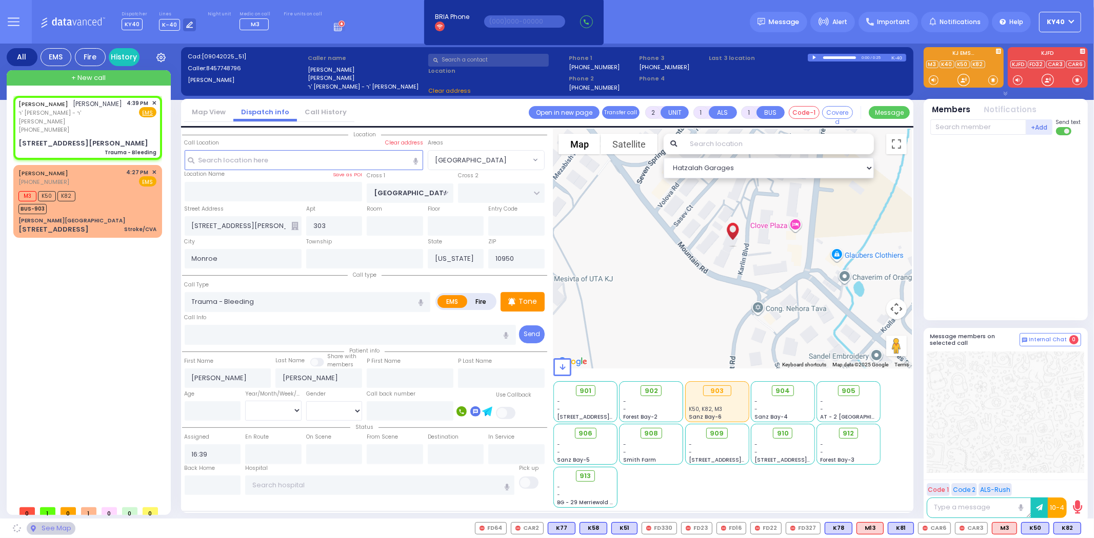
select select "[GEOGRAPHIC_DATA]"
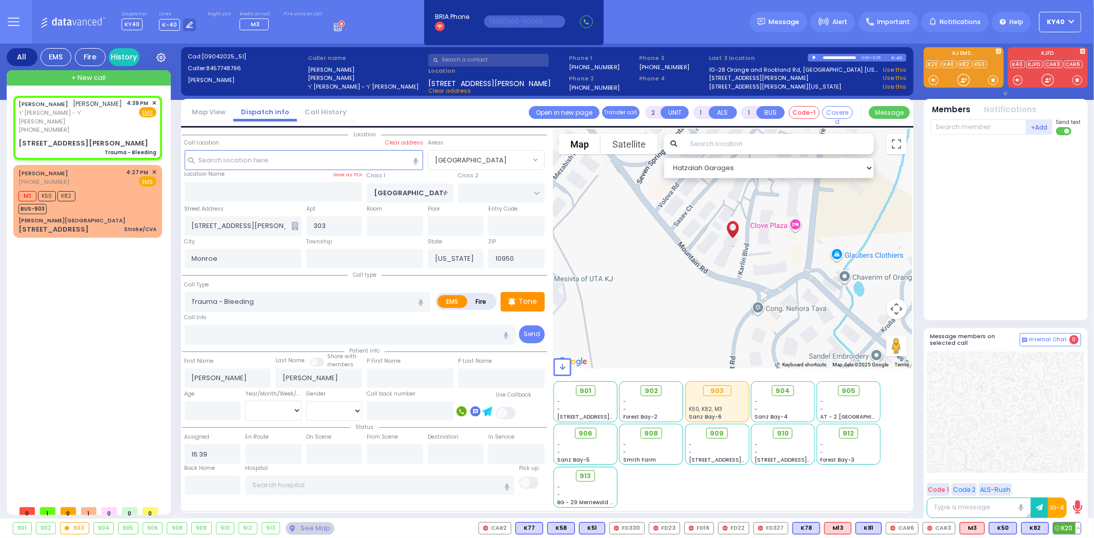
click at [1063, 525] on span "K20" at bounding box center [1066, 528] width 27 height 11
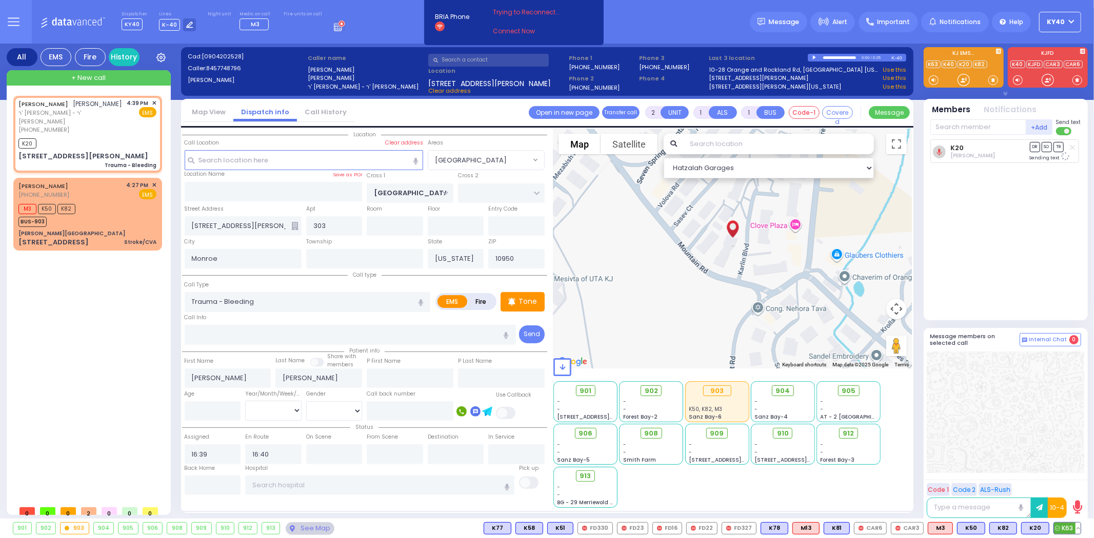
click at [1059, 526] on icon at bounding box center [1057, 528] width 5 height 5
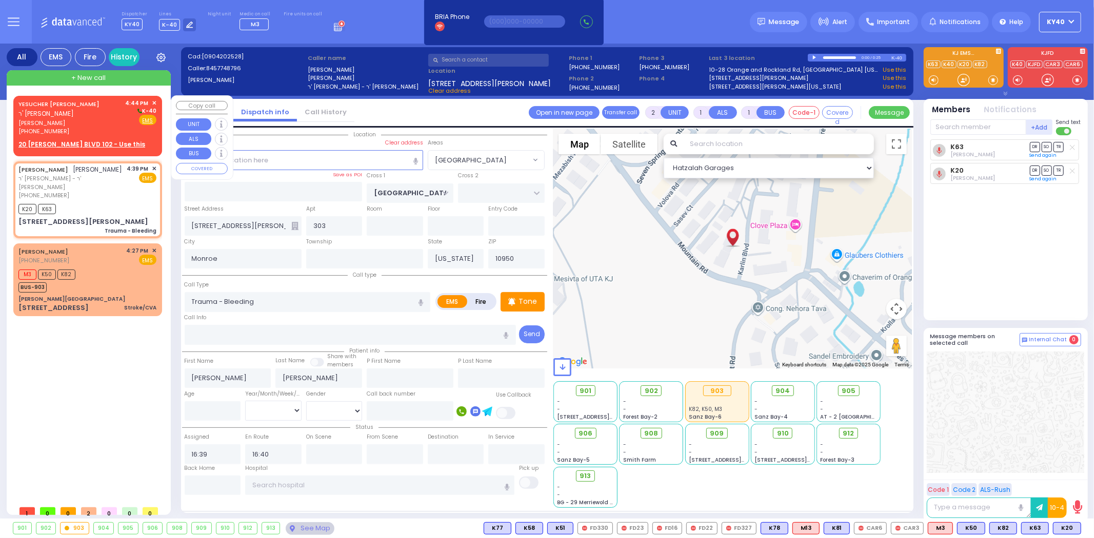
click at [94, 110] on div "YESUCHER DOV SCHWARTZ ר' יושע וואלף - ר' יואל ווייס" at bounding box center [70, 109] width 104 height 20
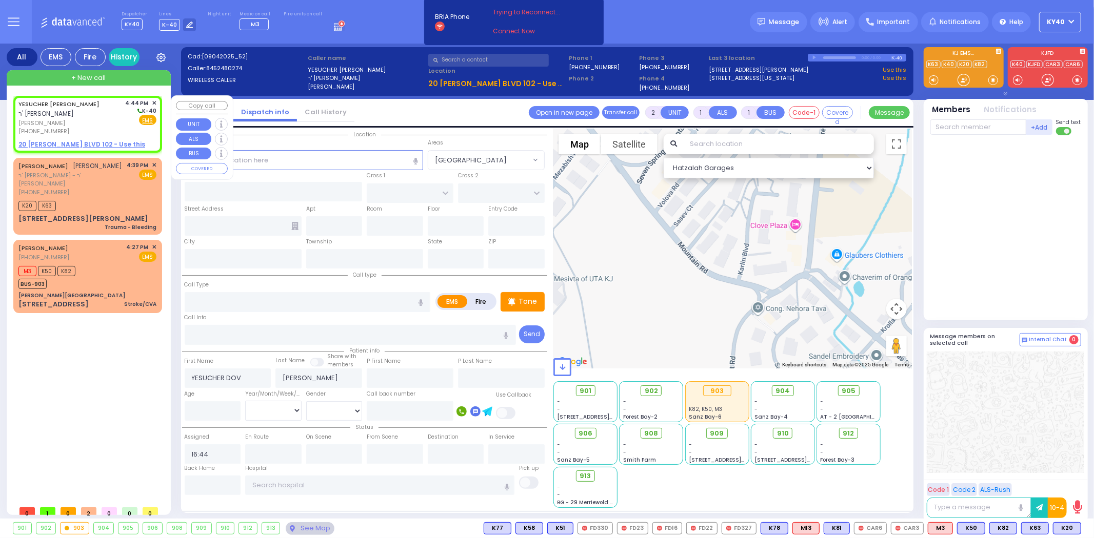
click at [94, 110] on div "YESUCHER DOV SCHWARTZ ר' יושע וואלף - ר' יואל ווייס" at bounding box center [70, 109] width 104 height 20
click at [96, 109] on div "YESUCHER DOV SCHWARTZ ר' יושע וואלף - ר' יואל ווייס" at bounding box center [70, 109] width 104 height 20
click at [105, 112] on div "YESUCHER DOV SCHWARTZ ר' יושע וואלף - ר' יואל ווייס" at bounding box center [70, 109] width 104 height 20
drag, startPoint x: 152, startPoint y: 107, endPoint x: 153, endPoint y: 98, distance: 8.3
click at [151, 99] on div "4:44 PM ✕" at bounding box center [141, 103] width 31 height 9
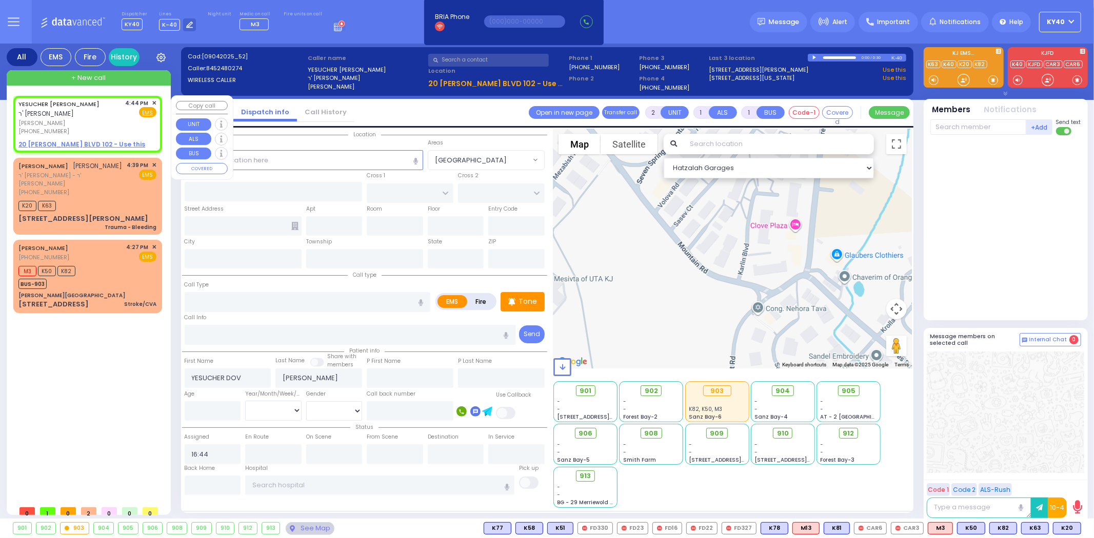
click at [152, 103] on span "✕" at bounding box center [154, 103] width 5 height 9
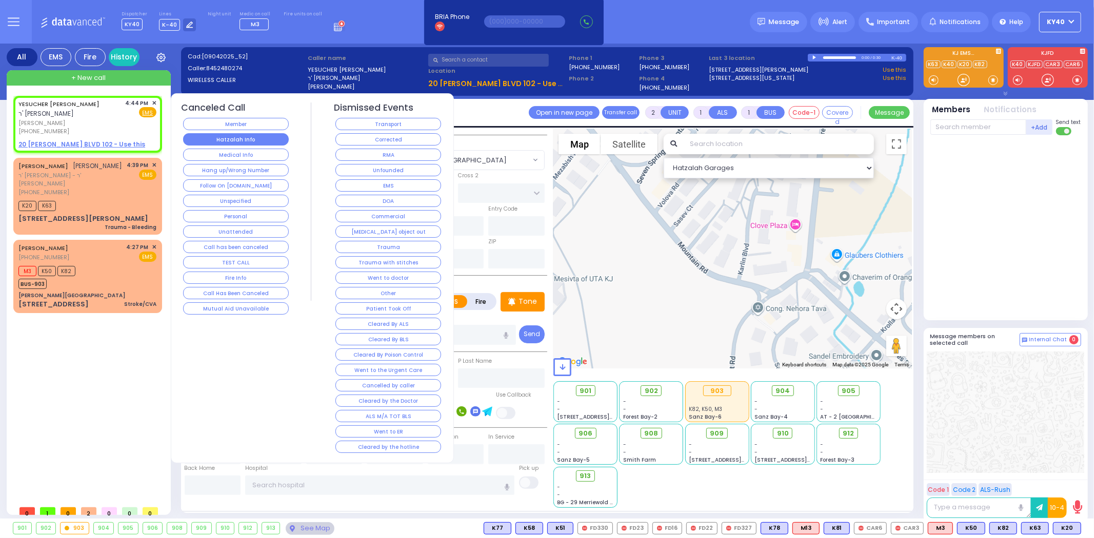
click at [233, 138] on button "Hatzalah Info" at bounding box center [236, 139] width 106 height 12
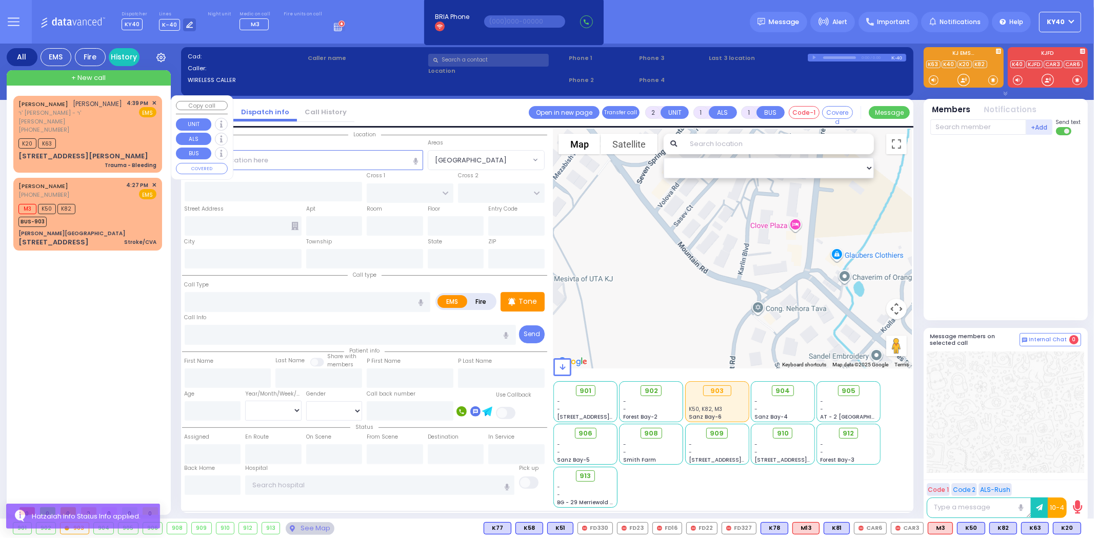
click at [106, 142] on div "K20 K63" at bounding box center [87, 142] width 138 height 13
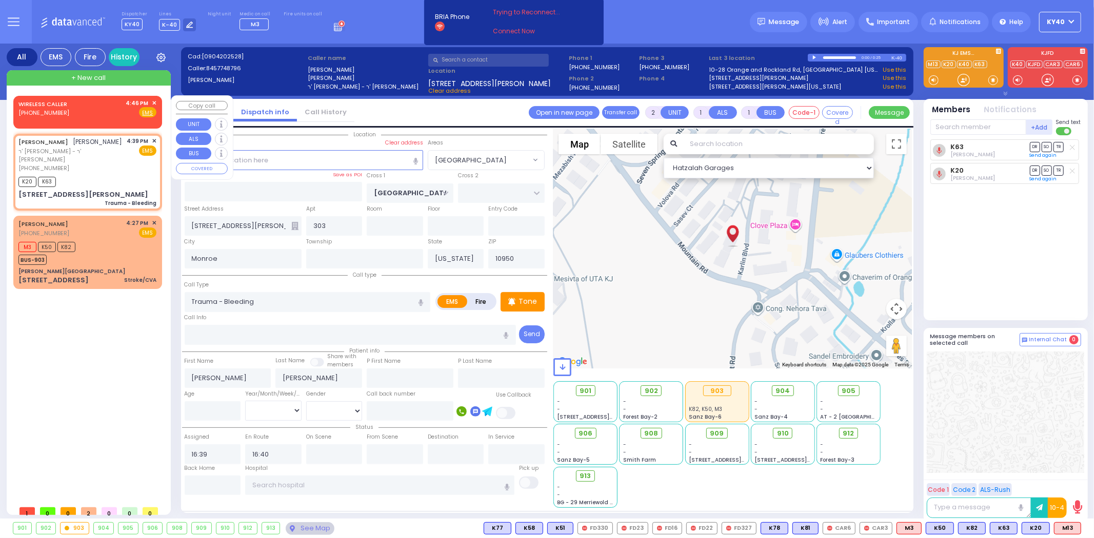
click at [90, 115] on div "WIRELESS CALLER (845) 604-1505 4:46 PM ✕ Fire EMS" at bounding box center [87, 108] width 138 height 19
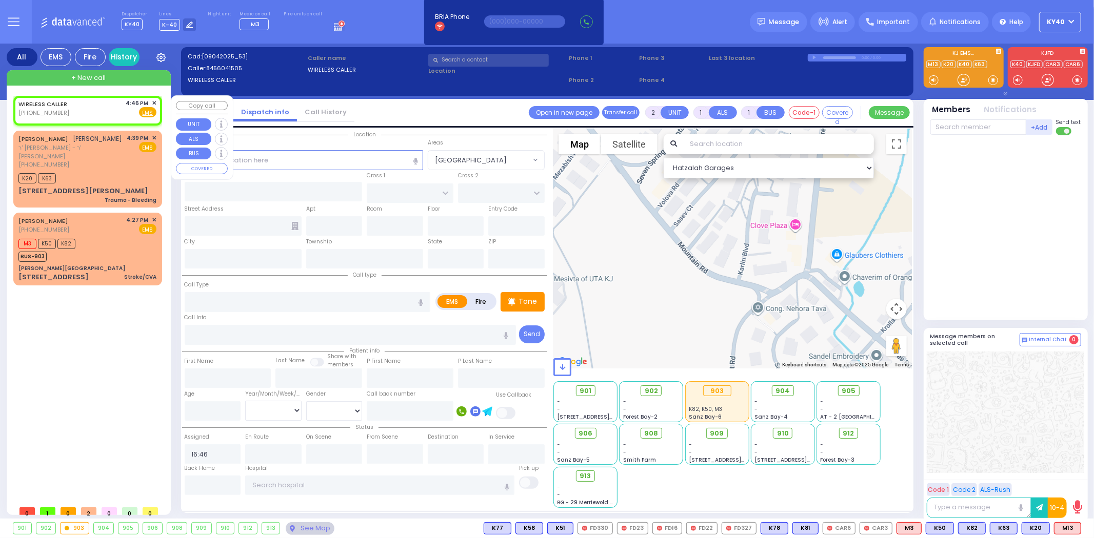
click at [154, 101] on span "✕" at bounding box center [154, 103] width 5 height 9
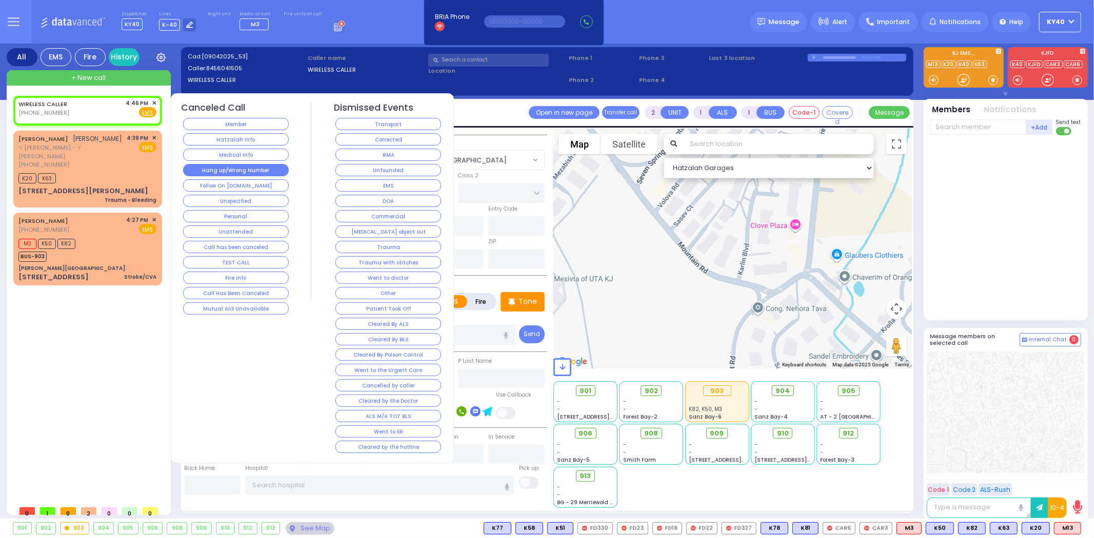
click at [260, 169] on button "Hang up/Wrong Number" at bounding box center [236, 170] width 106 height 12
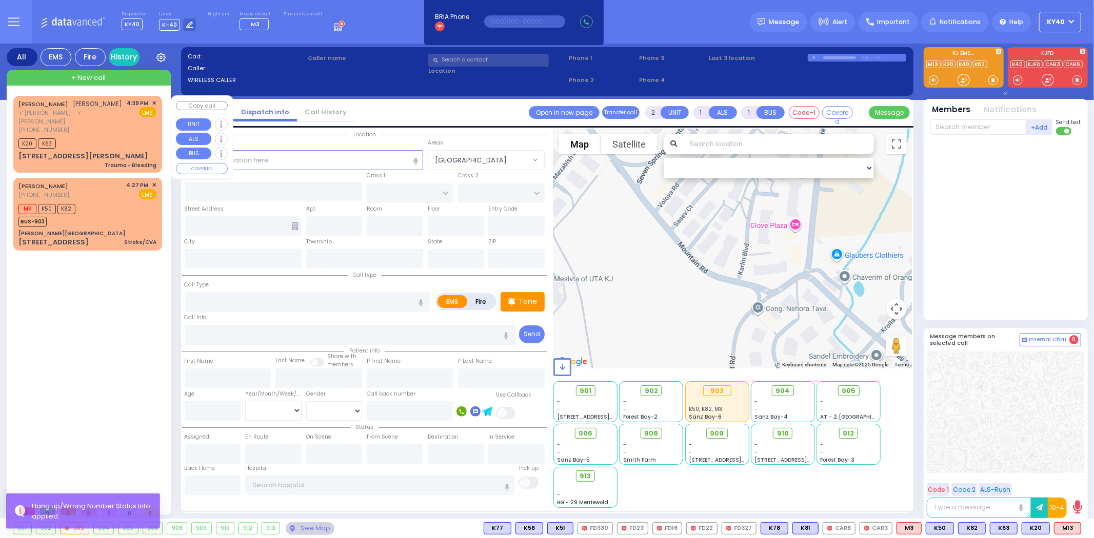
click at [106, 134] on div "(845) 774-8796" at bounding box center [70, 130] width 105 height 9
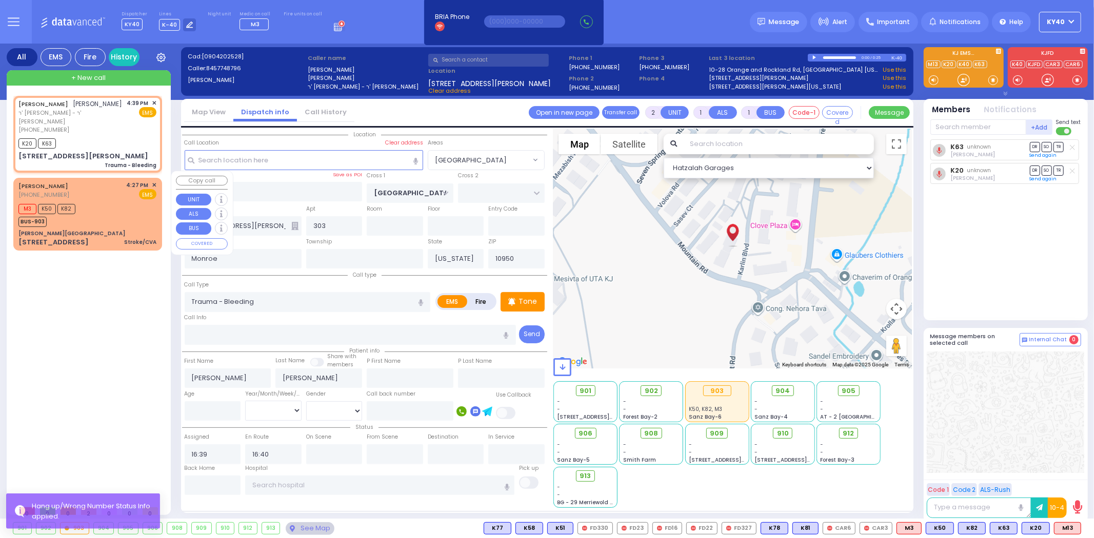
click at [104, 202] on div "M3 K50 K82 BUS-903" at bounding box center [87, 215] width 138 height 26
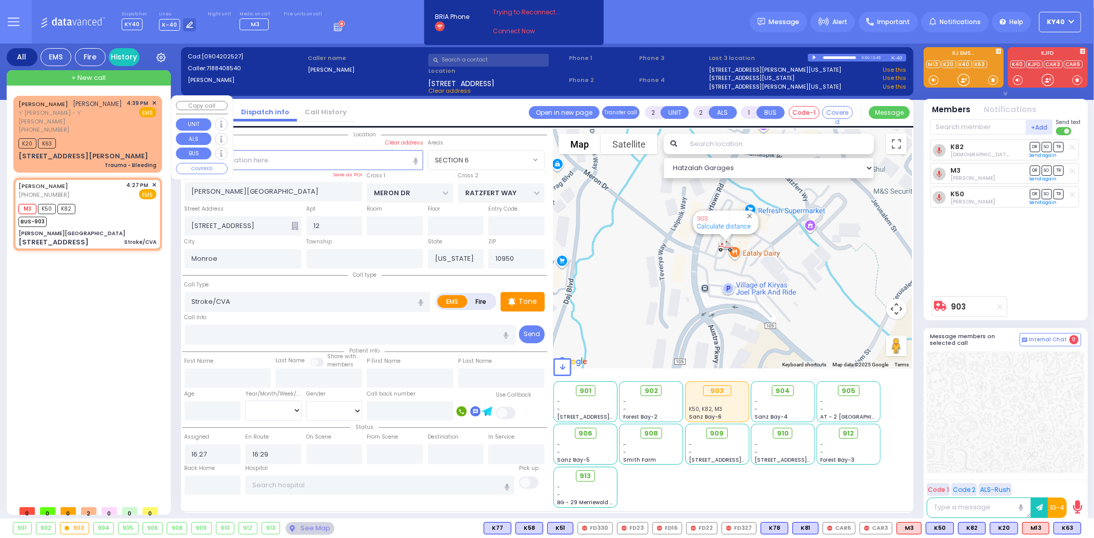
click at [156, 101] on span "✕" at bounding box center [154, 103] width 5 height 9
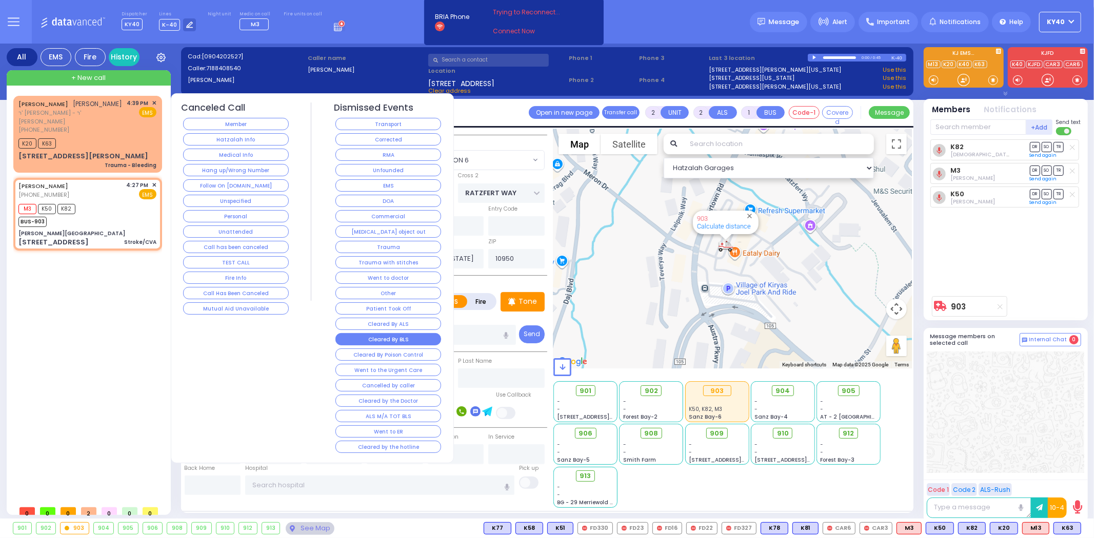
click at [380, 342] on button "Cleared By BLS" at bounding box center [388, 339] width 106 height 12
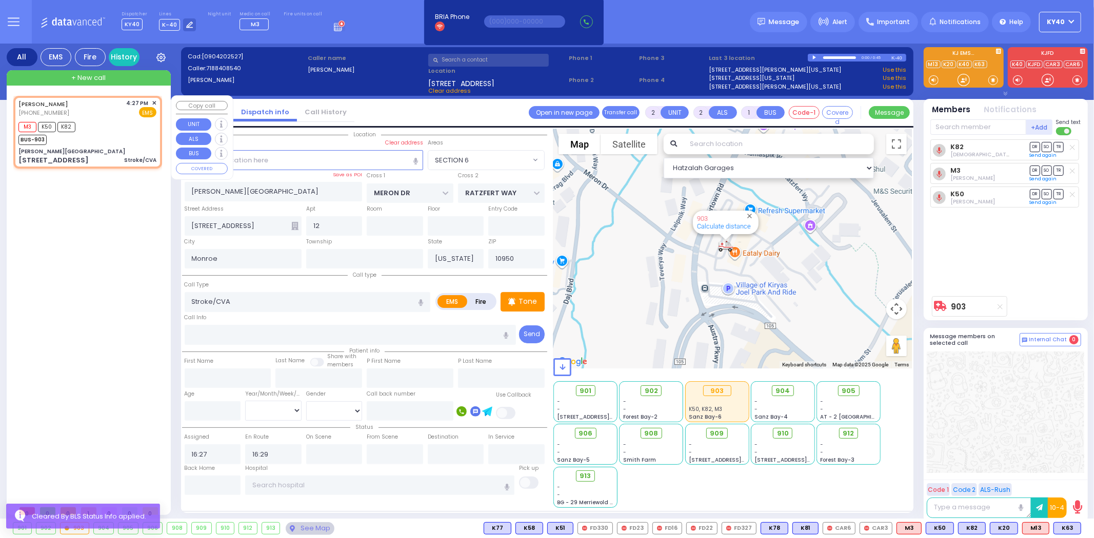
click at [115, 141] on div "M3 K50 K82 BUS-903" at bounding box center [87, 132] width 138 height 26
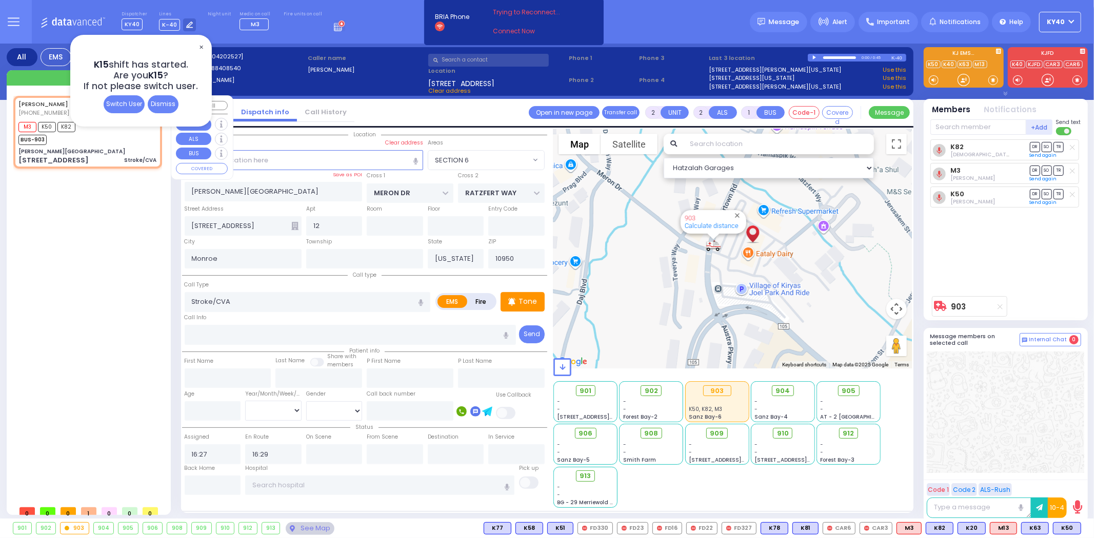
click at [90, 138] on div "M3 K50 K82 BUS-903" at bounding box center [87, 132] width 138 height 26
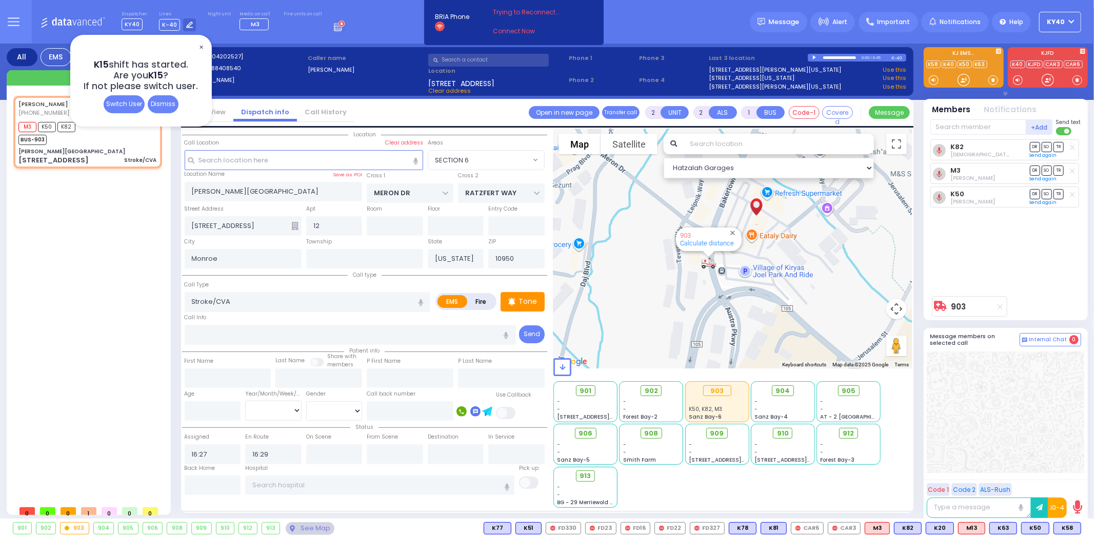
click at [201, 44] on span "✕" at bounding box center [201, 48] width 8 height 12
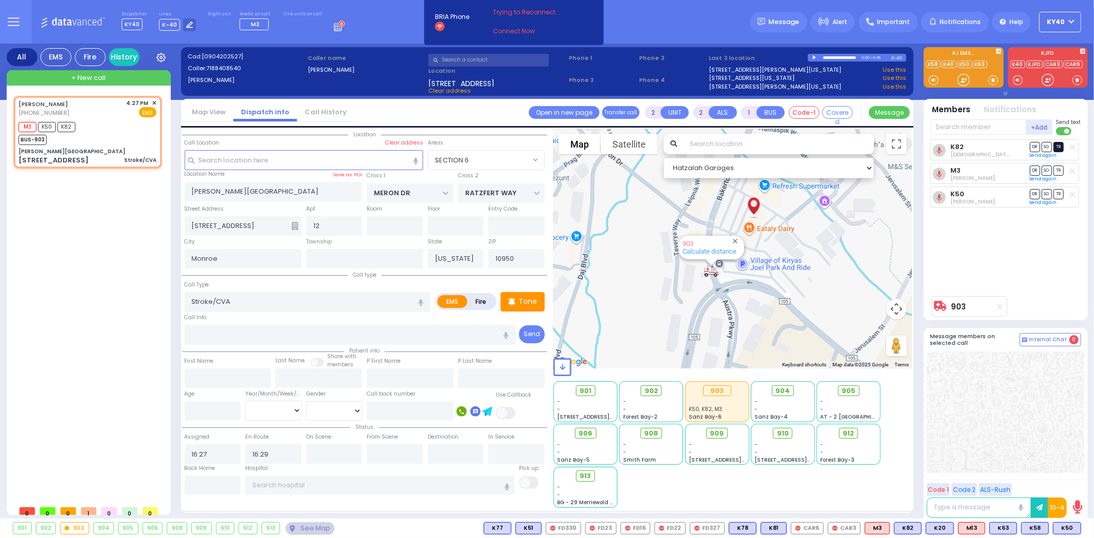
click at [1058, 150] on span "TR" at bounding box center [1058, 147] width 10 height 10
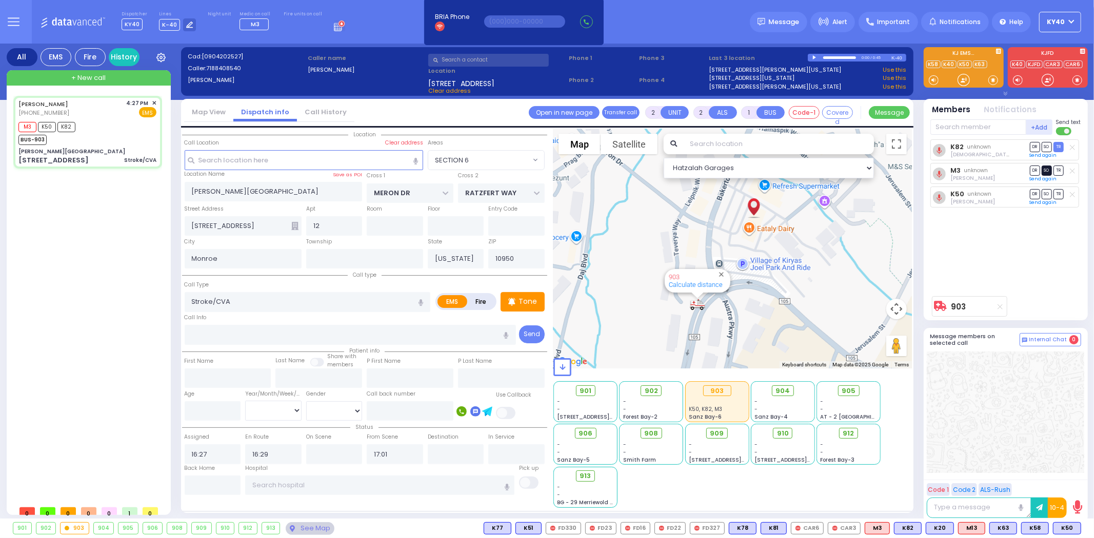
click at [1049, 171] on span "SO" at bounding box center [1046, 171] width 10 height 10
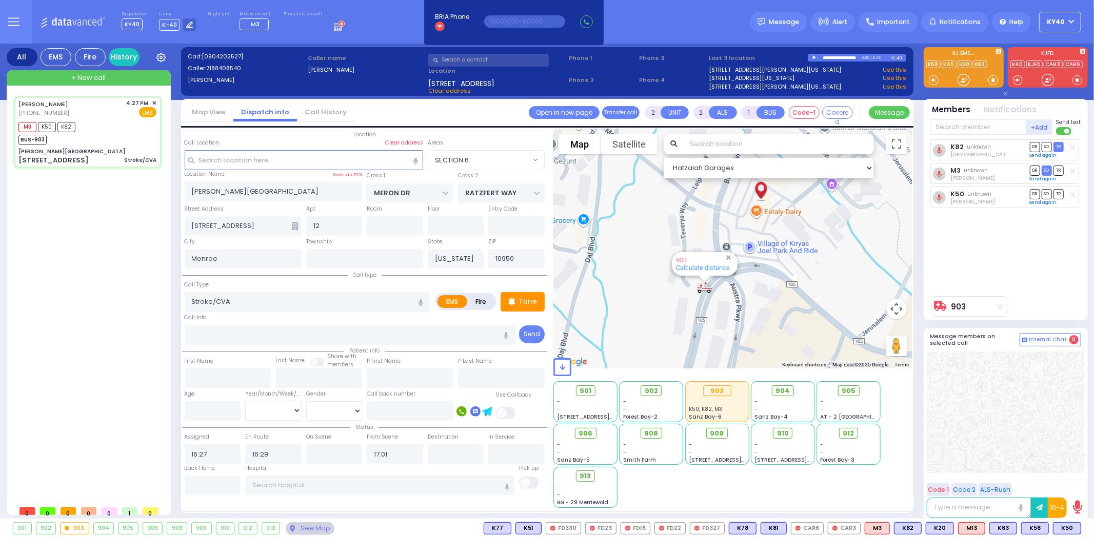
click at [1033, 194] on span "DR" at bounding box center [1035, 194] width 10 height 10
click at [468, 482] on input "text" at bounding box center [379, 485] width 269 height 19
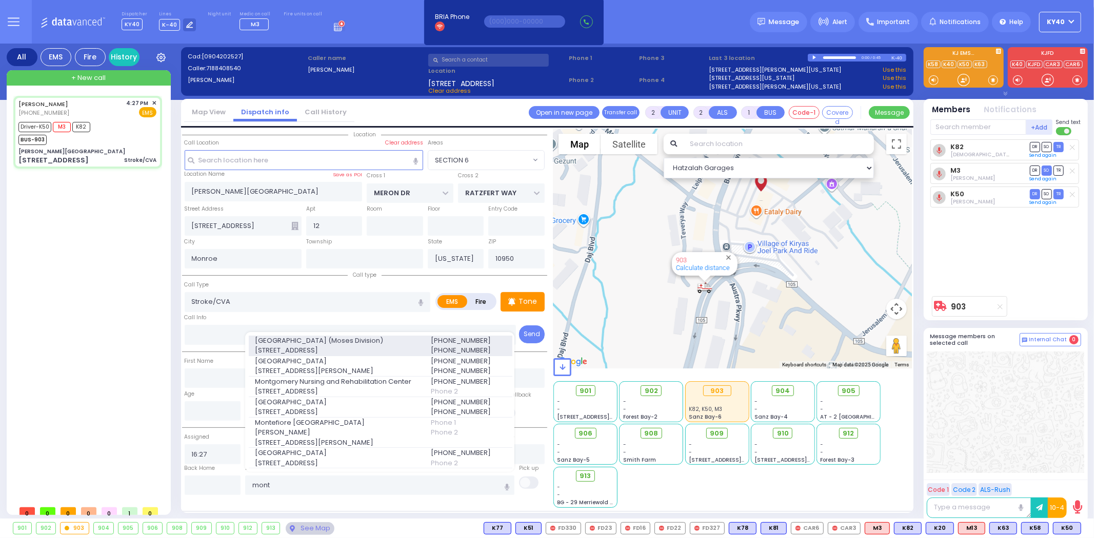
click at [398, 346] on span "[GEOGRAPHIC_DATA] (Moses Division)" at bounding box center [336, 341] width 163 height 10
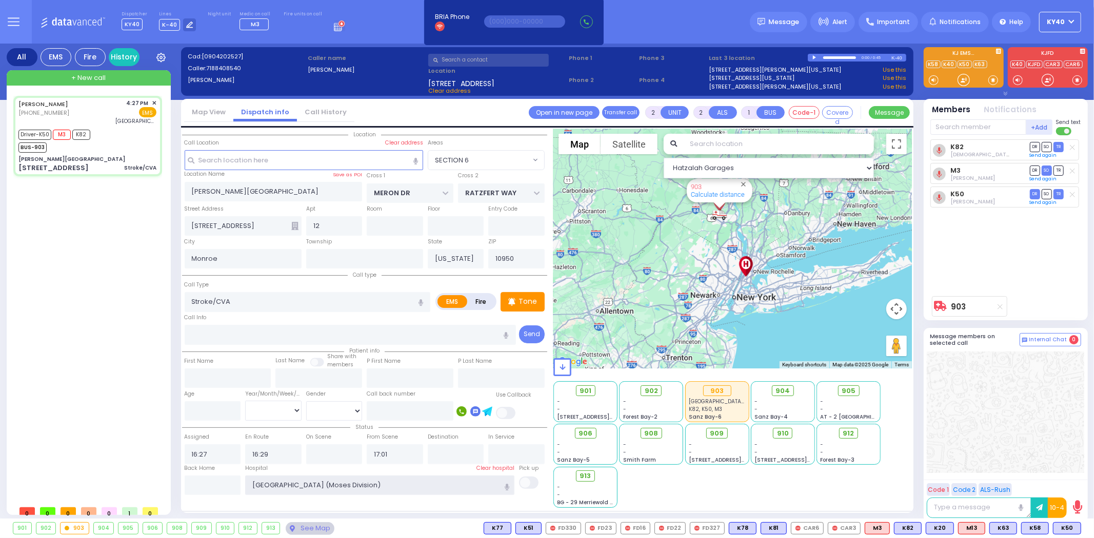
drag, startPoint x: 413, startPoint y: 483, endPoint x: 39, endPoint y: 487, distance: 373.3
click at [77, 482] on div "All EMS Fire History Settings" at bounding box center [547, 283] width 1081 height 479
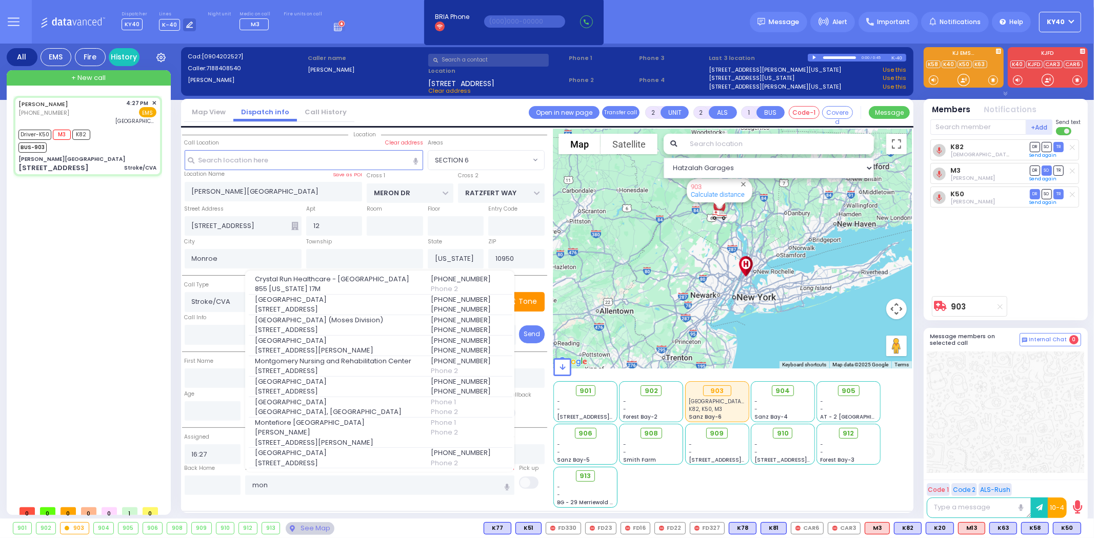
click at [360, 333] on span "111 East 210th Street" at bounding box center [336, 330] width 163 height 10
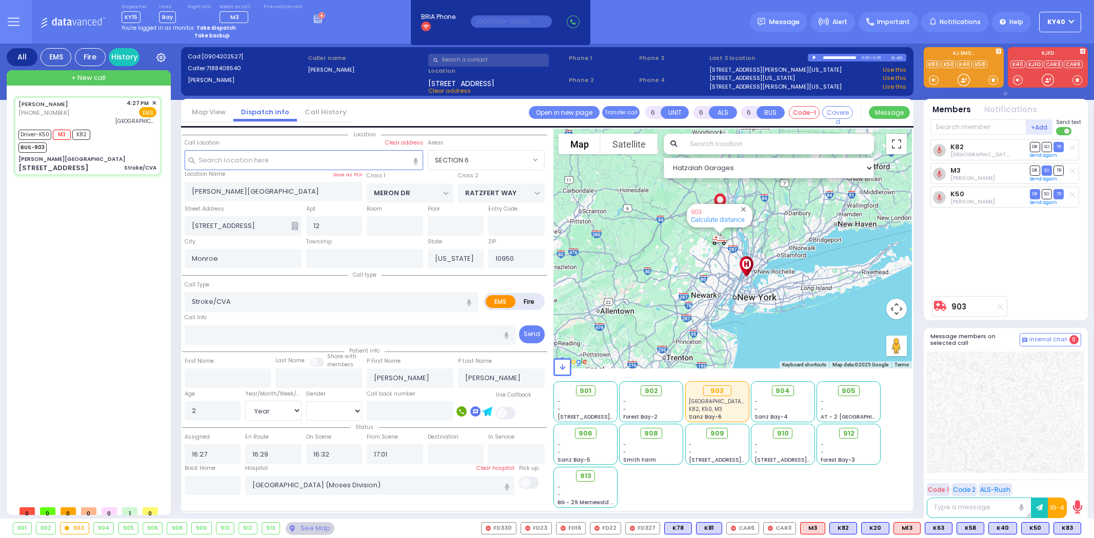
select select "SECTION 6"
select select "Year"
select select "[DEMOGRAPHIC_DATA]"
select select
radio input "true"
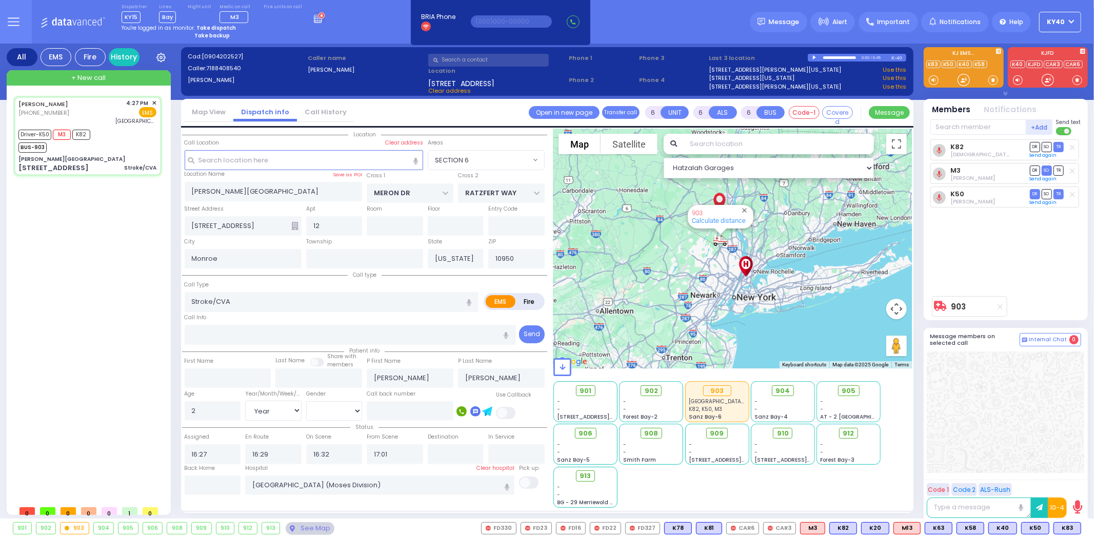
select select "Year"
select select "[DEMOGRAPHIC_DATA]"
select select "Hatzalah Garages"
select select "SECTION 6"
select select
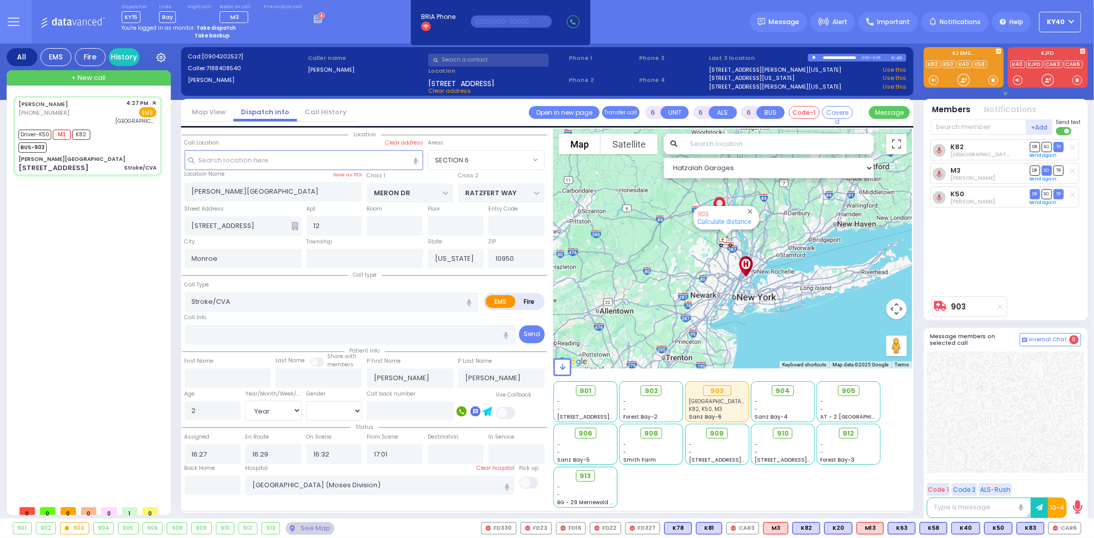
radio input "true"
select select "Year"
select select "[DEMOGRAPHIC_DATA]"
select select "Hatzalah Garages"
select select "SECTION 6"
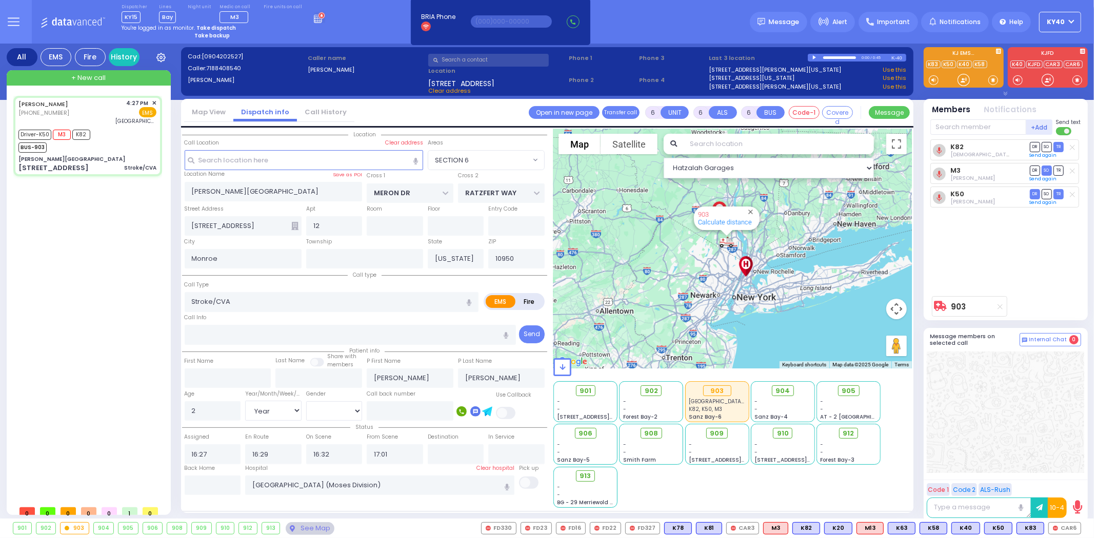
select select
radio input "true"
select select "Year"
select select "[DEMOGRAPHIC_DATA]"
select select "Hatzalah Garages"
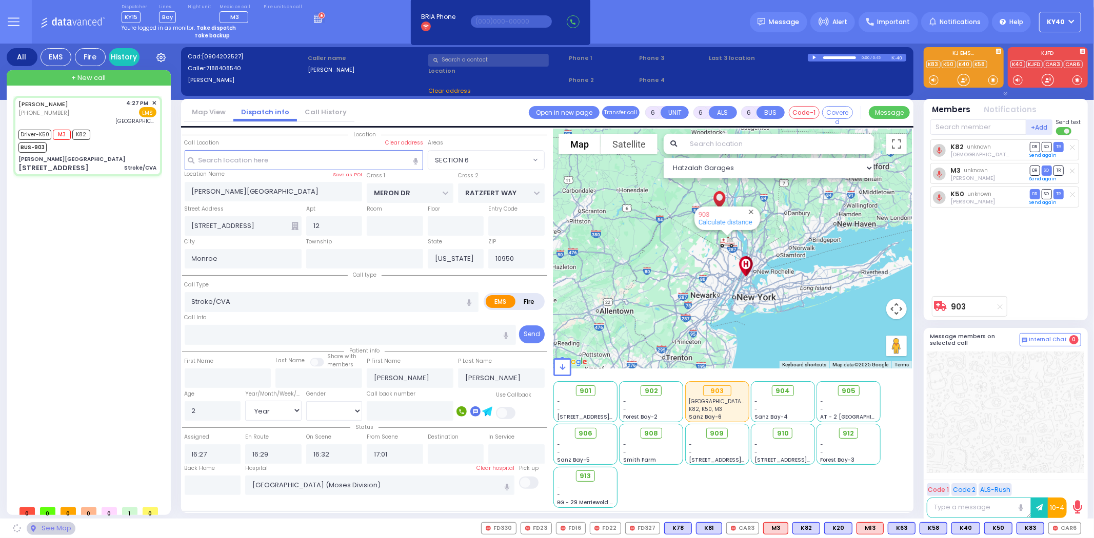
select select "SECTION 6"
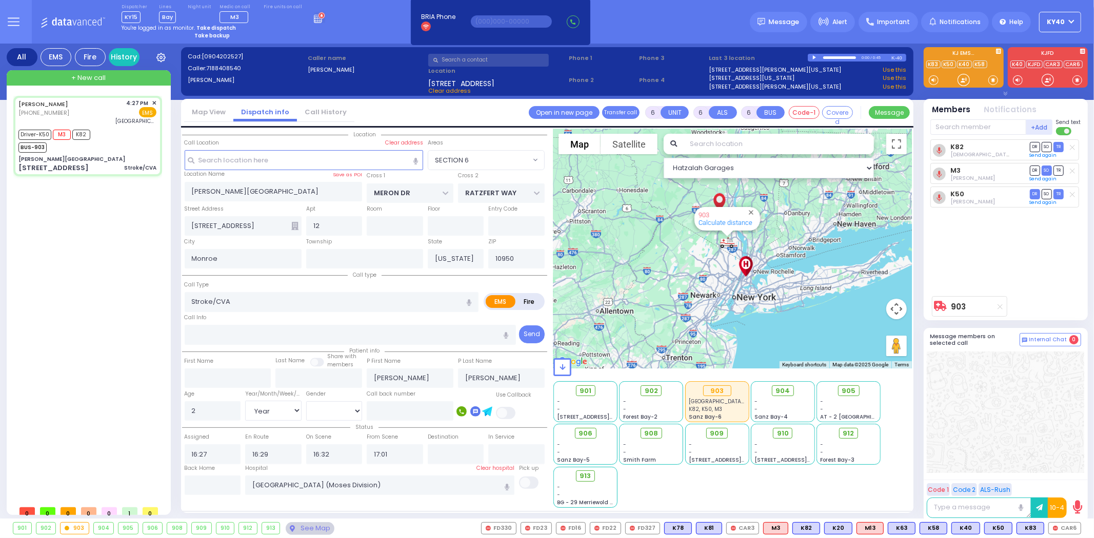
select select
radio input "true"
select select "Year"
select select "[DEMOGRAPHIC_DATA]"
select select "Hatzalah Garages"
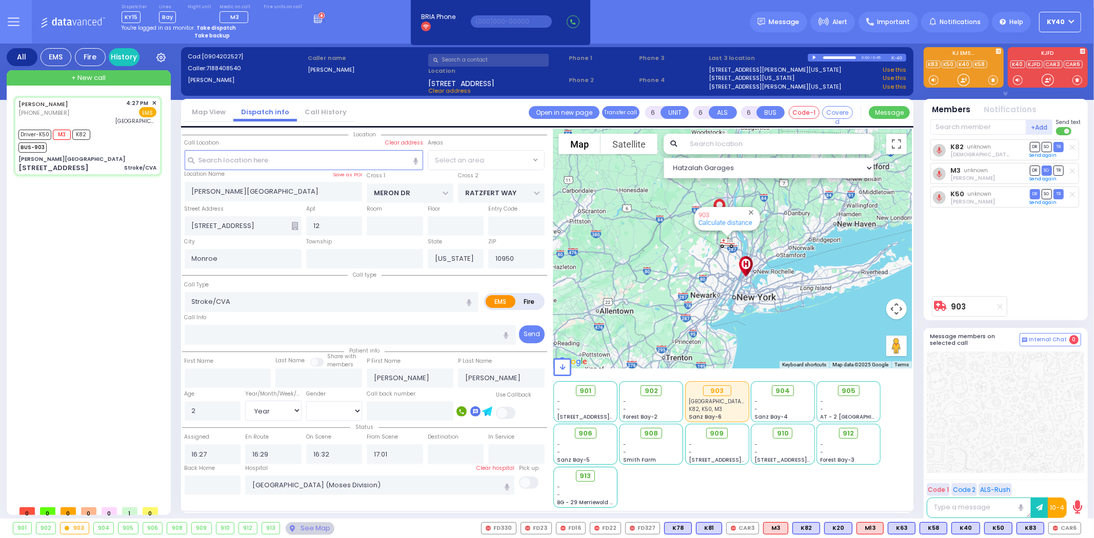
select select "SECTION 6"
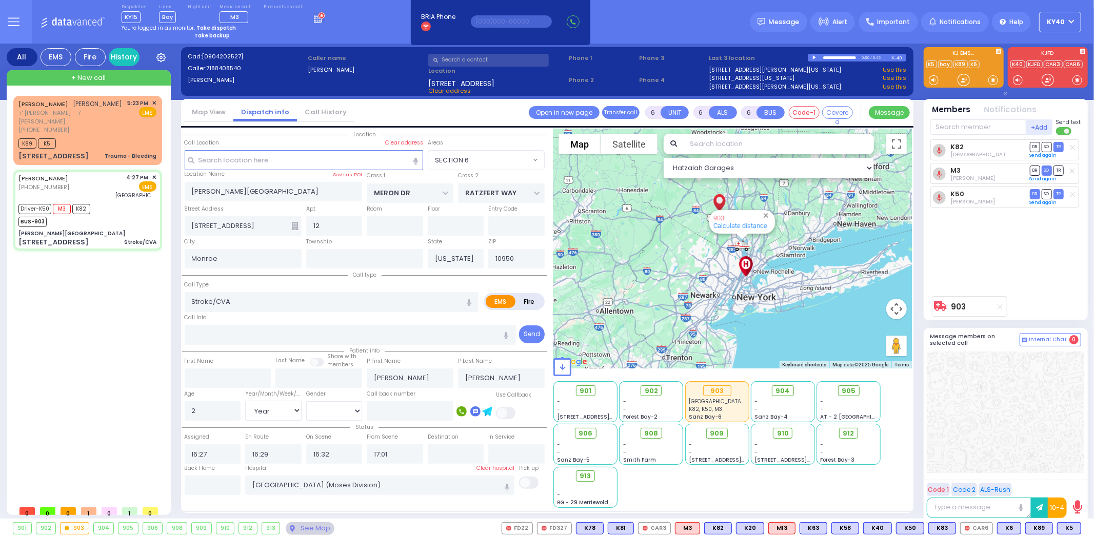
select select
radio input "true"
select select "Year"
select select "[DEMOGRAPHIC_DATA]"
select select "Hatzalah Garages"
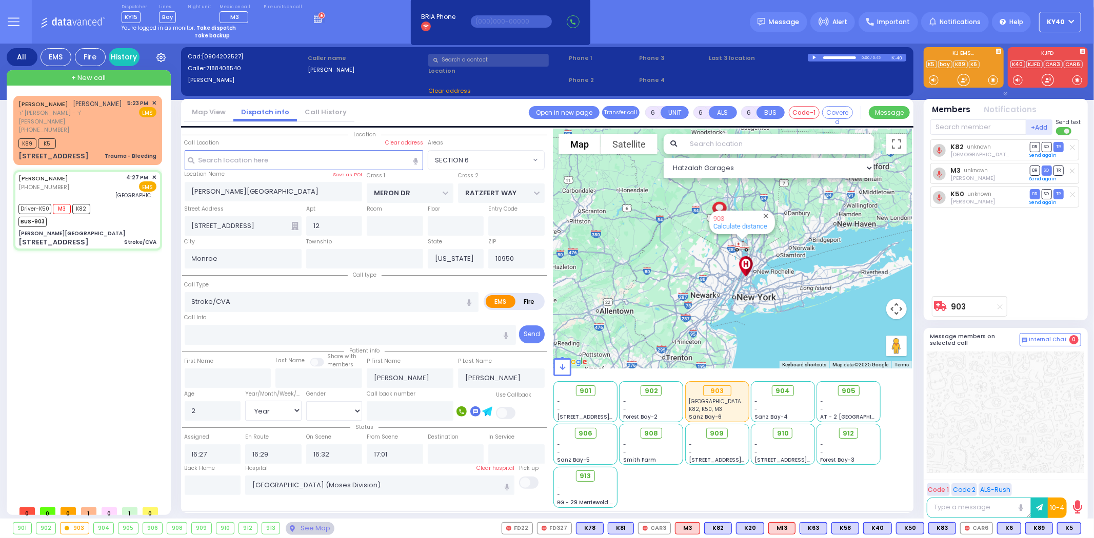
select select "SECTION 6"
select select
radio input "true"
select select "Year"
select select "[DEMOGRAPHIC_DATA]"
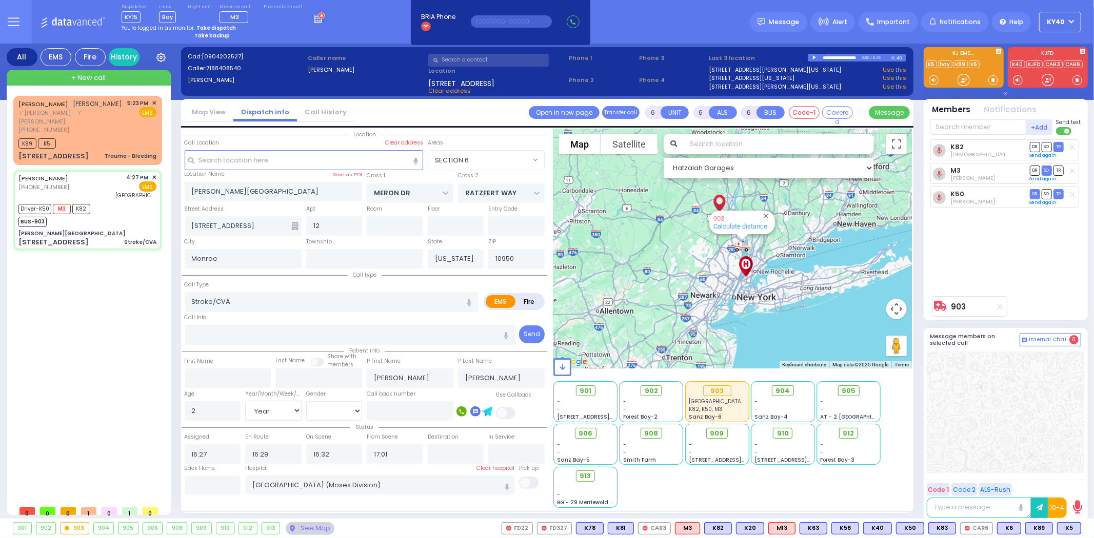
select select "Hatzalah Garages"
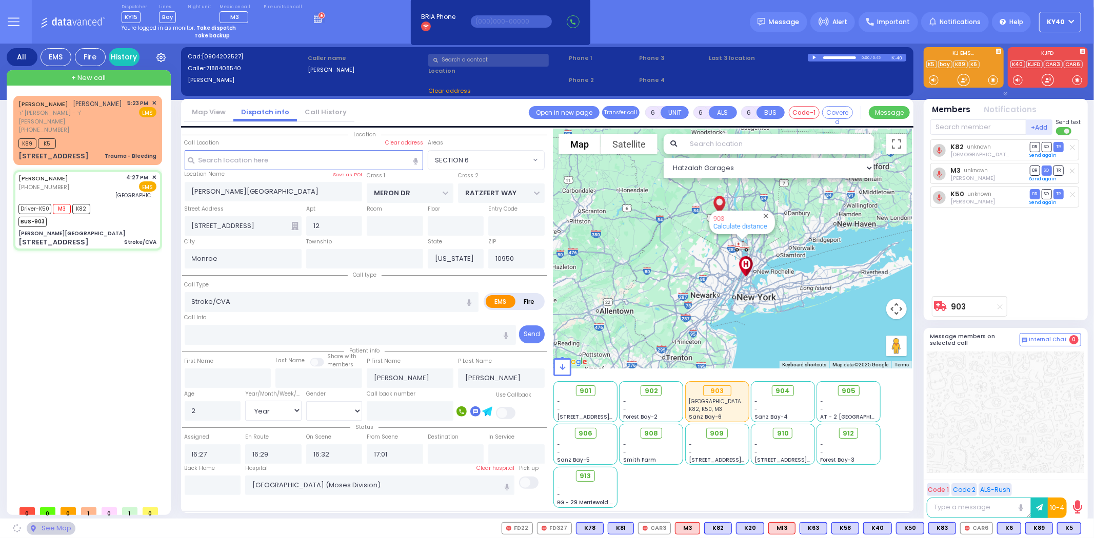
select select
radio input "true"
select select "Year"
select select "[DEMOGRAPHIC_DATA]"
select select "Hatzalah Garages"
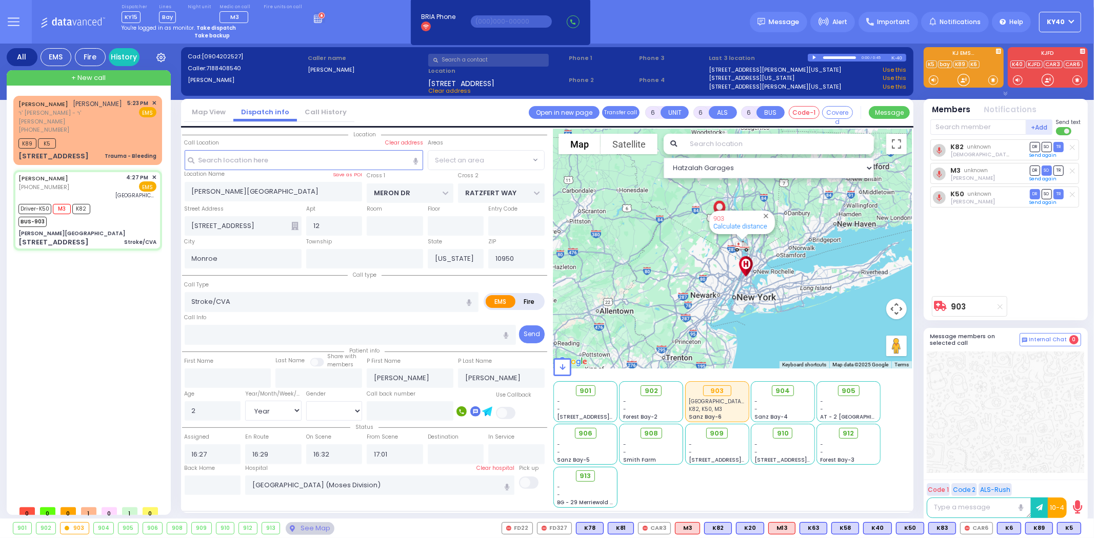
select select "SECTION 6"
select select
radio input "true"
select select "Year"
select select "[DEMOGRAPHIC_DATA]"
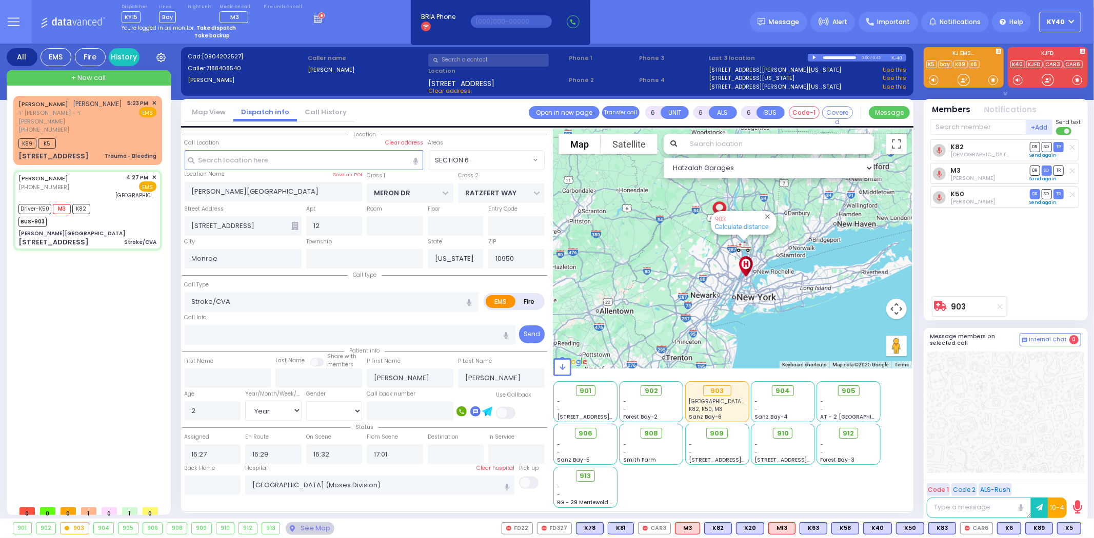
select select "Hatzalah Garages"
select select "SECTION 6"
select select
radio input "true"
select select "Year"
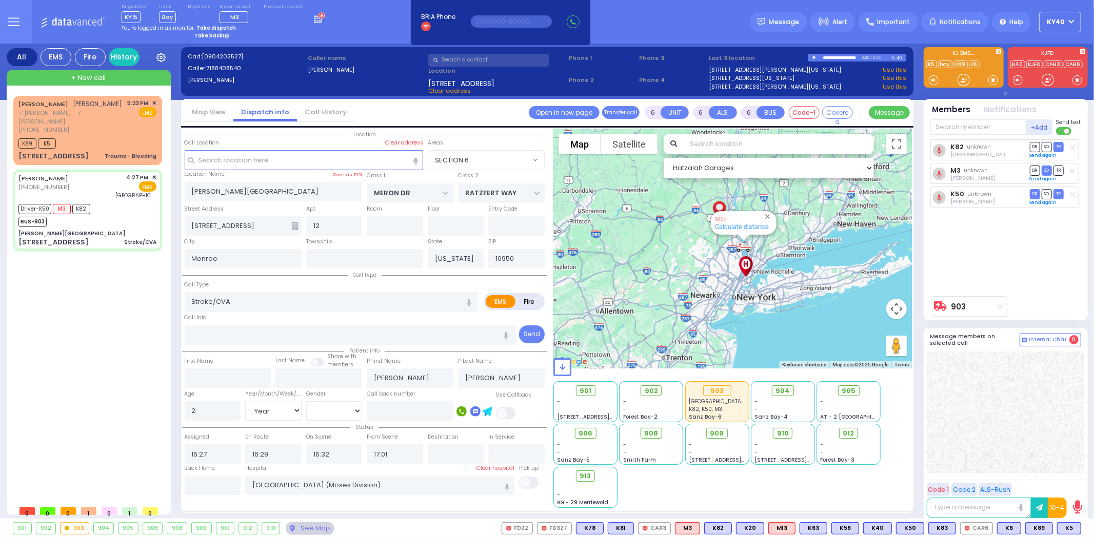
select select "[DEMOGRAPHIC_DATA]"
select select "Hatzalah Garages"
select select "SECTION 6"
select select
radio input "true"
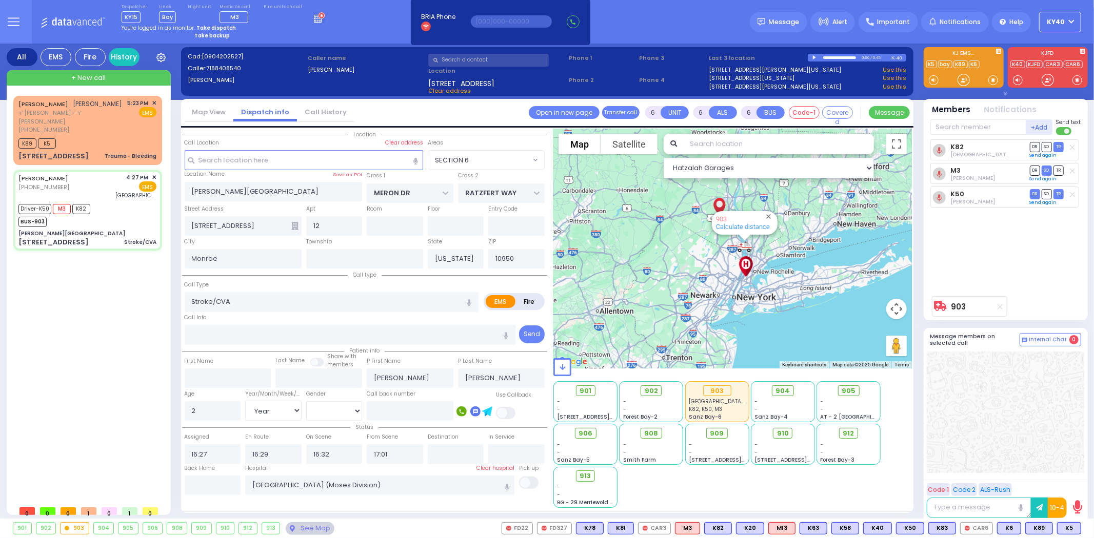
select select "Year"
select select "[DEMOGRAPHIC_DATA]"
select select "Hatzalah Garages"
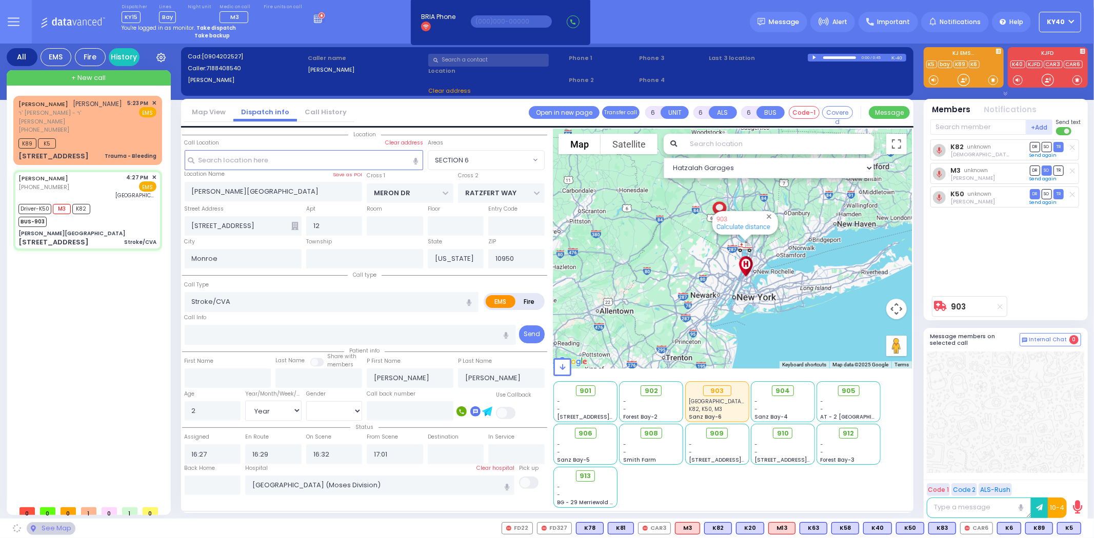
select select "SECTION 6"
